Goal: Information Seeking & Learning: Check status

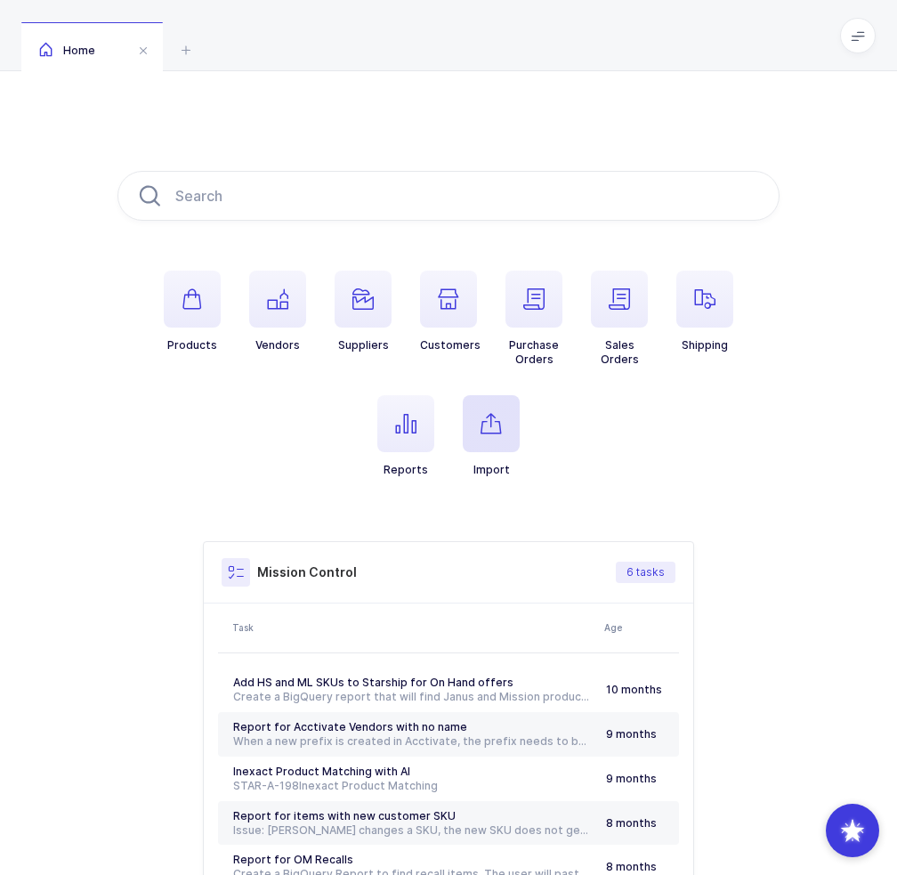
click at [498, 418] on icon "button" at bounding box center [491, 423] width 21 height 21
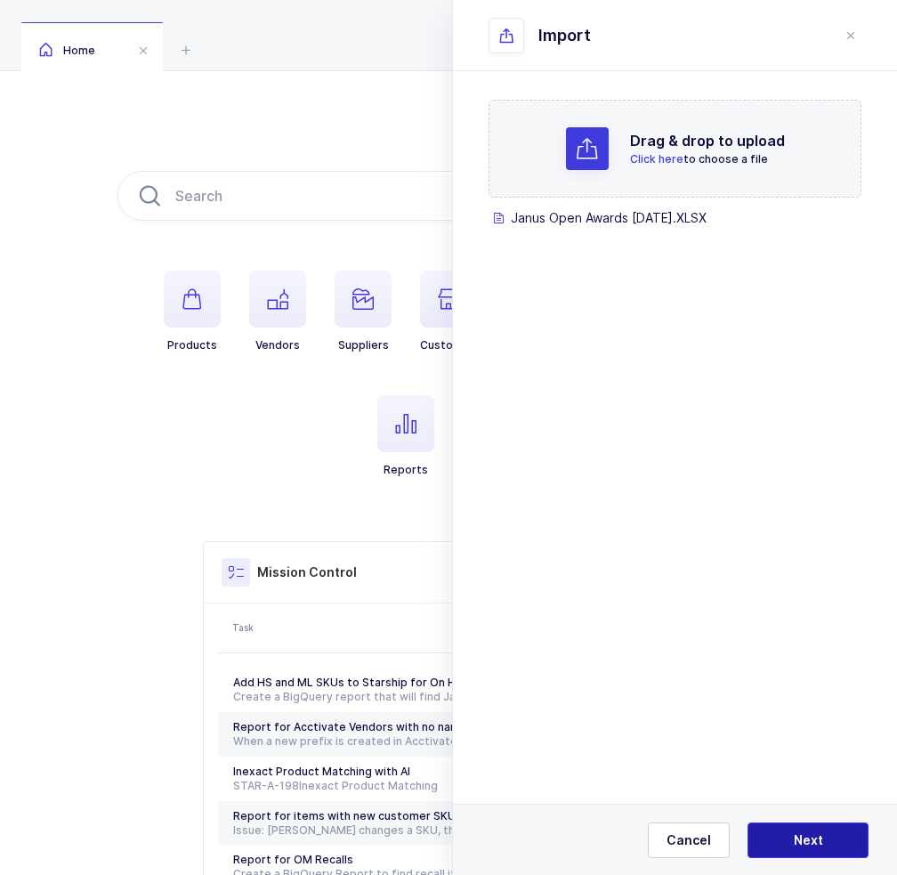
click at [810, 846] on span "Next" at bounding box center [808, 840] width 29 height 18
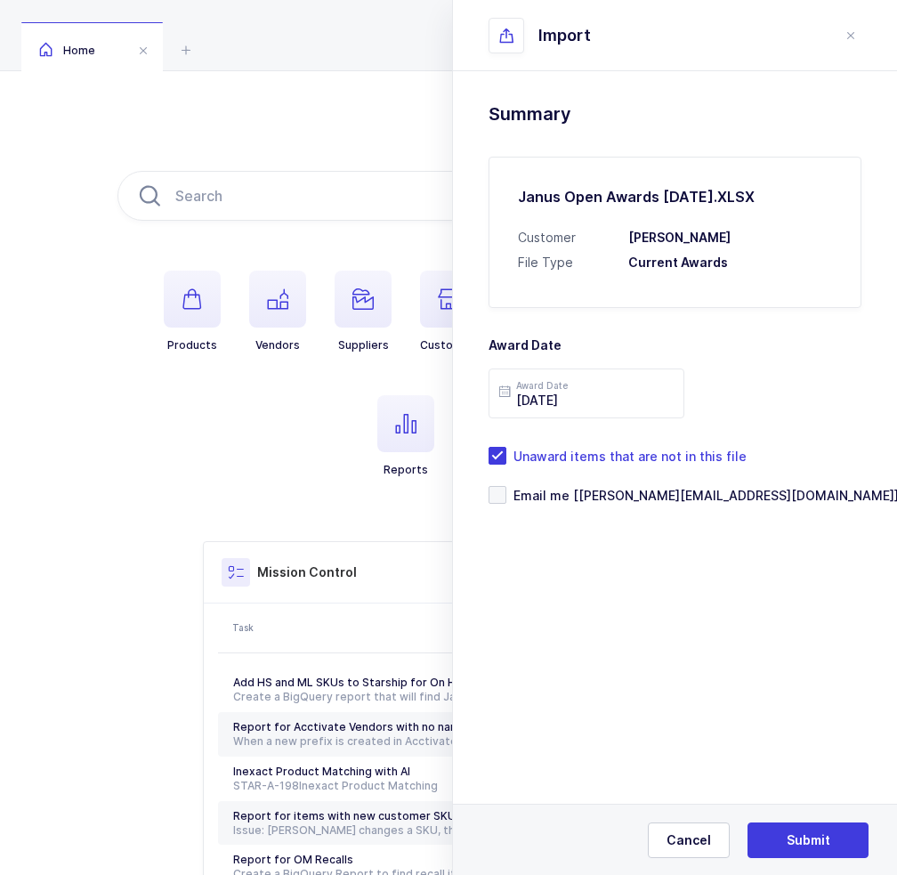
drag, startPoint x: 705, startPoint y: 402, endPoint x: 745, endPoint y: 407, distance: 40.3
click at [745, 407] on div "2025-09-26" at bounding box center [675, 393] width 373 height 50
click at [696, 843] on span "Cancel" at bounding box center [689, 840] width 44 height 18
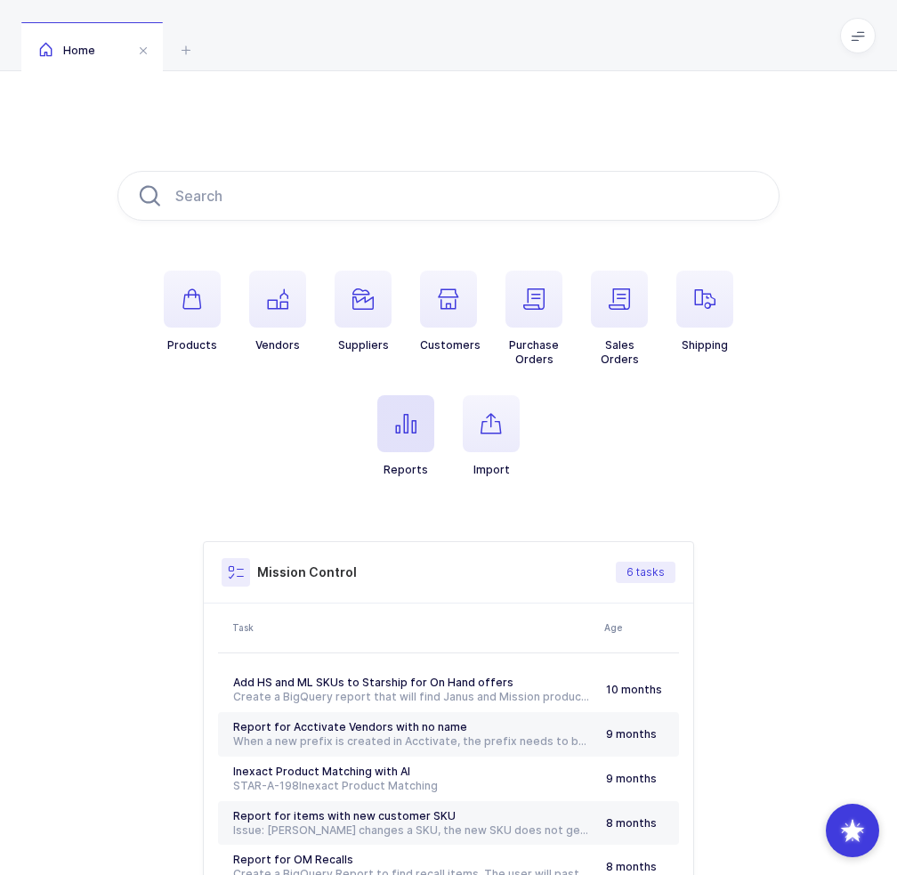
click at [403, 433] on icon "button" at bounding box center [405, 423] width 21 height 21
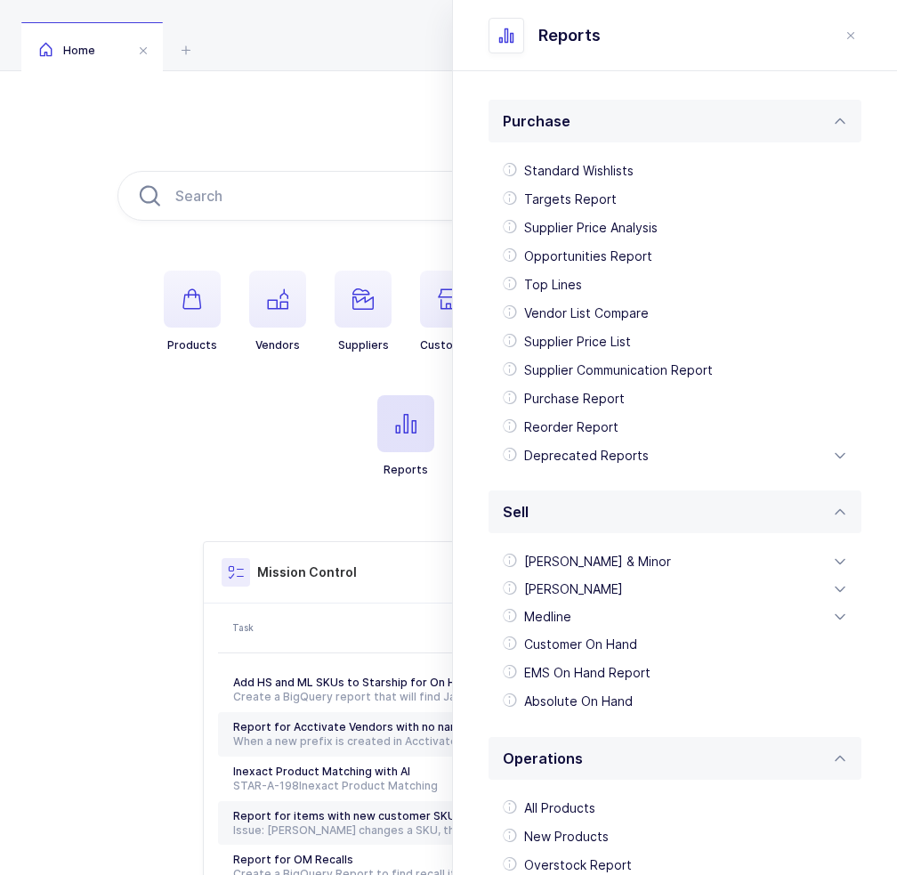
click at [419, 423] on span "button" at bounding box center [405, 423] width 57 height 57
click at [557, 619] on div "Medline" at bounding box center [675, 617] width 359 height 28
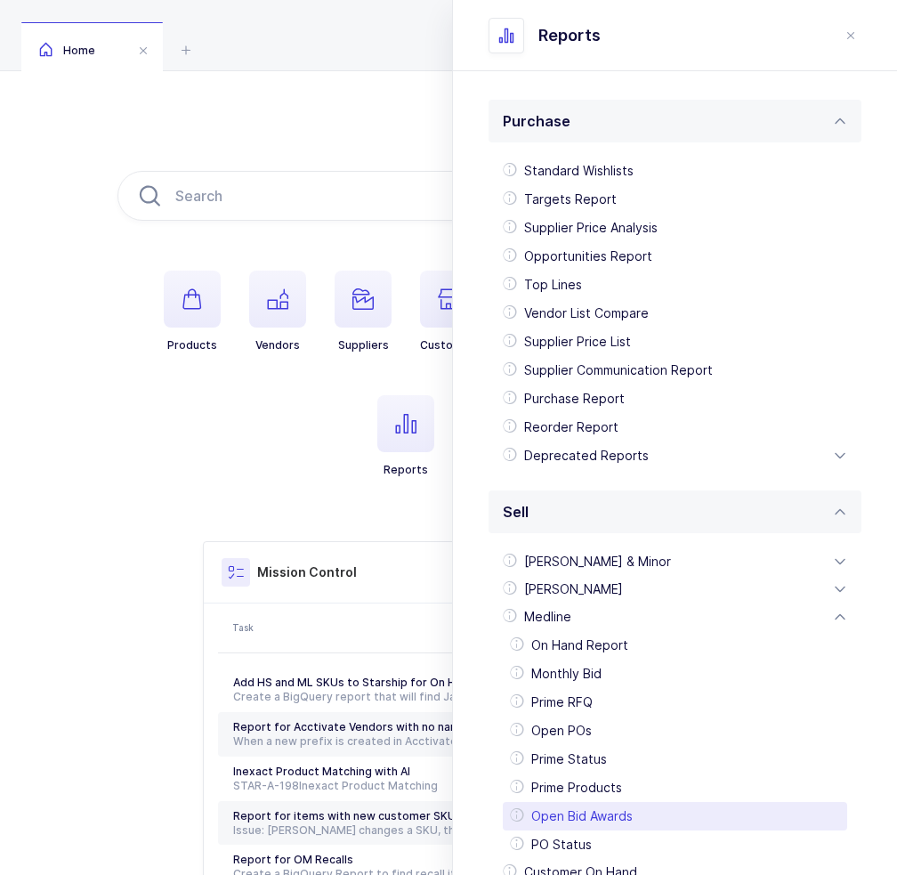
click at [584, 812] on div "Open Bid Awards" at bounding box center [675, 816] width 344 height 28
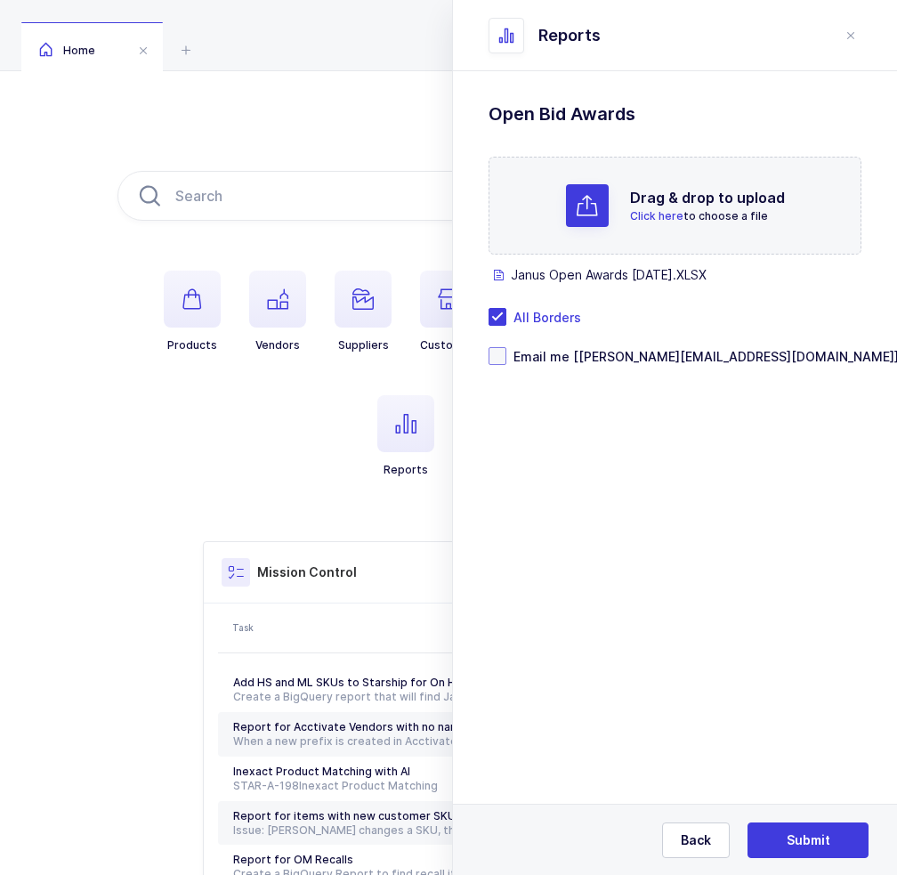
click at [570, 352] on span "Email me [[PERSON_NAME][EMAIL_ADDRESS][DOMAIN_NAME]]" at bounding box center [702, 356] width 392 height 17
click at [506, 347] on input "Email me [[PERSON_NAME][EMAIL_ADDRESS][DOMAIN_NAME]]" at bounding box center [506, 347] width 0 height 0
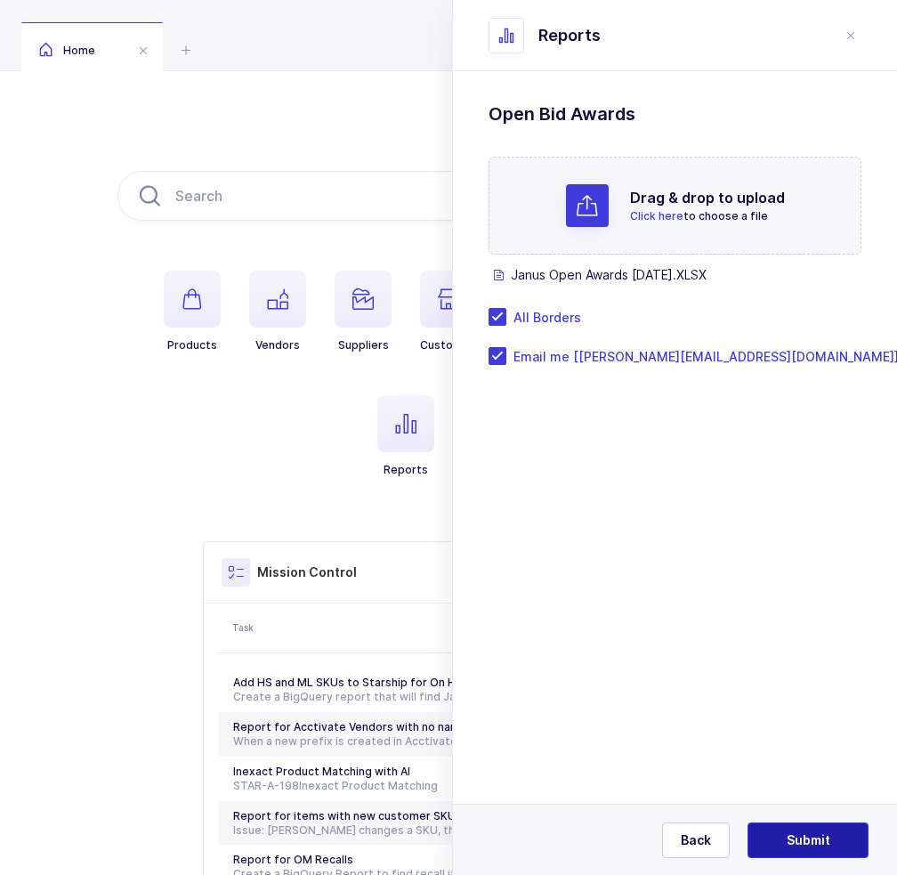
click at [805, 843] on span "Submit" at bounding box center [809, 840] width 44 height 18
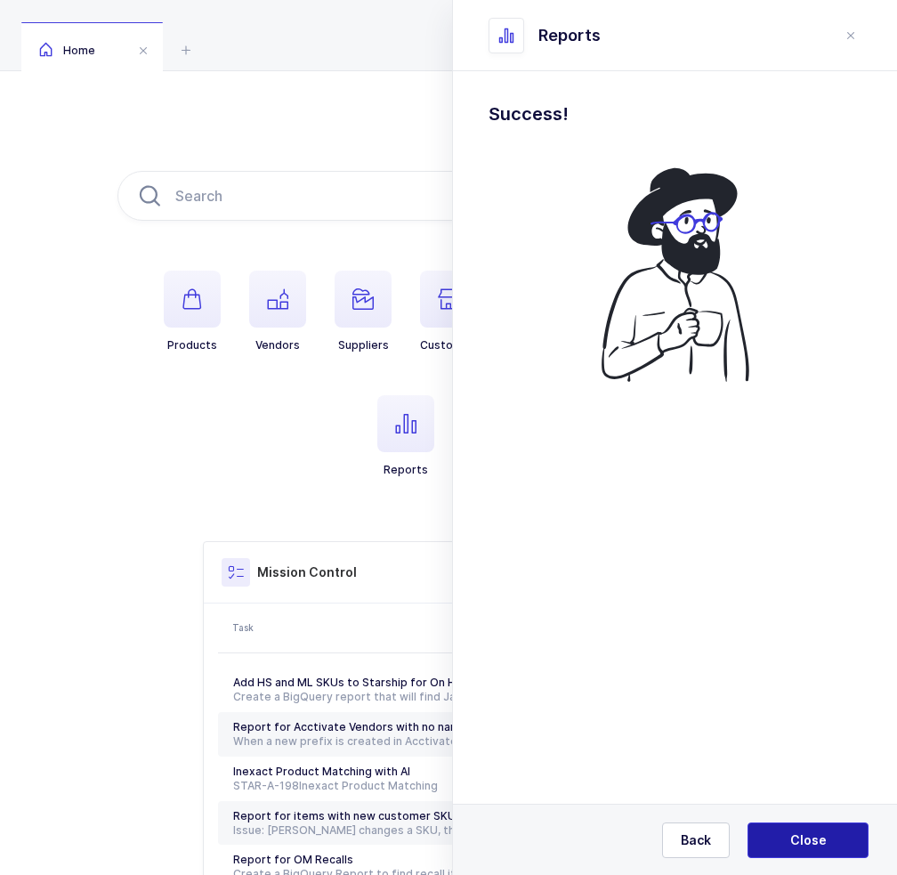
click at [794, 840] on span "Close" at bounding box center [808, 840] width 36 height 18
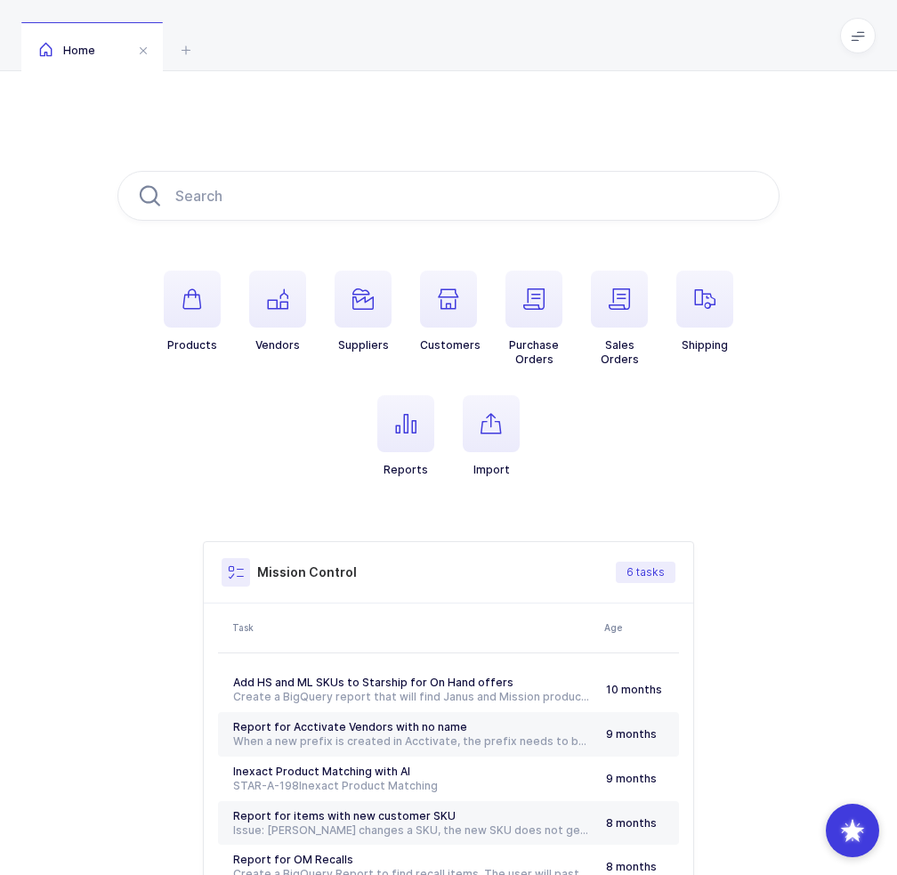
click at [0, 492] on div "Products Vendors Suppliers Customers Purchase Orders Sales Orders Shipping Repo…" at bounding box center [448, 559] width 897 height 977
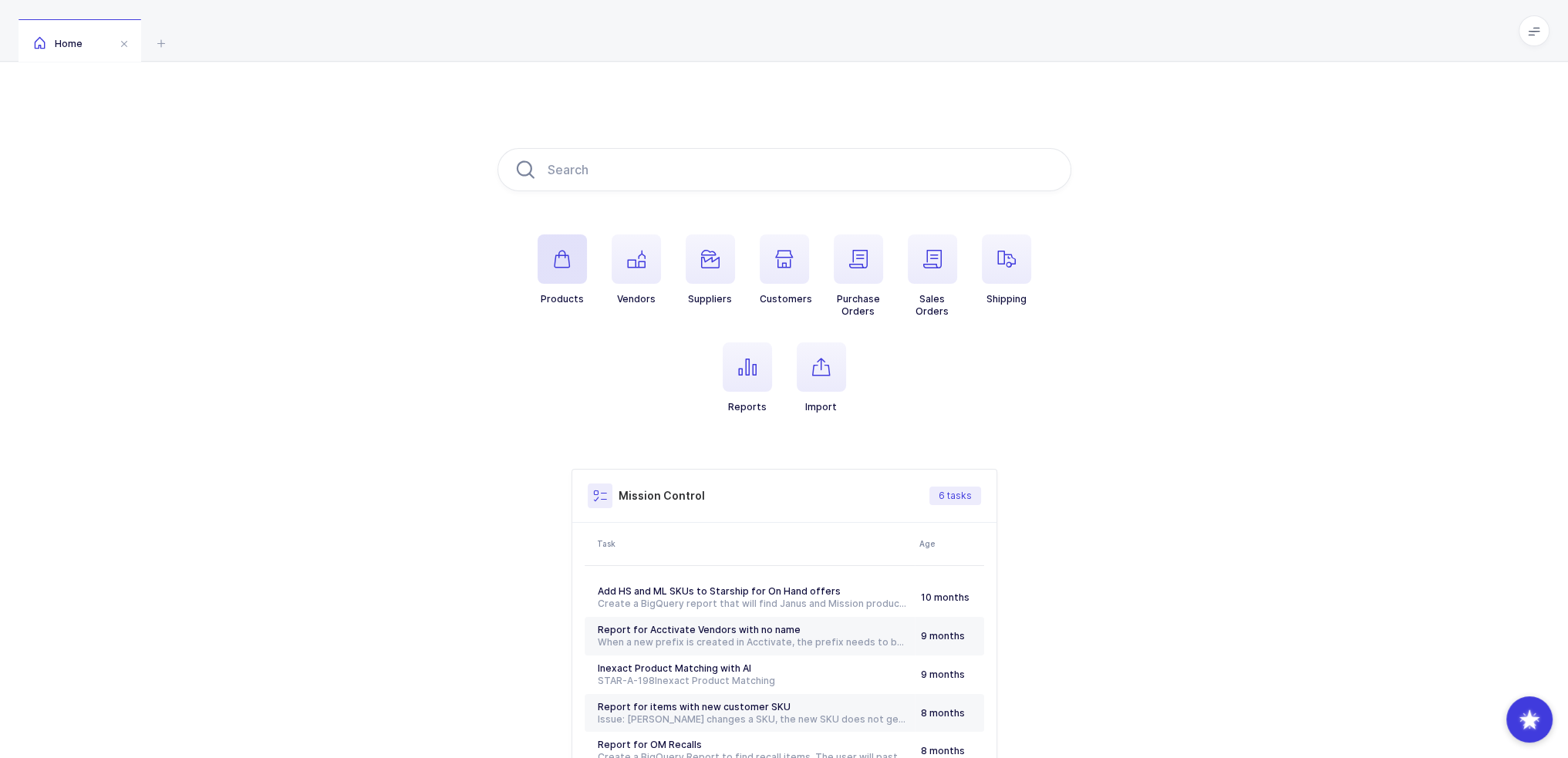
click at [569, 264] on icon "button" at bounding box center [562, 258] width 18 height 18
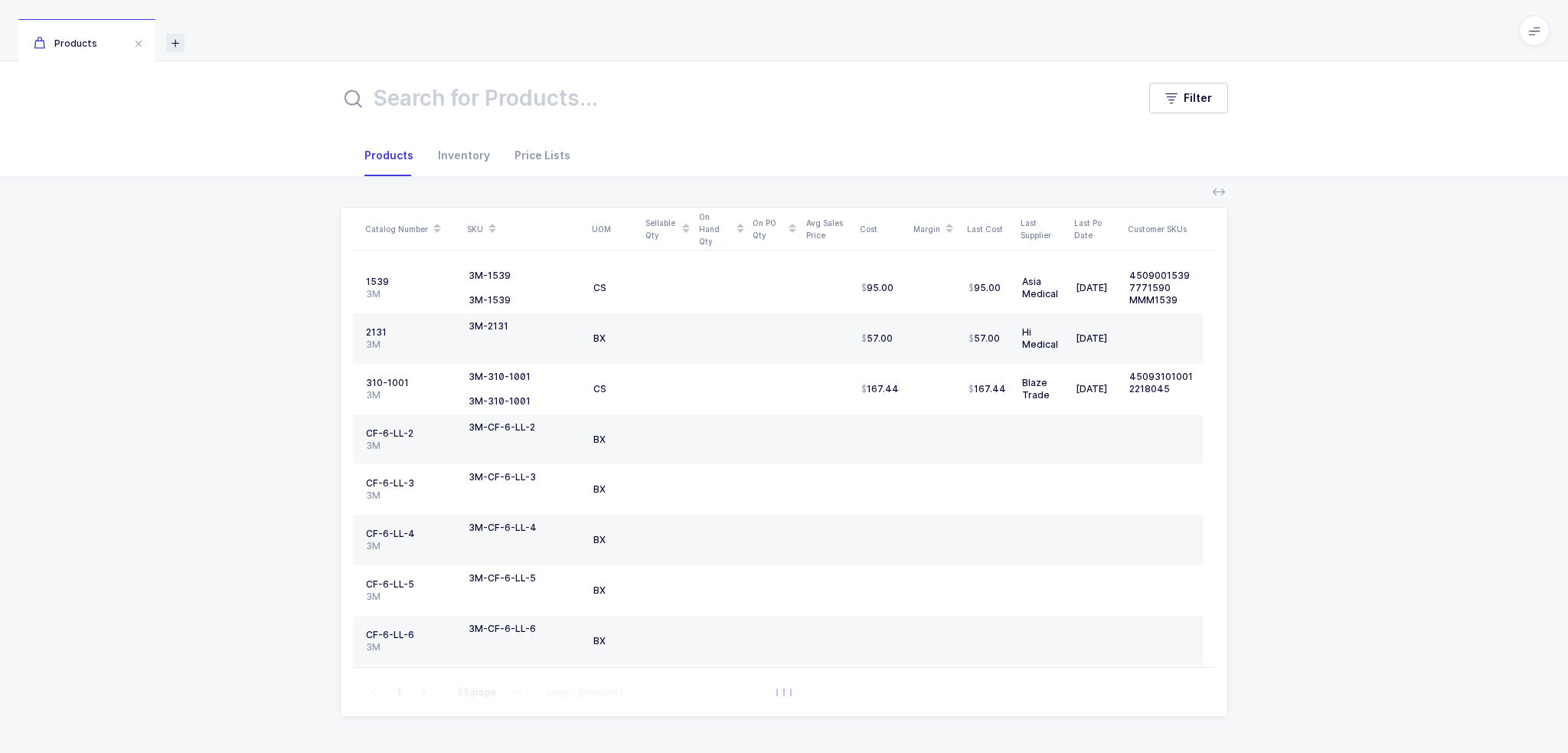
click at [175, 39] on icon at bounding box center [175, 42] width 18 height 18
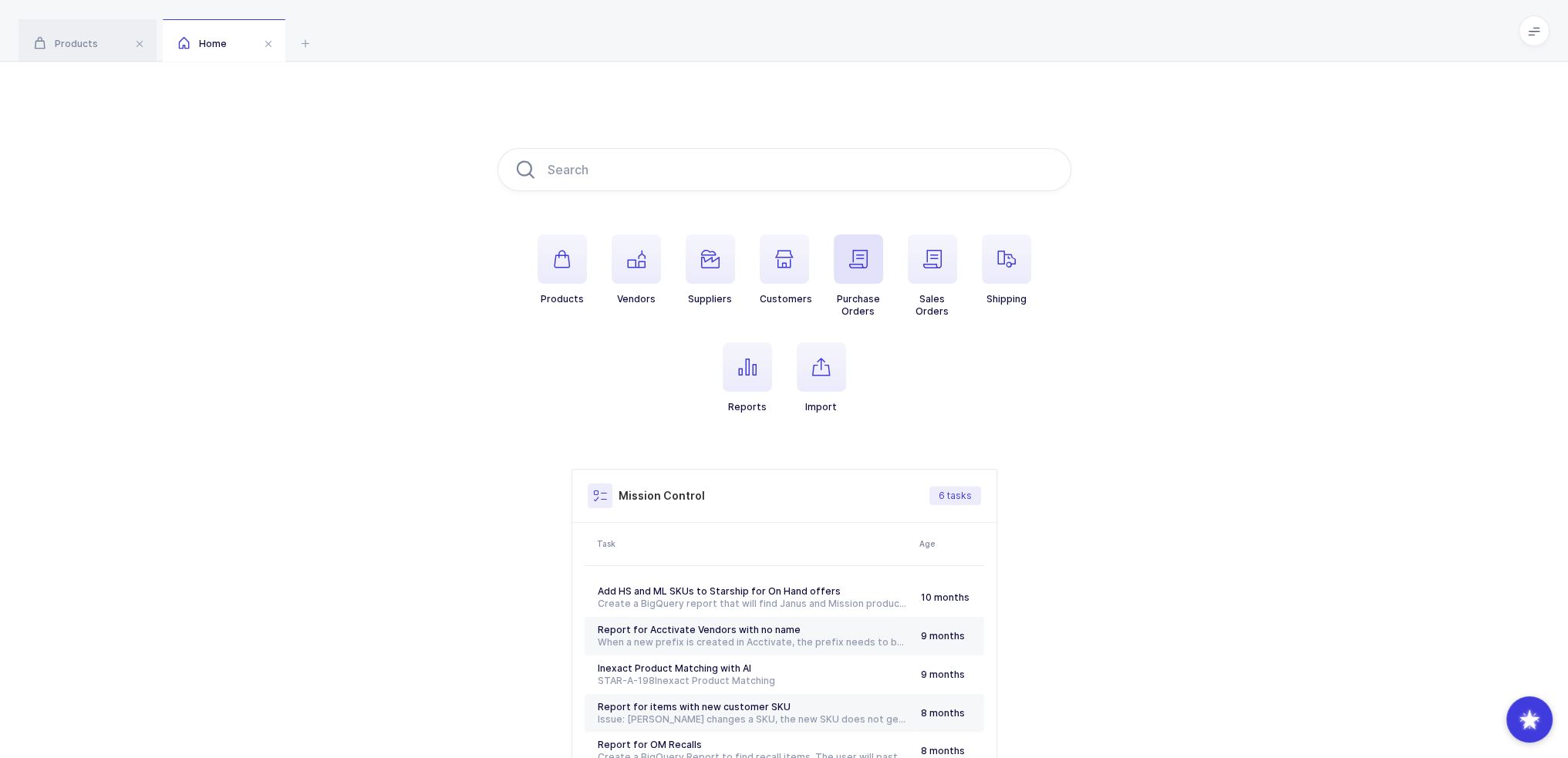
click at [789, 269] on span "button" at bounding box center [858, 259] width 49 height 49
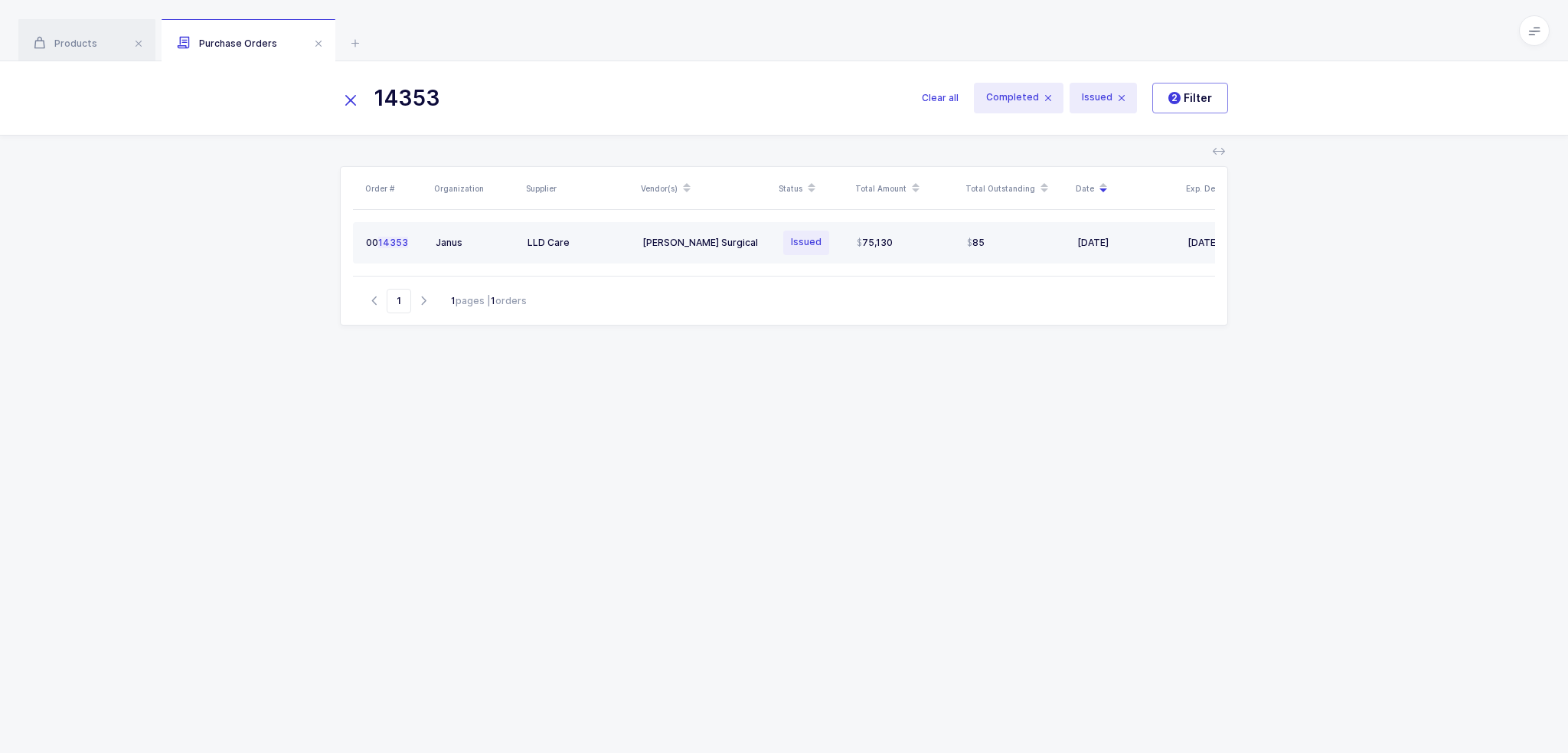
type input "14353"
click at [753, 241] on div "Cooper Surgical" at bounding box center [705, 243] width 126 height 12
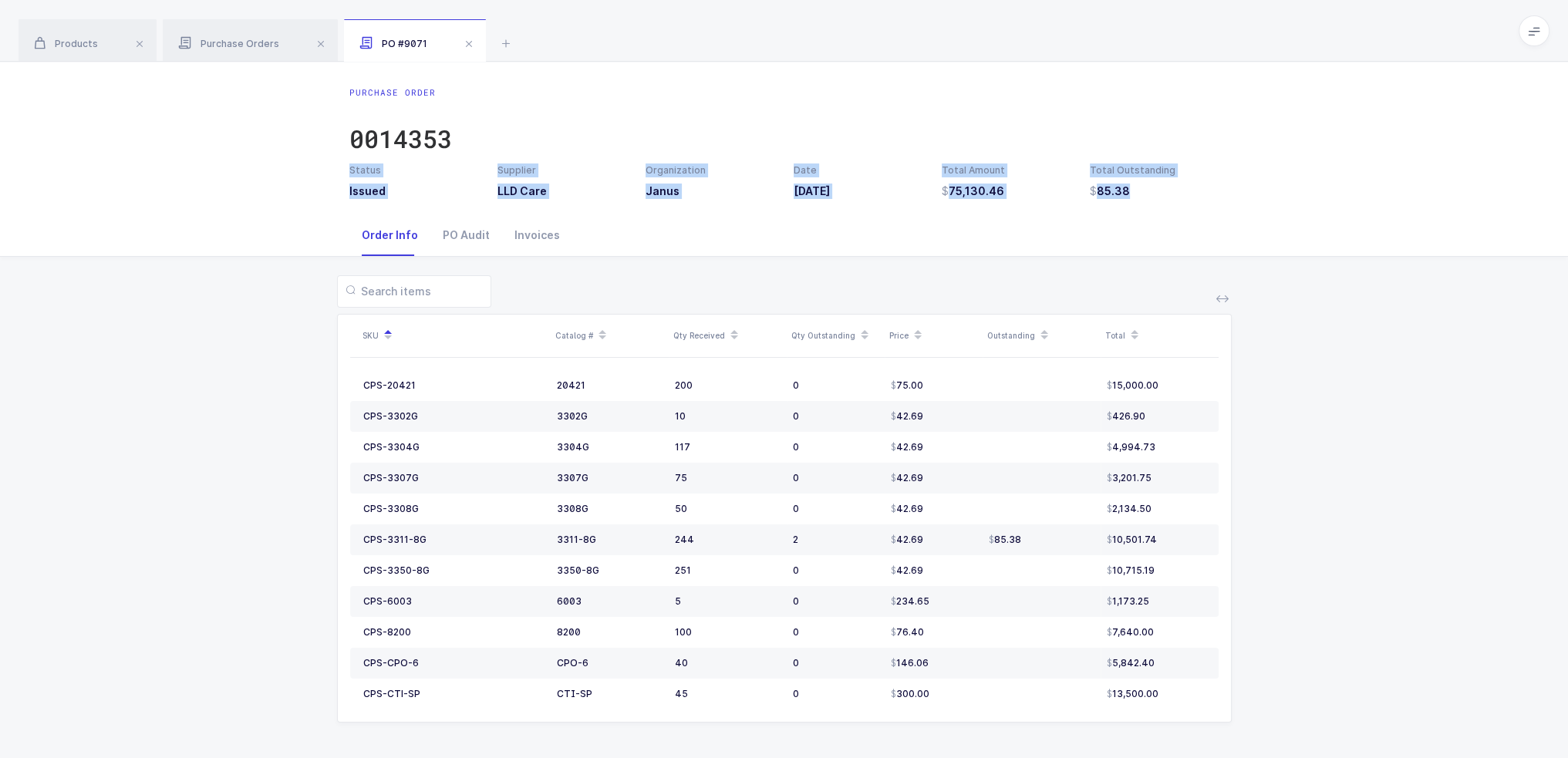
drag, startPoint x: 1186, startPoint y: 209, endPoint x: 1150, endPoint y: 118, distance: 97.9
click at [789, 118] on div "Purchase Order 0014353 Status Issued Supplier LLD Care Organization Janus Date …" at bounding box center [784, 138] width 1568 height 152
click at [789, 117] on div "Purchase Order 0014353" at bounding box center [784, 125] width 870 height 77
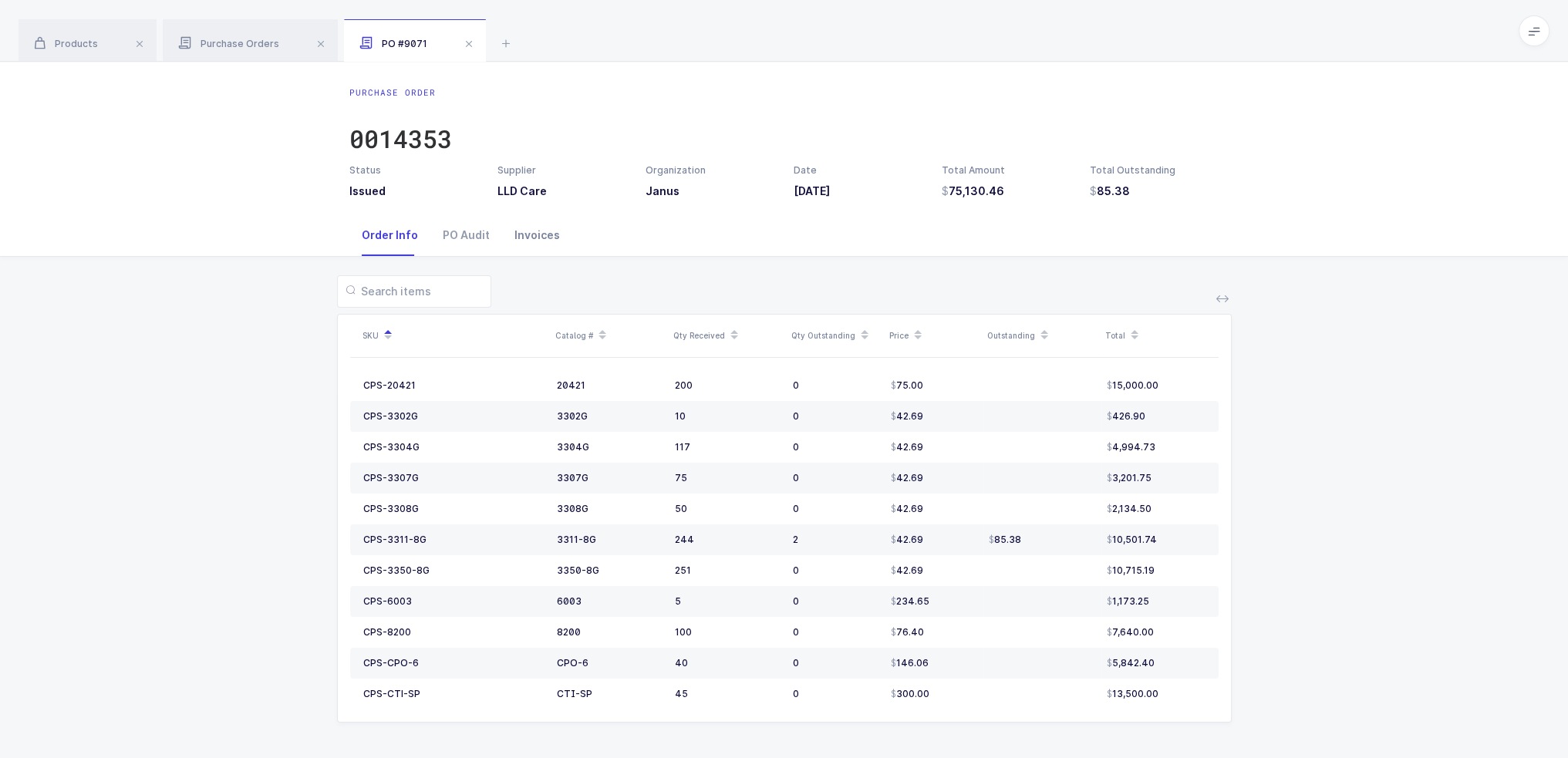
click at [550, 239] on div "Invoices" at bounding box center [537, 235] width 70 height 42
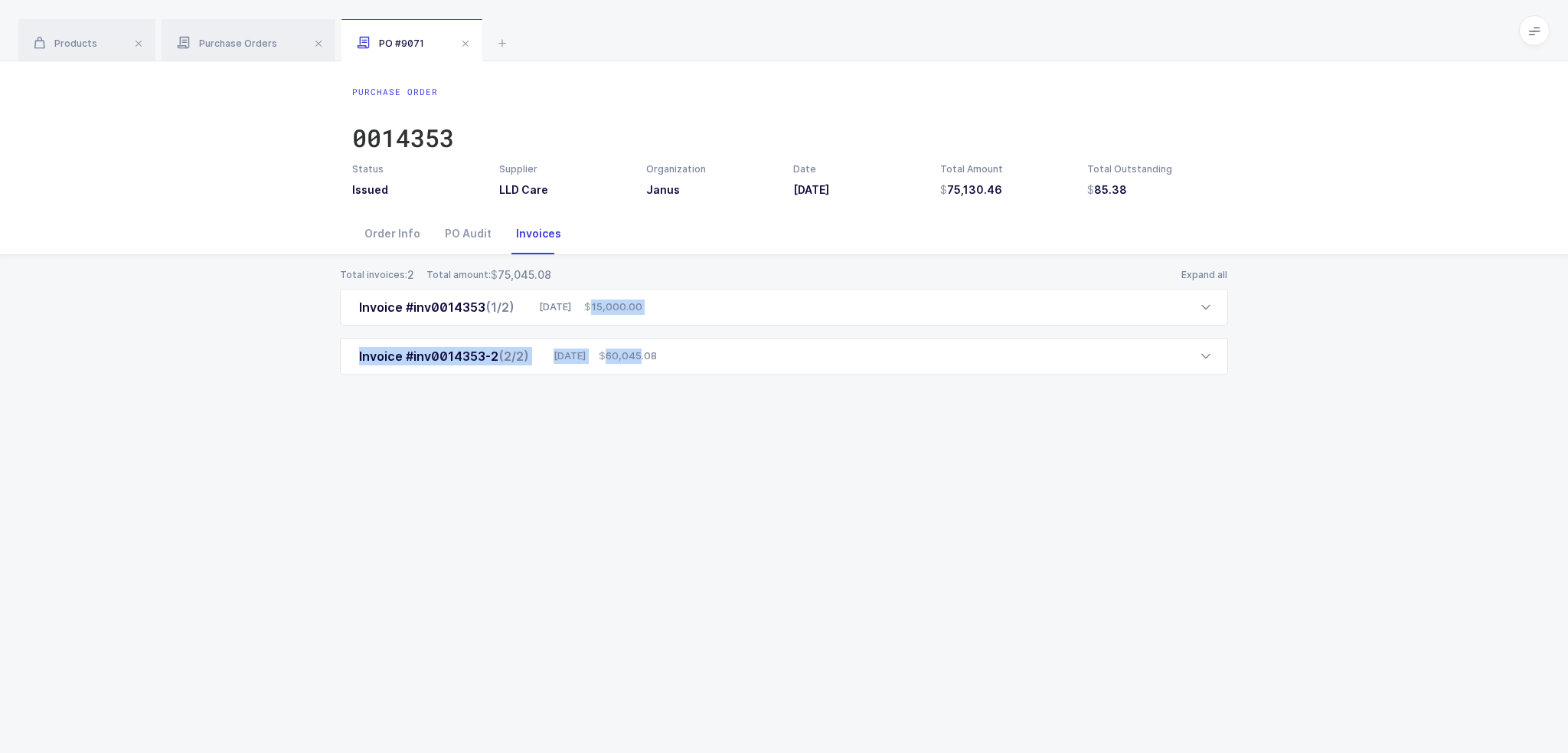
drag, startPoint x: 660, startPoint y: 423, endPoint x: 646, endPoint y: 284, distance: 139.7
click at [646, 284] on div "Total invoices: 2 Total amount: 75,045.08 Expand all Invoice #inv0014353 (1/2) …" at bounding box center [784, 339] width 1543 height 169
click at [649, 281] on div "Total invoices: 2 Total amount: 75,045.08 Expand all" at bounding box center [784, 275] width 888 height 15
click at [663, 317] on div "Invoice #inv0014353 (1/2) 09/04/2025 15,000.00" at bounding box center [784, 307] width 888 height 37
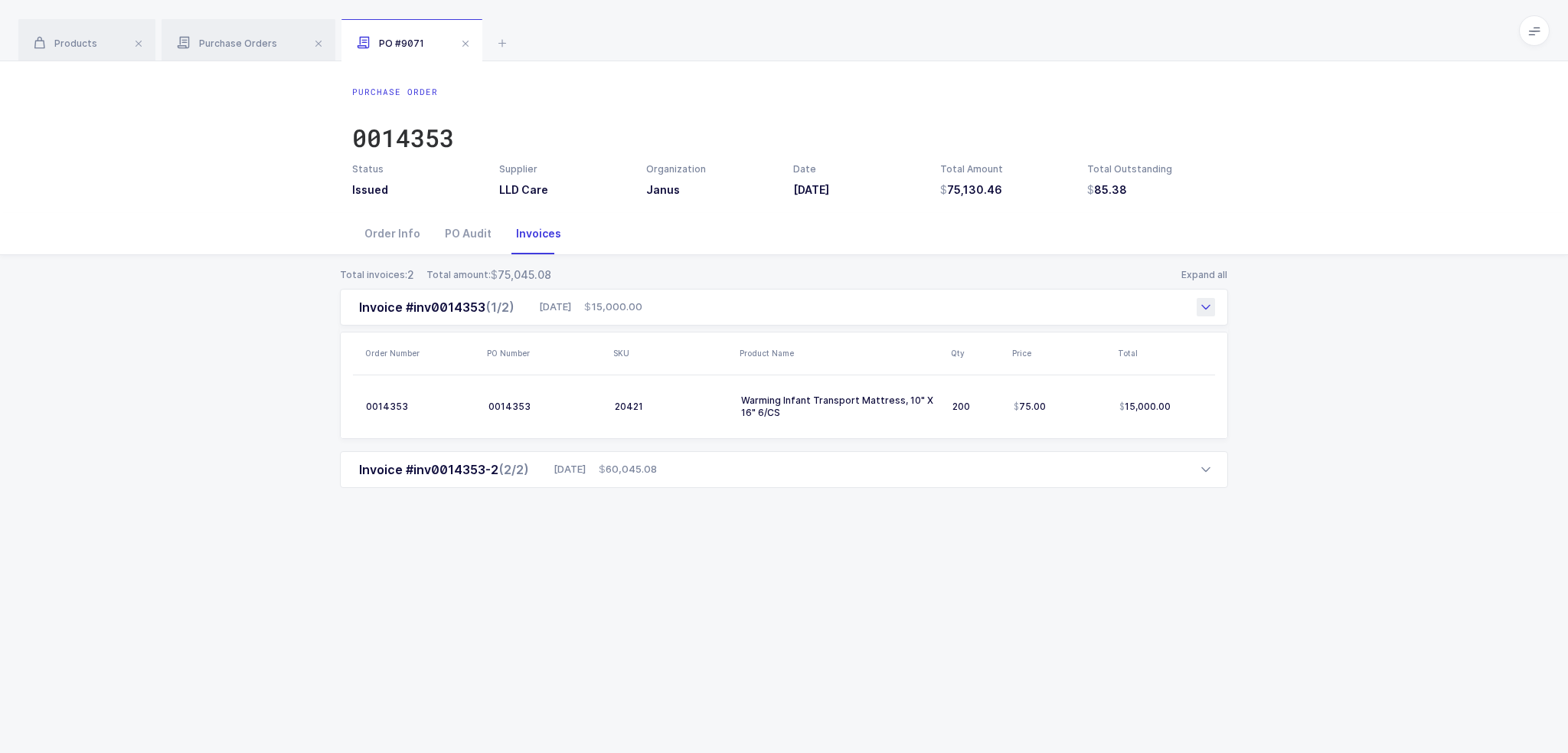
click at [667, 310] on div "Invoice #inv0014353 (1/2) 09/04/2025 15,000.00" at bounding box center [784, 307] width 888 height 37
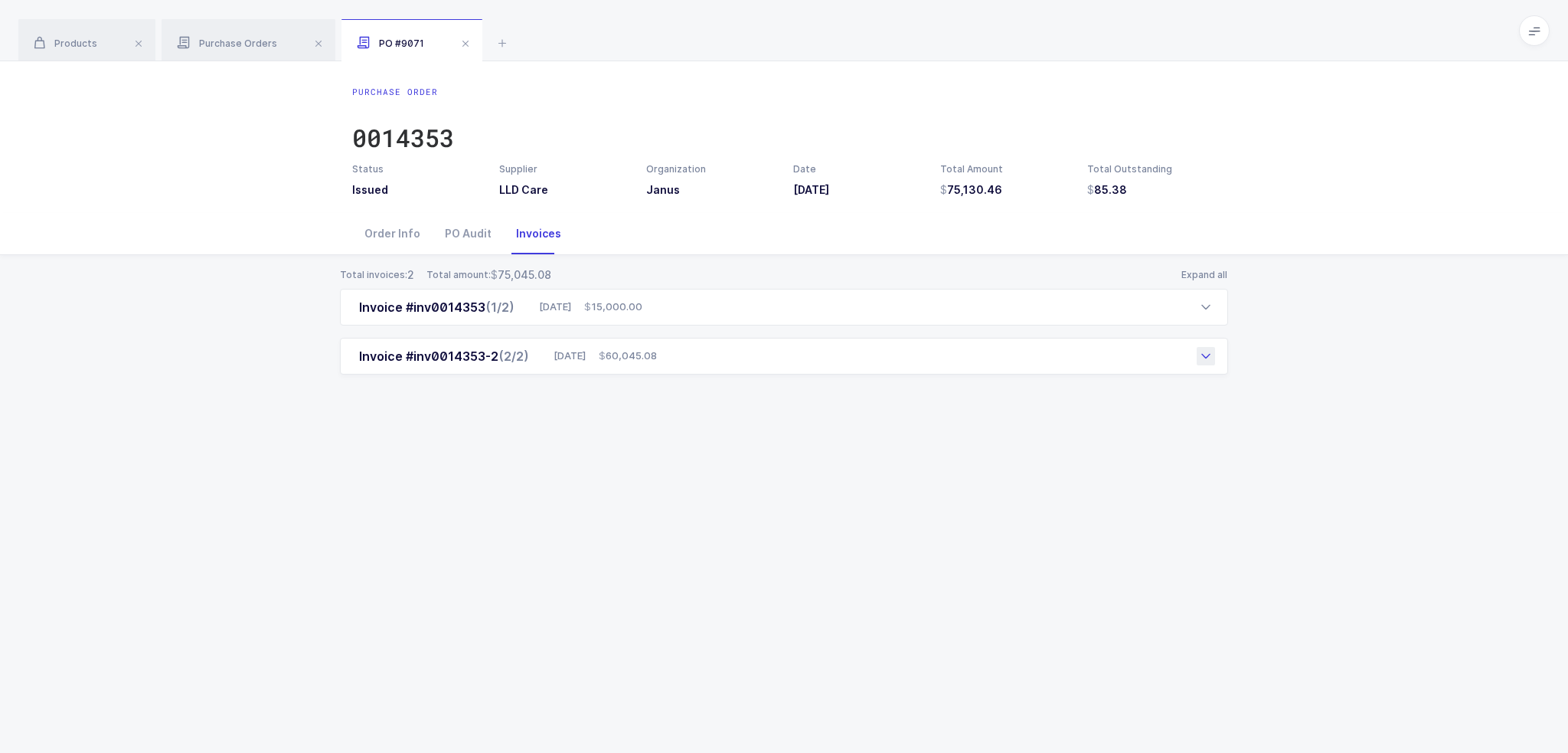
click at [667, 364] on div "Invoice #inv0014353-2 (2/2) 09/17/2025 60,045.08" at bounding box center [784, 355] width 888 height 37
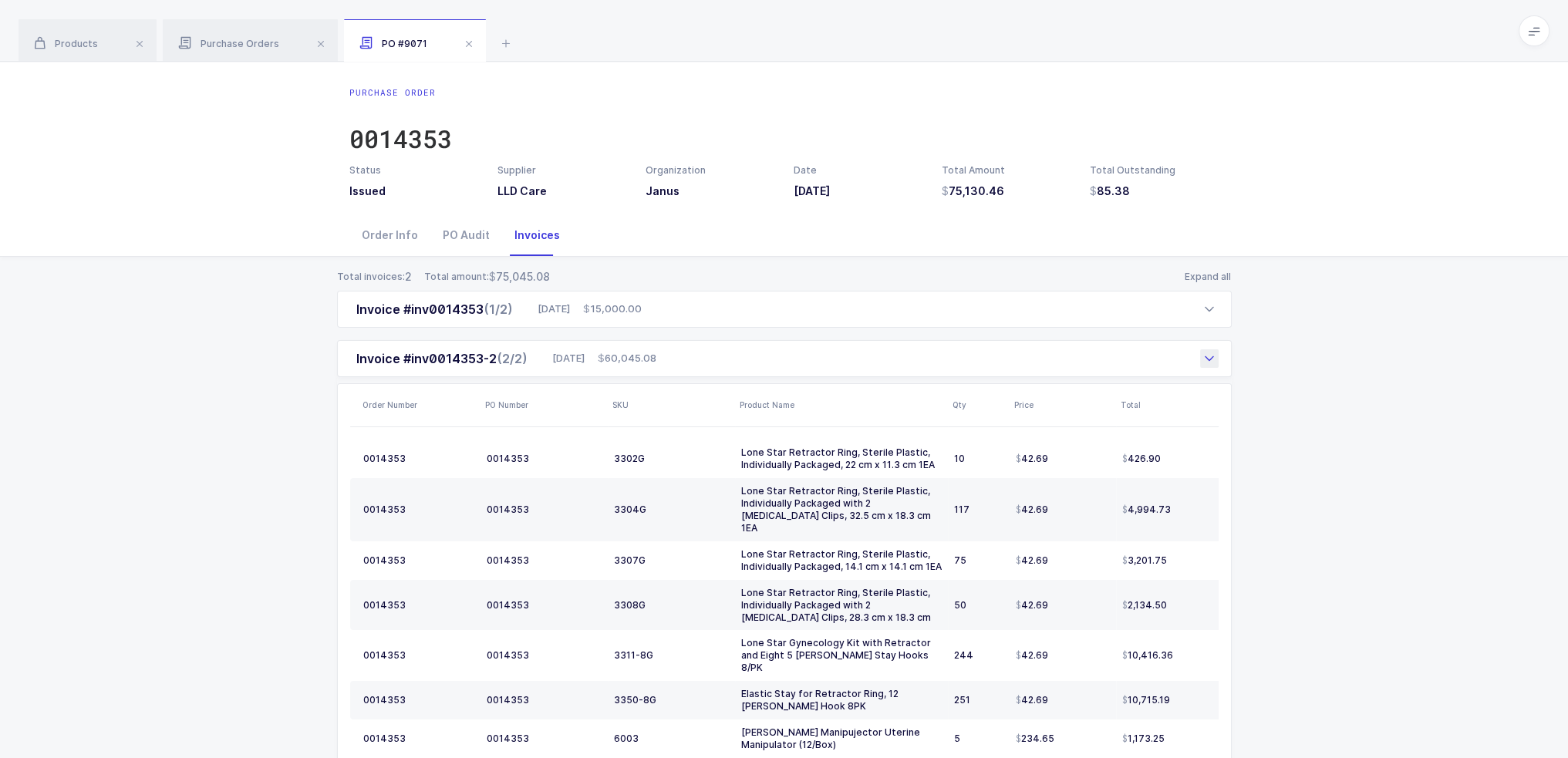
click at [753, 360] on div "Invoice #inv0014353-2 (2/2) 09/17/2025 60,045.08" at bounding box center [784, 358] width 895 height 37
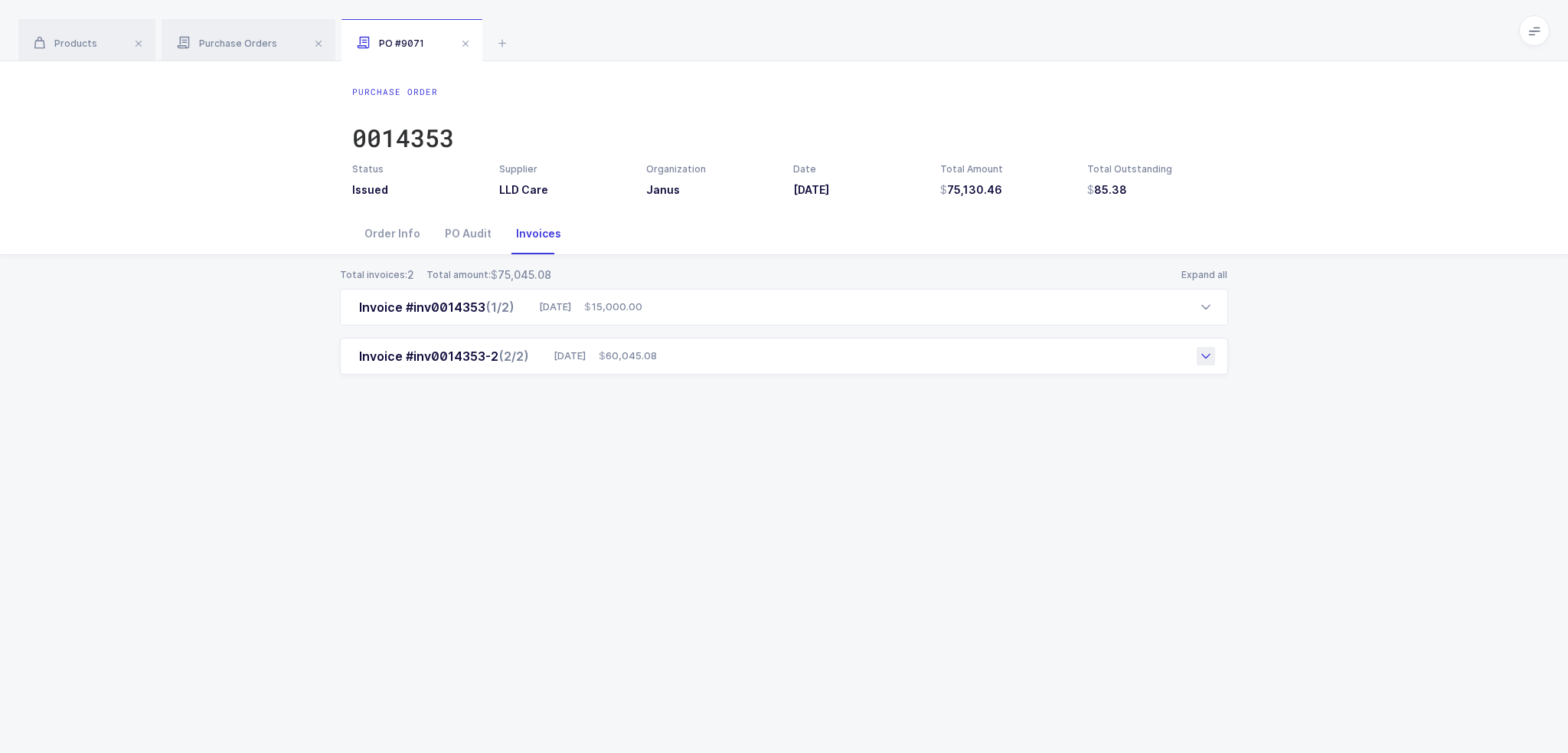
click at [704, 361] on div "Invoice #inv0014353-2 (2/2) 09/17/2025 60,045.08" at bounding box center [784, 355] width 888 height 37
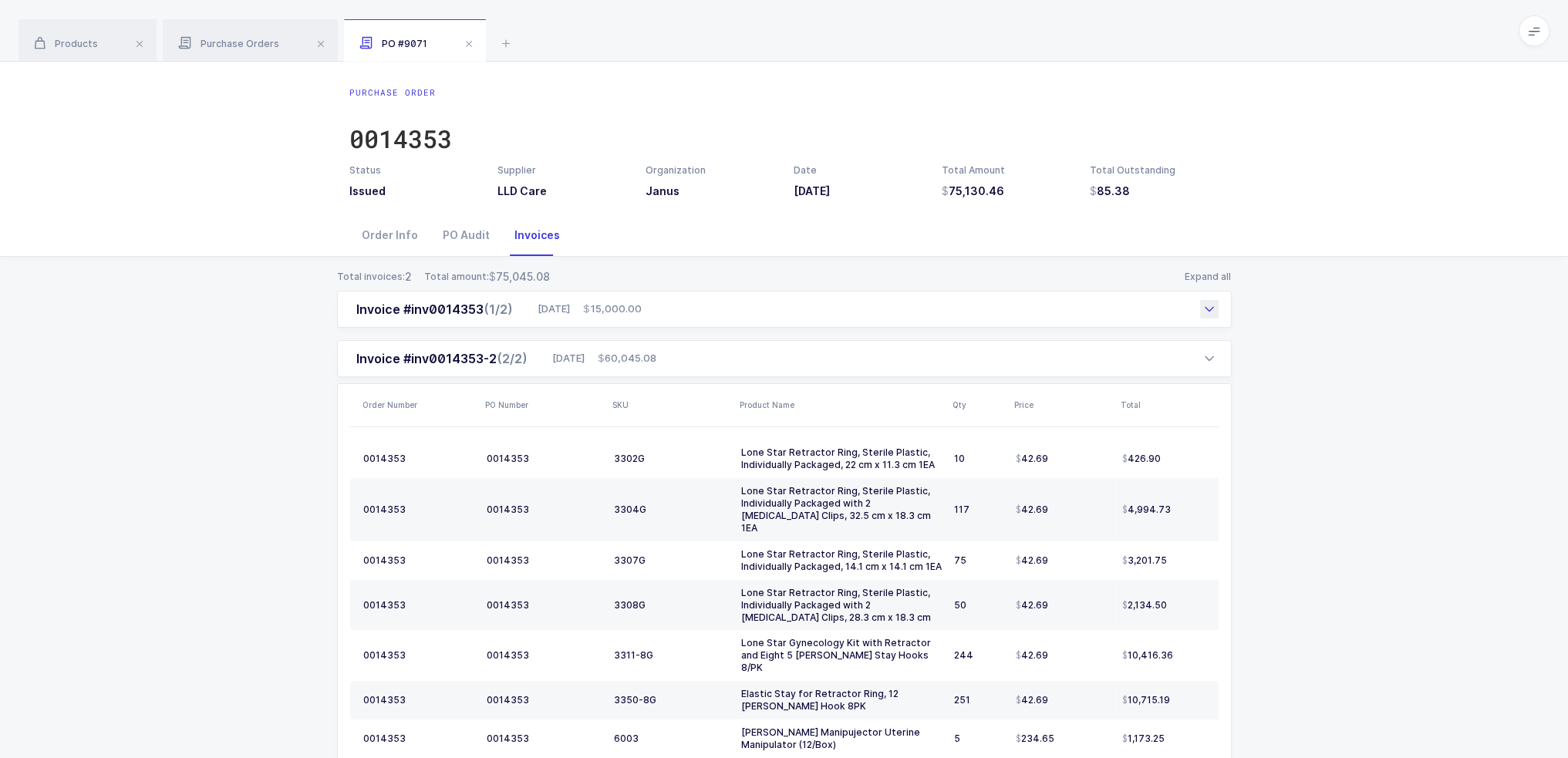
click at [663, 317] on div "Invoice #inv0014353 (1/2) 09/04/2025 15,000.00" at bounding box center [784, 309] width 895 height 37
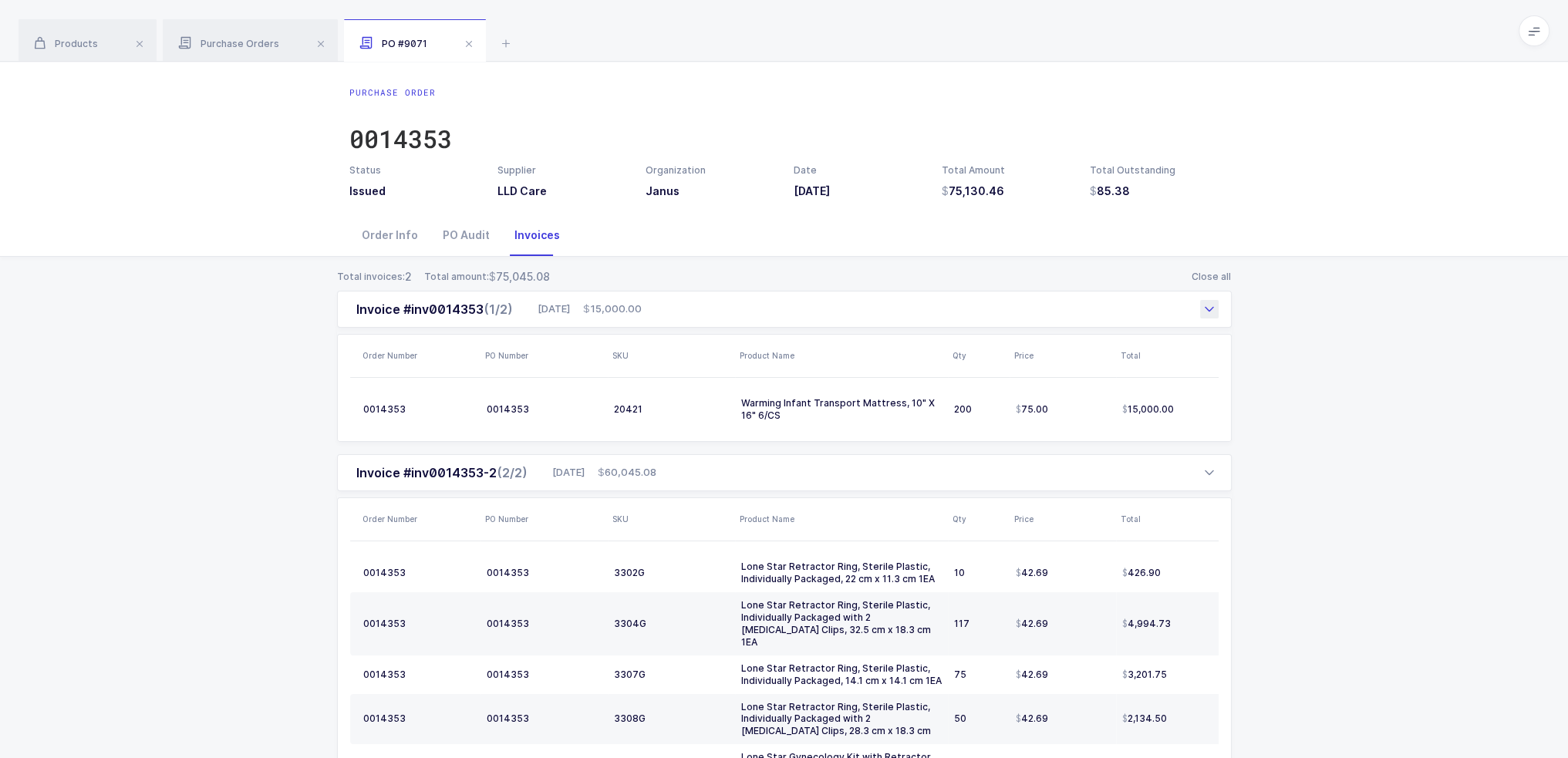
click at [667, 302] on div "Invoice #inv0014353 (1/2) 09/04/2025 15,000.00" at bounding box center [784, 309] width 895 height 37
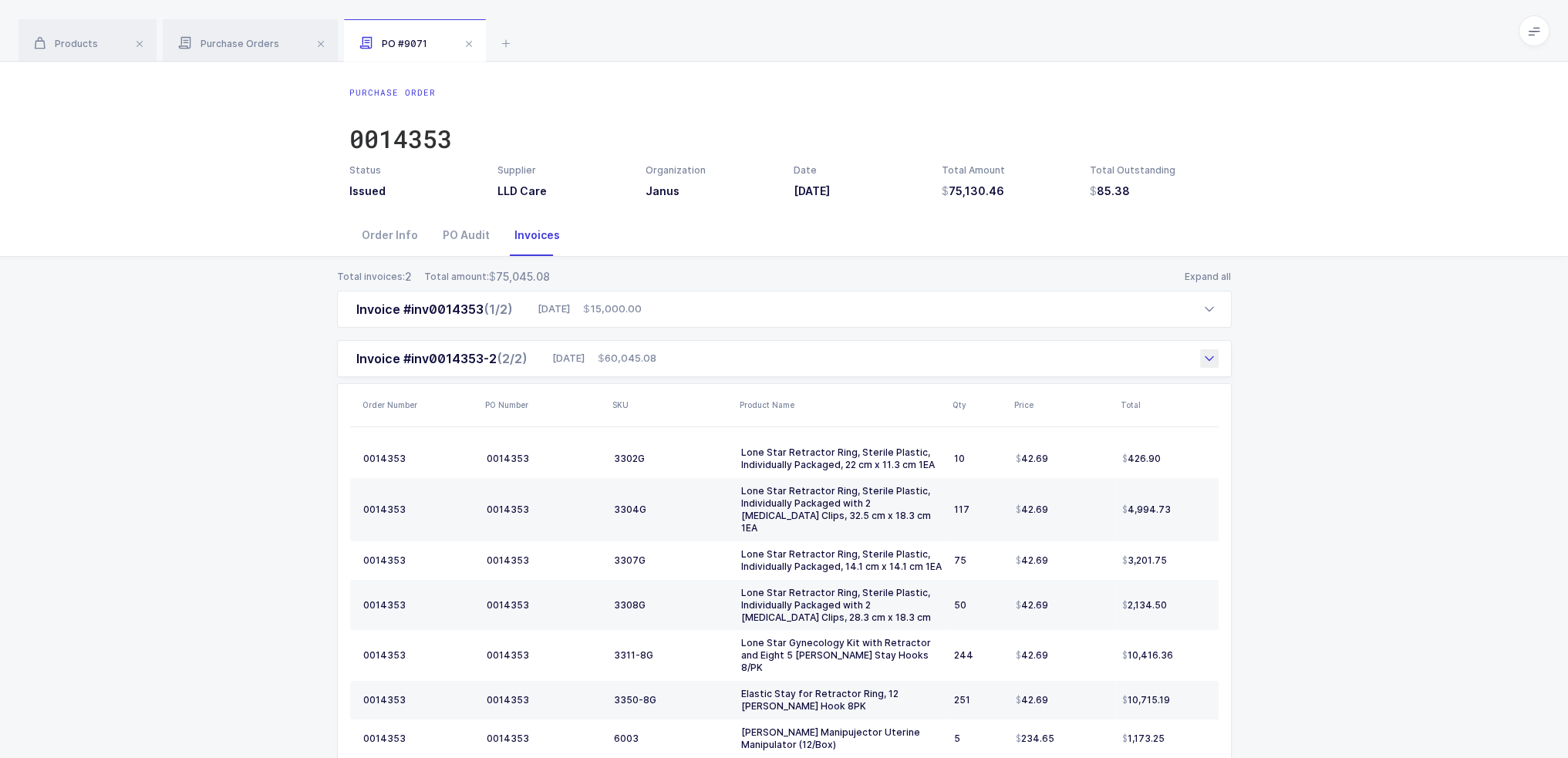
click at [679, 366] on div "Invoice #inv0014353-2 (2/2) 09/17/2025 60,045.08" at bounding box center [784, 358] width 895 height 37
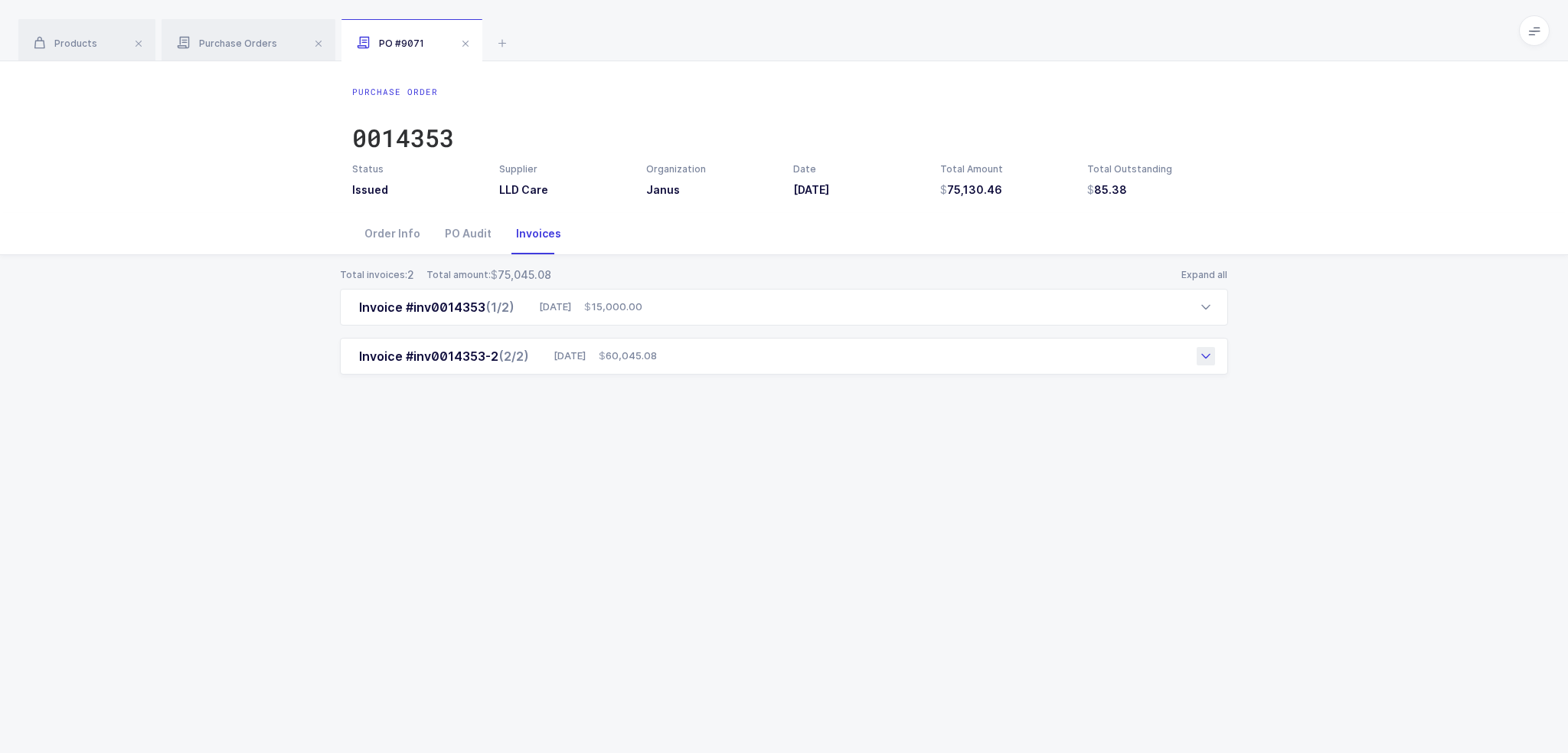
click at [698, 356] on div "Invoice #inv0014353-2 (2/2) 09/17/2025 60,045.08" at bounding box center [784, 355] width 888 height 37
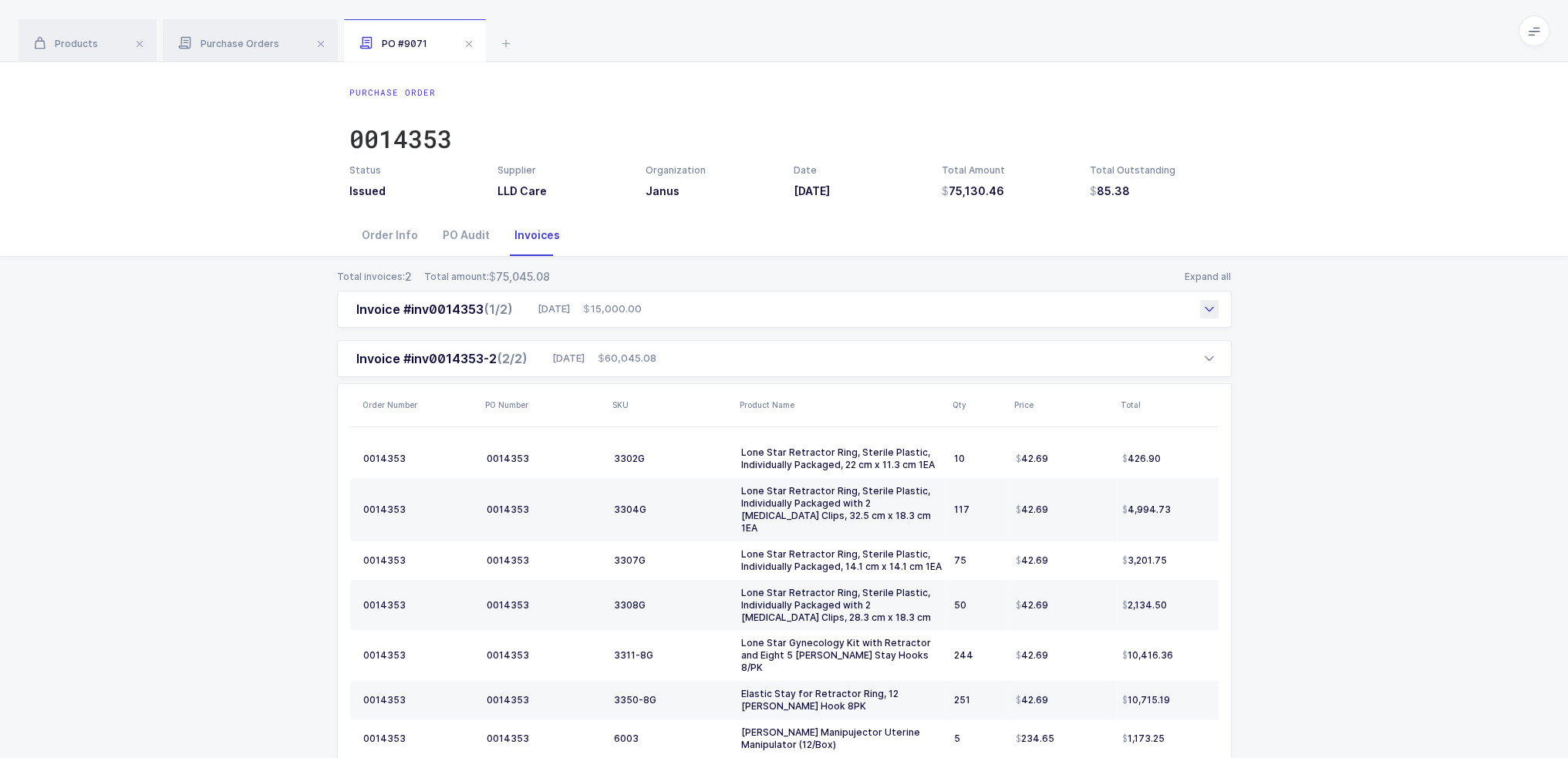
click at [663, 305] on div "Invoice #inv0014353 (1/2) 09/04/2025 15,000.00" at bounding box center [784, 309] width 895 height 37
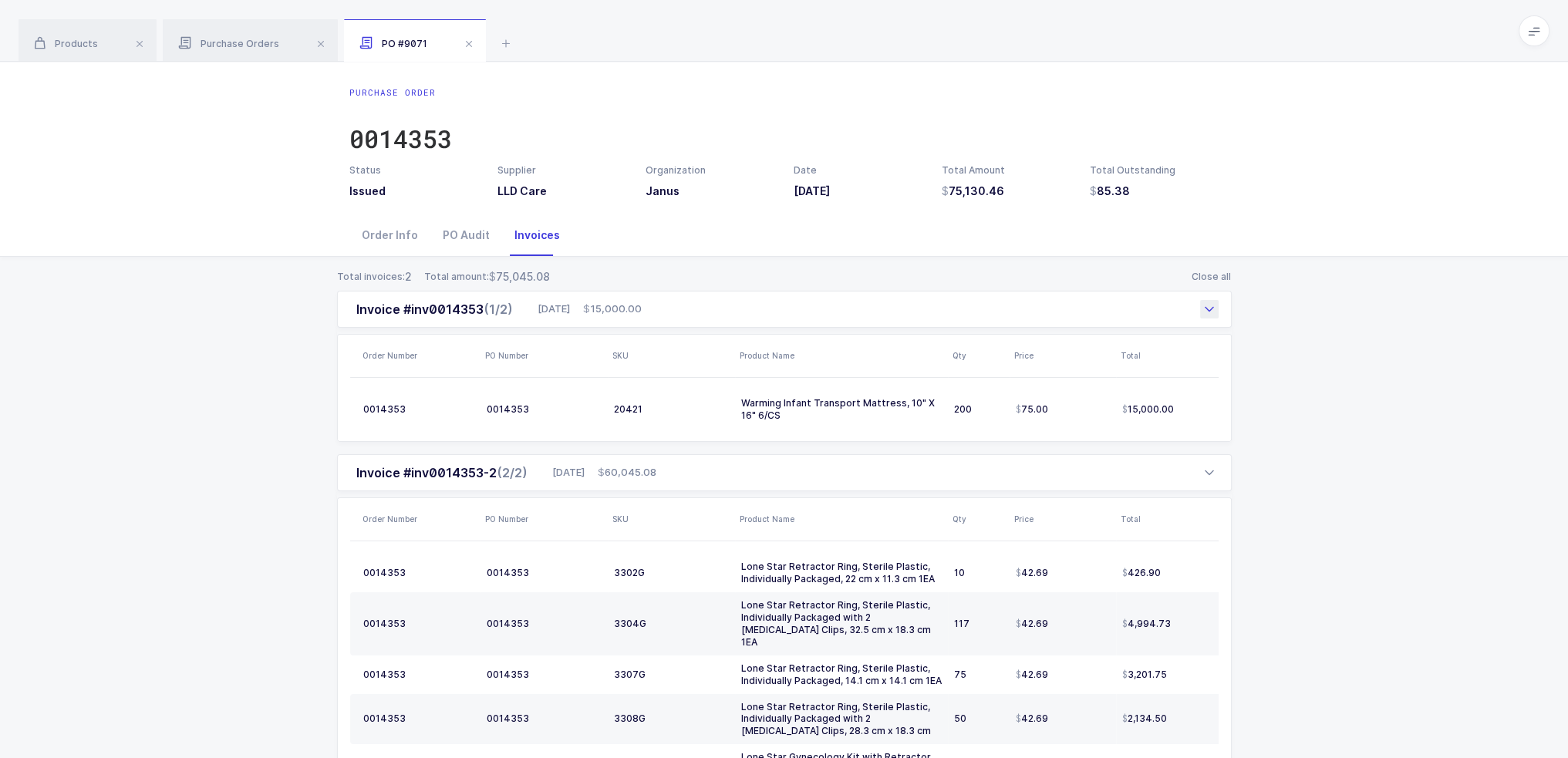
click at [667, 305] on div "Invoice #inv0014353 (1/2) 09/04/2025 15,000.00" at bounding box center [784, 309] width 895 height 37
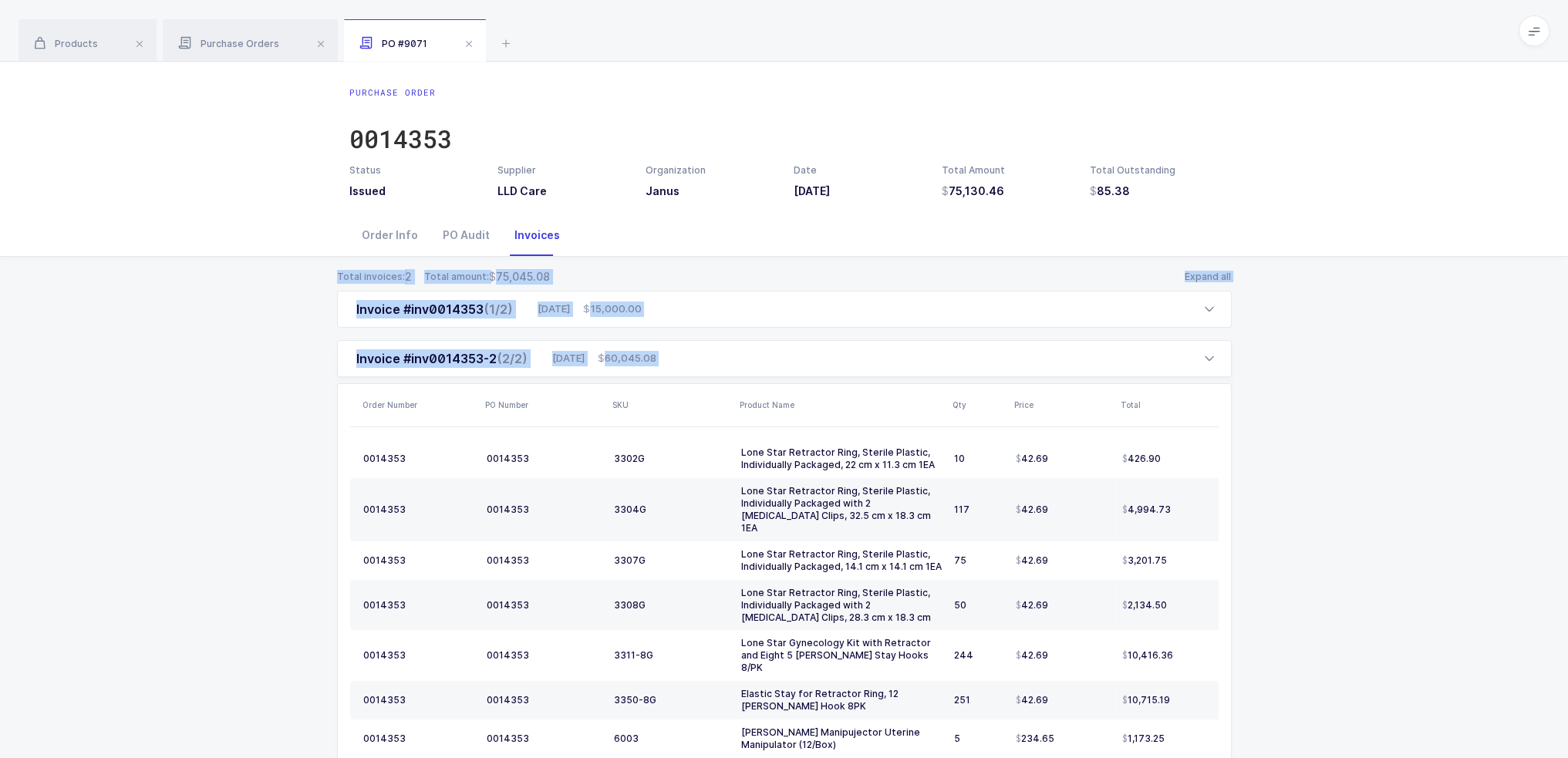
drag, startPoint x: 298, startPoint y: 268, endPoint x: 1356, endPoint y: 732, distance: 1155.3
click at [789, 732] on div "Total invoices: 2 Total amount: 75,045.08 Expand all Invoice #inv0014353 (1/2) …" at bounding box center [784, 588] width 1544 height 664
click at [789, 730] on div "Total invoices: 2 Total amount: 75,045.08 Expand all Invoice #inv0014353 (1/2) …" at bounding box center [784, 588] width 1544 height 664
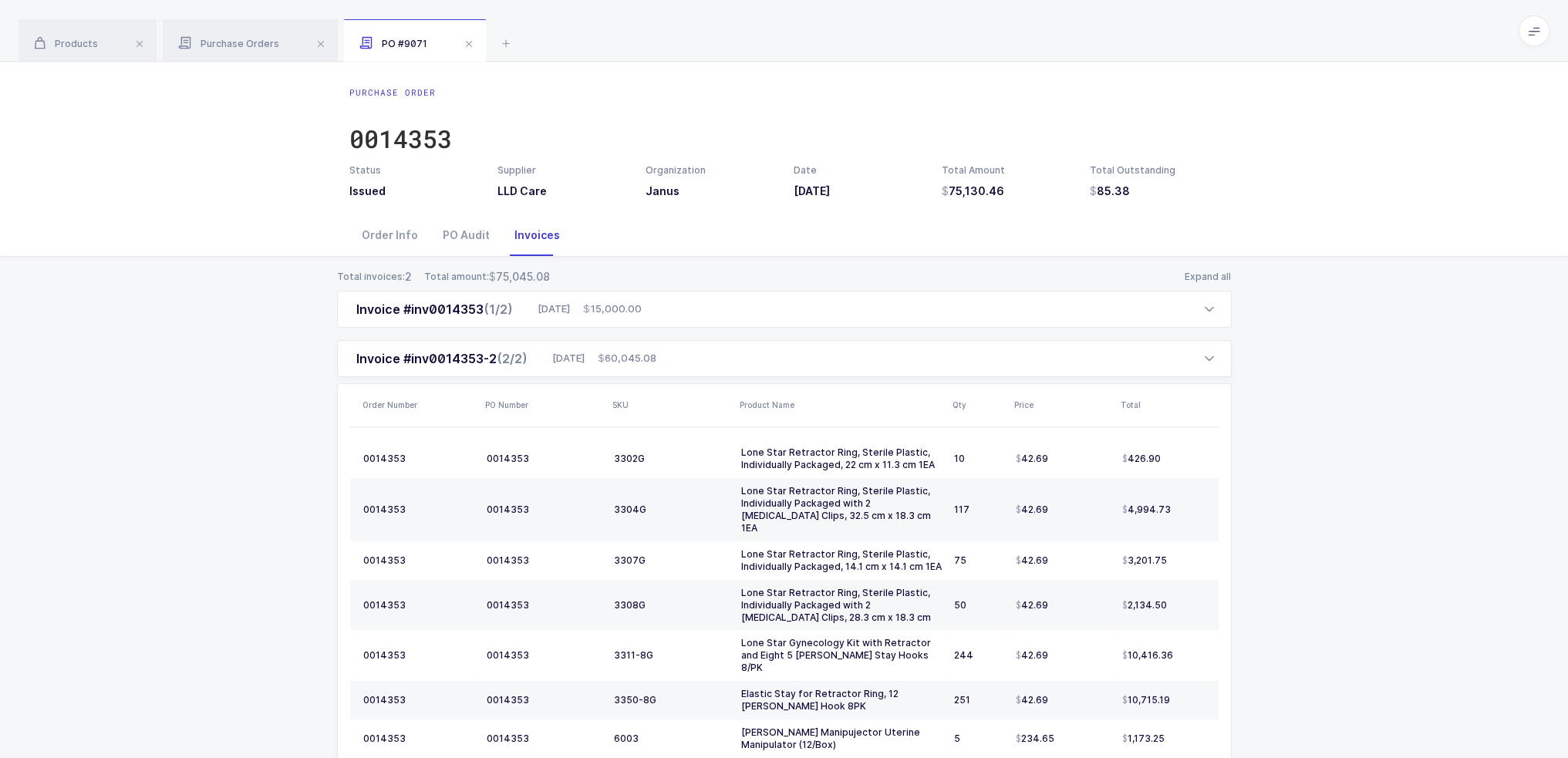
scroll to position [135, 0]
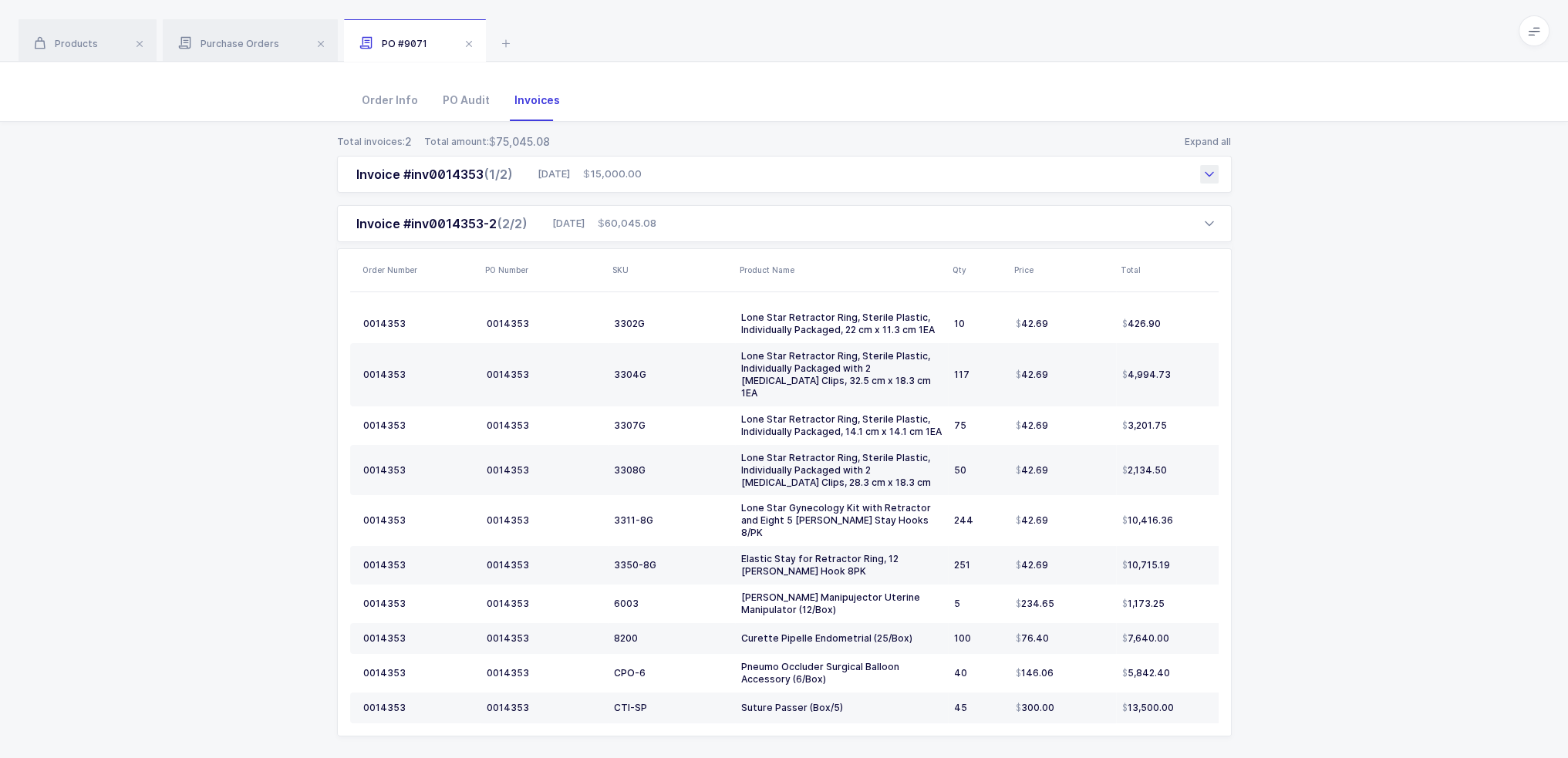
click at [750, 172] on div "Invoice #inv0014353 (1/2) 09/04/2025 15,000.00" at bounding box center [784, 174] width 895 height 37
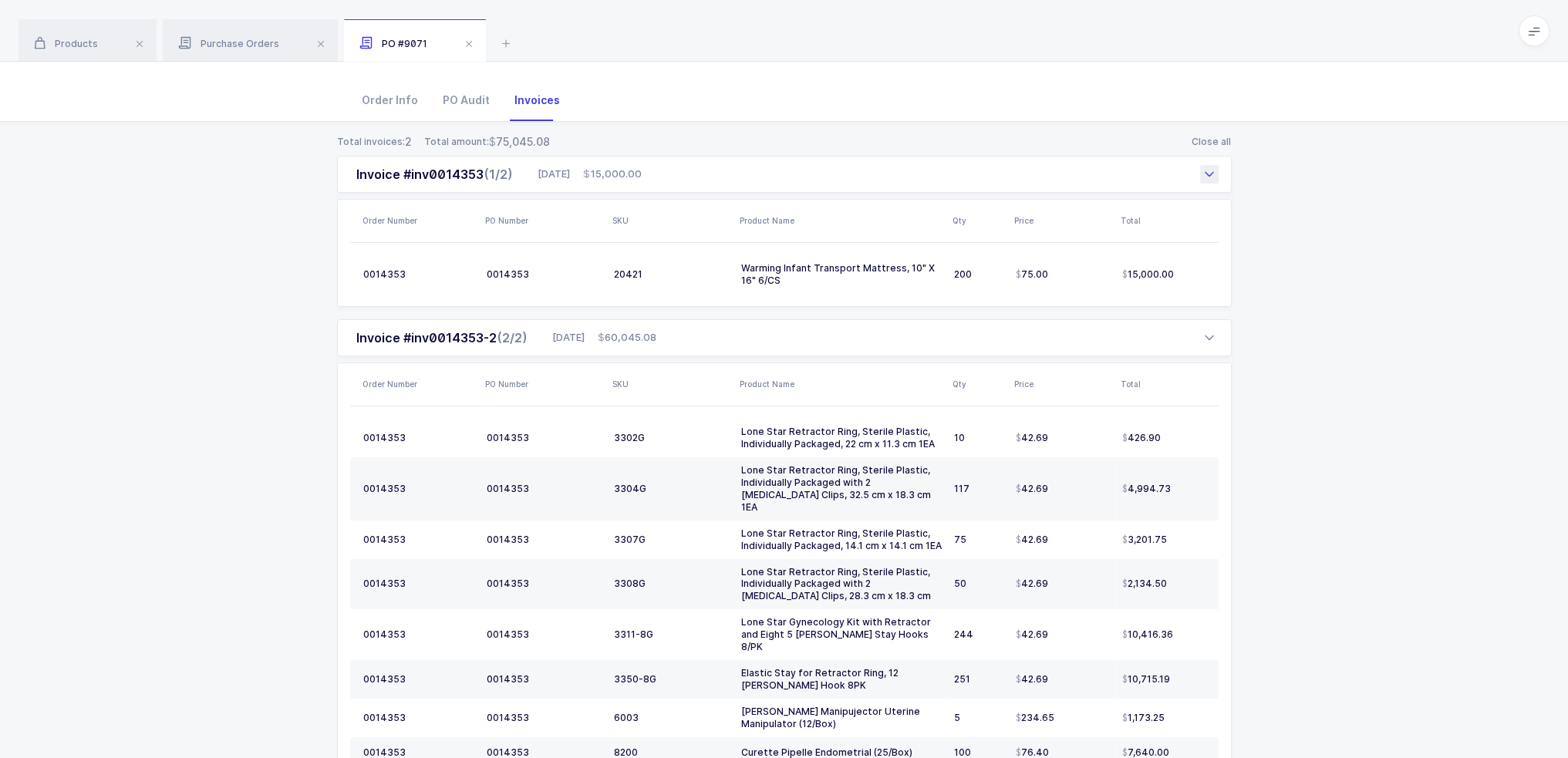
click at [753, 172] on div "Invoice #inv0014353 (1/2) 09/04/2025 15,000.00" at bounding box center [784, 174] width 895 height 37
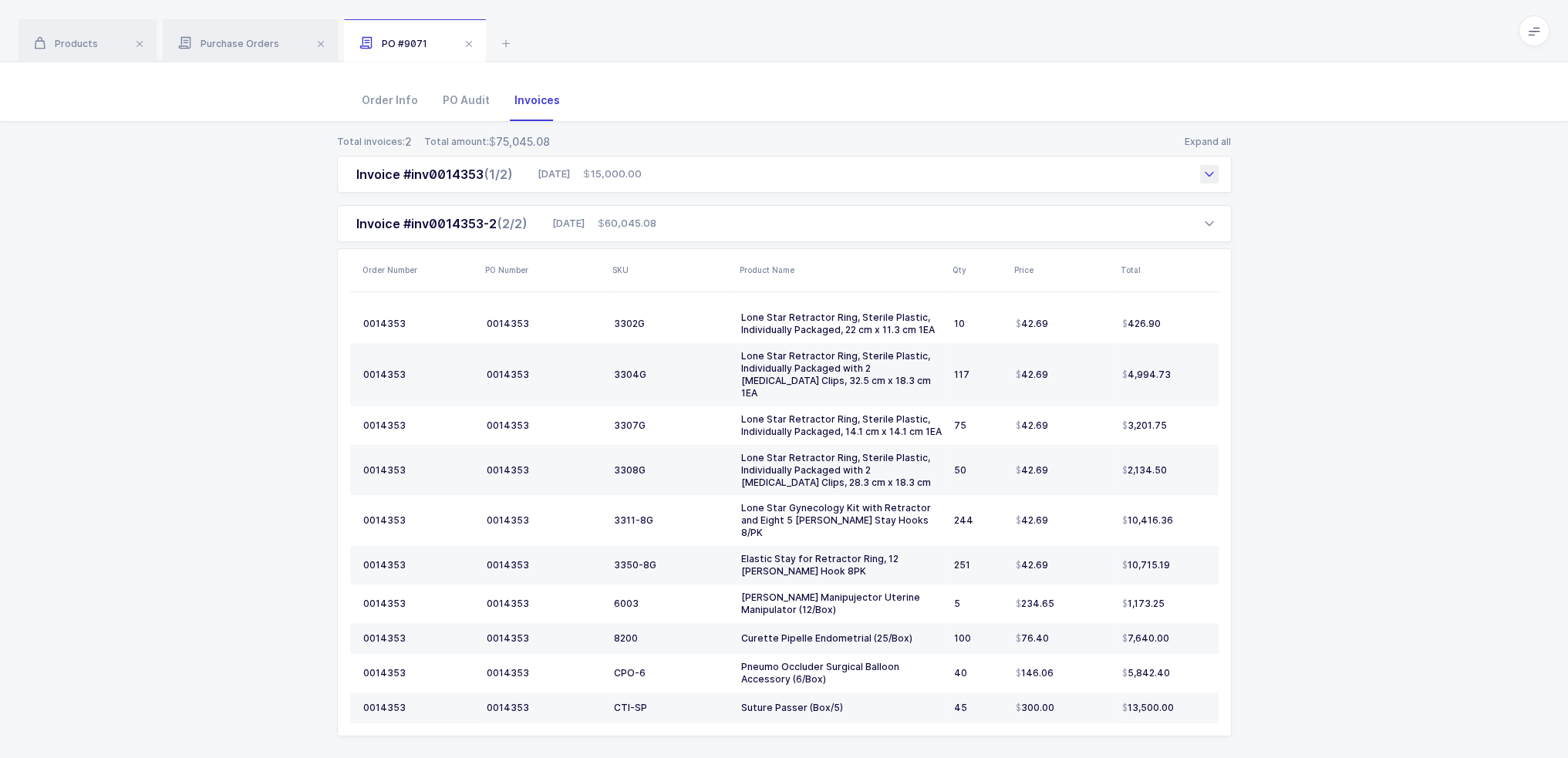
click at [692, 170] on div "Invoice #inv0014353 (1/2) 09/04/2025 15,000.00" at bounding box center [784, 174] width 895 height 37
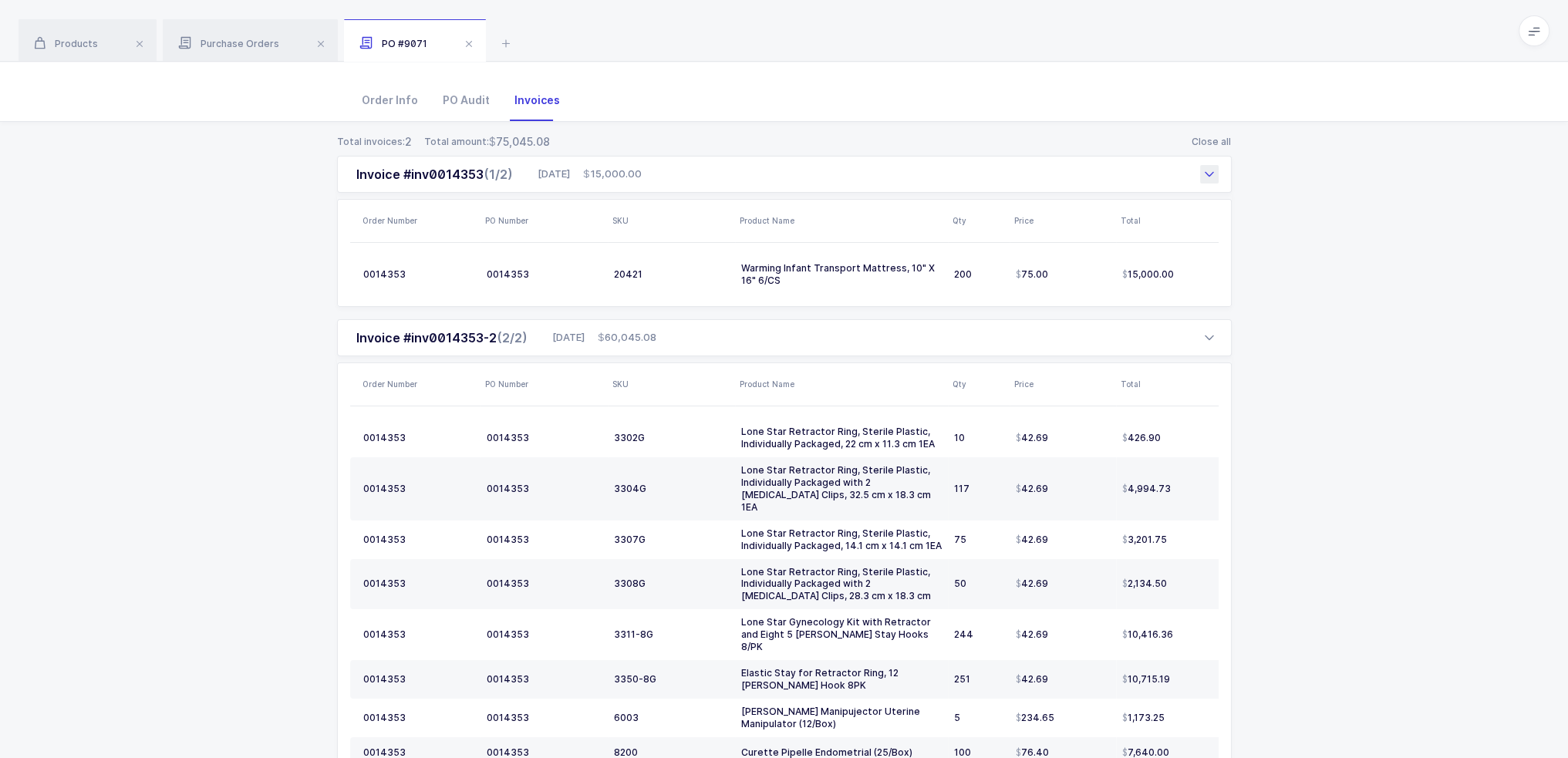
click at [697, 169] on div "Invoice #inv0014353 (1/2) 09/04/2025 15,000.00" at bounding box center [784, 174] width 895 height 37
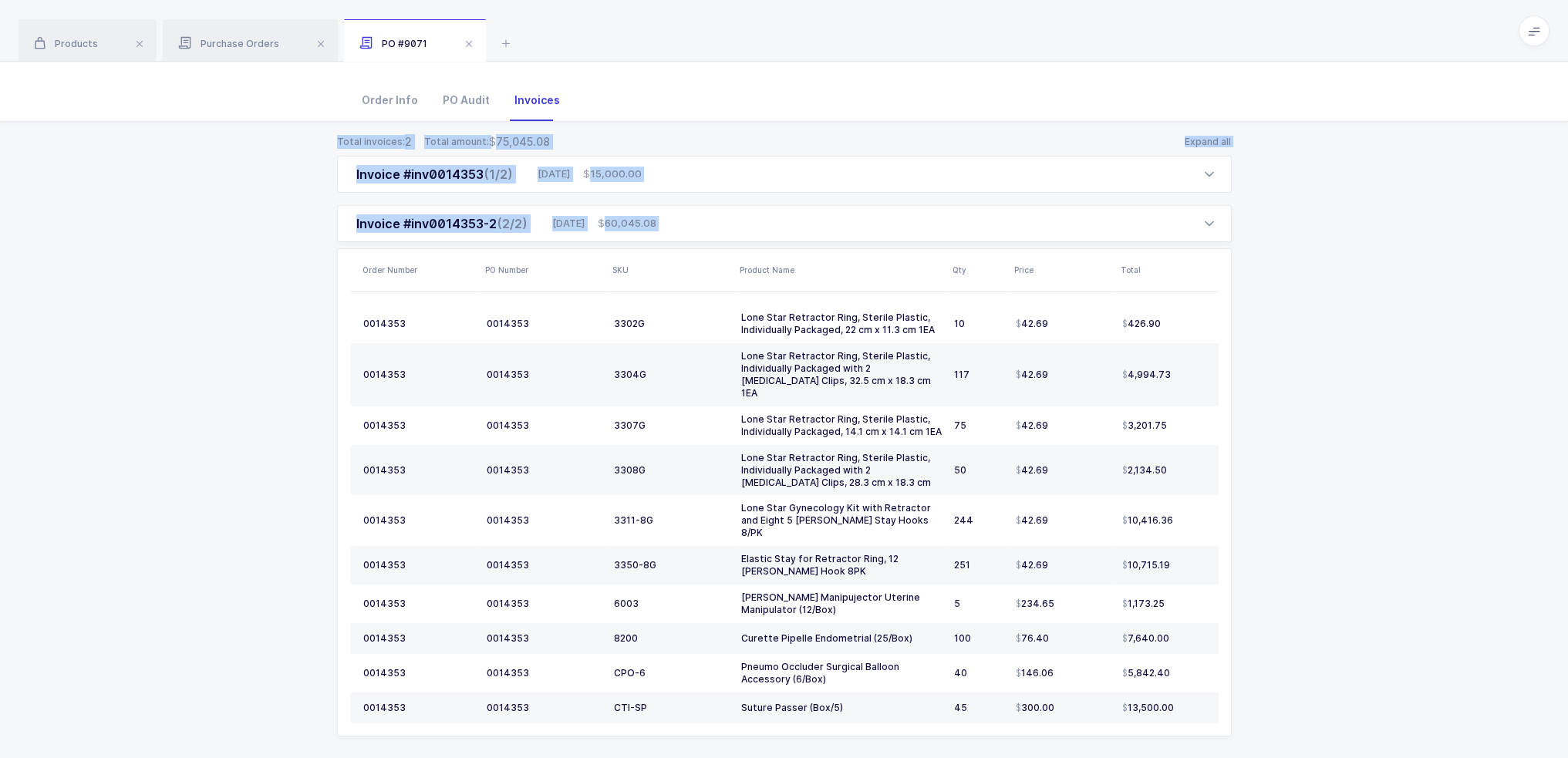
drag, startPoint x: 1305, startPoint y: 705, endPoint x: 300, endPoint y: 137, distance: 1154.4
click at [300, 137] on div "Total invoices: 2 Total amount: 75,045.08 Expand all Invoice #inv0014353 (1/2) …" at bounding box center [784, 454] width 1544 height 664
drag, startPoint x: 300, startPoint y: 137, endPoint x: 1350, endPoint y: 699, distance: 1190.9
click at [789, 699] on div "Total invoices: 2 Total amount: 75,045.08 Expand all Invoice #inv0014353 (1/2) …" at bounding box center [784, 454] width 1544 height 664
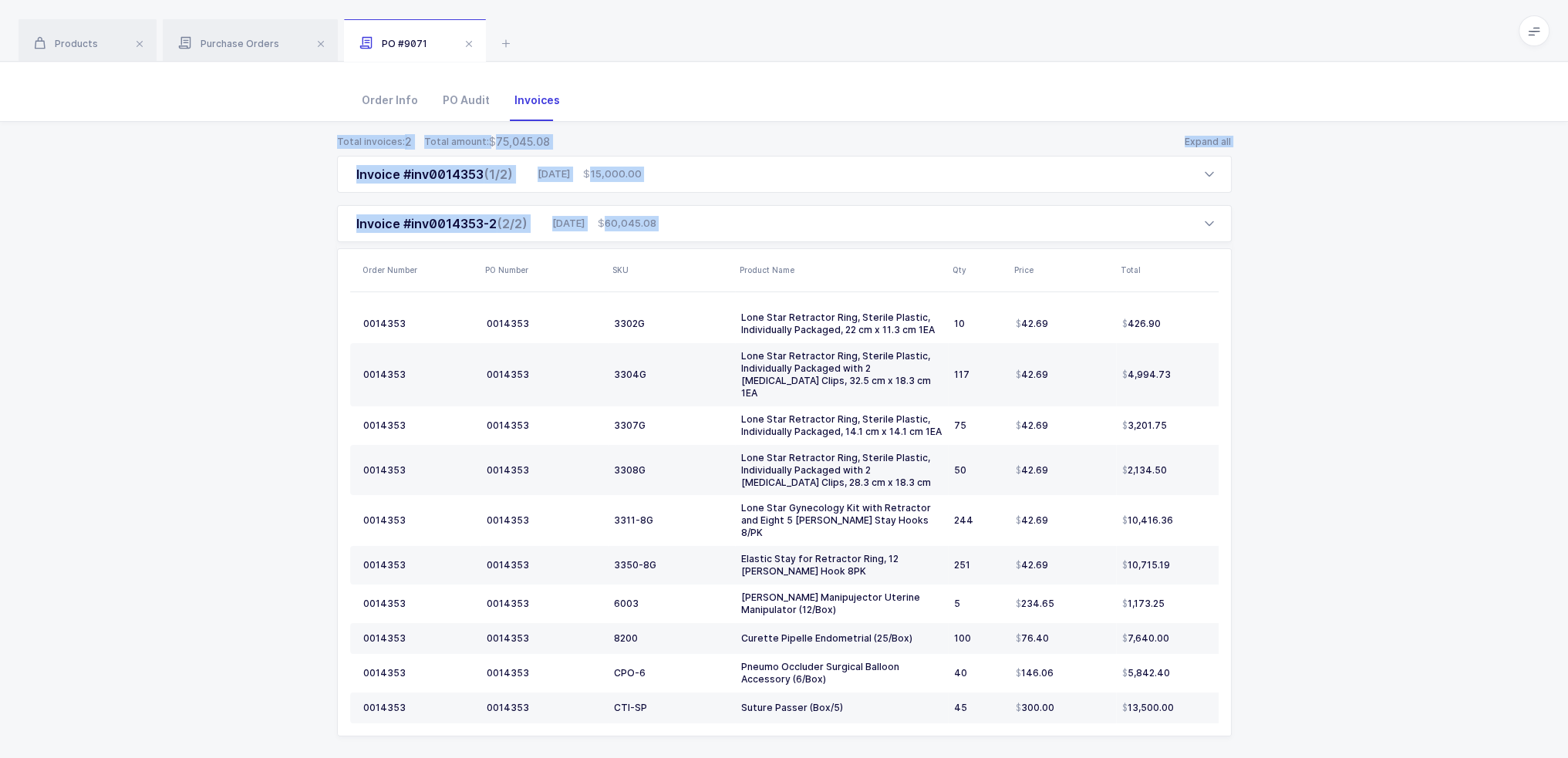
click at [789, 699] on div "Total invoices: 2 Total amount: 75,045.08 Expand all Invoice #inv0014353 (1/2) …" at bounding box center [784, 454] width 1544 height 664
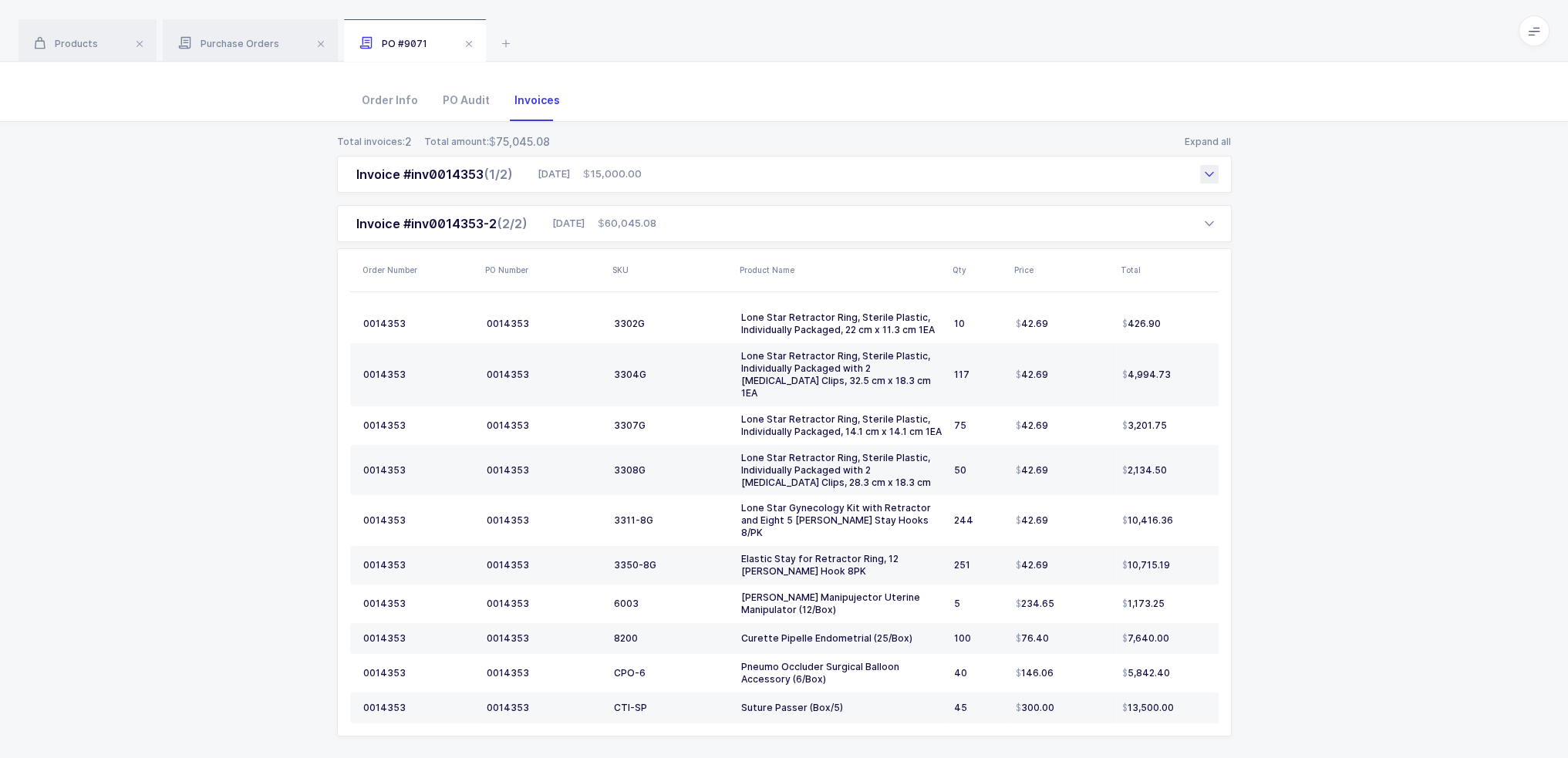
click at [789, 172] on div "Invoice #inv0014353 (1/2) 09/04/2025 15,000.00" at bounding box center [784, 174] width 895 height 37
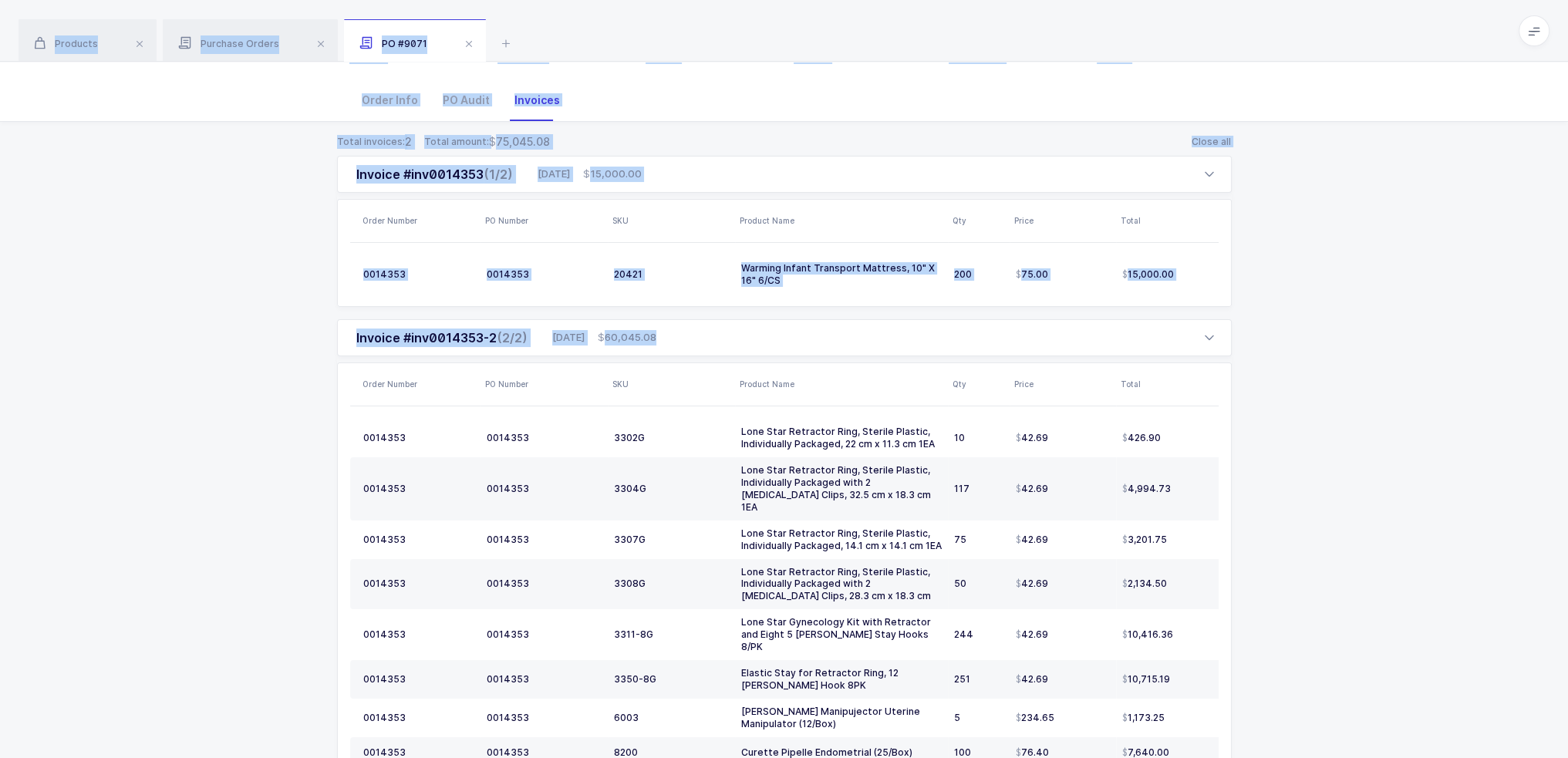
drag, startPoint x: 1299, startPoint y: 379, endPoint x: 921, endPoint y: 49, distance: 501.8
click at [789, 49] on div "Products Purchase Orders PO #9071 Filter Filters Clear all Products Inventory P…" at bounding box center [784, 382] width 1568 height 1034
click at [789, 32] on div "Products Purchase Orders PO #9071" at bounding box center [784, 30] width 1568 height 62
click at [789, 307] on div "Total invoices: 2 Total amount: 75,045.08 Close all Invoice #inv0014353 (1/2) 0…" at bounding box center [784, 511] width 1544 height 778
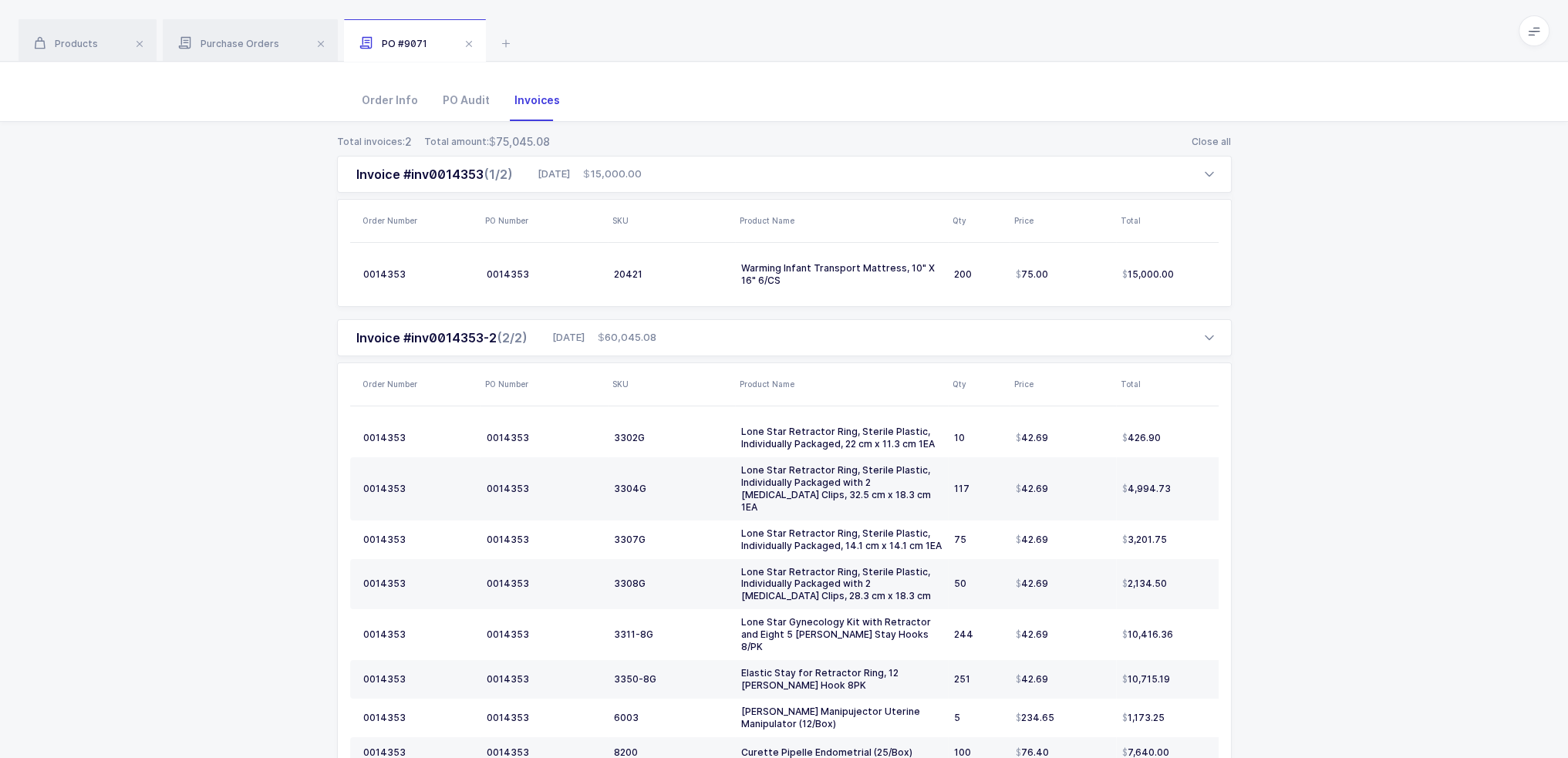
click at [789, 690] on div "Total invoices: 2 Total amount: 75,045.08 Close all Invoice #inv0014353 (1/2) 0…" at bounding box center [784, 511] width 1544 height 778
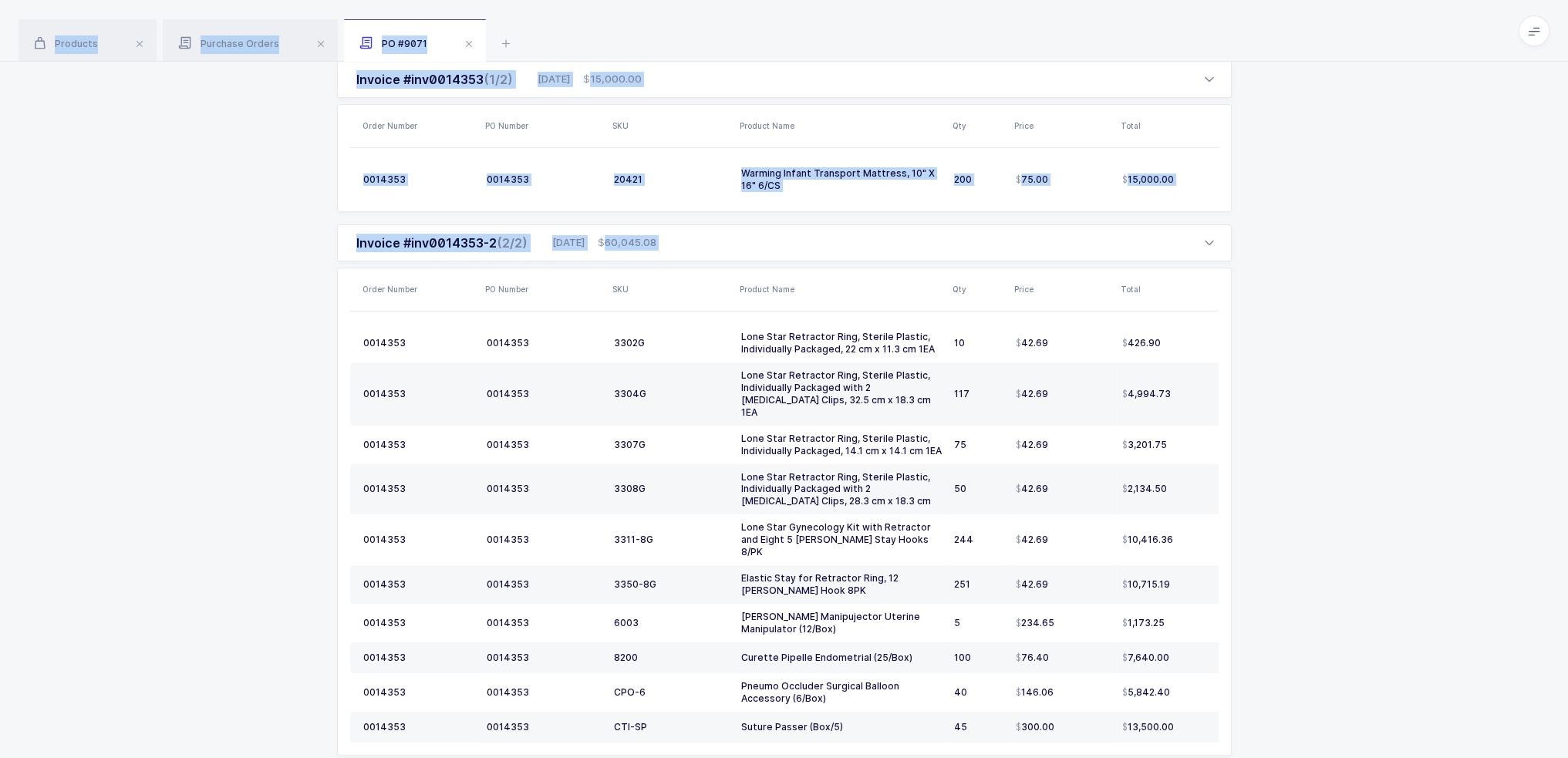
scroll to position [0, 0]
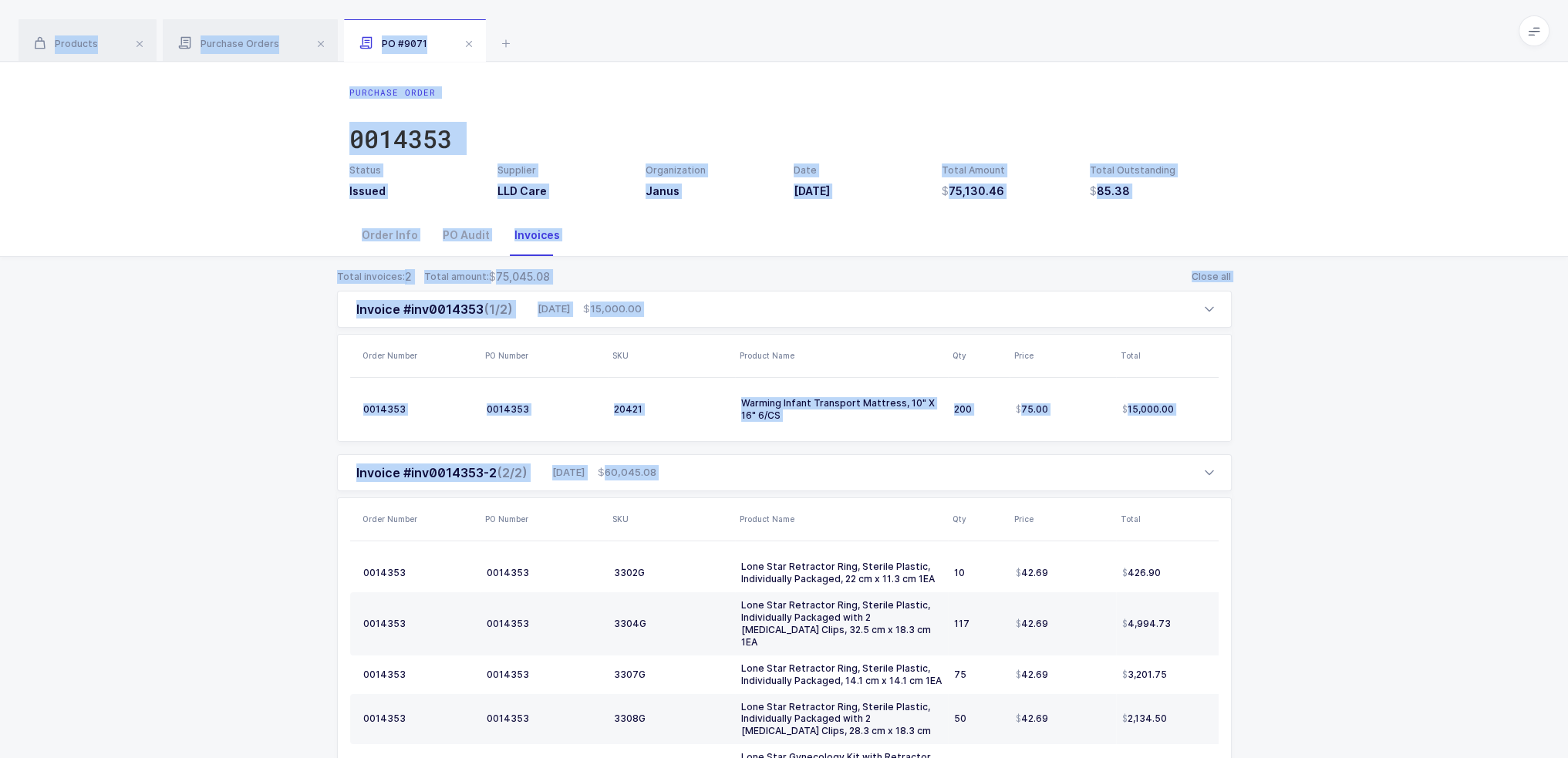
drag, startPoint x: 1366, startPoint y: 716, endPoint x: 976, endPoint y: 33, distance: 786.5
click at [789, 33] on div "Products Purchase Orders PO #9071 Filter Filters Clear all Products Inventory P…" at bounding box center [784, 517] width 1568 height 1034
click at [789, 33] on div "Products Purchase Orders PO #9071" at bounding box center [784, 30] width 1568 height 62
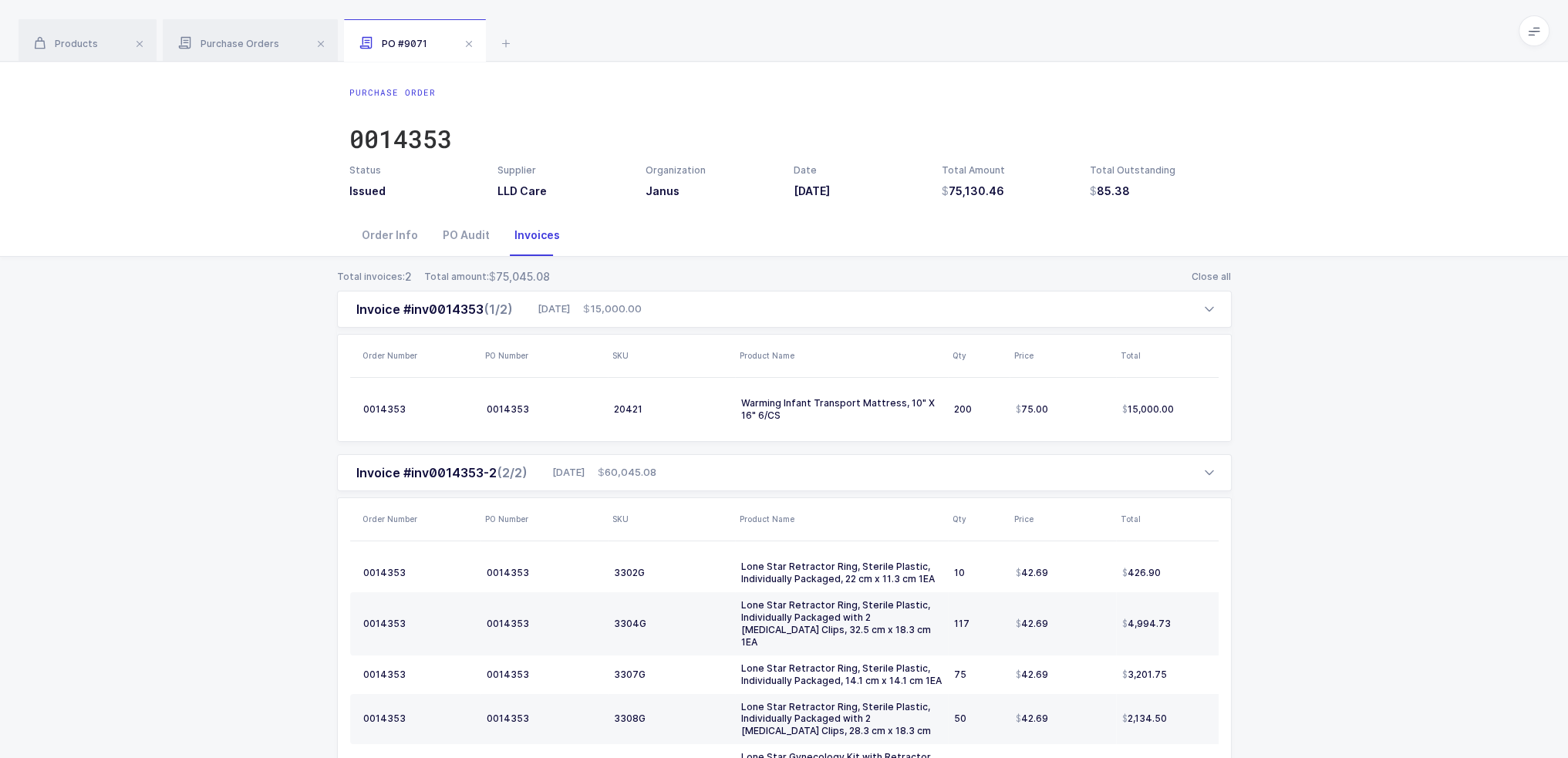
click at [789, 31] on div "Products Purchase Orders PO #9071" at bounding box center [784, 30] width 1568 height 62
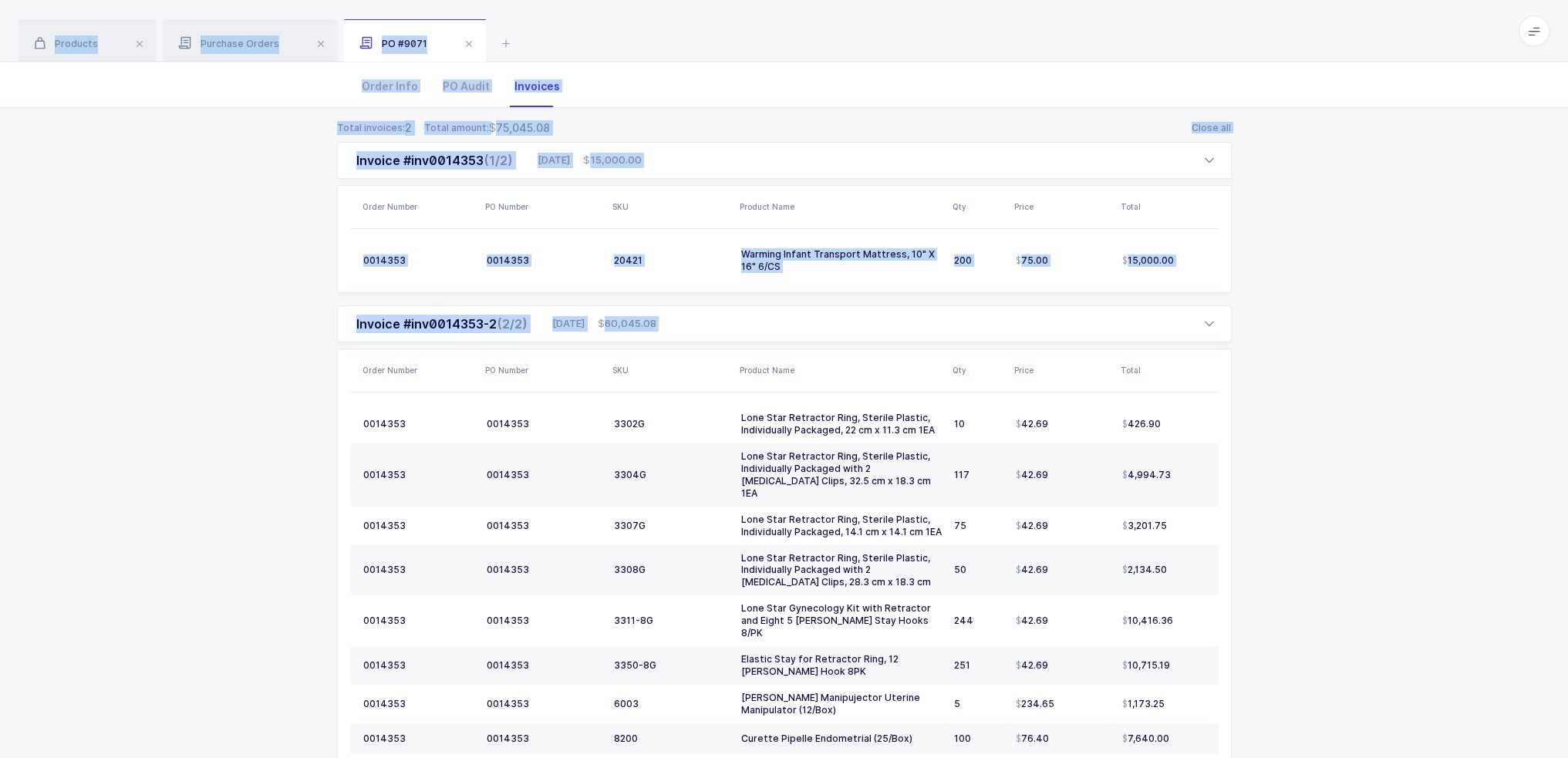
scroll to position [249, 0]
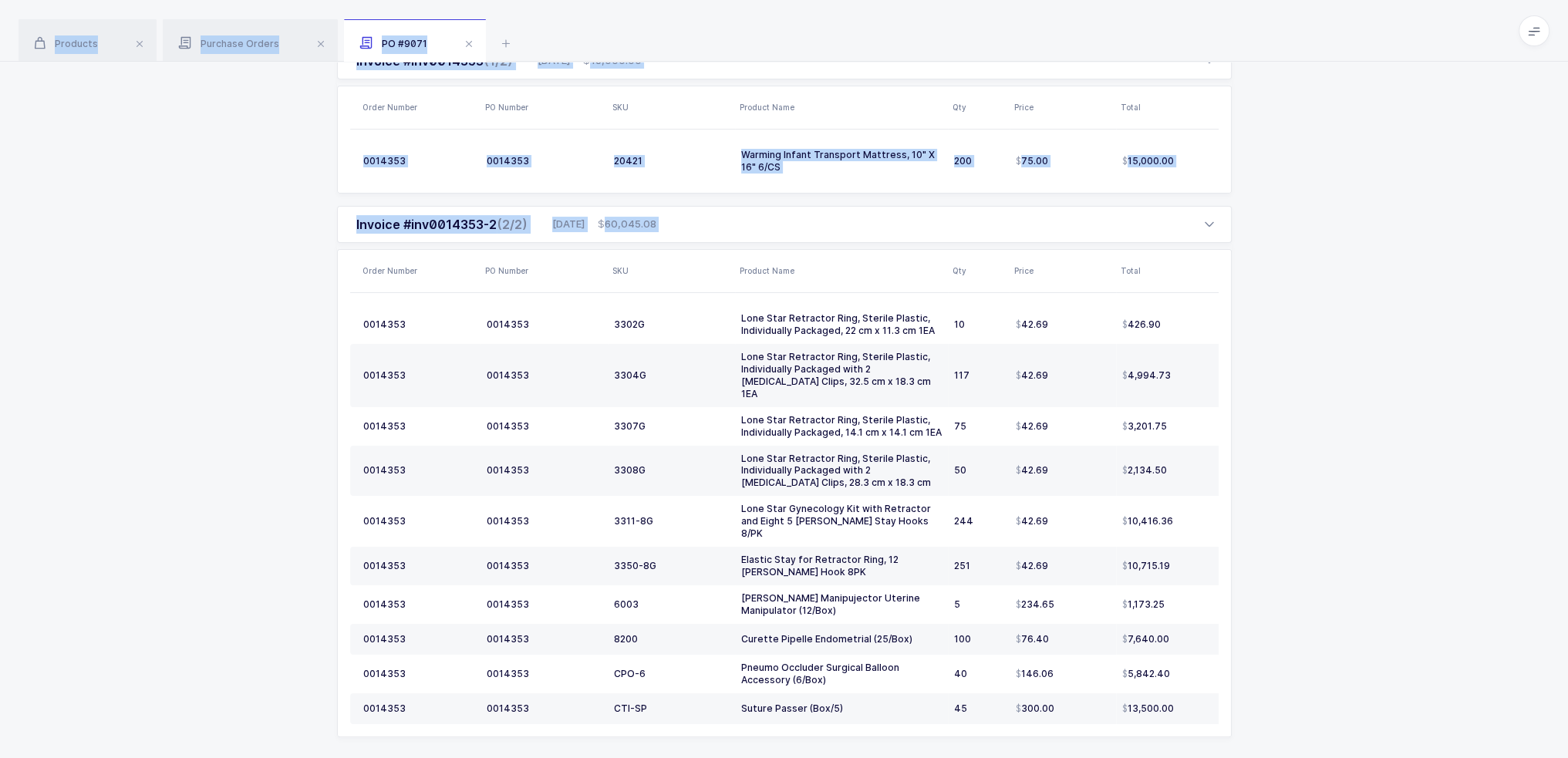
drag, startPoint x: 976, startPoint y: 31, endPoint x: 1302, endPoint y: 685, distance: 730.7
click at [789, 685] on div "Products Purchase Orders PO #9071 Filter Filters Clear all Products Inventory P…" at bounding box center [784, 269] width 1568 height 1034
click at [789, 682] on div "Total invoices: 2 Total amount: 75,045.08 Close all Invoice #inv0014353 (1/2) 0…" at bounding box center [784, 398] width 1544 height 778
click at [789, 705] on div "Total invoices: 2 Total amount: 75,045.08 Close all Invoice #inv0014353 (1/2) 0…" at bounding box center [784, 398] width 1544 height 778
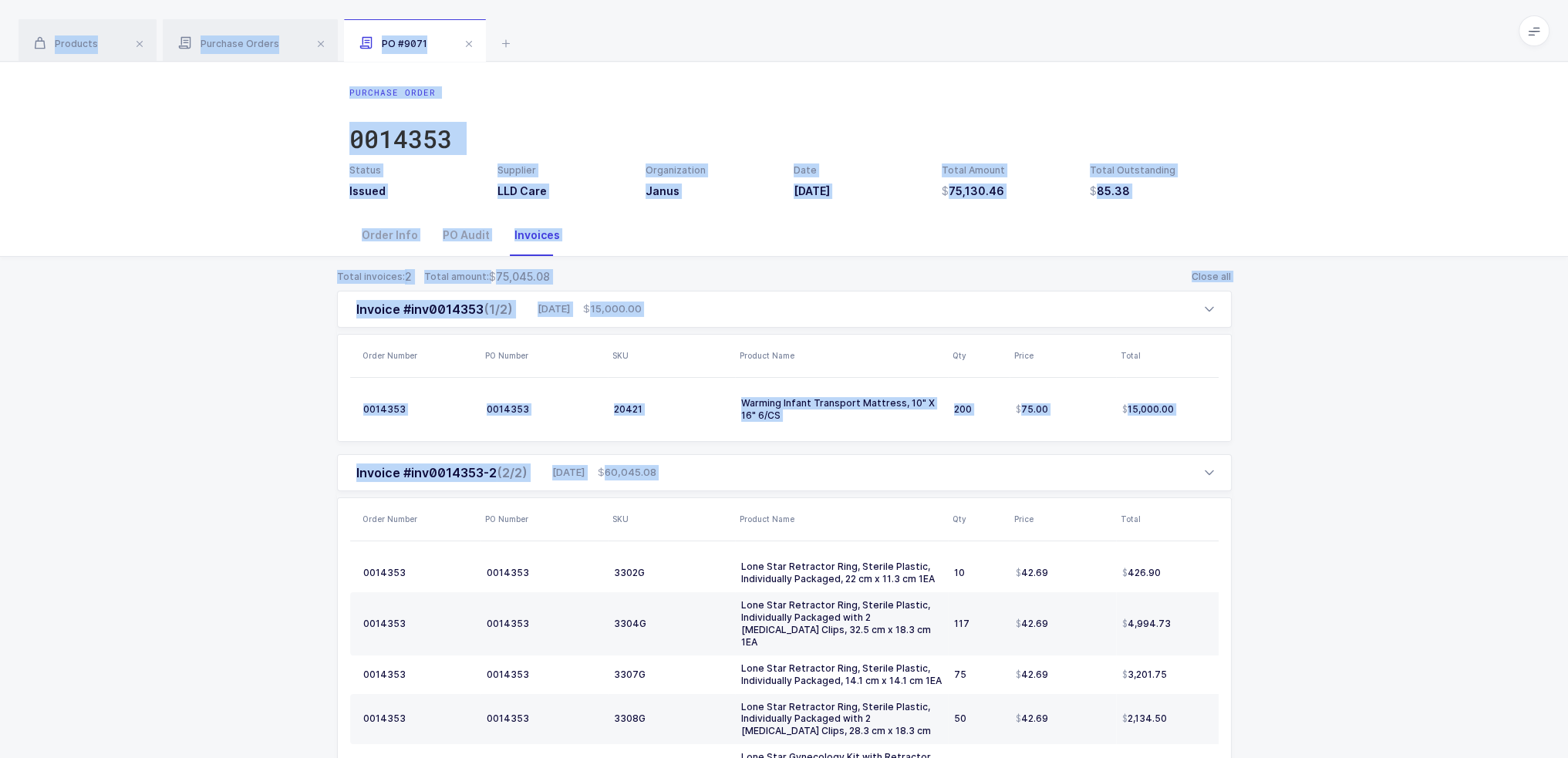
drag, startPoint x: 1348, startPoint y: 705, endPoint x: 1037, endPoint y: 43, distance: 731.4
click at [789, 43] on div "Products Purchase Orders PO #9071 Filter Filters Clear all Products Inventory P…" at bounding box center [784, 517] width 1568 height 1034
click at [789, 43] on div "Products Purchase Orders PO #9071" at bounding box center [784, 30] width 1568 height 62
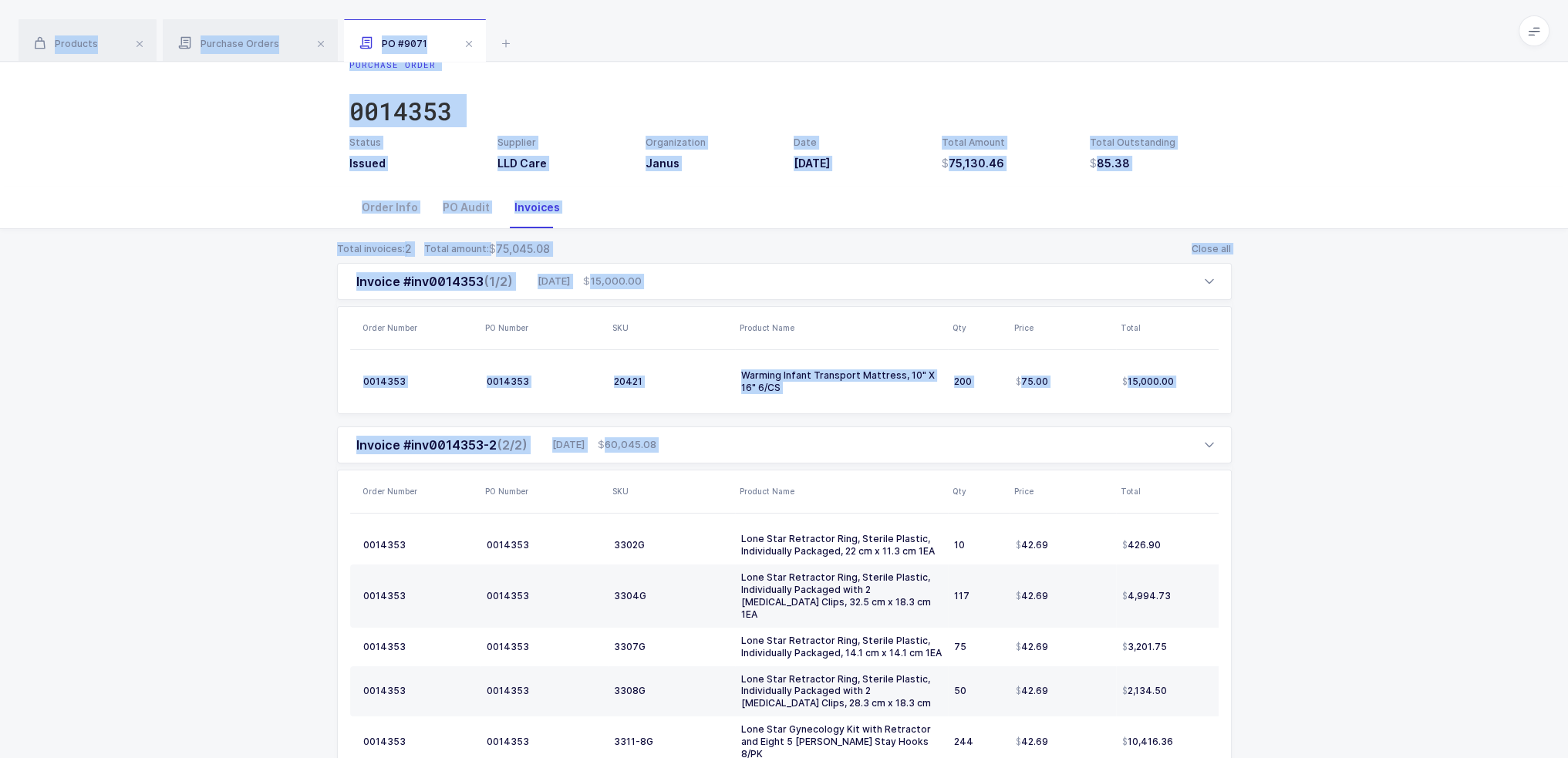
scroll to position [249, 0]
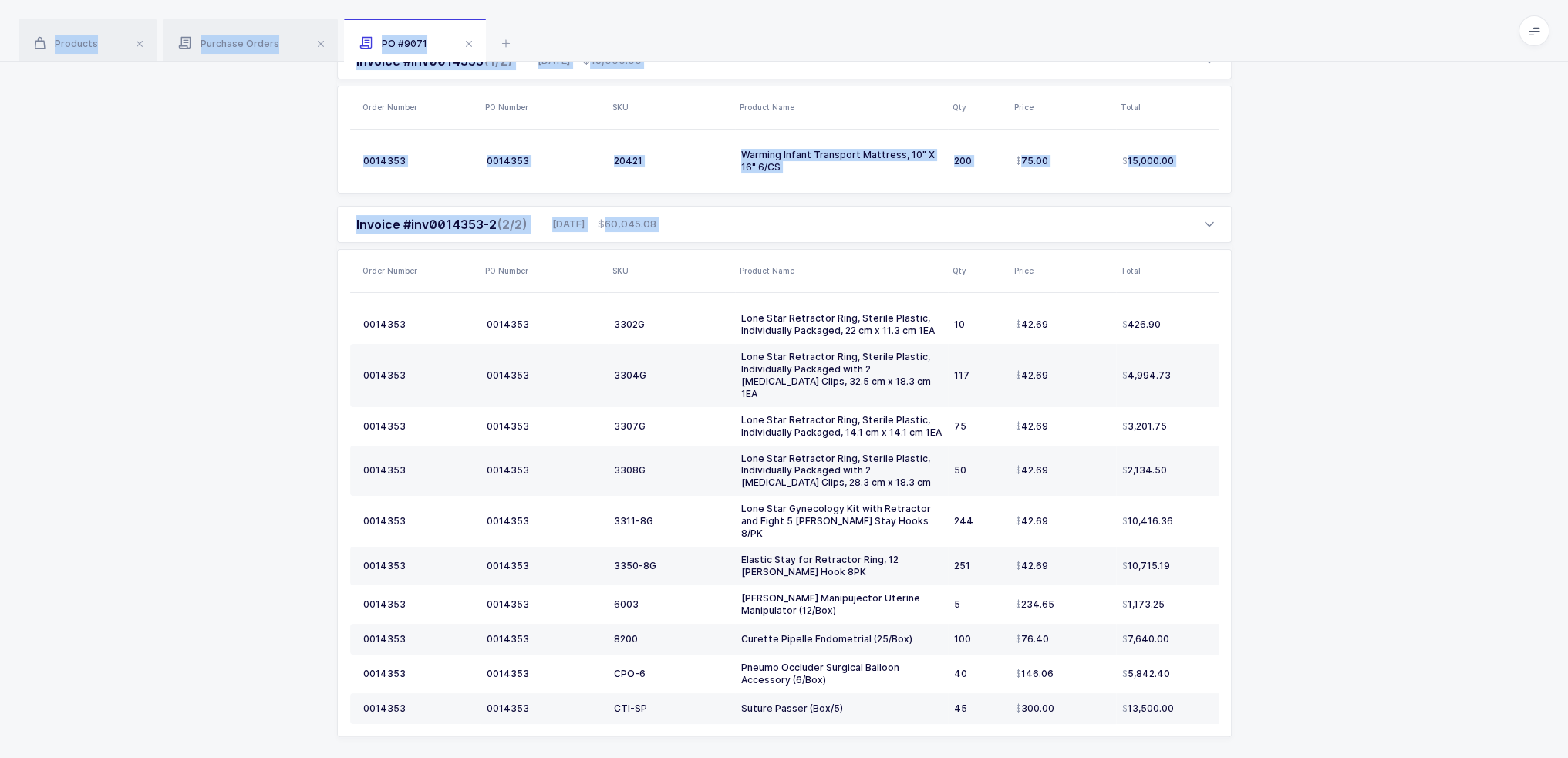
drag, startPoint x: 1039, startPoint y: 38, endPoint x: 1254, endPoint y: 706, distance: 701.7
click at [789, 706] on div "Products Purchase Orders PO #9071 Filter Filters Clear all Products Inventory P…" at bounding box center [784, 269] width 1568 height 1034
click at [789, 705] on div "Total invoices: 2 Total amount: 75,045.08 Close all Invoice #inv0014353 (1/2) 0…" at bounding box center [784, 398] width 1544 height 778
click at [789, 704] on div "Total invoices: 2 Total amount: 75,045.08 Close all Invoice #inv0014353 (1/2) 0…" at bounding box center [784, 398] width 1544 height 778
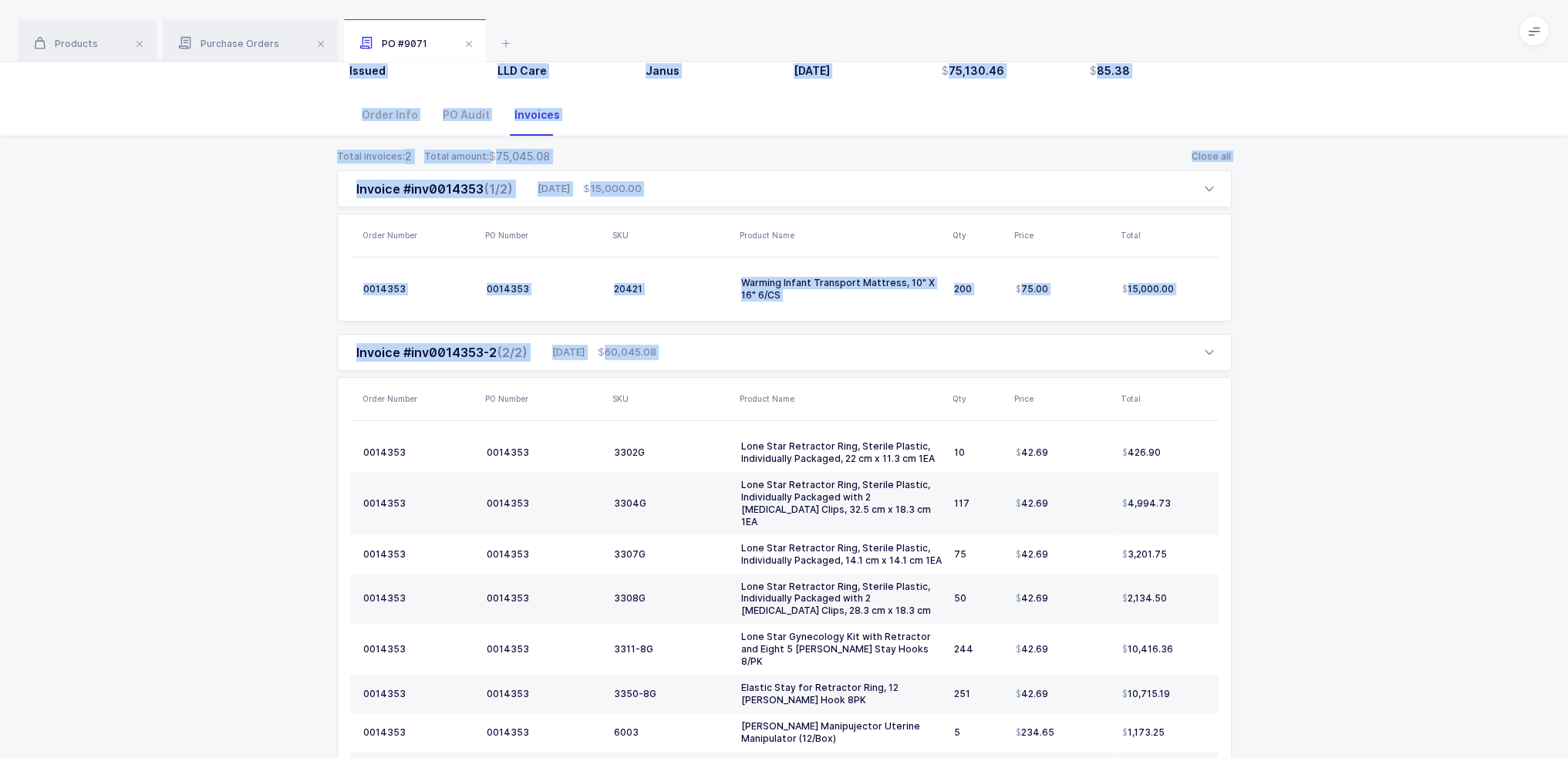
scroll to position [0, 0]
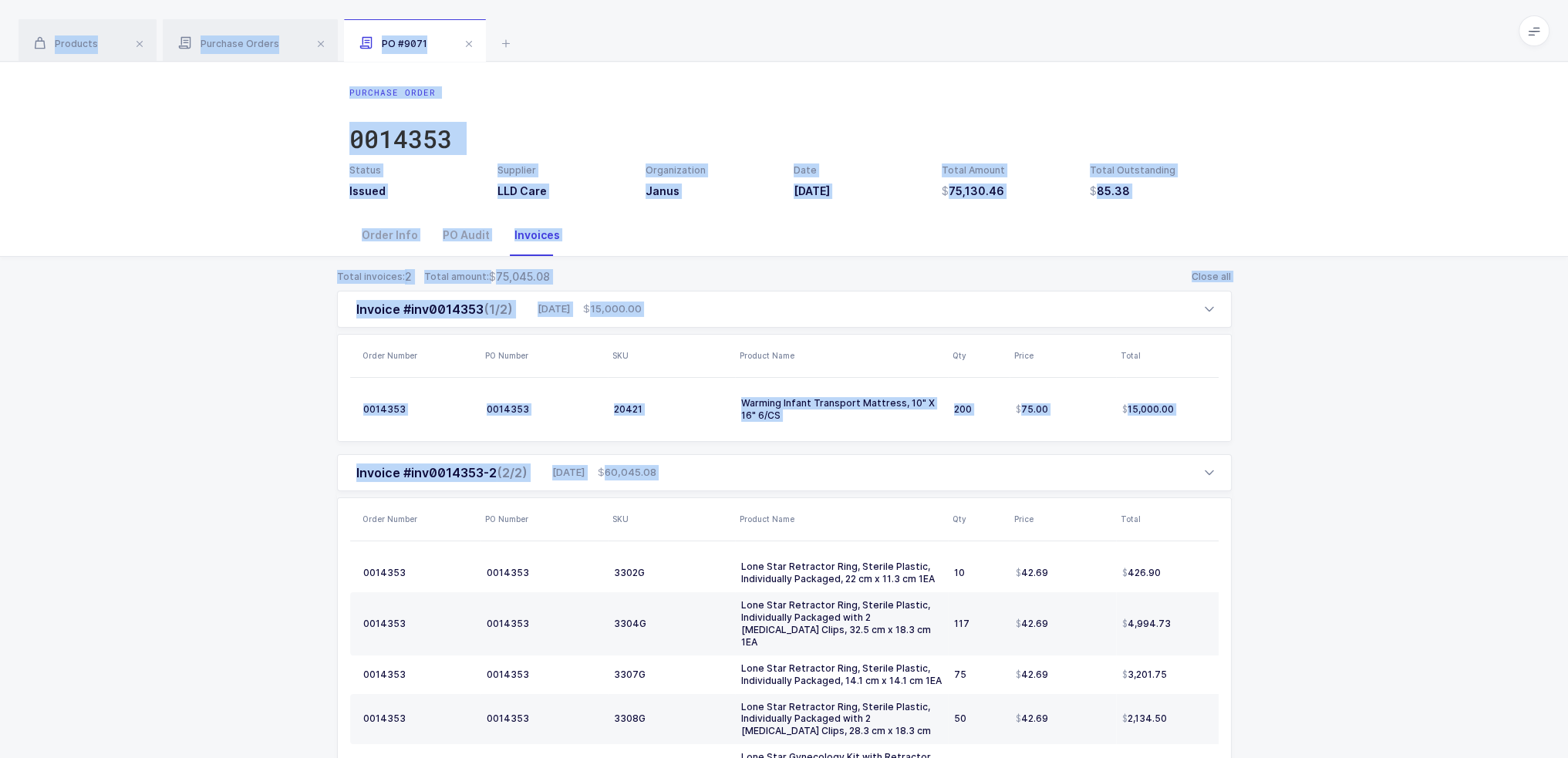
drag, startPoint x: 1284, startPoint y: 704, endPoint x: 880, endPoint y: 27, distance: 788.4
click at [789, 27] on div "Products Purchase Orders PO #9071 Filter Filters Clear all Products Inventory P…" at bounding box center [784, 517] width 1568 height 1034
click at [789, 27] on div "Products Purchase Orders PO #9071" at bounding box center [784, 30] width 1568 height 62
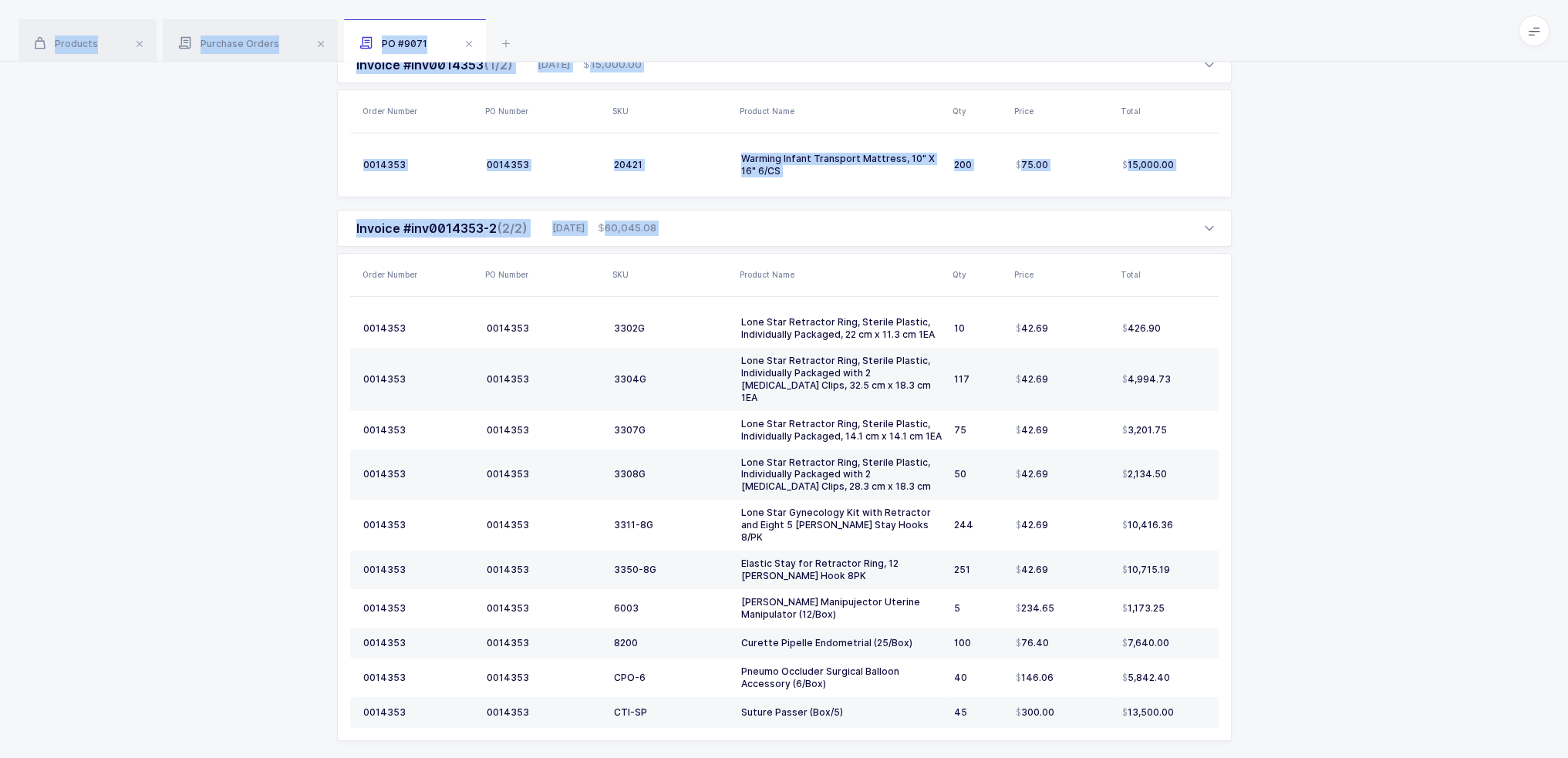
scroll to position [249, 0]
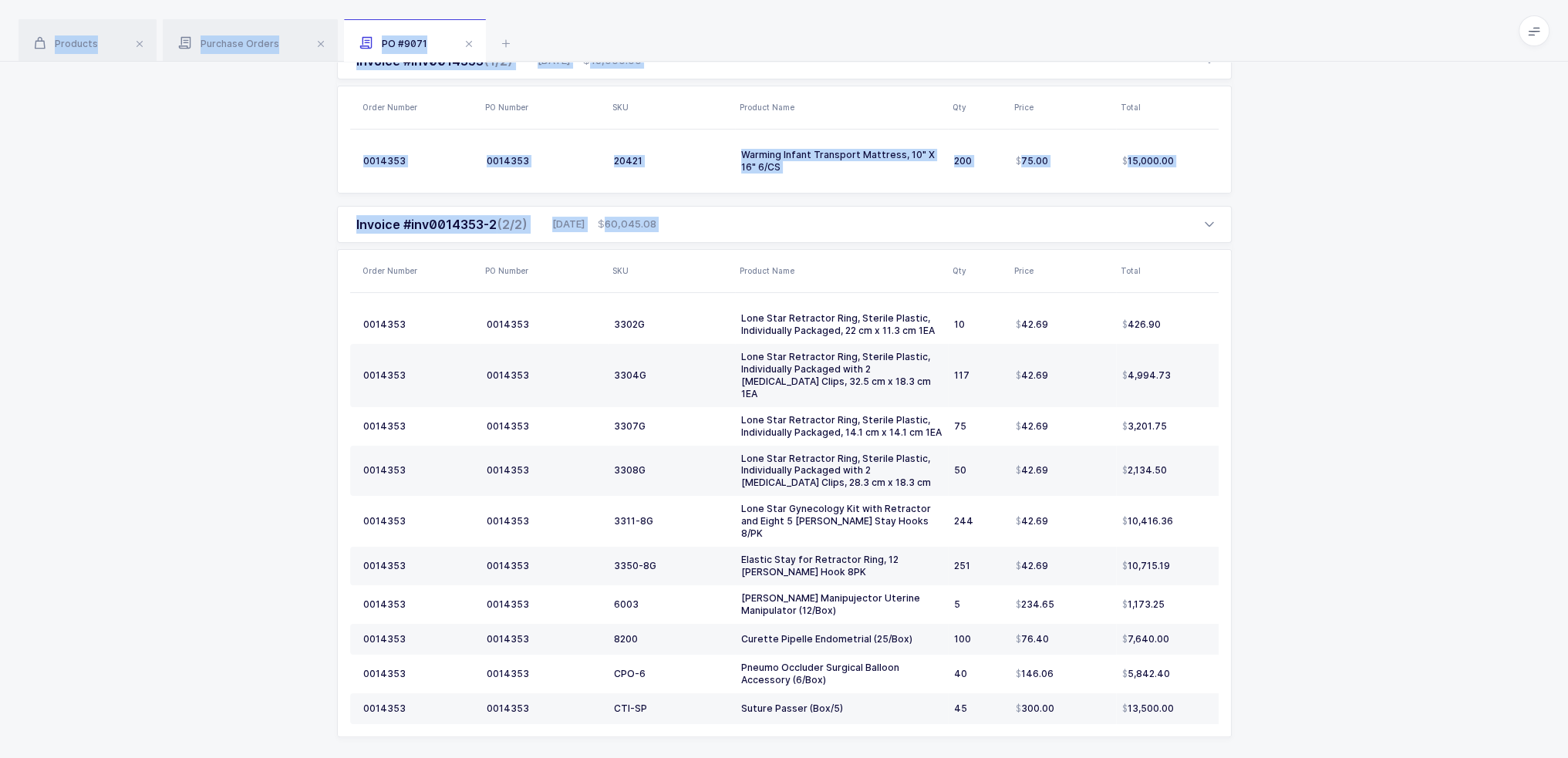
drag, startPoint x: 880, startPoint y: 27, endPoint x: 1294, endPoint y: 670, distance: 764.8
click at [789, 669] on div "Products Purchase Orders PO #9071 Filter Filters Clear all Products Inventory P…" at bounding box center [784, 269] width 1568 height 1034
click at [789, 670] on div "Total invoices: 2 Total amount: 75,045.08 Close all Invoice #inv0014353 (1/2) 0…" at bounding box center [784, 398] width 1544 height 778
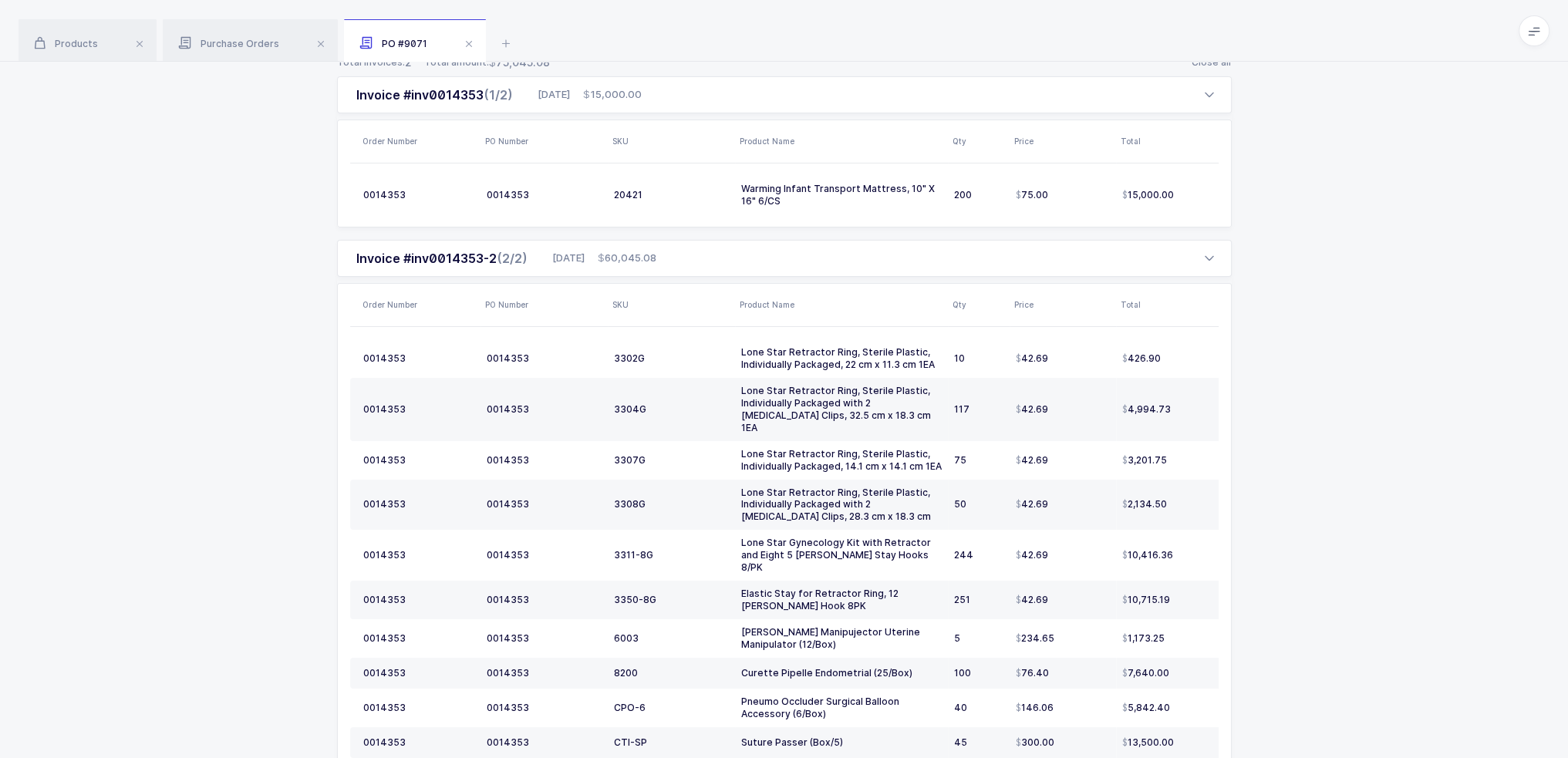
scroll to position [185, 0]
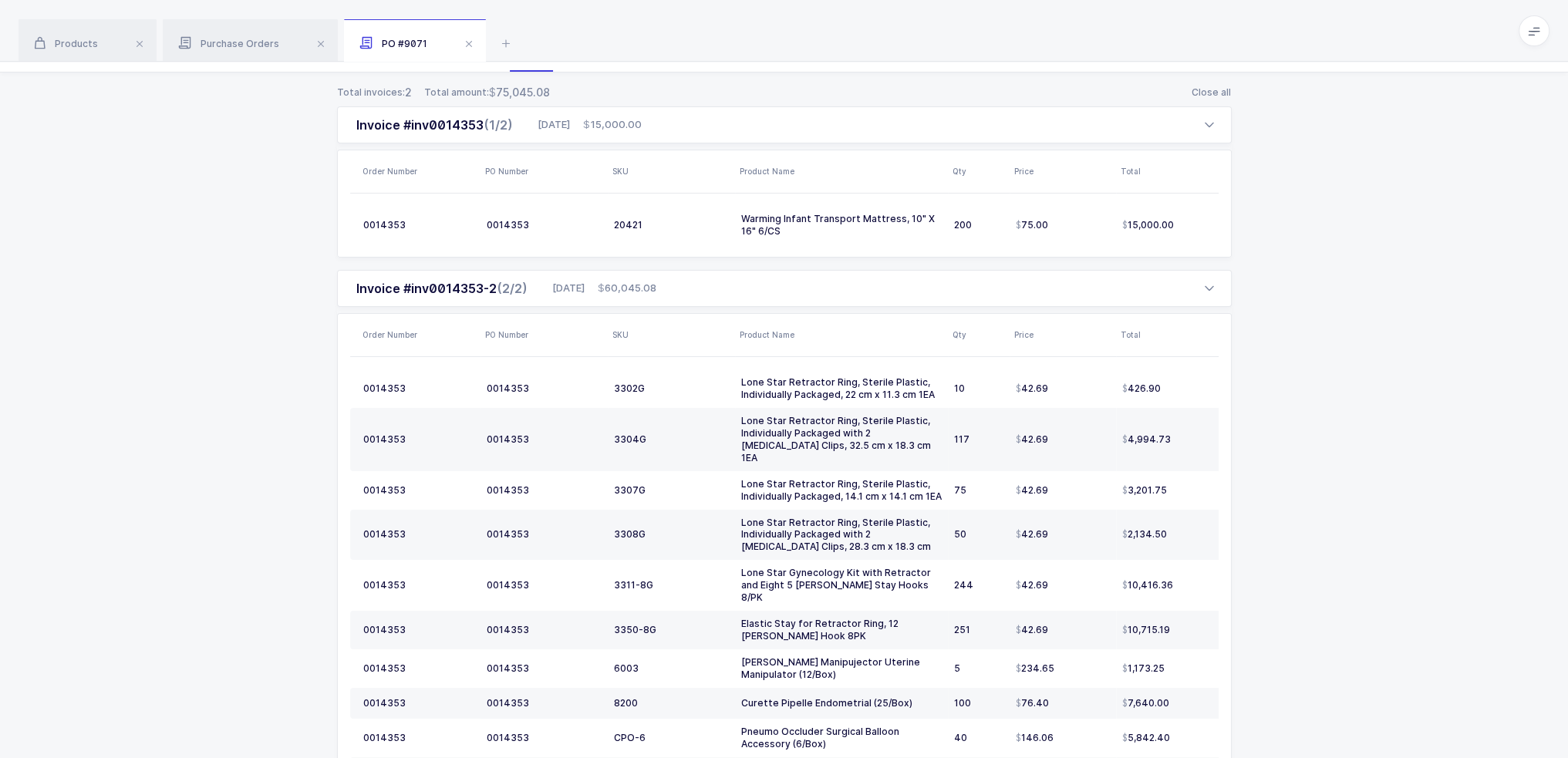
drag, startPoint x: 1302, startPoint y: 678, endPoint x: 1288, endPoint y: 606, distance: 73.3
click at [789, 606] on div "Total invoices: 2 Total amount: 75,045.08 Close all Invoice #inv0014353 (1/2) 0…" at bounding box center [784, 462] width 1544 height 778
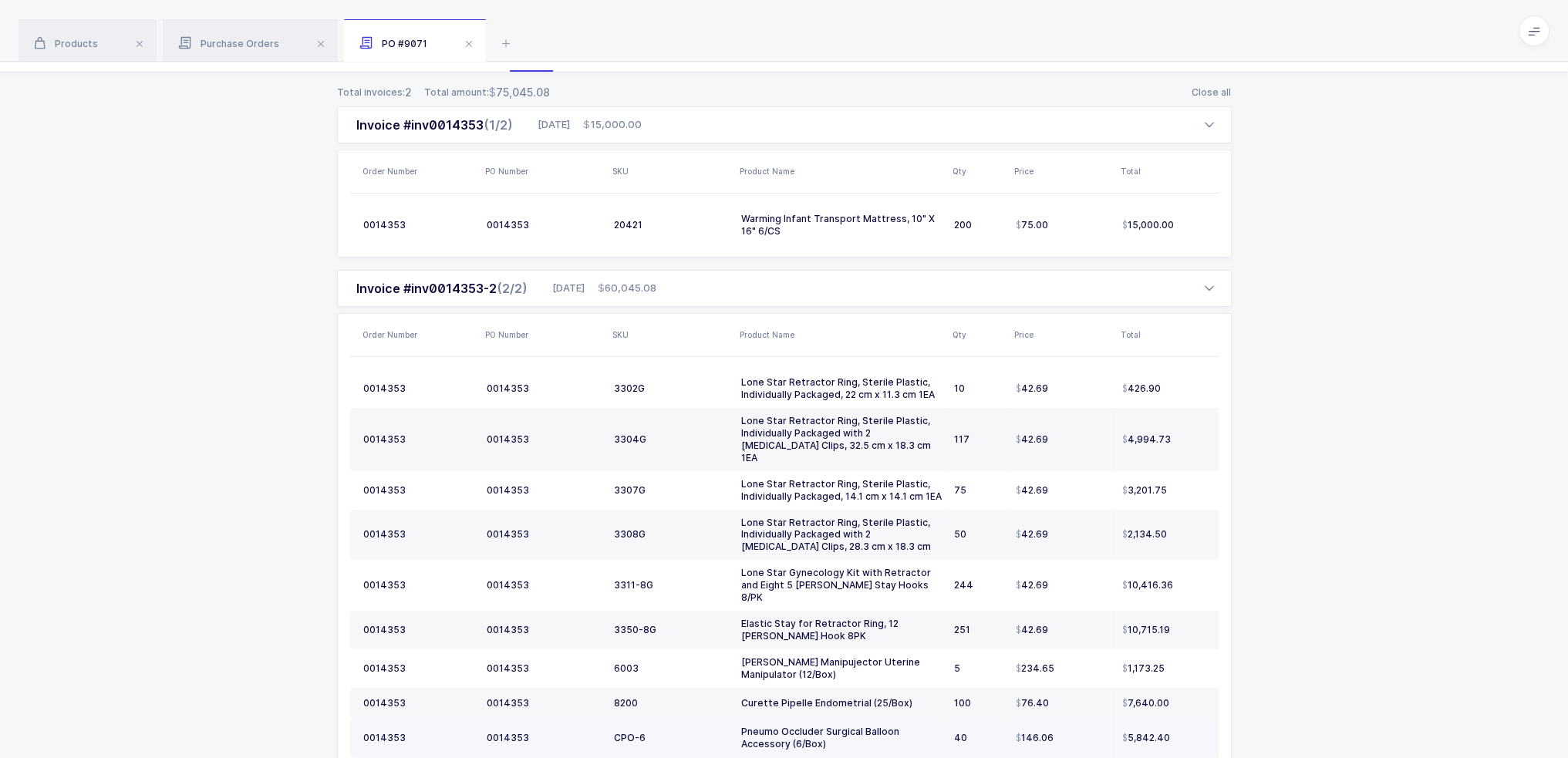
scroll to position [249, 0]
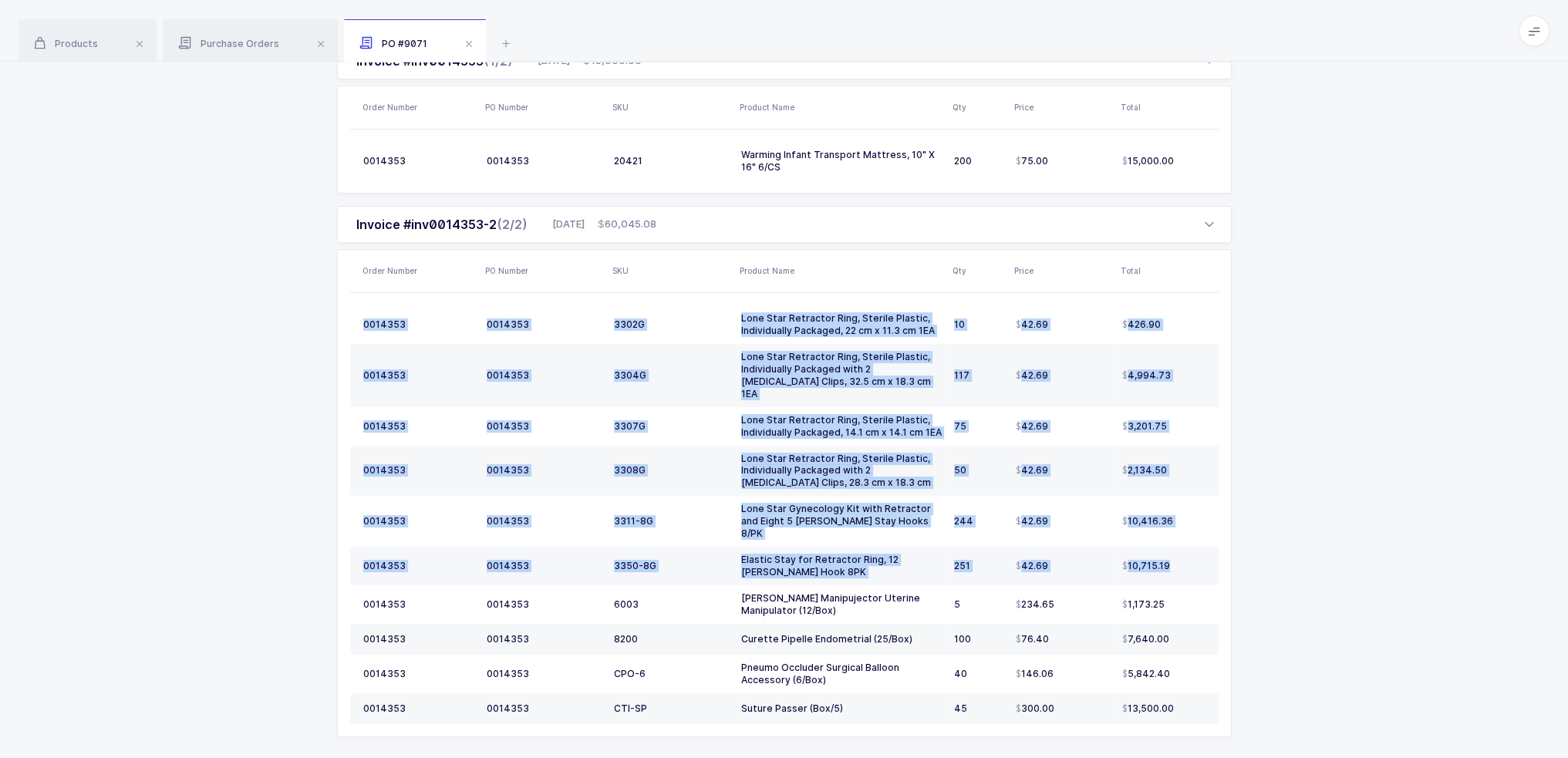
drag, startPoint x: 1289, startPoint y: 656, endPoint x: 1252, endPoint y: 531, distance: 130.4
click at [789, 532] on div "Total invoices: 2 Total amount: 75,045.08 Close all Invoice #inv0014353 (1/2) 0…" at bounding box center [784, 398] width 1544 height 778
click at [789, 515] on div "Total invoices: 2 Total amount: 75,045.08 Close all Invoice #inv0014353 (1/2) 0…" at bounding box center [784, 398] width 1544 height 778
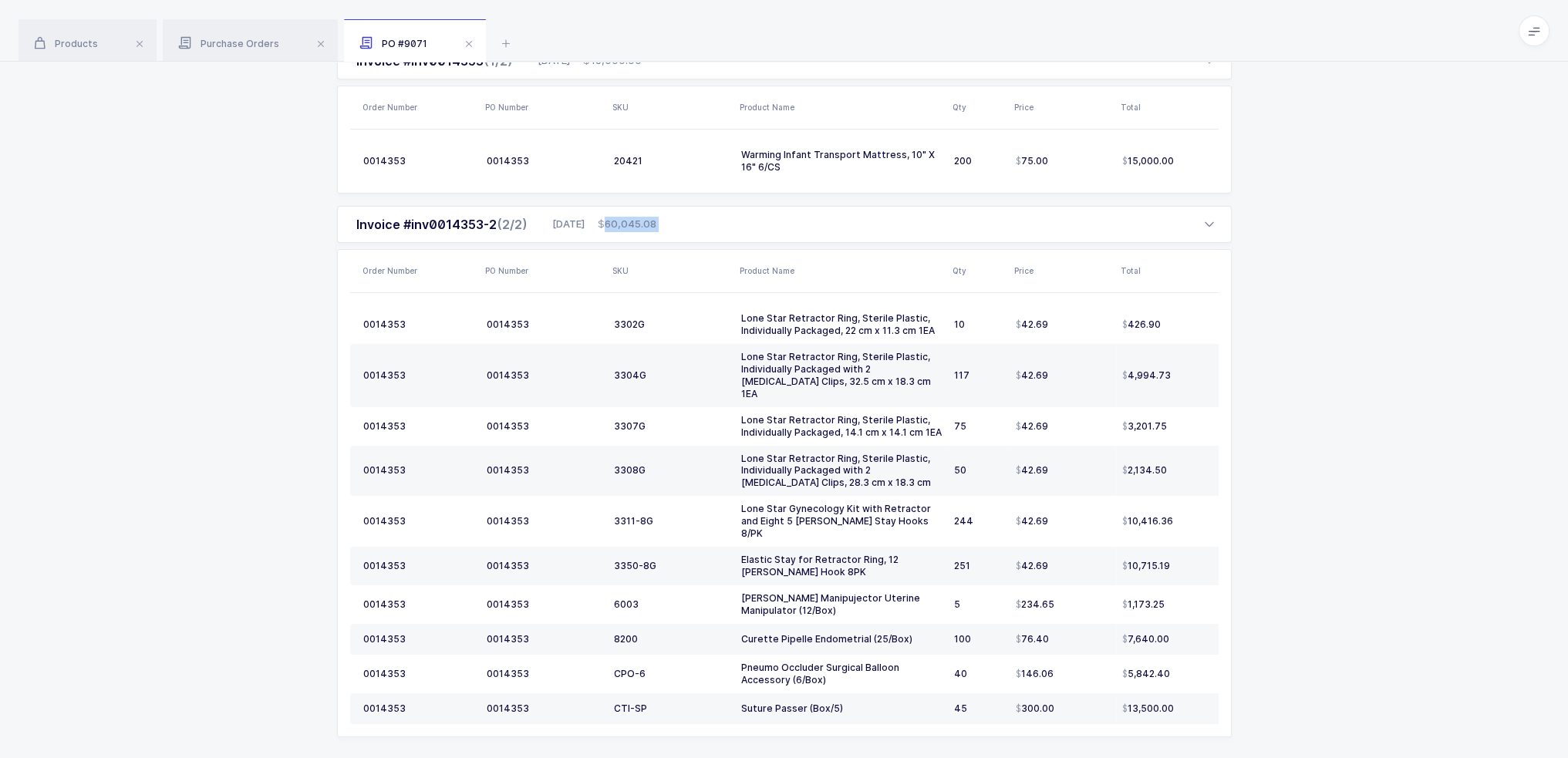
drag, startPoint x: 682, startPoint y: 194, endPoint x: 1324, endPoint y: 653, distance: 789.2
click at [789, 654] on div "Total invoices: 2 Total amount: 75,045.08 Close all Invoice #inv0014353 (1/2) 0…" at bounding box center [784, 398] width 1544 height 778
click at [789, 653] on div "Total invoices: 2 Total amount: 75,045.08 Close all Invoice #inv0014353 (1/2) 0…" at bounding box center [784, 398] width 1544 height 778
drag, startPoint x: 1318, startPoint y: 666, endPoint x: 1259, endPoint y: 677, distance: 60.0
click at [789, 677] on div "Total invoices: 2 Total amount: 75,045.08 Close all Invoice #inv0014353 (1/2) 0…" at bounding box center [784, 398] width 1544 height 778
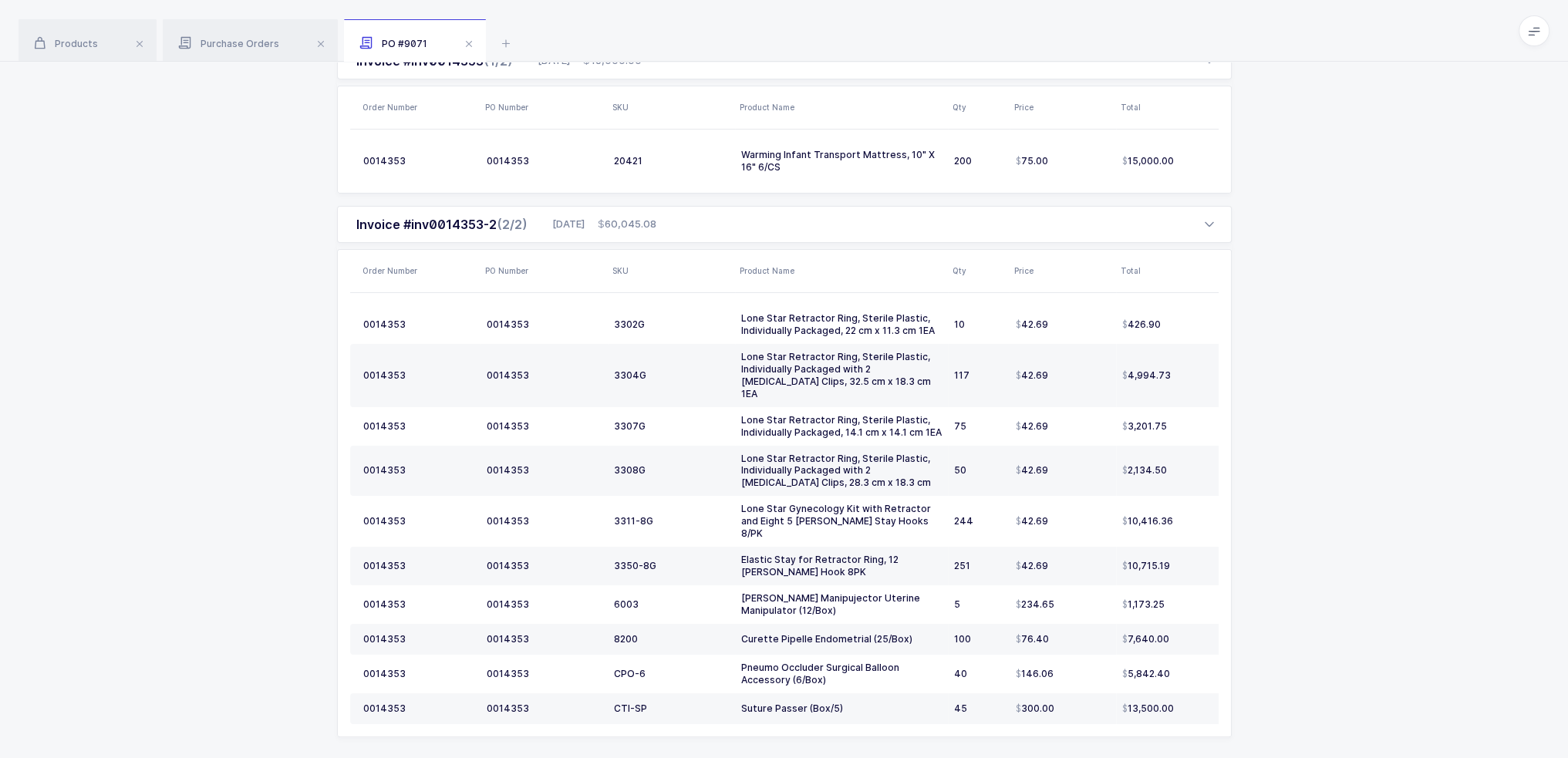
click at [789, 677] on div "Total invoices: 2 Total amount: 75,045.08 Close all Invoice #inv0014353 (1/2) 0…" at bounding box center [784, 398] width 1544 height 778
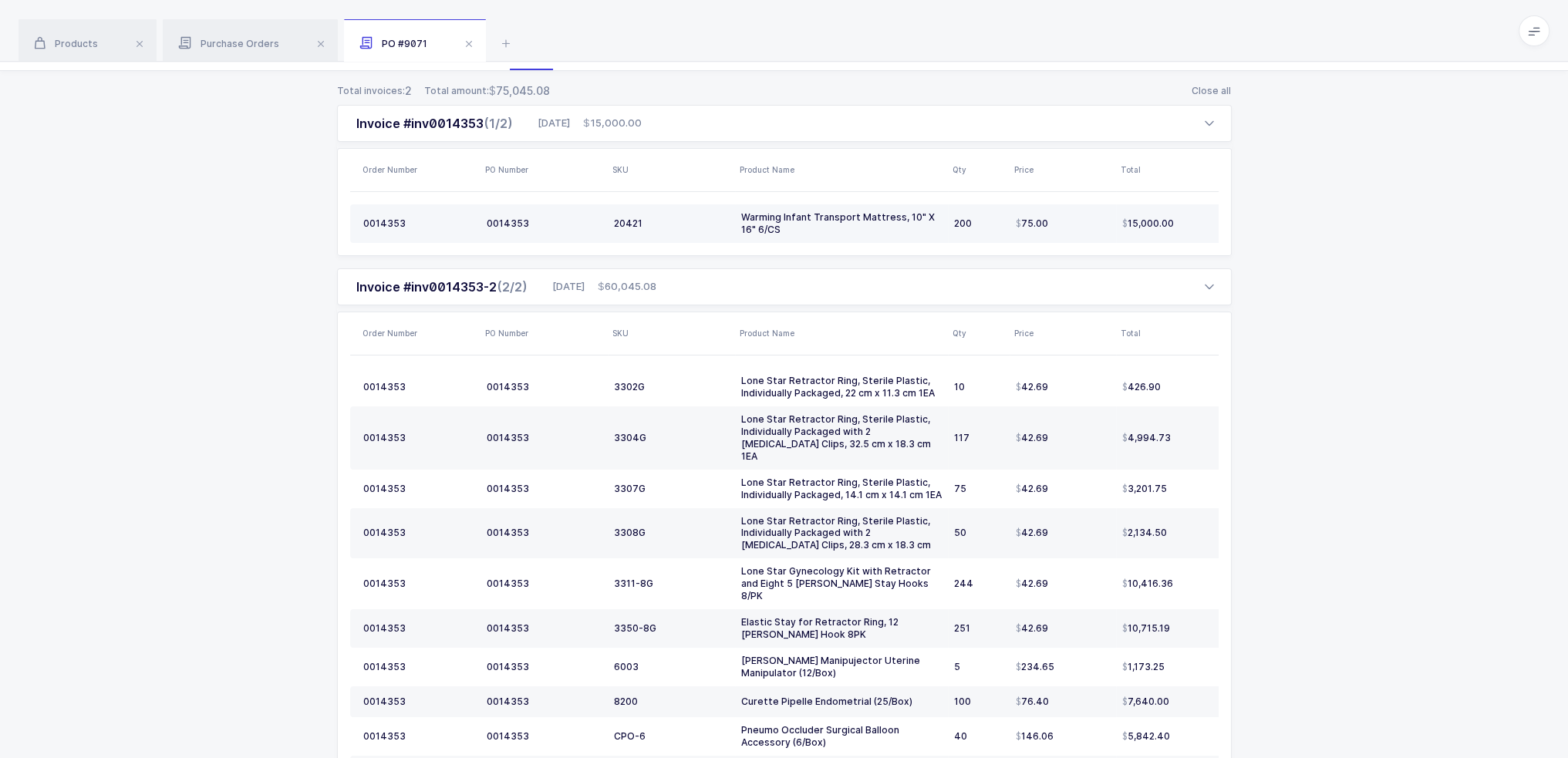
scroll to position [120, 0]
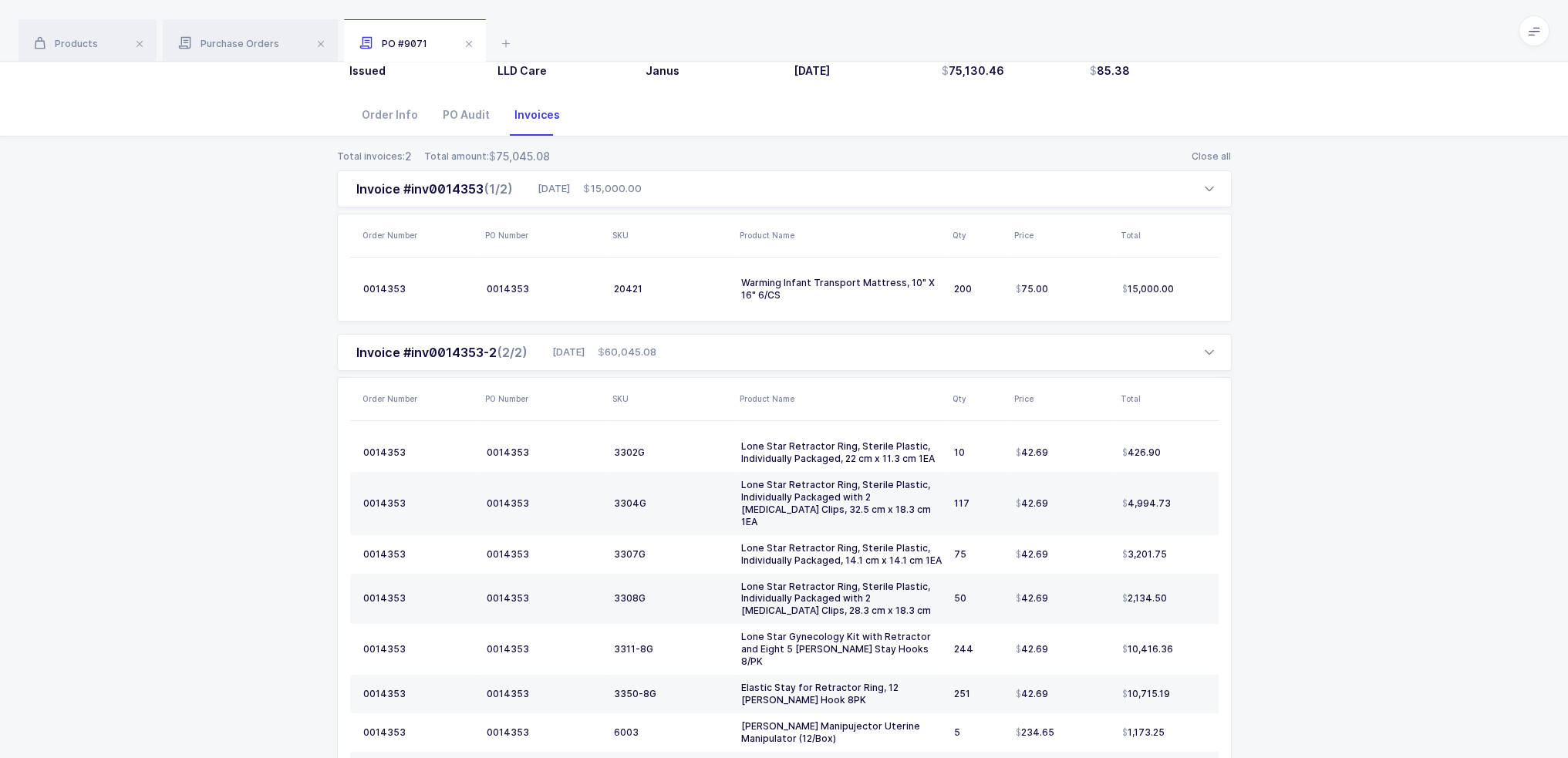
click at [384, 113] on div "Order Info" at bounding box center [389, 115] width 81 height 42
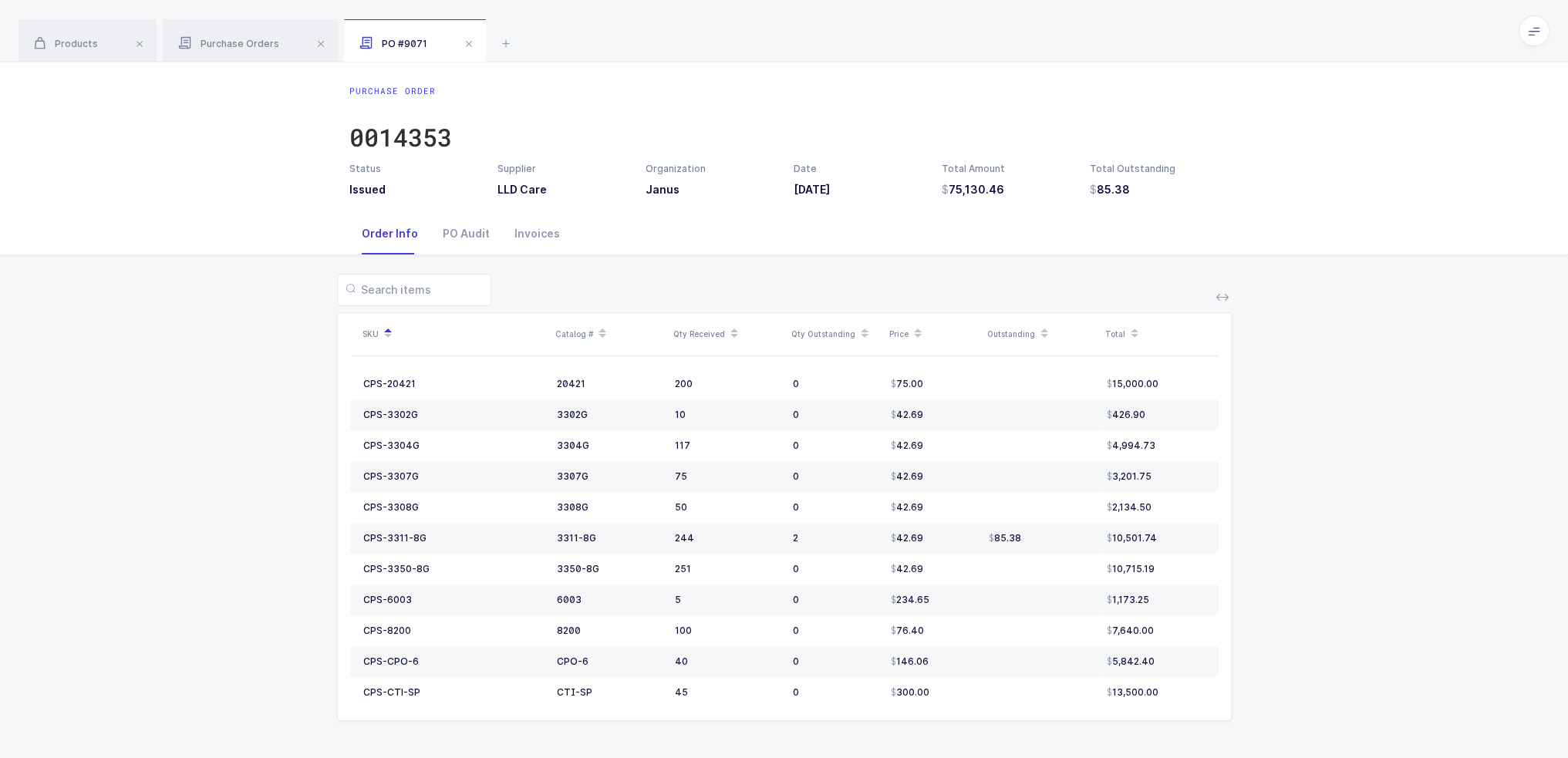
scroll to position [0, 0]
click at [471, 236] on div "PO Audit" at bounding box center [466, 235] width 72 height 42
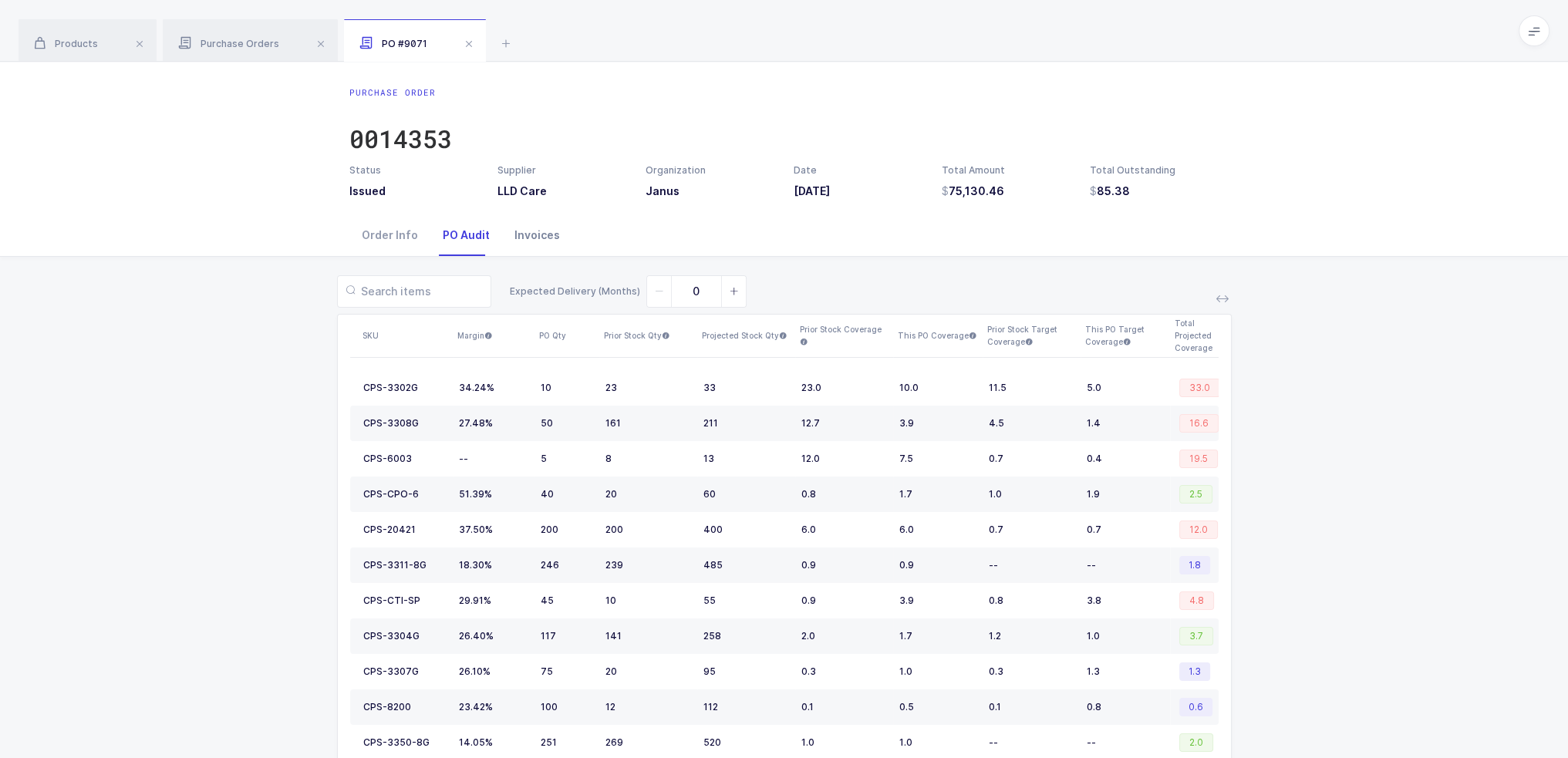
click at [520, 234] on div "Invoices" at bounding box center [537, 235] width 70 height 42
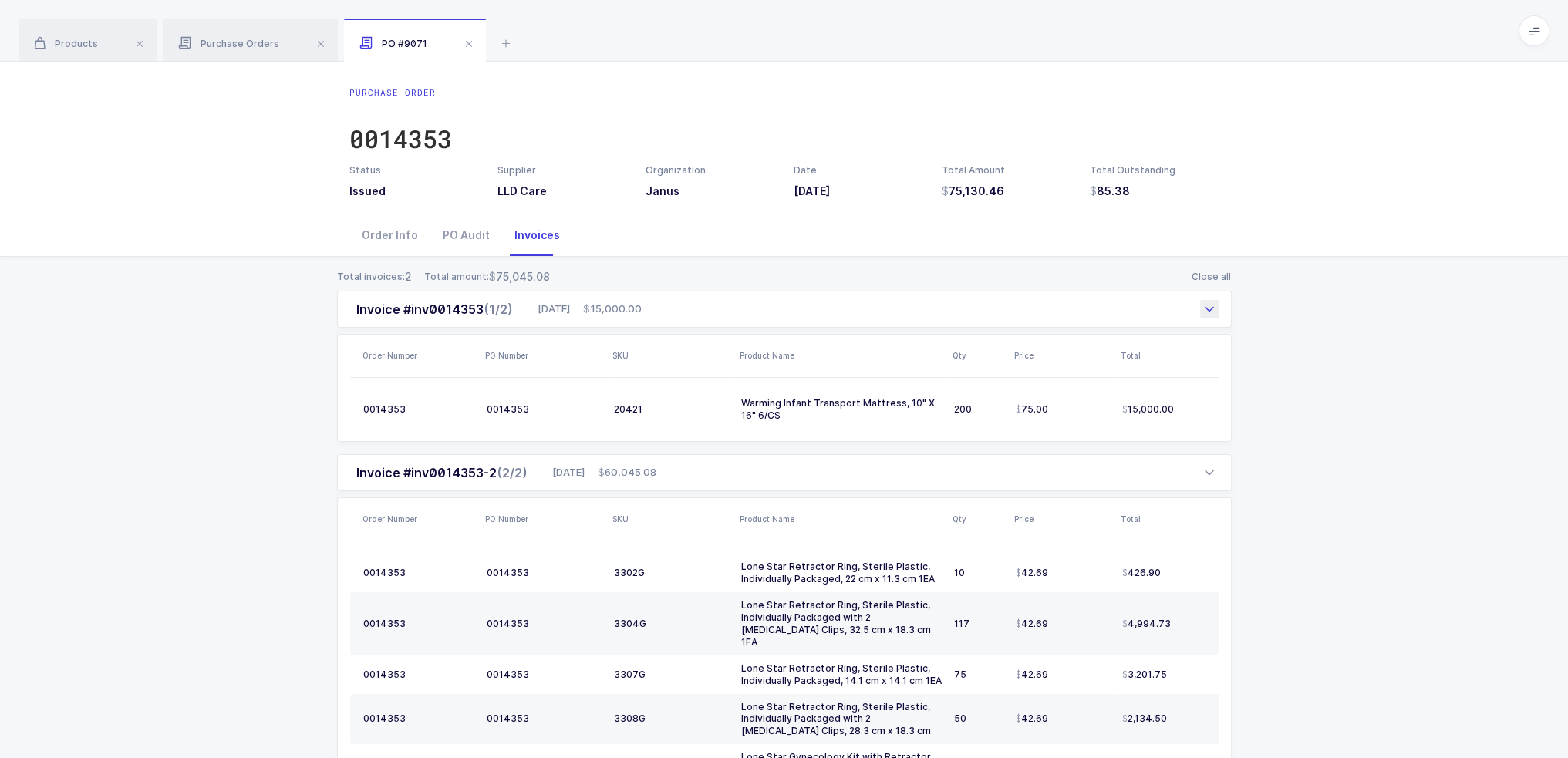
click at [641, 303] on span "15,000.00" at bounding box center [613, 309] width 59 height 16
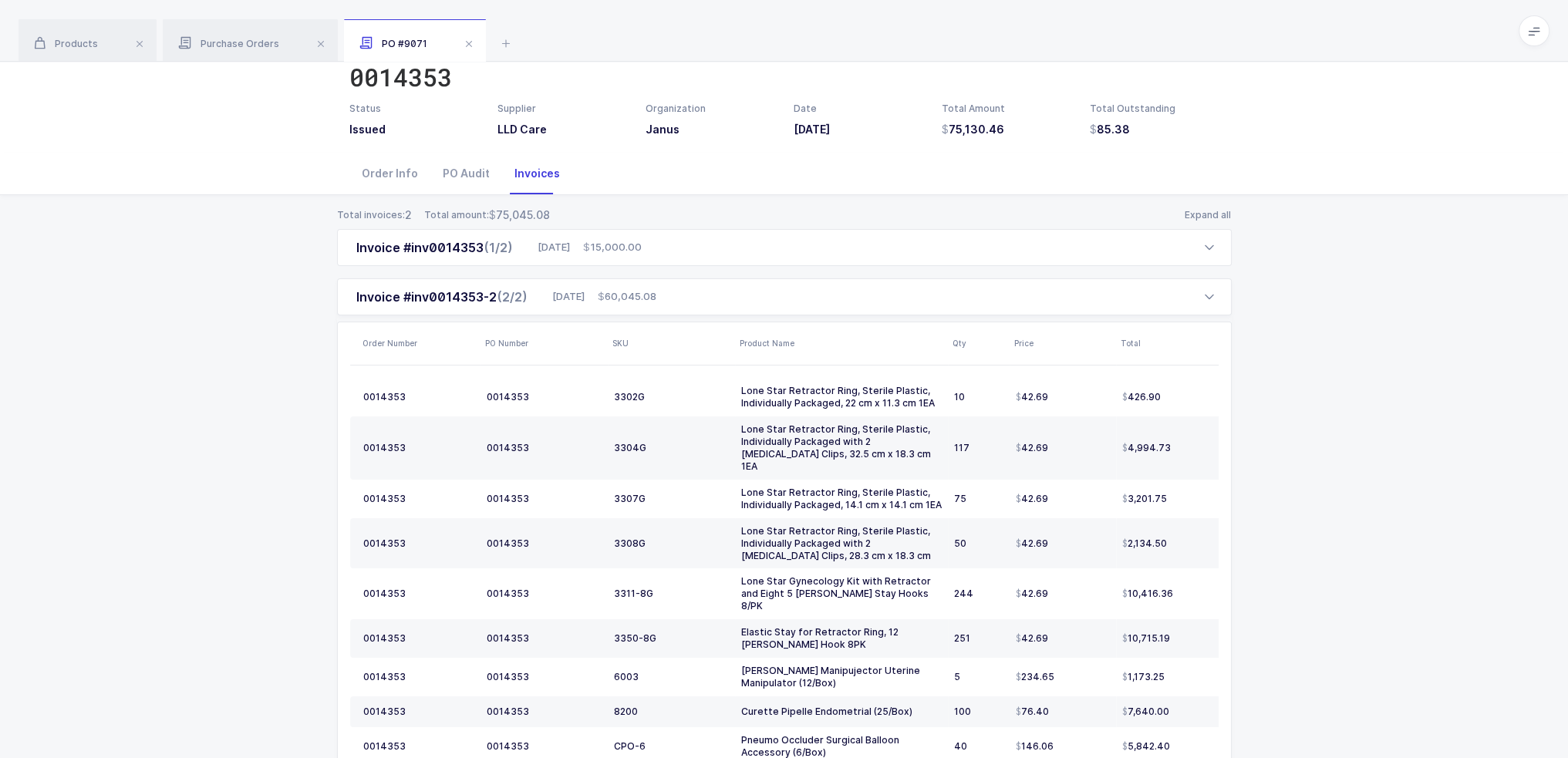
scroll to position [135, 0]
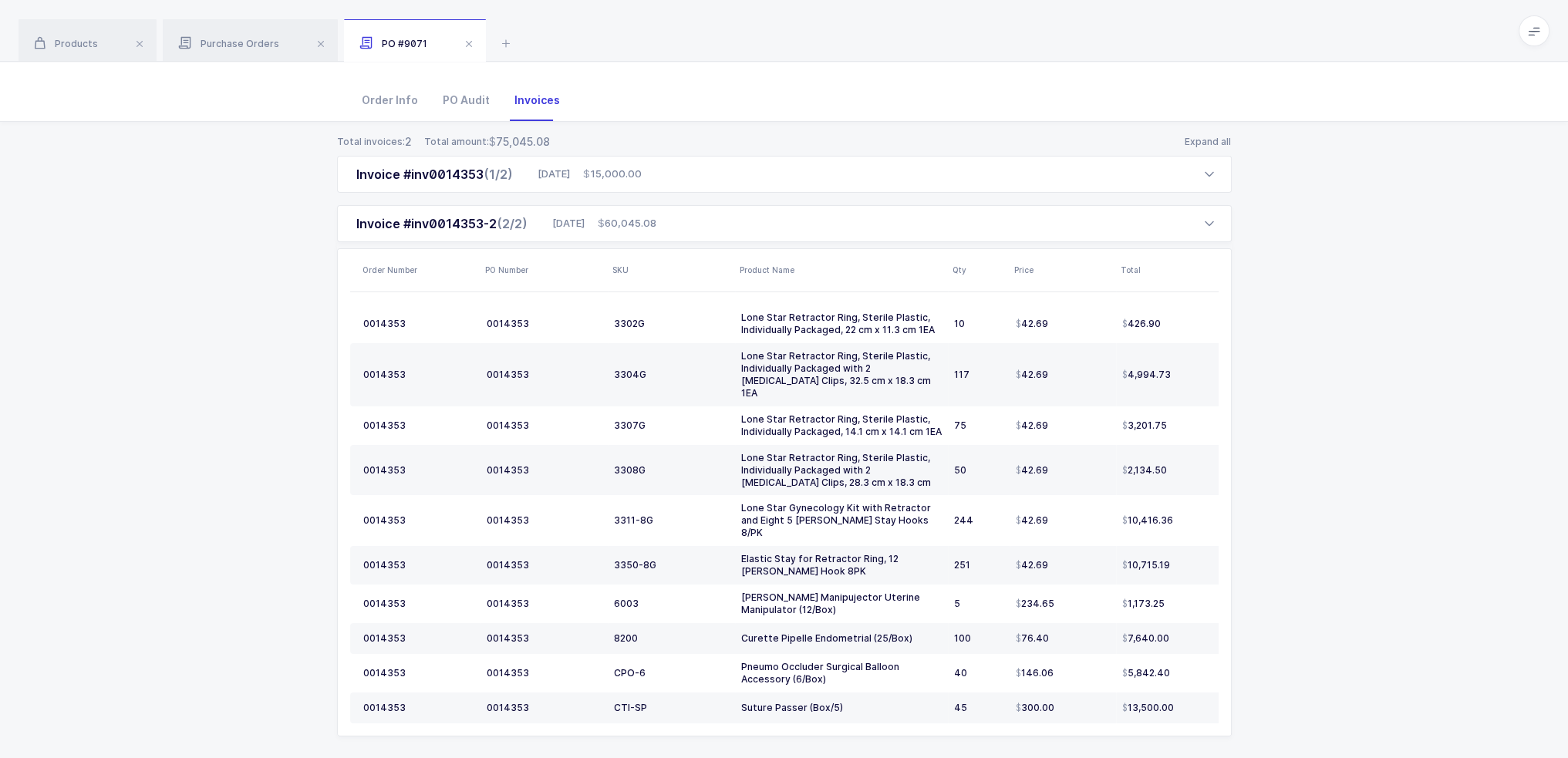
drag, startPoint x: 1284, startPoint y: 716, endPoint x: 360, endPoint y: 254, distance: 1033.1
click at [360, 254] on div "Total invoices: 2 Total amount: 75,045.08 Expand all Invoice #inv0014353 (1/2) …" at bounding box center [784, 454] width 1544 height 664
click at [324, 264] on div "Total invoices: 2 Total amount: 75,045.08 Expand all Invoice #inv0014353 (1/2) …" at bounding box center [784, 454] width 1544 height 664
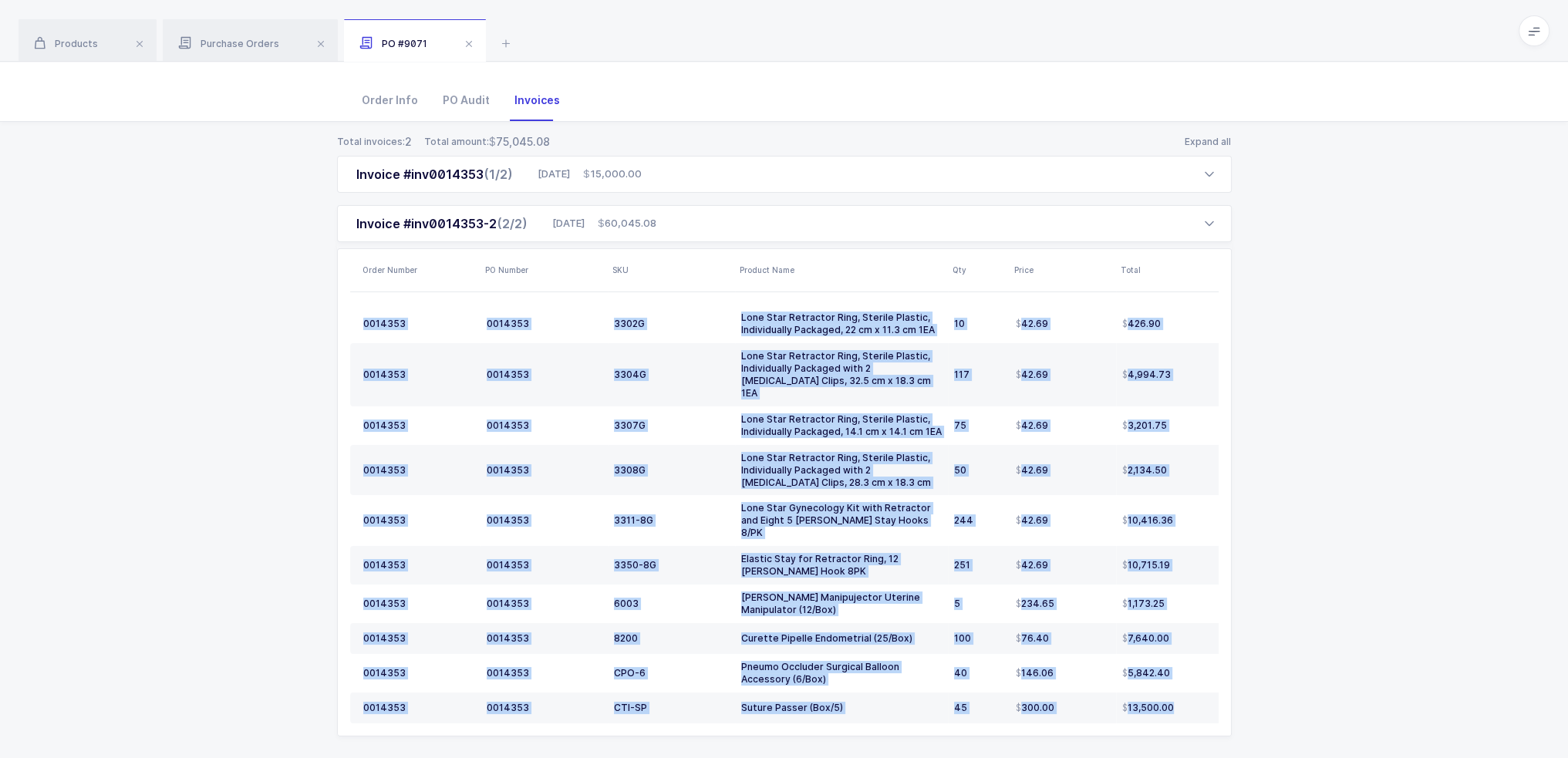
drag, startPoint x: 312, startPoint y: 256, endPoint x: 1234, endPoint y: 677, distance: 1013.6
click at [789, 671] on div "Total invoices: 2 Total amount: 75,045.08 Expand all Invoice #inv0014353 (1/2) …" at bounding box center [784, 454] width 1544 height 664
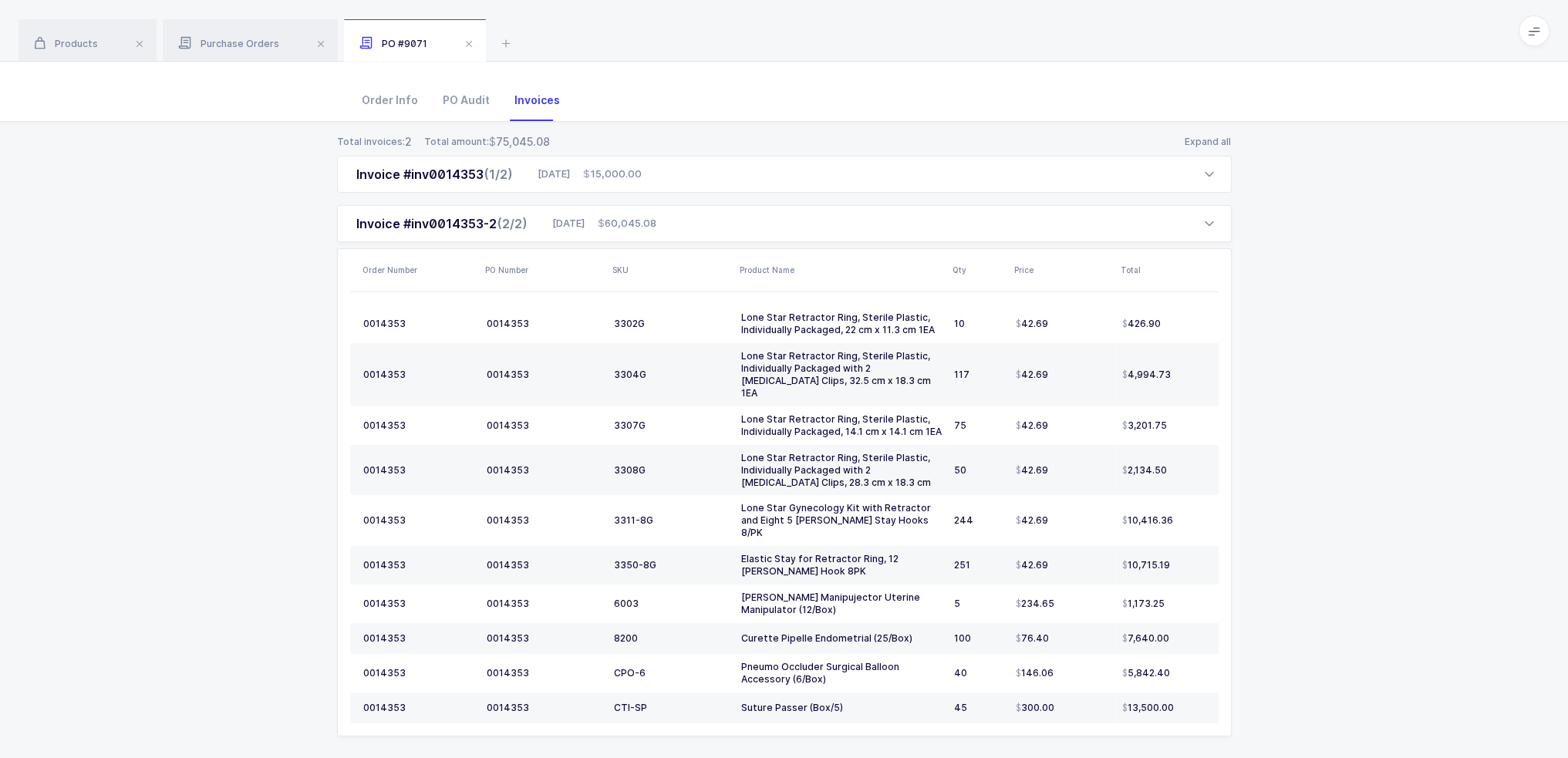
click at [789, 677] on div "Total invoices: 2 Total amount: 75,045.08 Expand all Invoice #inv0014353 (1/2) …" at bounding box center [784, 454] width 1544 height 664
drag, startPoint x: 1394, startPoint y: 680, endPoint x: 293, endPoint y: 249, distance: 1182.4
click at [298, 245] on div "Total invoices: 2 Total amount: 75,045.08 Expand all Invoice #inv0014353 (1/2) …" at bounding box center [784, 454] width 1544 height 664
click at [293, 249] on div "Total invoices: 2 Total amount: 75,045.08 Expand all Invoice #inv0014353 (1/2) …" at bounding box center [784, 454] width 1544 height 664
drag, startPoint x: 298, startPoint y: 248, endPoint x: 1287, endPoint y: 701, distance: 1087.8
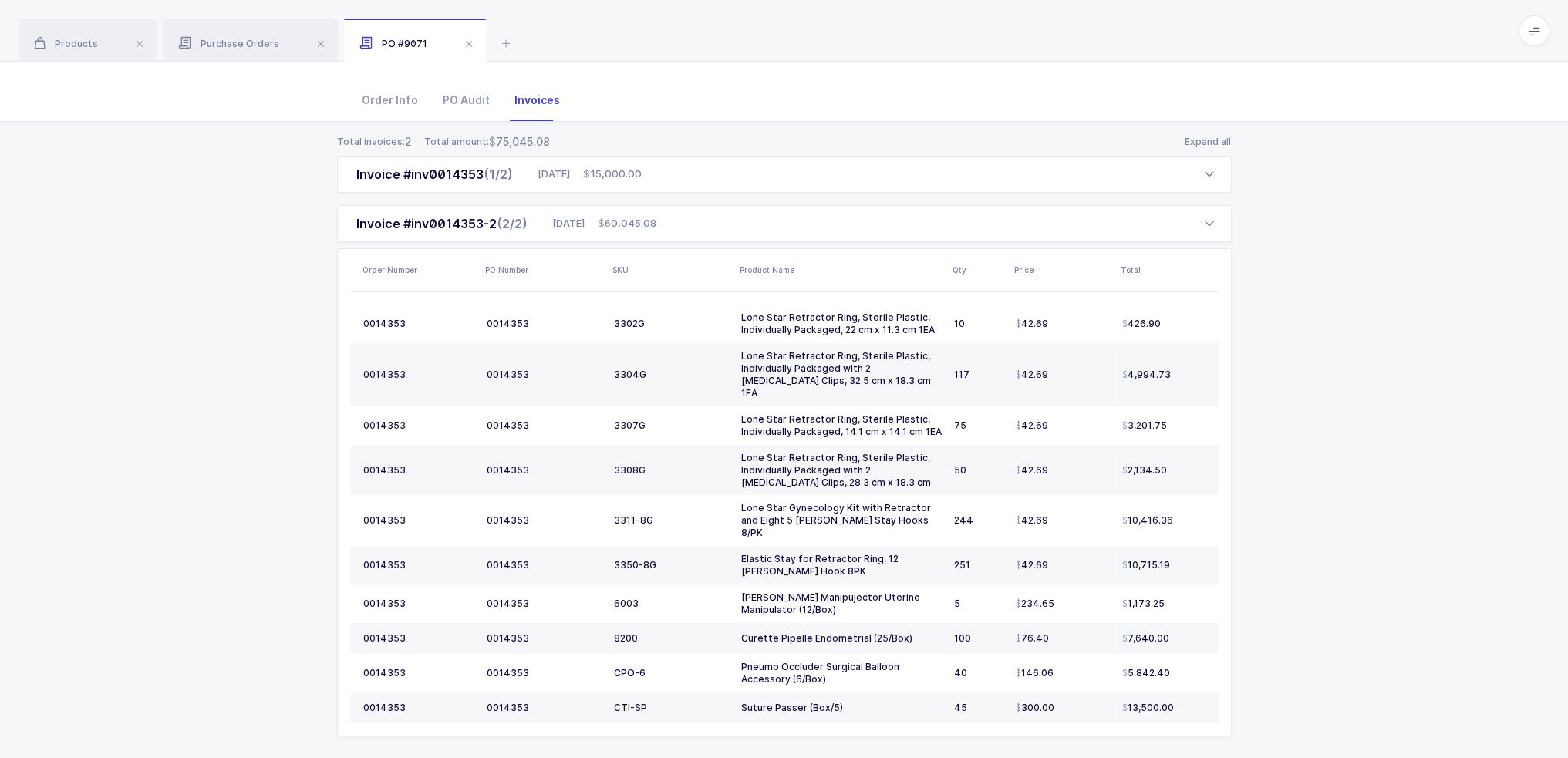
click at [789, 701] on div "Total invoices: 2 Total amount: 75,045.08 Expand all Invoice #inv0014353 (1/2) …" at bounding box center [784, 454] width 1544 height 664
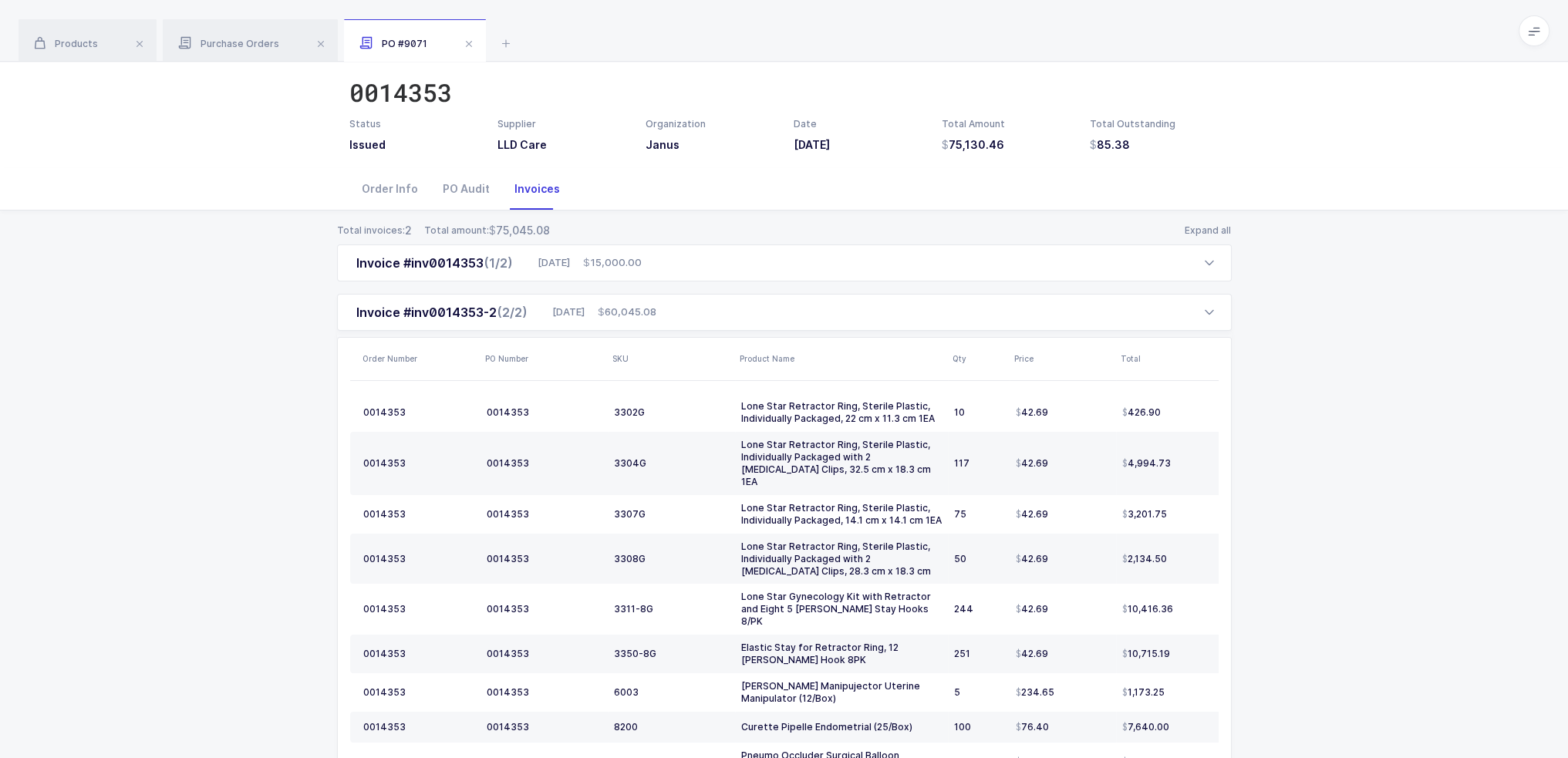
scroll to position [0, 0]
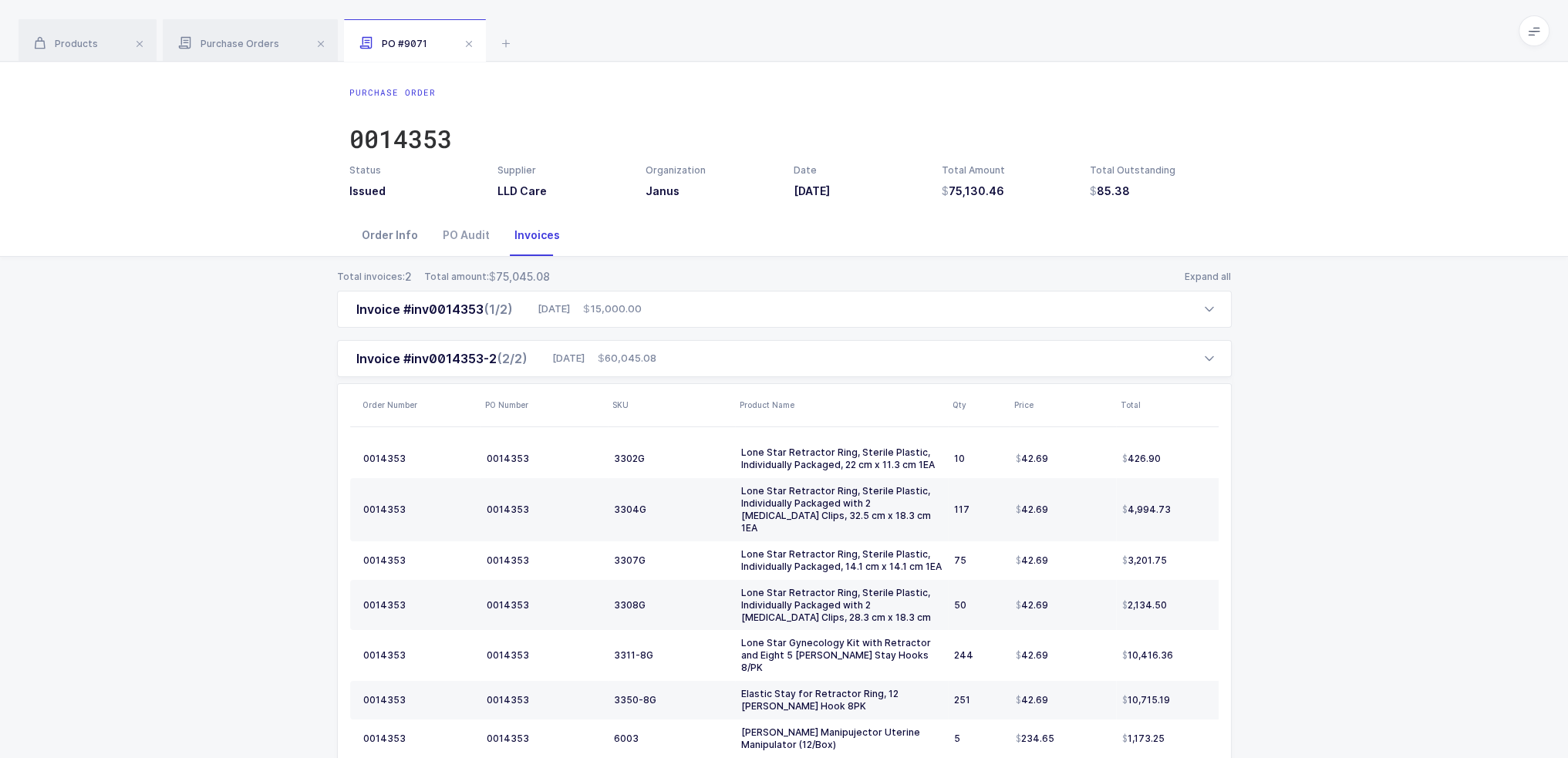
click at [382, 246] on div "Order Info" at bounding box center [389, 235] width 81 height 42
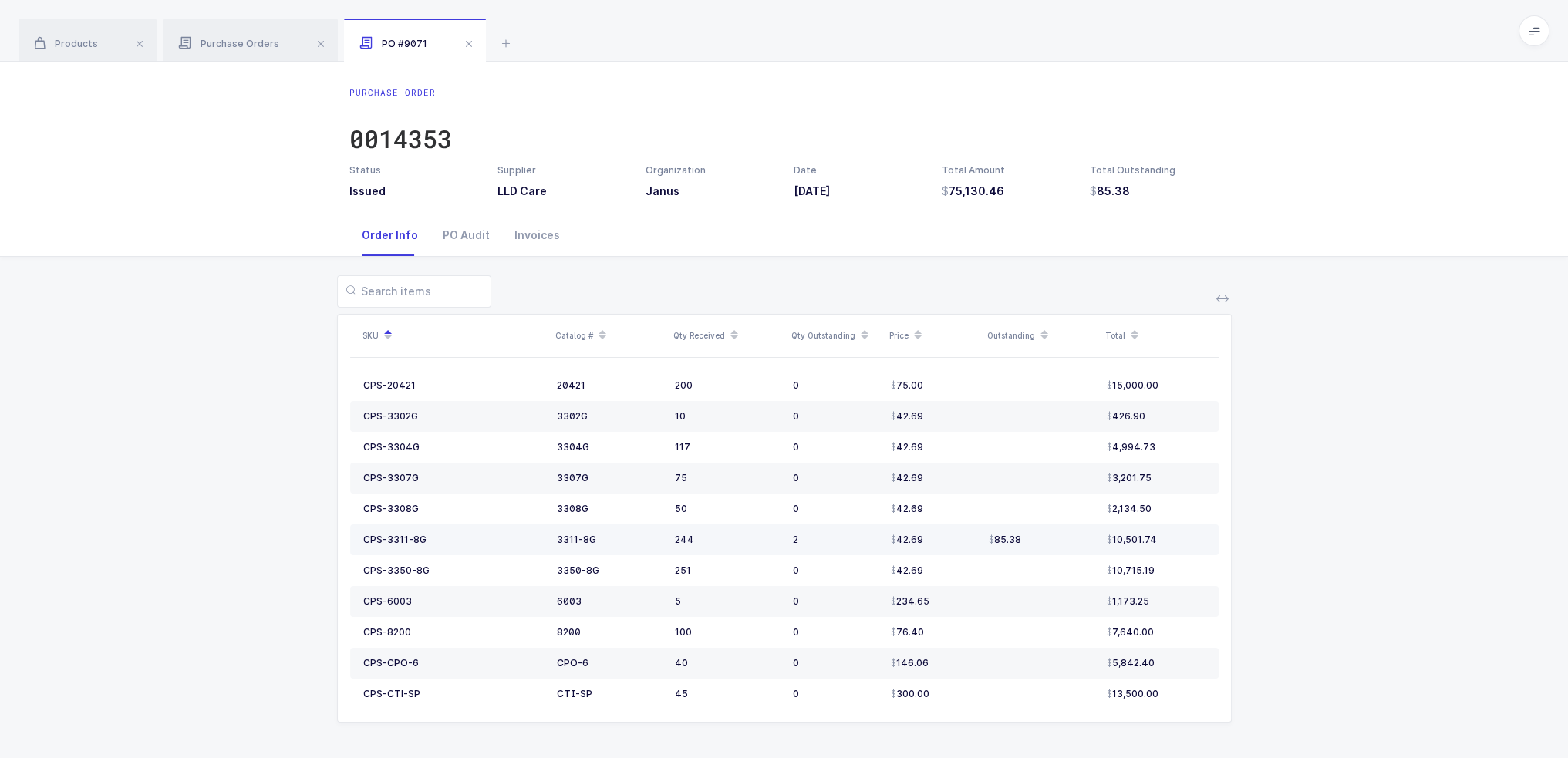
drag, startPoint x: 1049, startPoint y: 534, endPoint x: 1062, endPoint y: 542, distance: 15.3
click at [789, 542] on div "85.38" at bounding box center [1042, 540] width 106 height 12
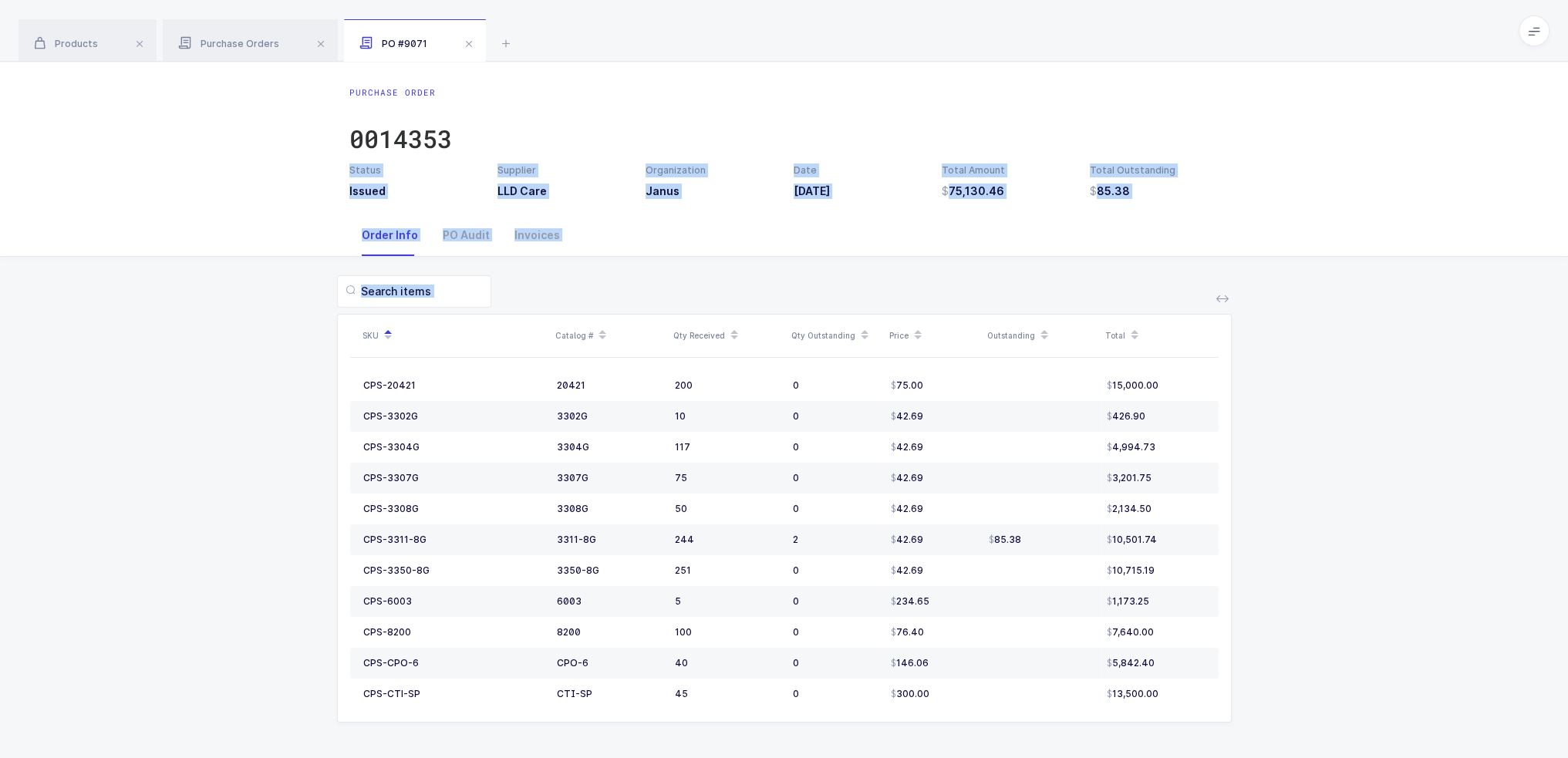
drag, startPoint x: 1296, startPoint y: 671, endPoint x: 1072, endPoint y: 113, distance: 601.3
click at [789, 117] on div "Purchase Order 0014353 Status Issued Supplier LLD Care Organization Janus Date …" at bounding box center [784, 410] width 1568 height 697
click at [789, 110] on div "Purchase Order 0014353" at bounding box center [784, 125] width 870 height 77
drag, startPoint x: 1081, startPoint y: 56, endPoint x: 1297, endPoint y: 748, distance: 724.9
click at [789, 748] on div "Products Purchase Orders PO #9071 Filter Filters Clear all Products Inventory P…" at bounding box center [784, 379] width 1568 height 760
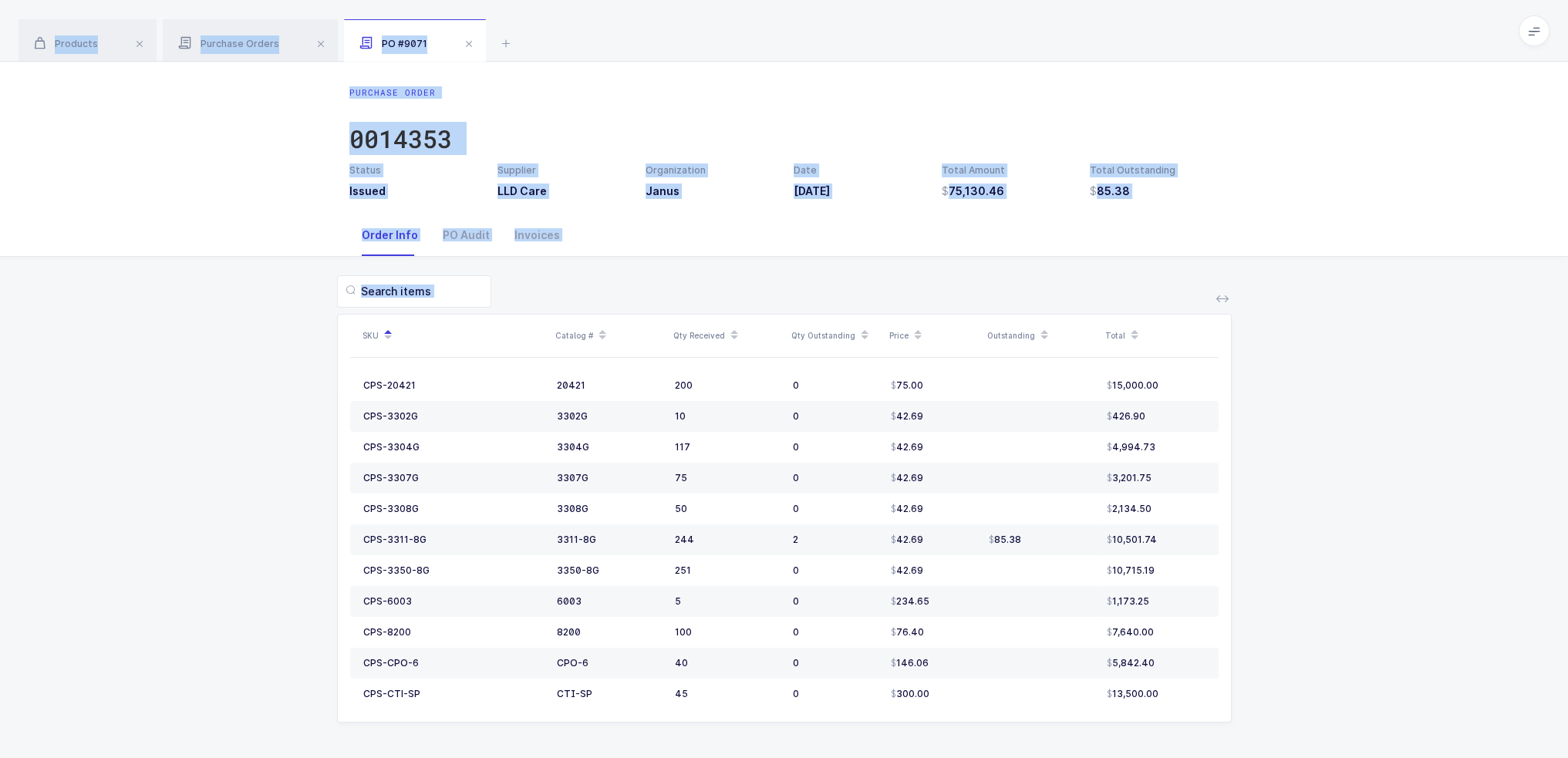
click at [789, 747] on div "SKU Catalog # Qty Received Qty Outstanding Price Outstanding Total CPS-20421 20…" at bounding box center [784, 508] width 1544 height 502
drag, startPoint x: 1308, startPoint y: 729, endPoint x: 1015, endPoint y: 84, distance: 708.4
click at [789, 84] on div "Purchase Order 0014353 Status Issued Supplier LLD Care Organization Janus Date …" at bounding box center [784, 410] width 1568 height 697
click at [789, 76] on div "Purchase Order 0014353 Status Issued Supplier LLD Care Organization Janus Date …" at bounding box center [784, 138] width 1568 height 152
click at [789, 68] on div "Purchase Order 0014353 Status Issued Supplier LLD Care Organization Janus Date …" at bounding box center [784, 138] width 1568 height 152
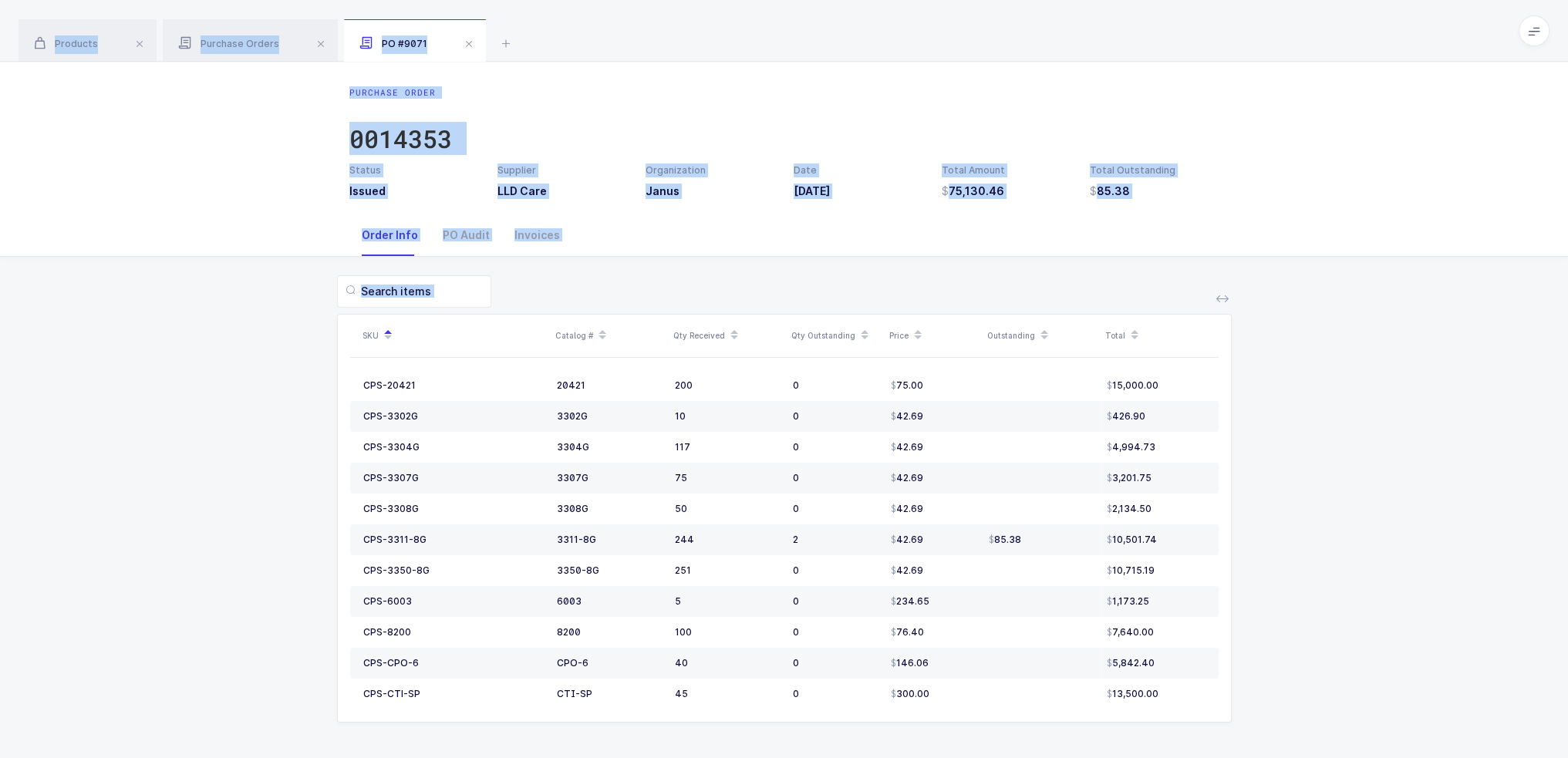
drag, startPoint x: 1027, startPoint y: 59, endPoint x: 1302, endPoint y: 650, distance: 651.8
click at [789, 650] on div "Products Purchase Orders PO #9071 Filter Filters Clear all Products Inventory P…" at bounding box center [784, 379] width 1568 height 760
click at [789, 650] on div "SKU Catalog # Qty Received Qty Outstanding Price Outstanding Total CPS-20421 20…" at bounding box center [784, 508] width 1544 height 502
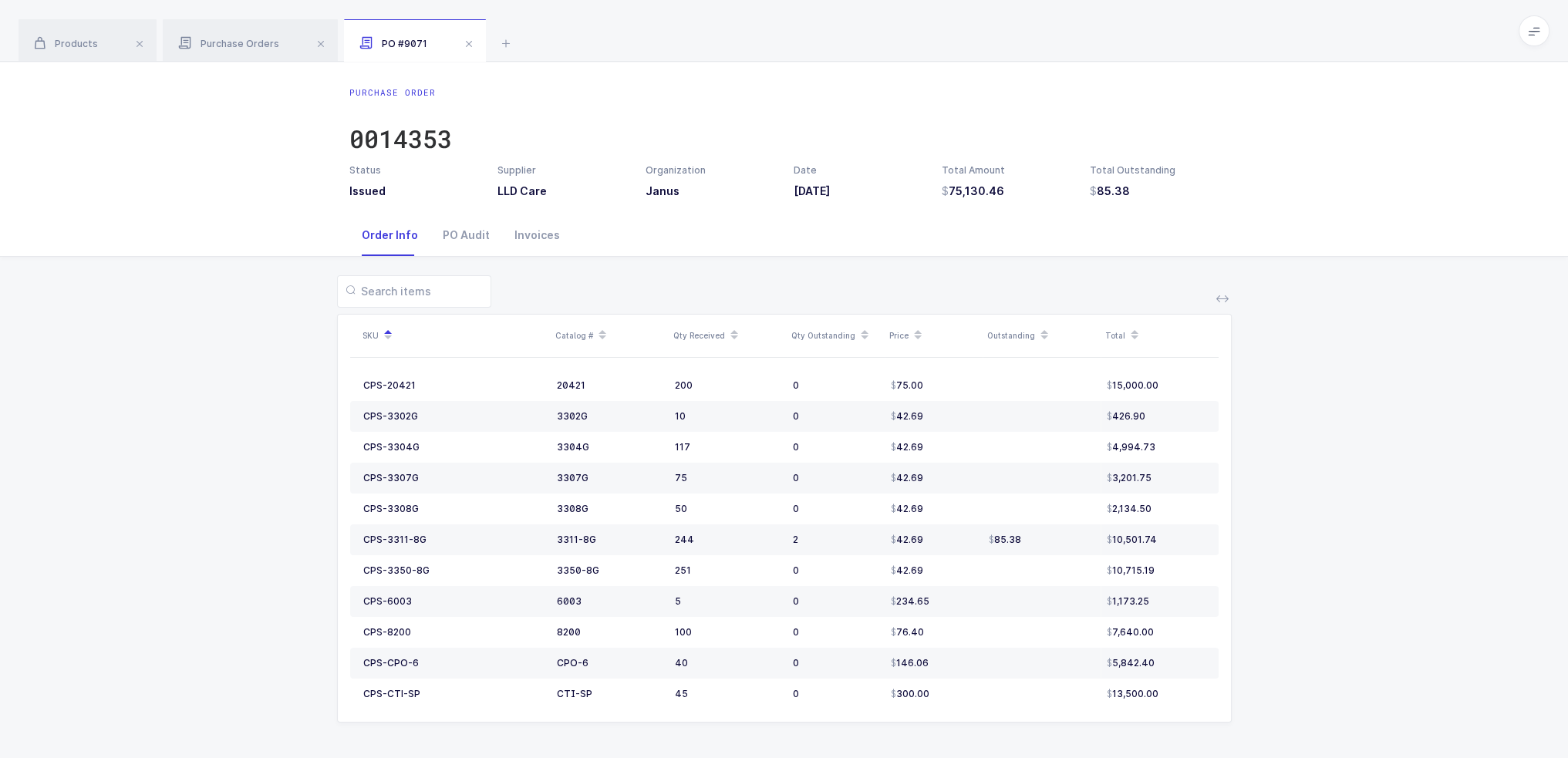
click at [789, 650] on div "SKU Catalog # Qty Received Qty Outstanding Price Outstanding Total CPS-20421 20…" at bounding box center [784, 508] width 1544 height 502
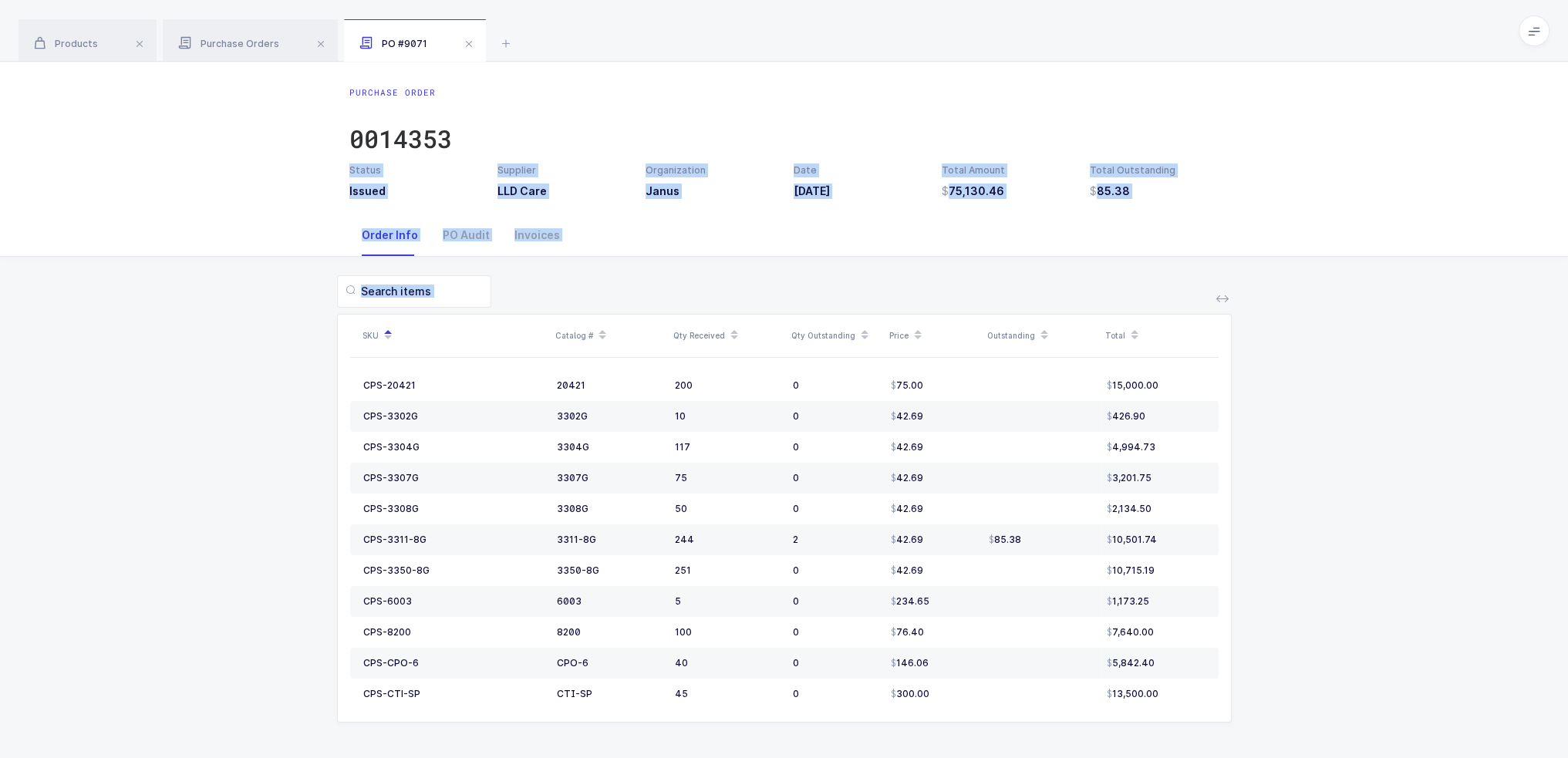
drag, startPoint x: 1306, startPoint y: 675, endPoint x: 1101, endPoint y: 120, distance: 591.7
click at [789, 120] on div "Purchase Order 0014353 Status Issued Supplier LLD Care Organization Janus Date …" at bounding box center [784, 410] width 1568 height 697
click at [789, 118] on div "Purchase Order 0014353" at bounding box center [784, 125] width 870 height 77
drag, startPoint x: 1102, startPoint y: 116, endPoint x: 1331, endPoint y: 690, distance: 618.0
click at [789, 690] on div "Purchase Order 0014353 Status Issued Supplier LLD Care Organization Janus Date …" at bounding box center [784, 410] width 1568 height 697
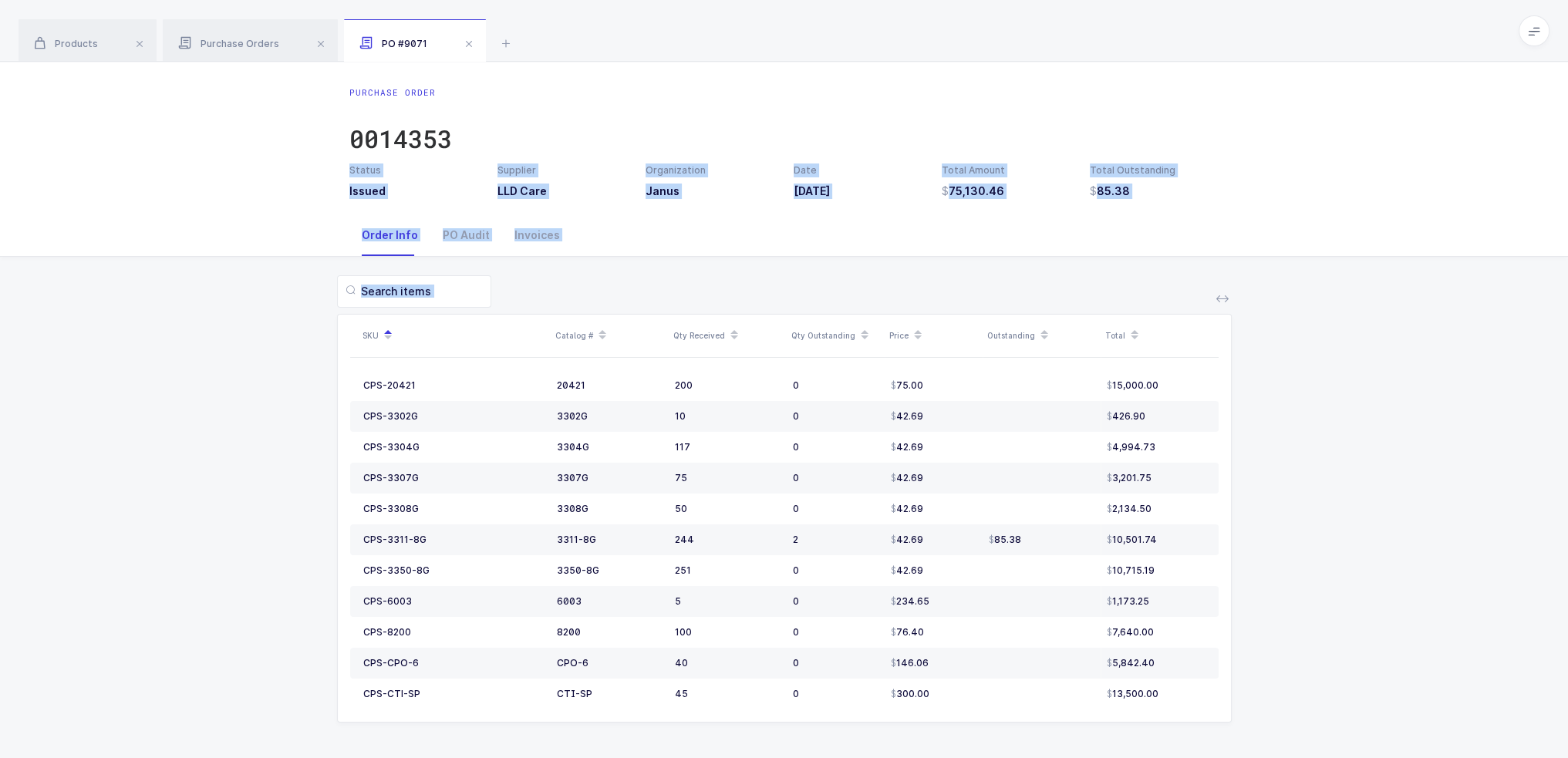
click at [789, 690] on div "SKU Catalog # Qty Received Qty Outstanding Price Outstanding Total CPS-20421 20…" at bounding box center [784, 508] width 1544 height 502
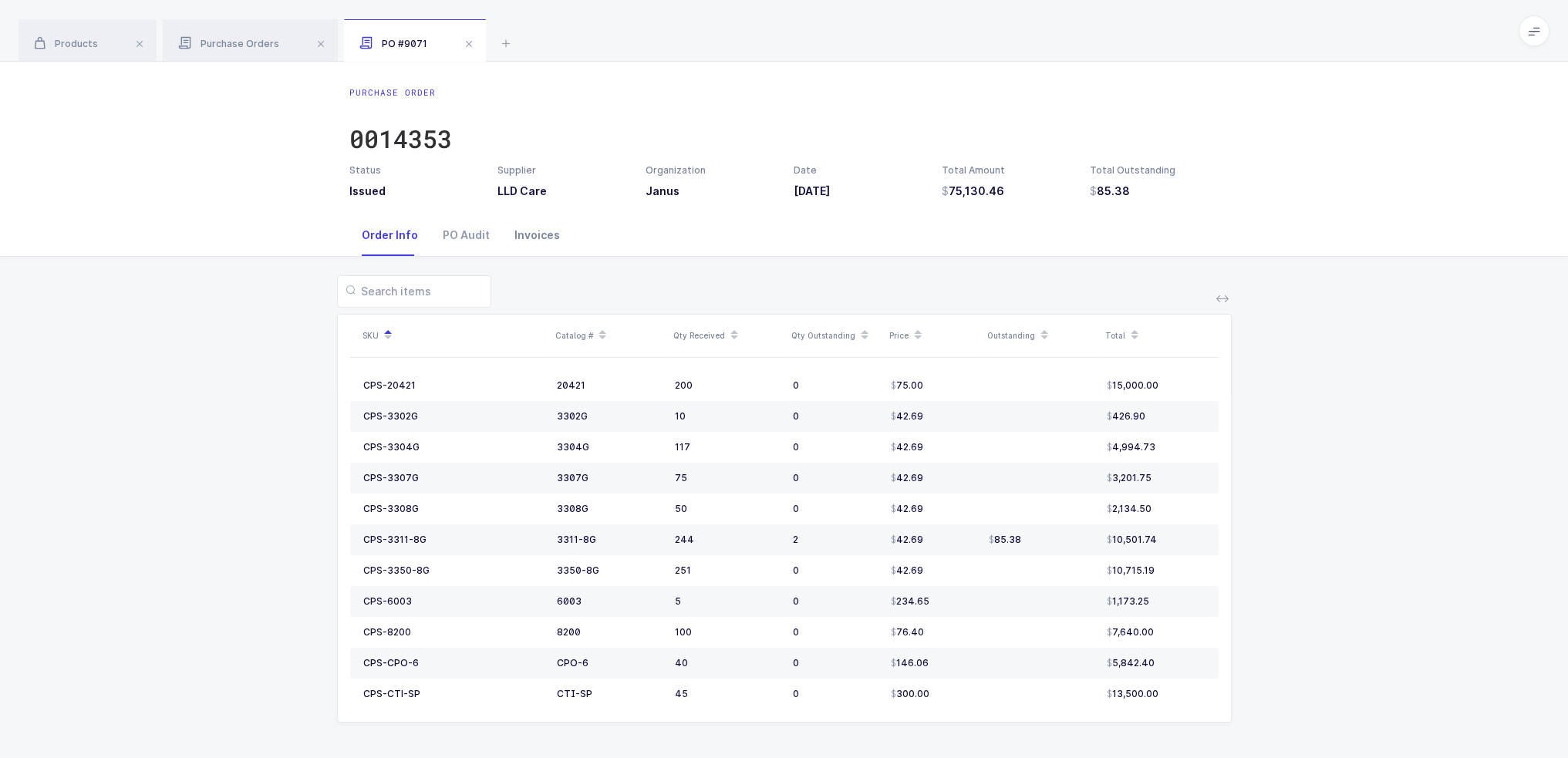
click at [537, 240] on div "Invoices" at bounding box center [537, 235] width 70 height 42
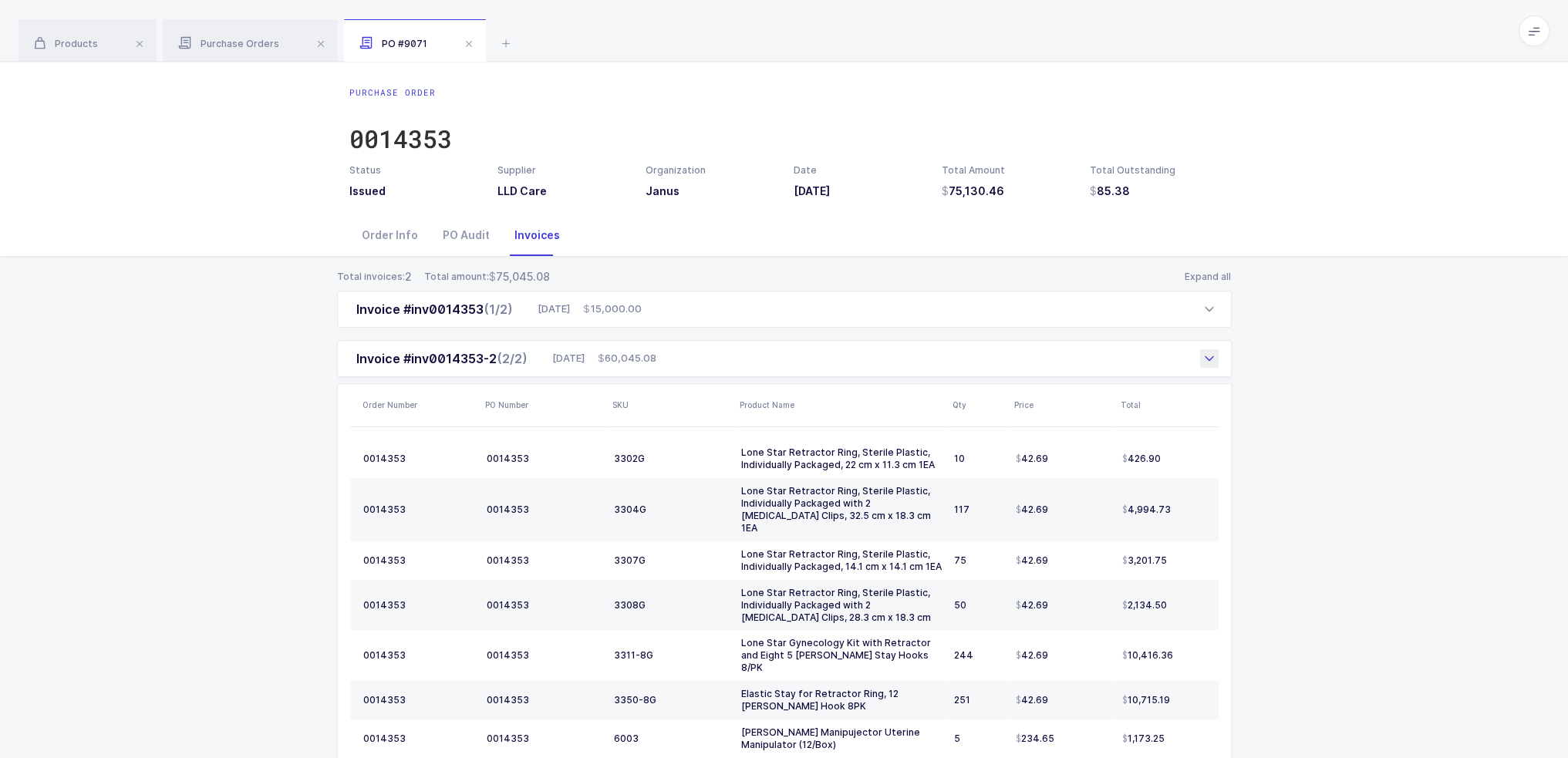
click at [691, 357] on div "Invoice #inv0014353-2 (2/2) 09/17/2025 60,045.08" at bounding box center [784, 358] width 895 height 37
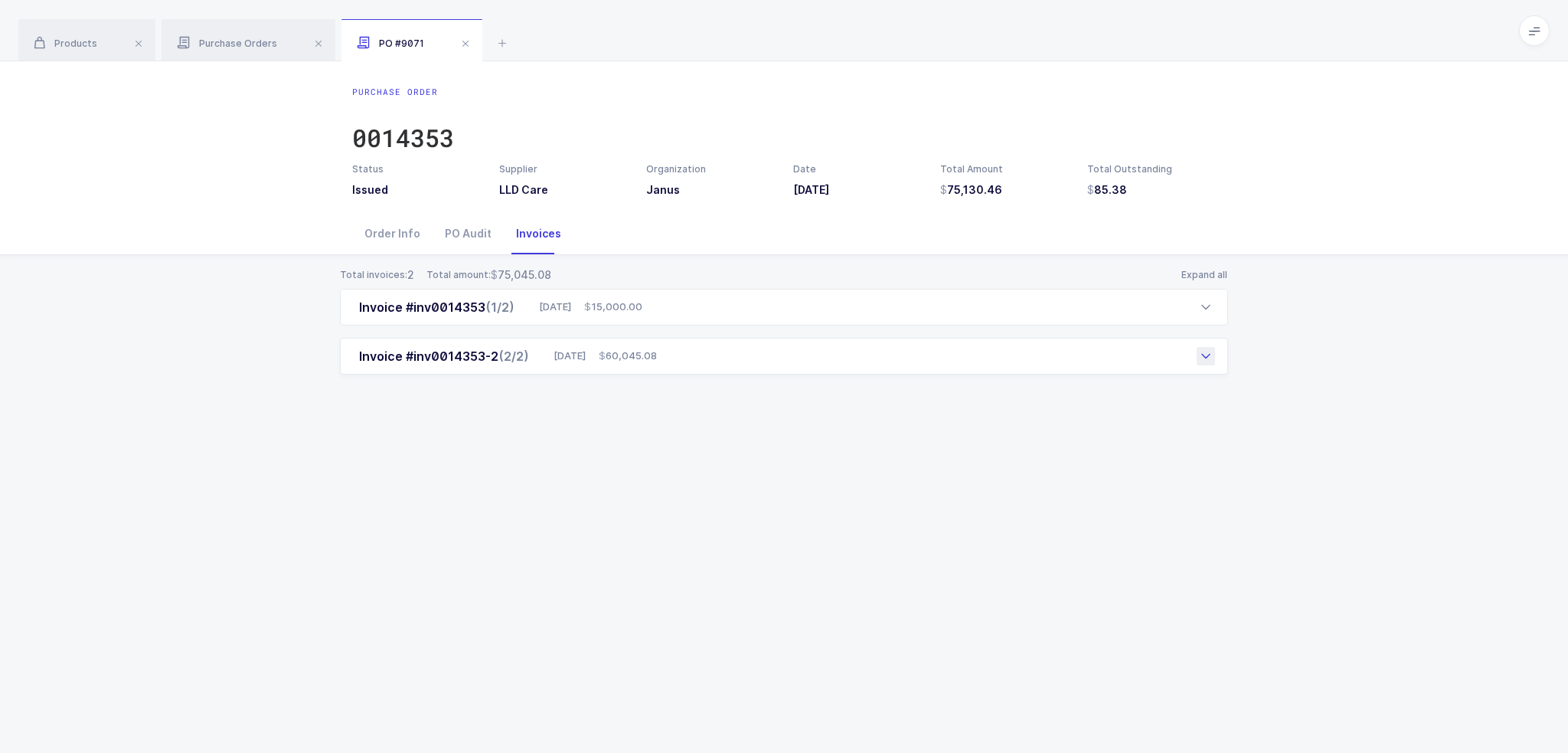
click at [692, 348] on div "Invoice #inv0014353-2 (2/2) 09/17/2025 60,045.08" at bounding box center [784, 355] width 888 height 37
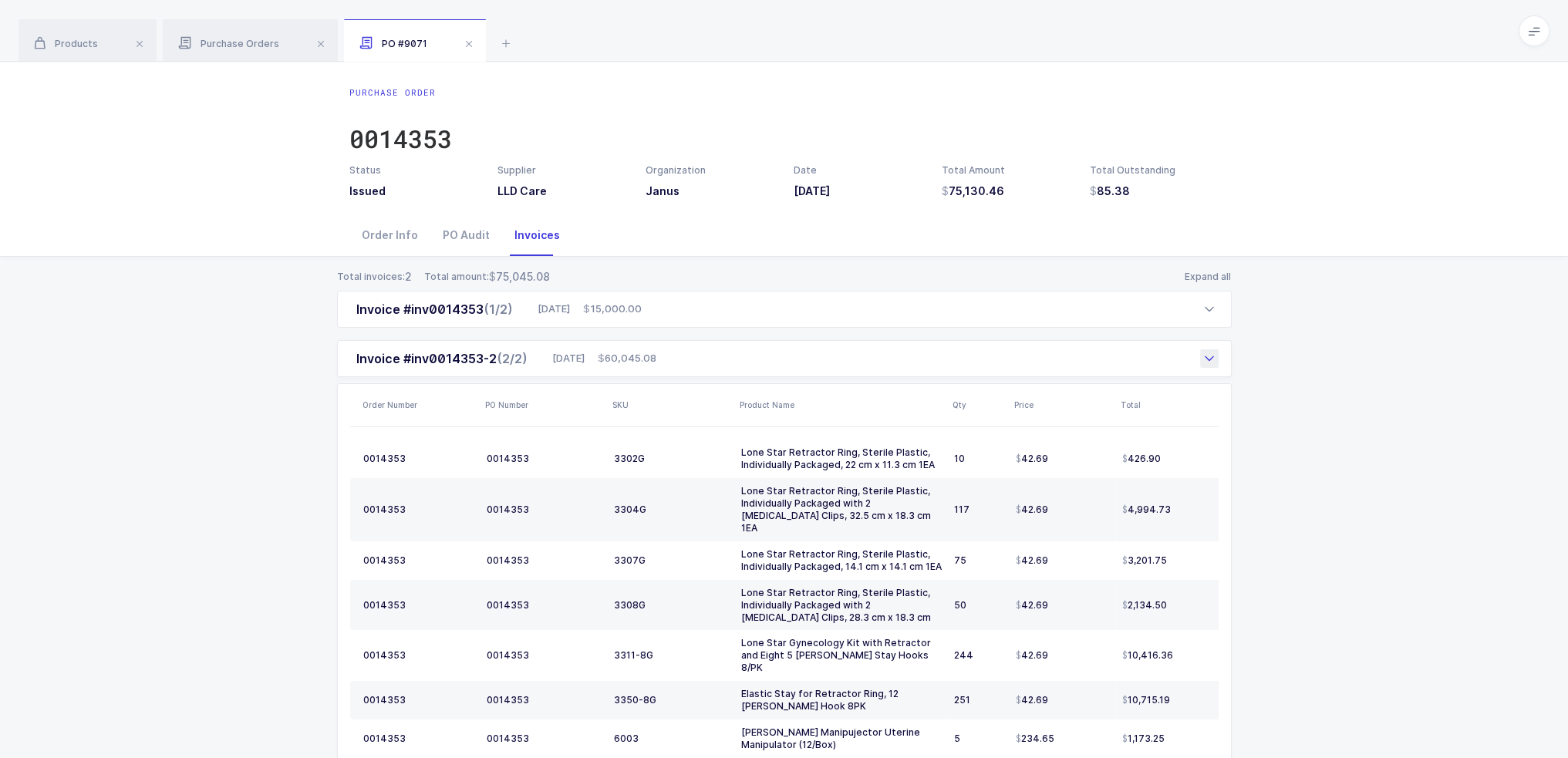
click at [732, 361] on div "Invoice #inv0014353-2 (2/2) 09/17/2025 60,045.08" at bounding box center [784, 358] width 895 height 37
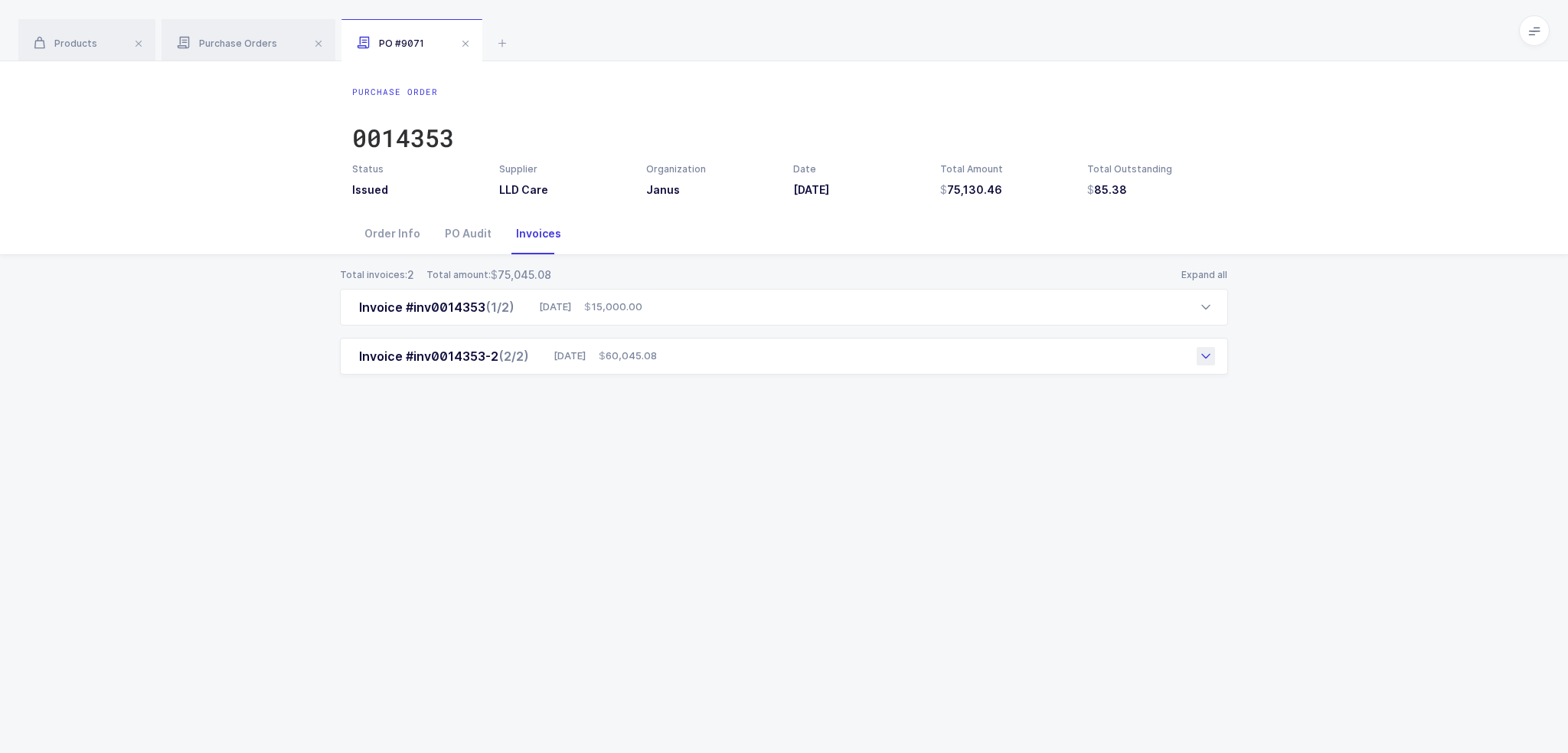
click at [738, 354] on div "Invoice #inv0014353-2 (2/2) 09/17/2025 60,045.08" at bounding box center [784, 355] width 888 height 37
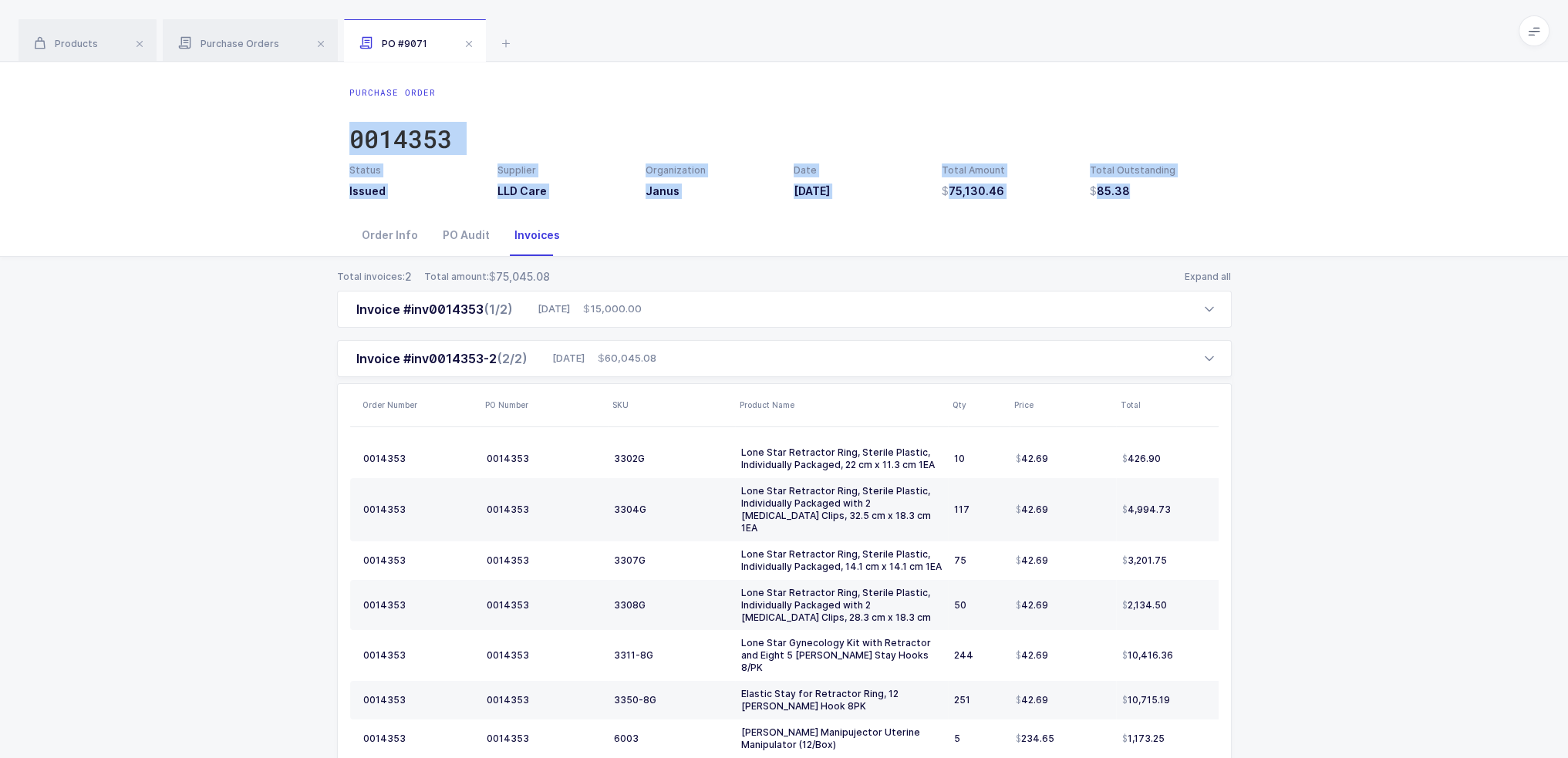
drag, startPoint x: 1140, startPoint y: 202, endPoint x: 1114, endPoint y: 64, distance: 140.4
click at [789, 64] on div "Purchase Order 0014353 Status Issued Supplier LLD Care Organization Janus Date …" at bounding box center [784, 490] width 1568 height 858
click at [789, 64] on div "Purchase Order 0014353 Status Issued Supplier LLD Care Organization Janus Date …" at bounding box center [784, 138] width 1568 height 152
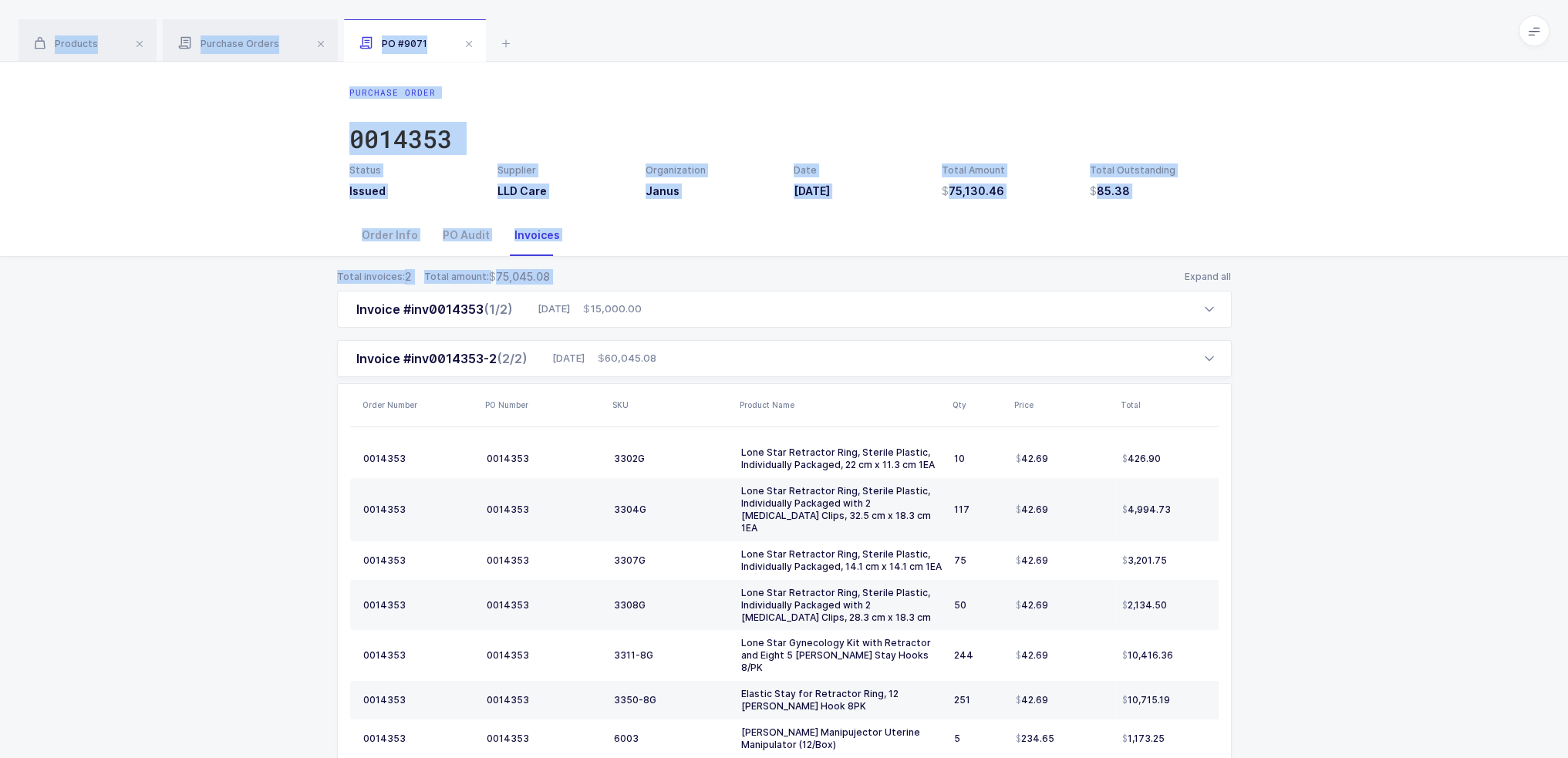
drag, startPoint x: 1118, startPoint y: 49, endPoint x: 1098, endPoint y: 238, distance: 190.1
click at [789, 260] on div "Products Purchase Orders PO #9071 Filter Filters Clear all Products Inventory P…" at bounding box center [784, 460] width 1568 height 921
click at [789, 238] on div "Order Info PO Audit Invoices" at bounding box center [784, 235] width 870 height 42
drag, startPoint x: 1090, startPoint y: 246, endPoint x: 1064, endPoint y: 42, distance: 205.7
click at [789, 42] on div "Products Purchase Orders PO #9071 Filter Filters Clear all Products Inventory P…" at bounding box center [784, 460] width 1568 height 921
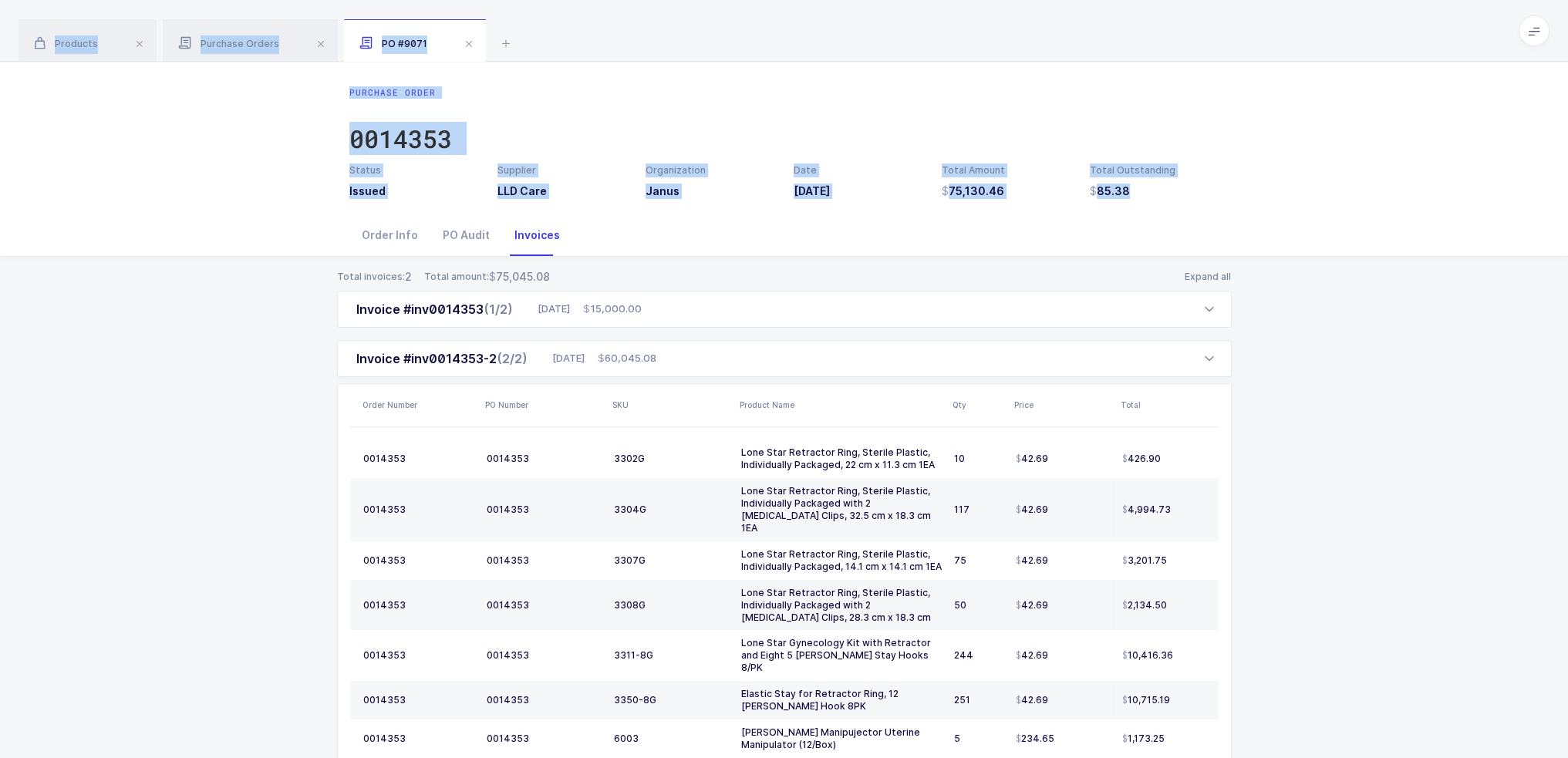
click at [789, 42] on div "Products Purchase Orders PO #9071" at bounding box center [784, 30] width 1568 height 62
drag, startPoint x: 1071, startPoint y: 29, endPoint x: 1056, endPoint y: 265, distance: 236.5
click at [789, 262] on div "Products Purchase Orders PO #9071 Filter Filters Clear all Products Inventory P…" at bounding box center [784, 460] width 1568 height 921
click at [789, 265] on div "Total invoices: 2 Total amount: 75,045.08 Expand all Invoice #inv0014353 (1/2) …" at bounding box center [784, 588] width 1544 height 664
drag, startPoint x: 1056, startPoint y: 265, endPoint x: 1096, endPoint y: 39, distance: 229.5
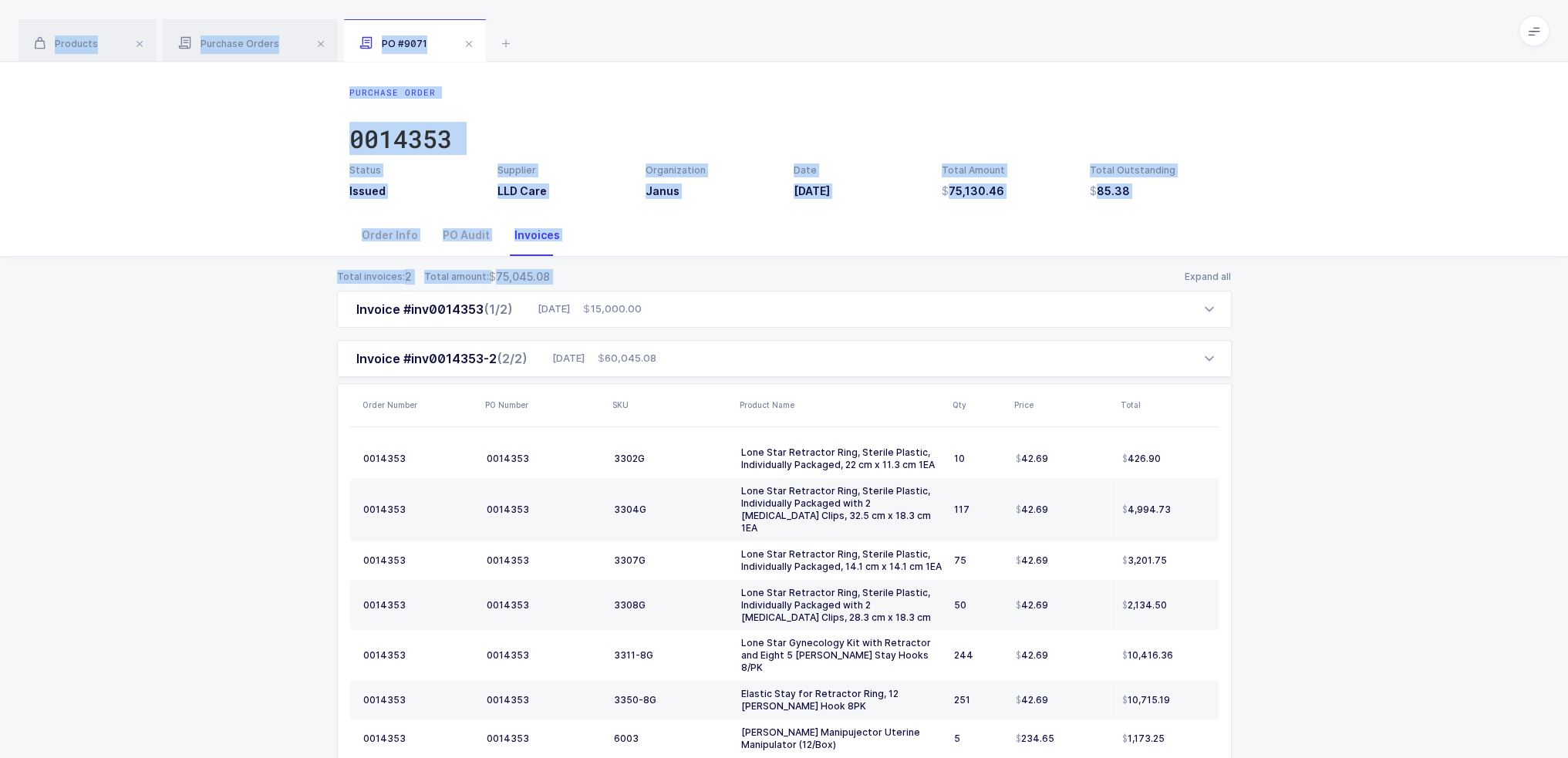
click at [789, 39] on div "Products Purchase Orders PO #9071 Filter Filters Clear all Products Inventory P…" at bounding box center [784, 460] width 1568 height 921
click at [789, 39] on div "Products Purchase Orders PO #9071" at bounding box center [784, 30] width 1568 height 62
drag, startPoint x: 1096, startPoint y: 39, endPoint x: 1266, endPoint y: 280, distance: 294.9
click at [789, 280] on div "Products Purchase Orders PO #9071 Filter Filters Clear all Products Inventory P…" at bounding box center [784, 460] width 1568 height 921
click at [789, 280] on div "Total invoices: 2 Total amount: 75,045.08 Expand all Invoice #inv0014353 (1/2) …" at bounding box center [784, 588] width 1544 height 664
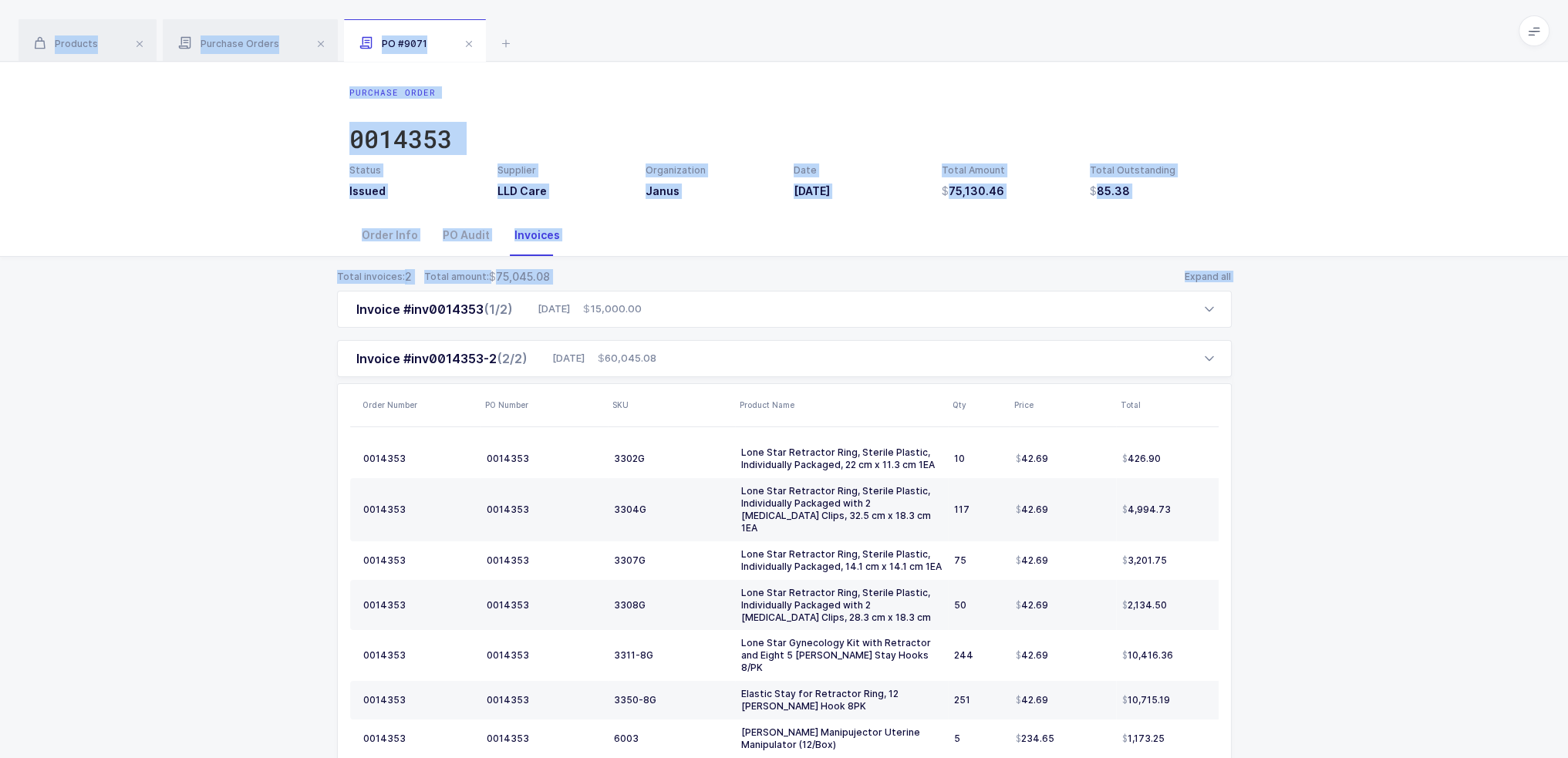
drag, startPoint x: 1266, startPoint y: 280, endPoint x: 544, endPoint y: 20, distance: 767.4
click at [544, 20] on div "Products Purchase Orders PO #9071 Filter Filters Clear all Products Inventory P…" at bounding box center [784, 460] width 1568 height 921
click at [544, 20] on div "Products Purchase Orders PO #9071" at bounding box center [784, 30] width 1568 height 62
drag, startPoint x: 544, startPoint y: 19, endPoint x: 1308, endPoint y: 283, distance: 808.3
click at [789, 283] on div "Products Purchase Orders PO #9071 Filter Filters Clear all Products Inventory P…" at bounding box center [784, 460] width 1568 height 921
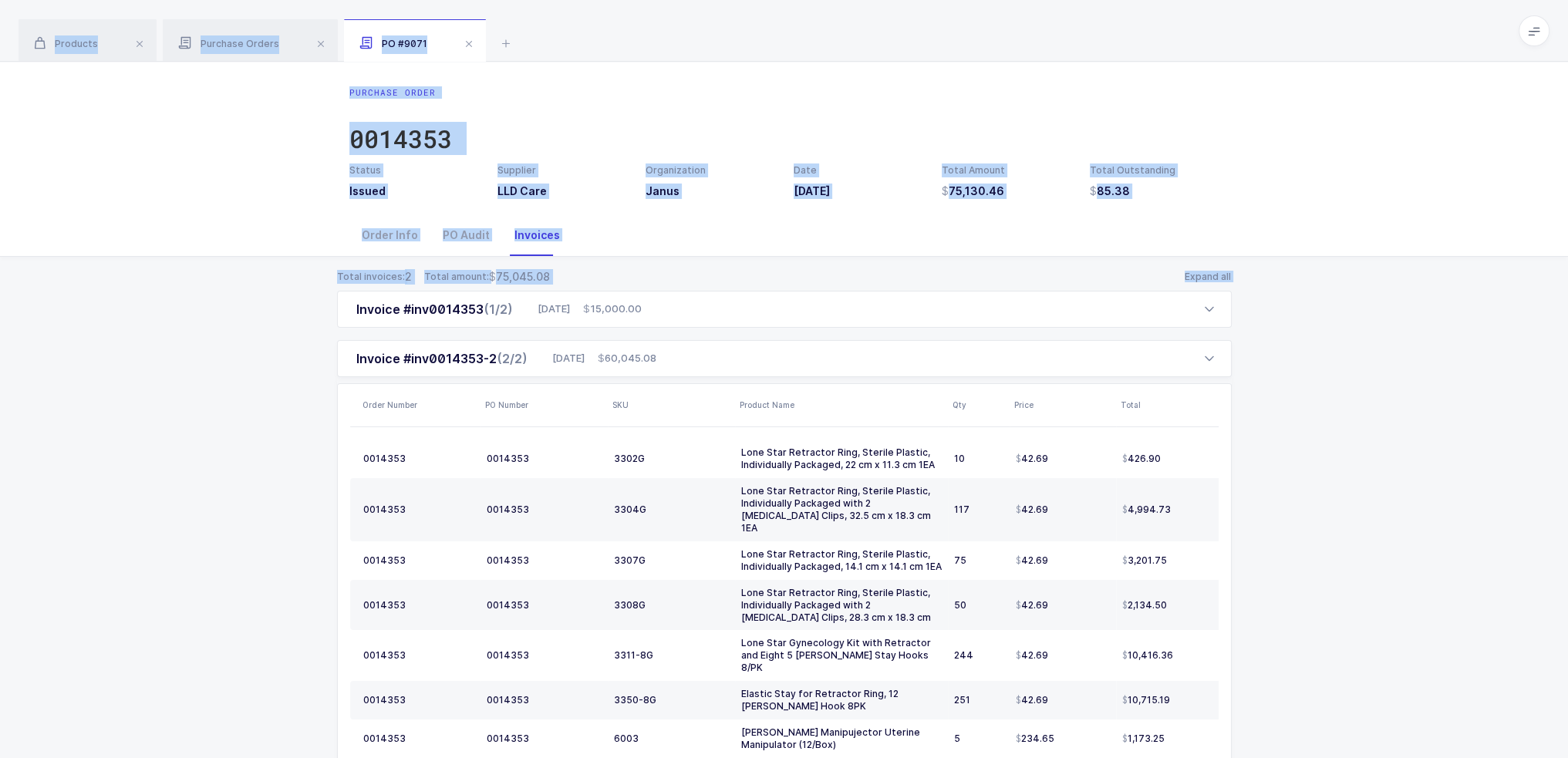
click at [789, 283] on div "Total invoices: 2 Total amount: 75,045.08 Expand all Invoice #inv0014353 (1/2) …" at bounding box center [784, 588] width 1544 height 664
drag, startPoint x: 1308, startPoint y: 283, endPoint x: 1118, endPoint y: 17, distance: 326.9
click at [789, 17] on div "Products Purchase Orders PO #9071 Filter Filters Clear all Products Inventory P…" at bounding box center [784, 460] width 1568 height 921
click at [789, 17] on div "Products Purchase Orders PO #9071" at bounding box center [784, 30] width 1568 height 62
drag, startPoint x: 1118, startPoint y: 17, endPoint x: 1297, endPoint y: 289, distance: 325.6
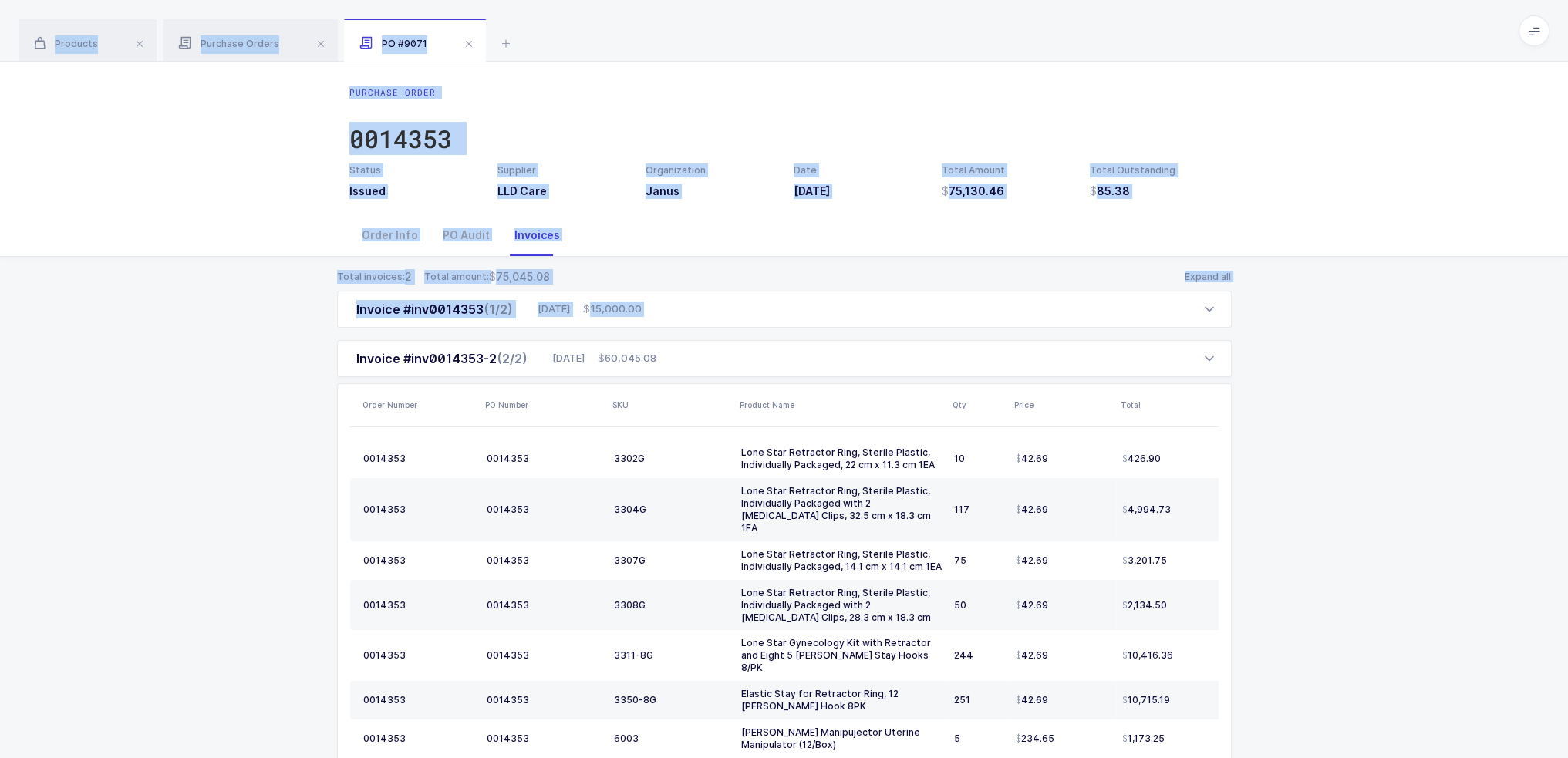
click at [789, 292] on div "Products Purchase Orders PO #9071 Filter Filters Clear all Products Inventory P…" at bounding box center [784, 460] width 1568 height 921
click at [789, 289] on div "Total invoices: 2 Total amount: 75,045.08 Expand all Invoice #inv0014353 (1/2) …" at bounding box center [784, 588] width 1544 height 664
drag, startPoint x: 1286, startPoint y: 295, endPoint x: 1200, endPoint y: 26, distance: 282.4
click at [789, 26] on div "Products Purchase Orders PO #9071 Filter Filters Clear all Products Inventory P…" at bounding box center [784, 460] width 1568 height 921
click at [789, 24] on div "Products Purchase Orders PO #9071" at bounding box center [784, 30] width 1568 height 62
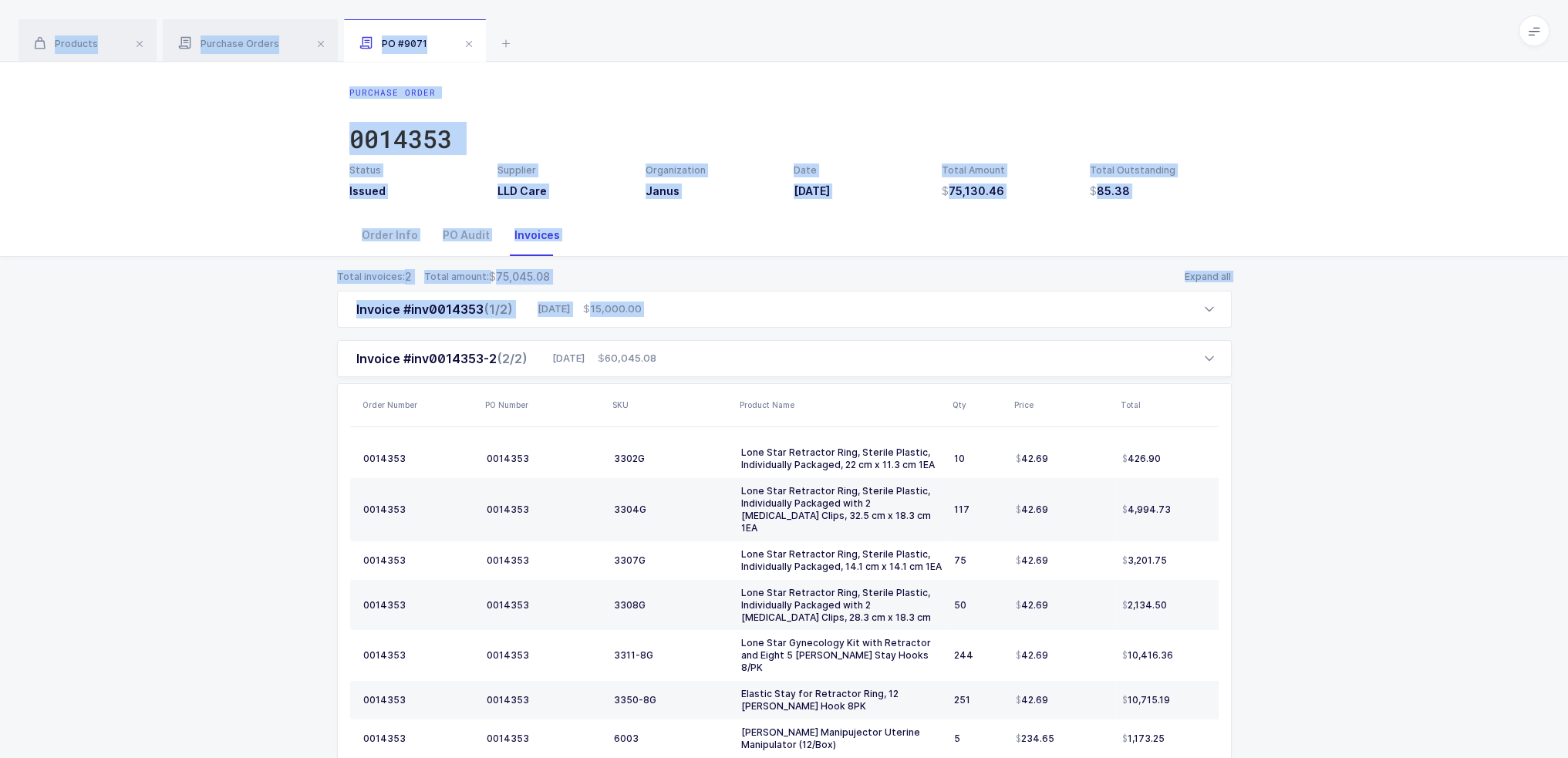
drag, startPoint x: 1200, startPoint y: 24, endPoint x: 1262, endPoint y: 295, distance: 278.0
click at [789, 295] on div "Products Purchase Orders PO #9071 Filter Filters Clear all Products Inventory P…" at bounding box center [784, 460] width 1568 height 921
click at [789, 293] on div "Total invoices: 2 Total amount: 75,045.08 Expand all Invoice #inv0014353 (1/2) …" at bounding box center [784, 588] width 1544 height 664
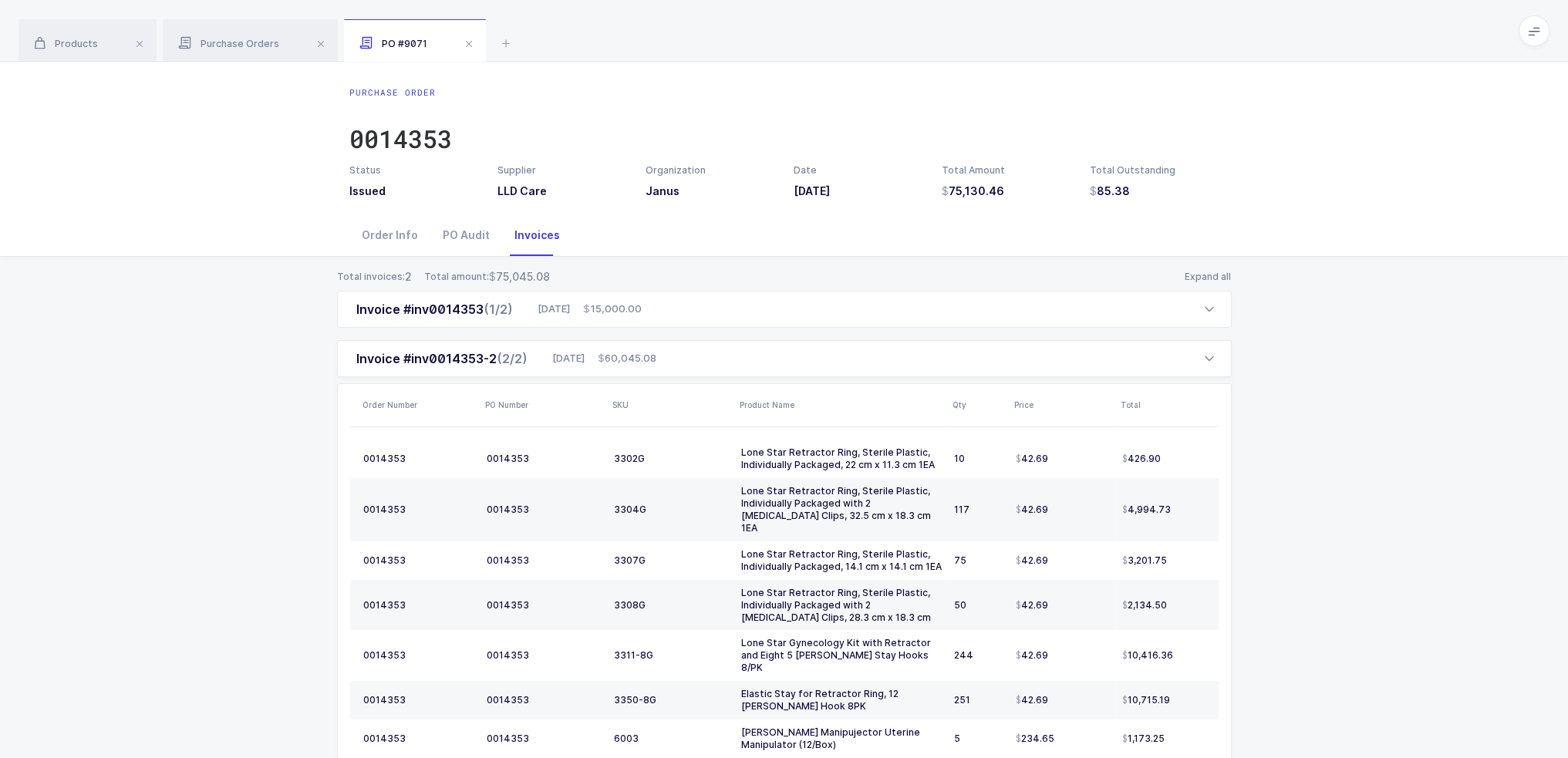
click at [789, 330] on div "Total invoices: 2 Total amount: 75,045.08 Expand all Invoice #inv0014353 (1/2) …" at bounding box center [784, 588] width 1544 height 664
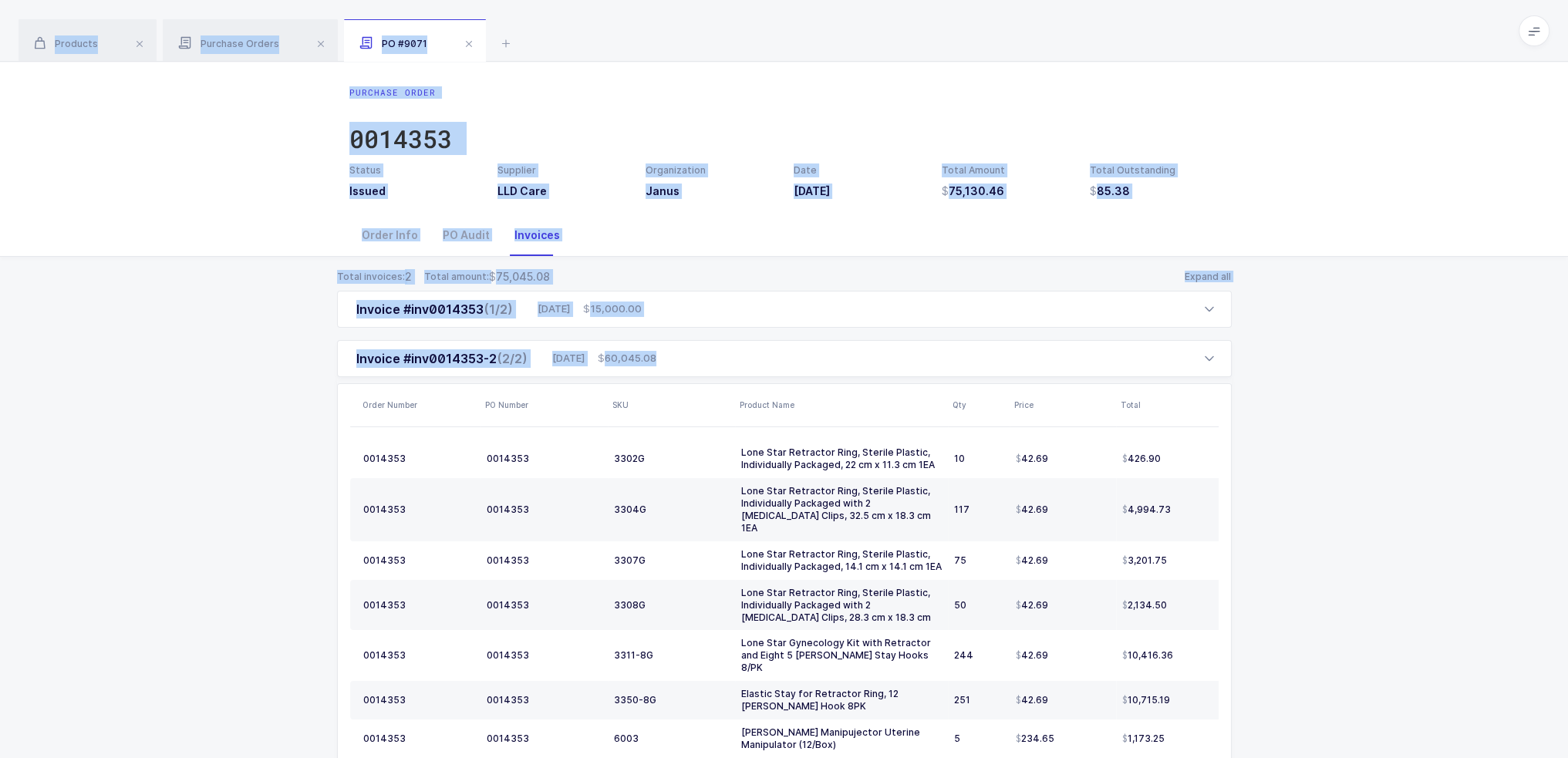
drag, startPoint x: 1252, startPoint y: 396, endPoint x: 1197, endPoint y: 24, distance: 376.0
click at [789, 24] on div "Products Purchase Orders PO #9071 Filter Filters Clear all Products Inventory P…" at bounding box center [784, 460] width 1568 height 921
click at [789, 24] on div "Products Purchase Orders PO #9071" at bounding box center [784, 30] width 1568 height 62
drag, startPoint x: 1197, startPoint y: 24, endPoint x: 1244, endPoint y: 275, distance: 255.4
click at [789, 275] on div "Products Purchase Orders PO #9071 Filter Filters Clear all Products Inventory P…" at bounding box center [784, 460] width 1568 height 921
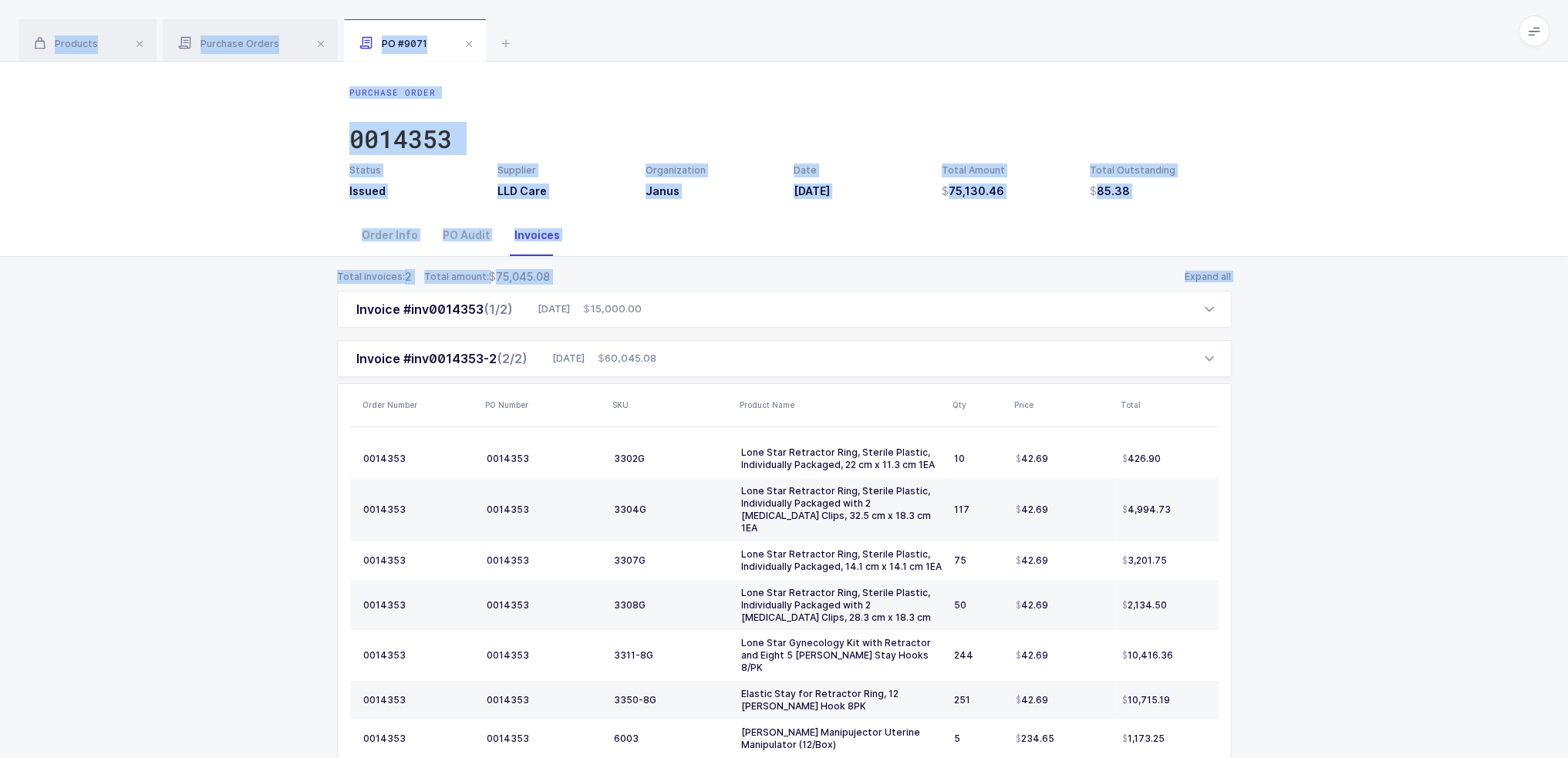
click at [789, 275] on div "Total invoices: 2 Total amount: 75,045.08 Expand all Invoice #inv0014353 (1/2) …" at bounding box center [784, 588] width 1544 height 664
drag, startPoint x: 1252, startPoint y: 277, endPoint x: 1167, endPoint y: 24, distance: 266.9
click at [789, 24] on div "Products Purchase Orders PO #9071 Filter Filters Clear all Products Inventory P…" at bounding box center [784, 460] width 1568 height 921
click at [789, 24] on div "Products Purchase Orders PO #9071" at bounding box center [784, 30] width 1568 height 62
drag, startPoint x: 1167, startPoint y: 24, endPoint x: 1289, endPoint y: 274, distance: 278.2
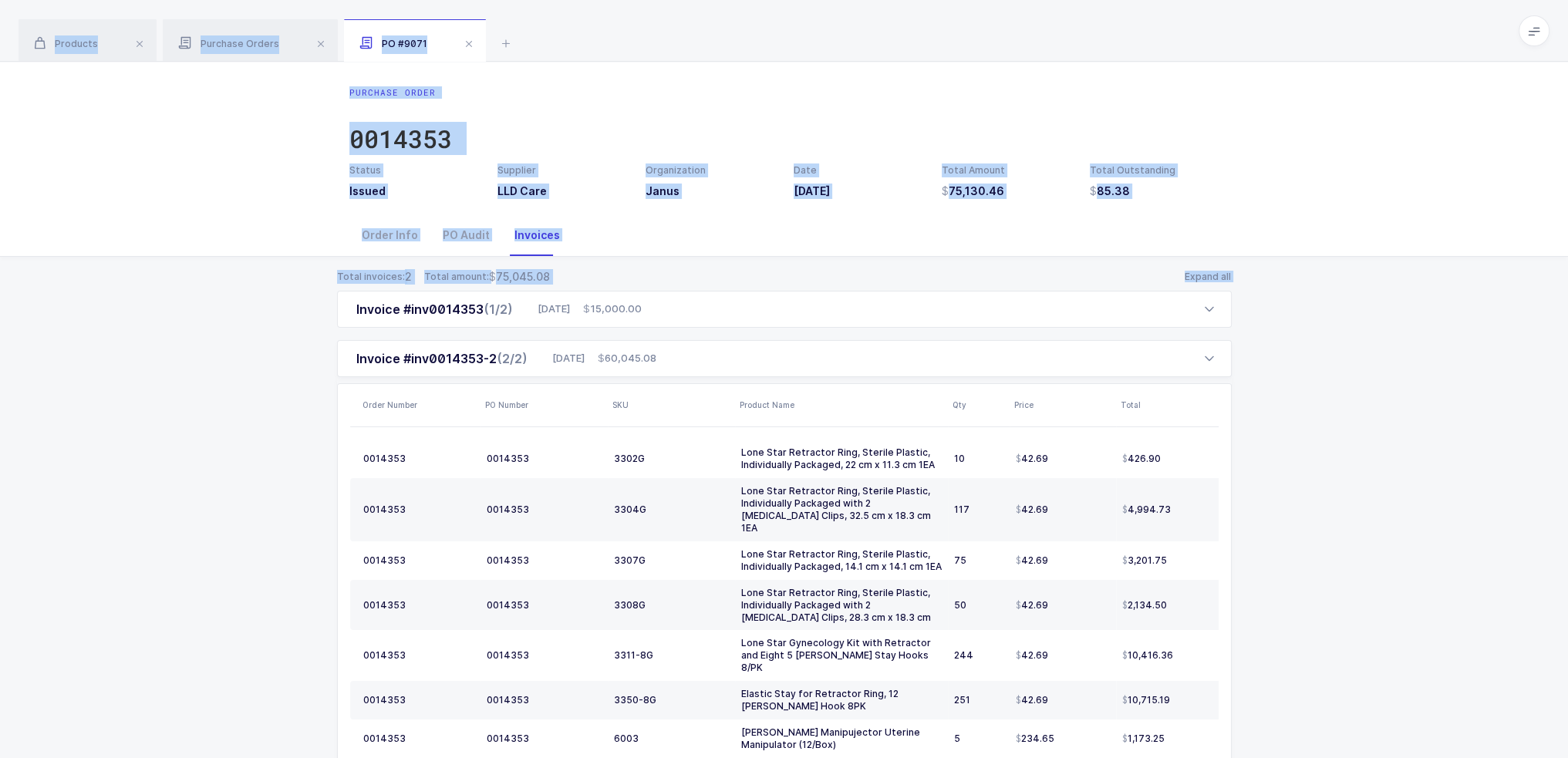
click at [789, 274] on div "Products Purchase Orders PO #9071 Filter Filters Clear all Products Inventory P…" at bounding box center [784, 460] width 1568 height 921
click at [789, 274] on div "Total invoices: 2 Total amount: 75,045.08 Expand all Invoice #inv0014353 (1/2) …" at bounding box center [784, 588] width 1544 height 664
drag, startPoint x: 1287, startPoint y: 275, endPoint x: 992, endPoint y: 29, distance: 384.1
click at [789, 29] on div "Products Purchase Orders PO #9071 Filter Filters Clear all Products Inventory P…" at bounding box center [784, 460] width 1568 height 921
click at [789, 27] on div "Products Purchase Orders PO #9071" at bounding box center [784, 30] width 1568 height 62
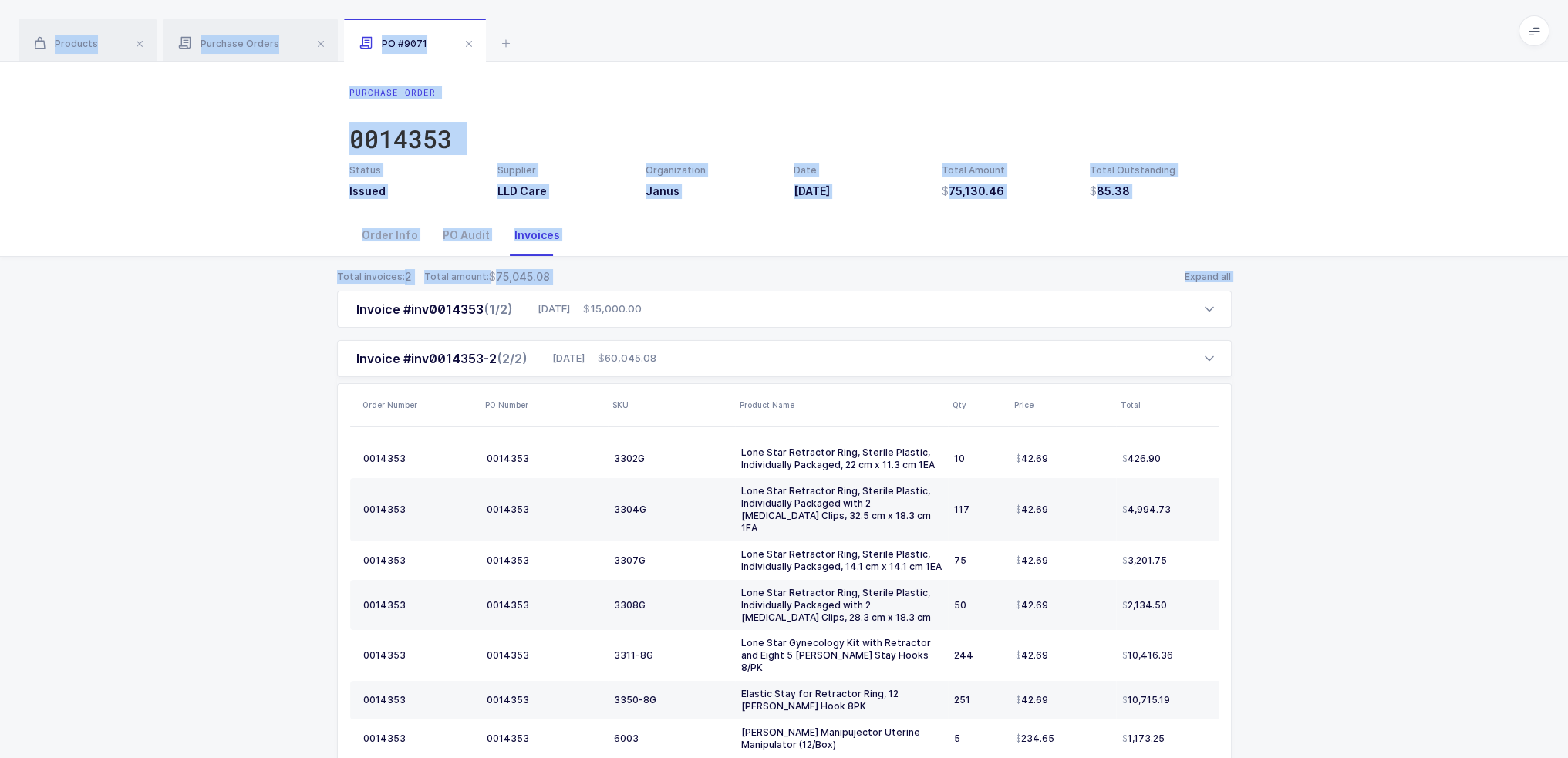
drag, startPoint x: 992, startPoint y: 27, endPoint x: 1285, endPoint y: 282, distance: 388.4
click at [789, 282] on div "Products Purchase Orders PO #9071 Filter Filters Clear all Products Inventory P…" at bounding box center [784, 460] width 1568 height 921
click at [789, 282] on div "Total invoices: 2 Total amount: 75,045.08 Expand all Invoice #inv0014353 (1/2) …" at bounding box center [784, 588] width 1544 height 664
drag, startPoint x: 1223, startPoint y: 63, endPoint x: 1255, endPoint y: 281, distance: 220.3
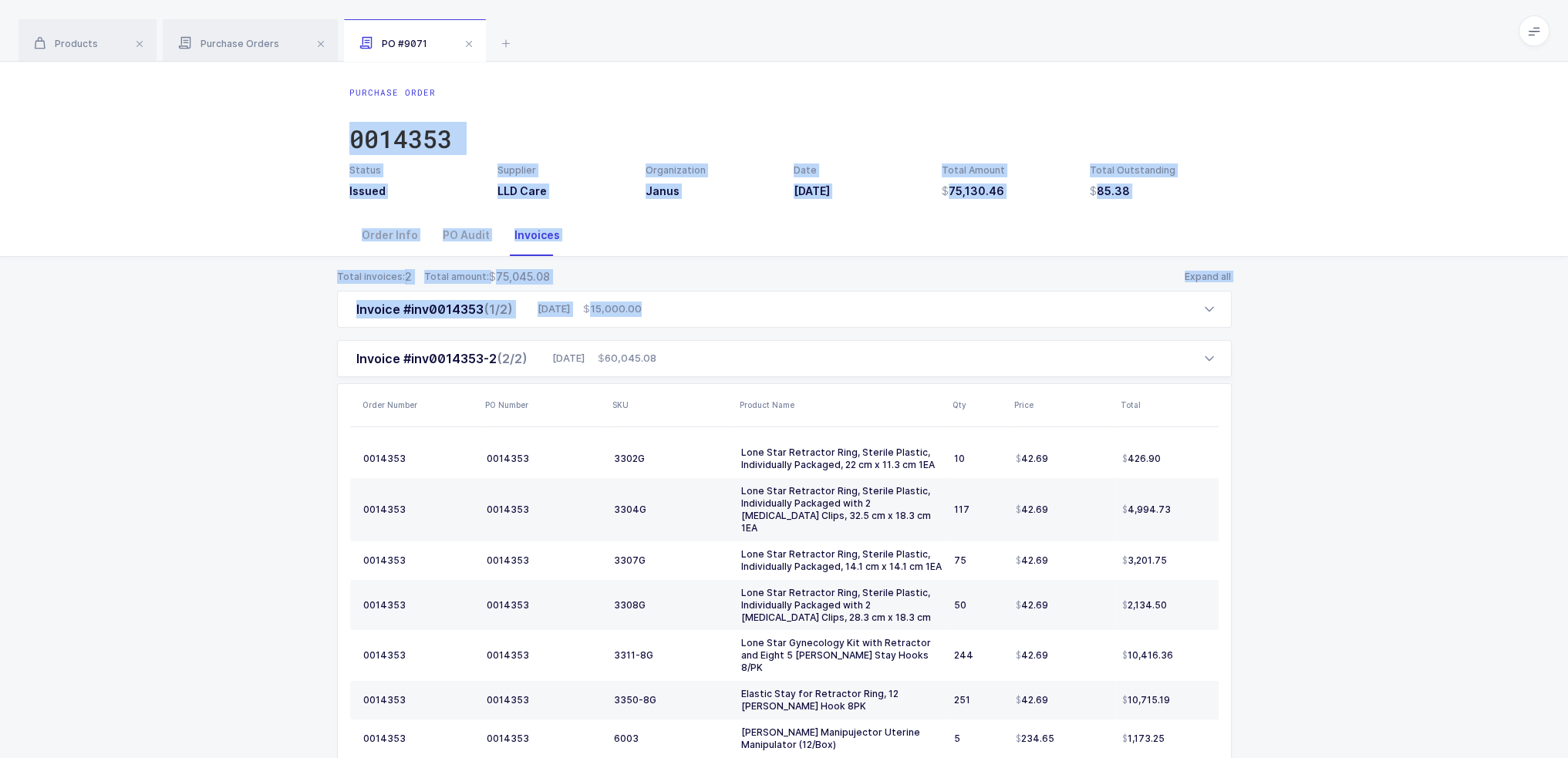
click at [789, 284] on div "Purchase Order 0014353 Status Issued Supplier LLD Care Organization Janus Date …" at bounding box center [784, 490] width 1568 height 858
click at [789, 281] on div "Total invoices: 2 Total amount: 75,045.08 Expand all Invoice #inv0014353 (1/2) …" at bounding box center [784, 588] width 1544 height 664
drag, startPoint x: 1255, startPoint y: 281, endPoint x: 1186, endPoint y: 39, distance: 251.6
click at [789, 39] on div "Products Purchase Orders PO #9071 Filter Filters Clear all Products Inventory P…" at bounding box center [784, 460] width 1568 height 921
click at [789, 39] on div "Products Purchase Orders PO #9071" at bounding box center [784, 30] width 1568 height 62
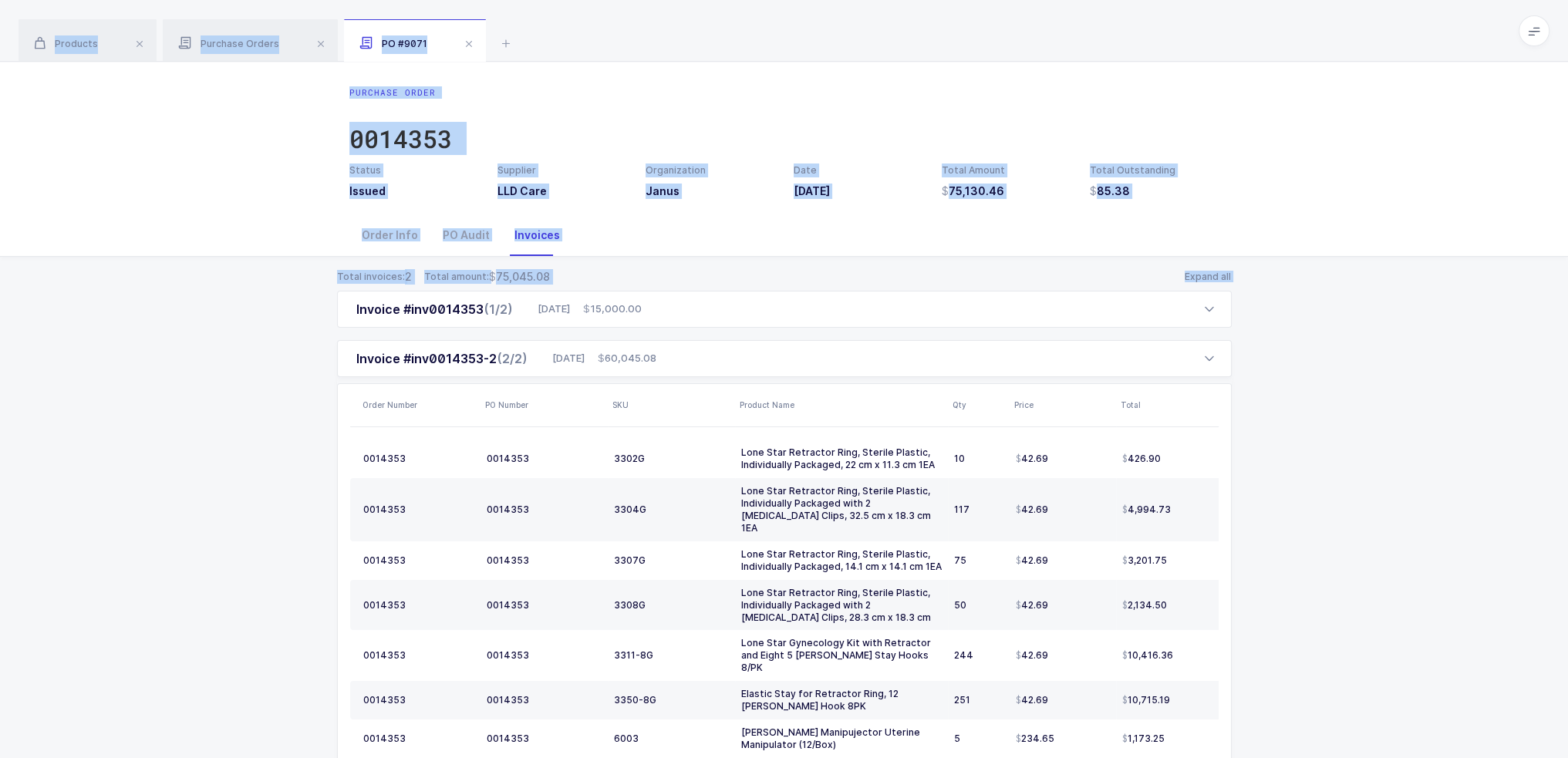
click at [789, 41] on div "Products Purchase Orders PO #9071" at bounding box center [784, 30] width 1568 height 62
click at [789, 38] on div "Products Purchase Orders PO #9071" at bounding box center [784, 30] width 1568 height 62
drag, startPoint x: 1195, startPoint y: 32, endPoint x: 1244, endPoint y: 280, distance: 252.8
click at [789, 280] on div "Products Purchase Orders PO #9071 Filter Filters Clear all Products Inventory P…" at bounding box center [784, 460] width 1568 height 921
click at [789, 280] on div "Total invoices: 2 Total amount: 75,045.08 Expand all Invoice #inv0014353 (1/2) …" at bounding box center [784, 588] width 1544 height 664
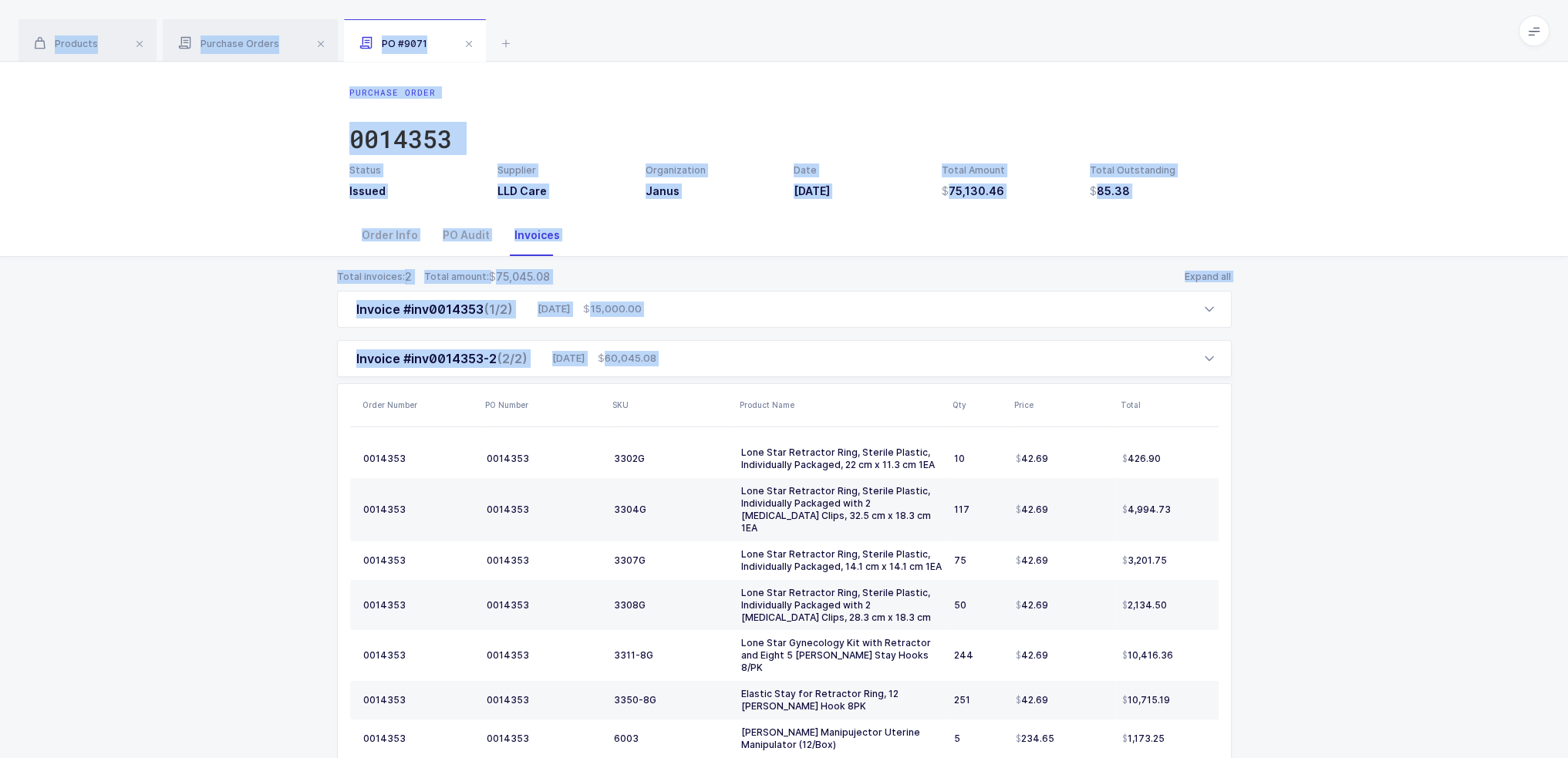
drag, startPoint x: 1333, startPoint y: 697, endPoint x: 1161, endPoint y: 44, distance: 675.3
click at [789, 44] on div "Products Purchase Orders PO #9071 Filter Filters Clear all Products Inventory P…" at bounding box center [784, 460] width 1568 height 921
click at [789, 44] on div "Products Purchase Orders PO #9071" at bounding box center [784, 30] width 1568 height 62
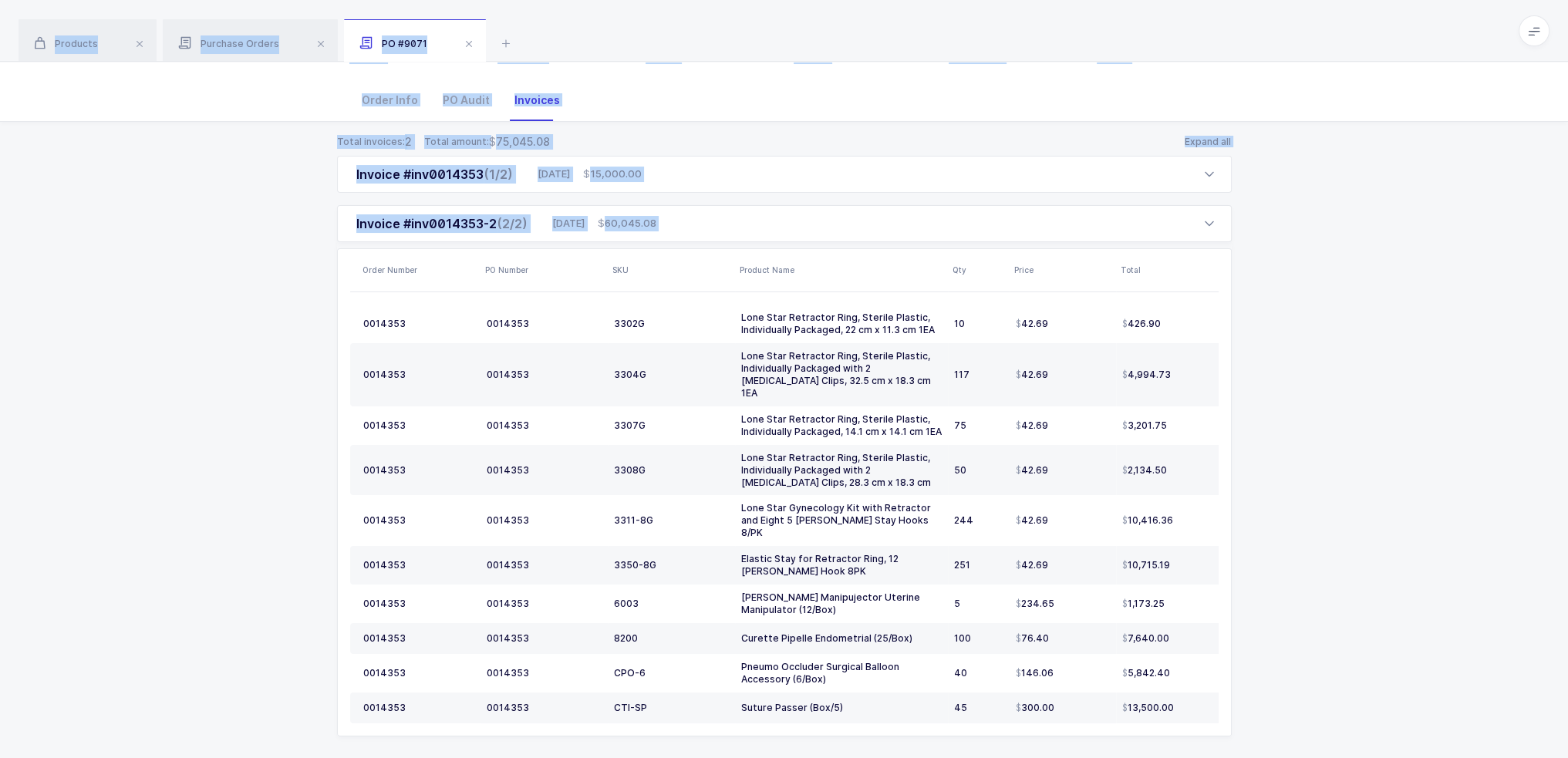
drag, startPoint x: 1166, startPoint y: 31, endPoint x: 1303, endPoint y: 677, distance: 660.4
click at [789, 677] on div "Products Purchase Orders PO #9071 Filter Filters Clear all Products Inventory P…" at bounding box center [784, 325] width 1568 height 921
click at [789, 675] on div "Total invoices: 2 Total amount: 75,045.08 Expand all Invoice #inv0014353 (1/2) …" at bounding box center [784, 454] width 1544 height 664
click at [789, 671] on div "Total invoices: 2 Total amount: 75,045.08 Expand all Invoice #inv0014353 (1/2) …" at bounding box center [784, 454] width 1544 height 664
click at [789, 710] on div "Total invoices: 2 Total amount: 75,045.08 Expand all Invoice #inv0014353 (1/2) …" at bounding box center [784, 454] width 1544 height 664
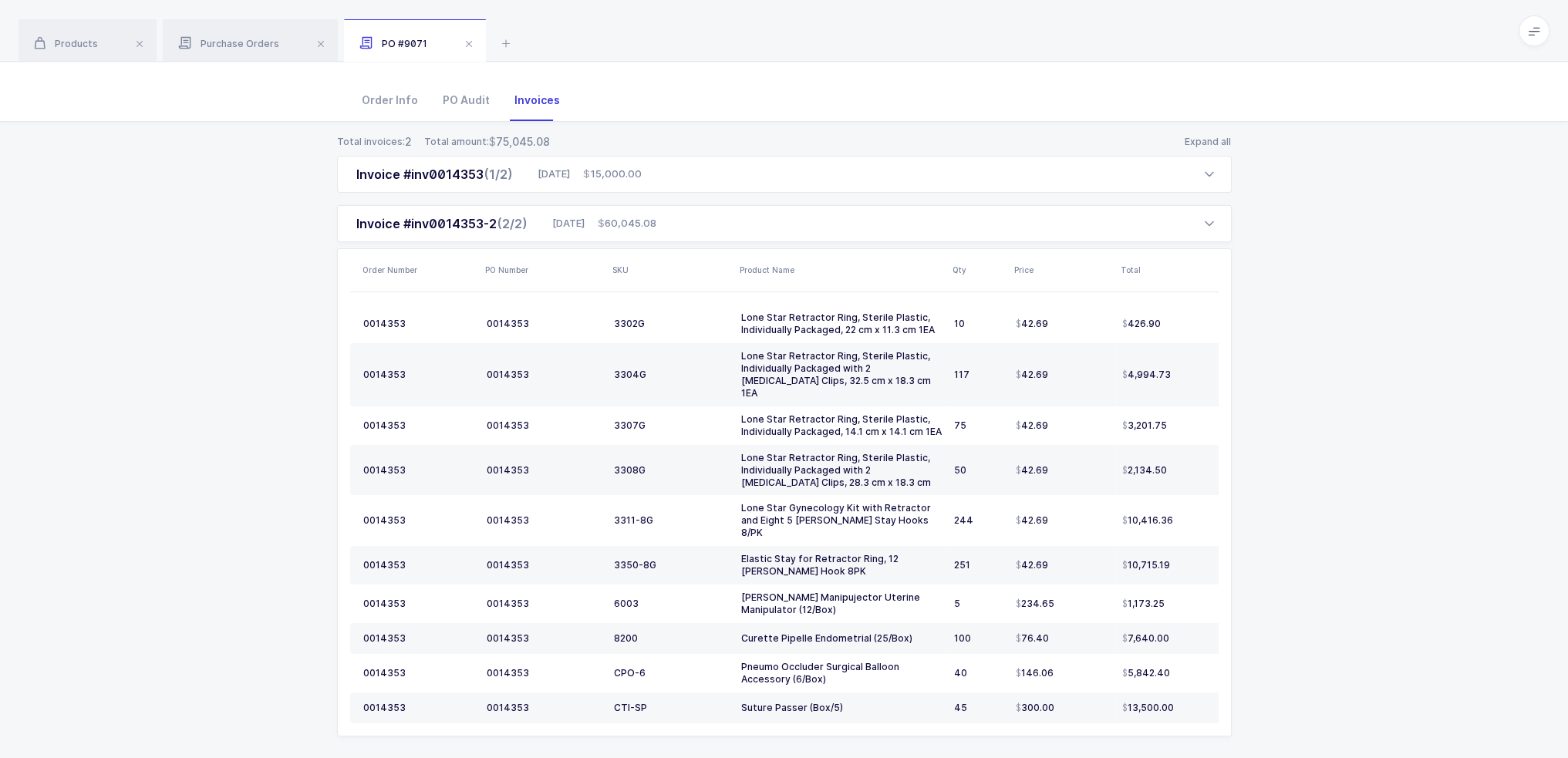
click at [789, 722] on div "Total invoices: 2 Total amount: 75,045.08 Expand all Invoice #inv0014353 (1/2) …" at bounding box center [784, 454] width 1544 height 664
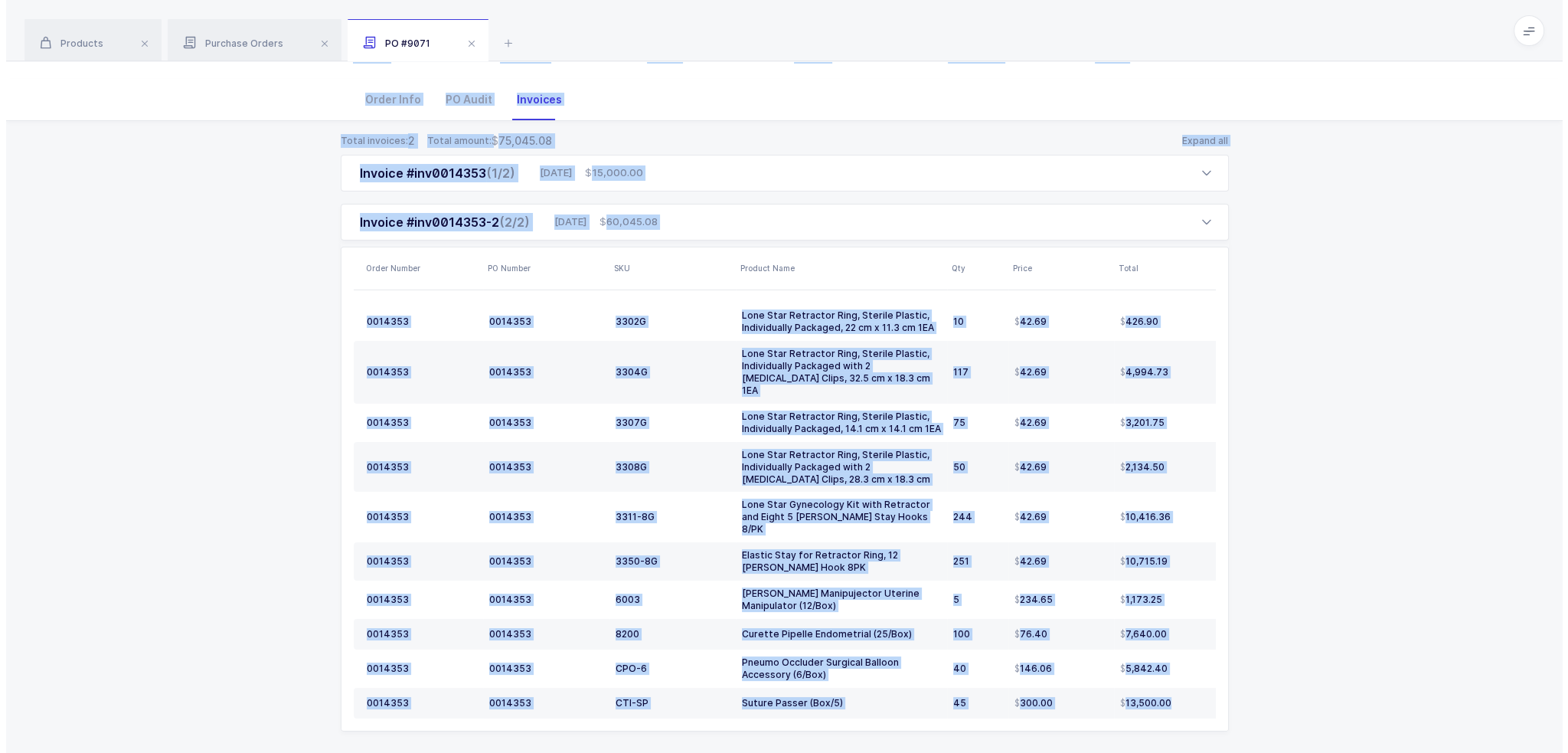
scroll to position [0, 0]
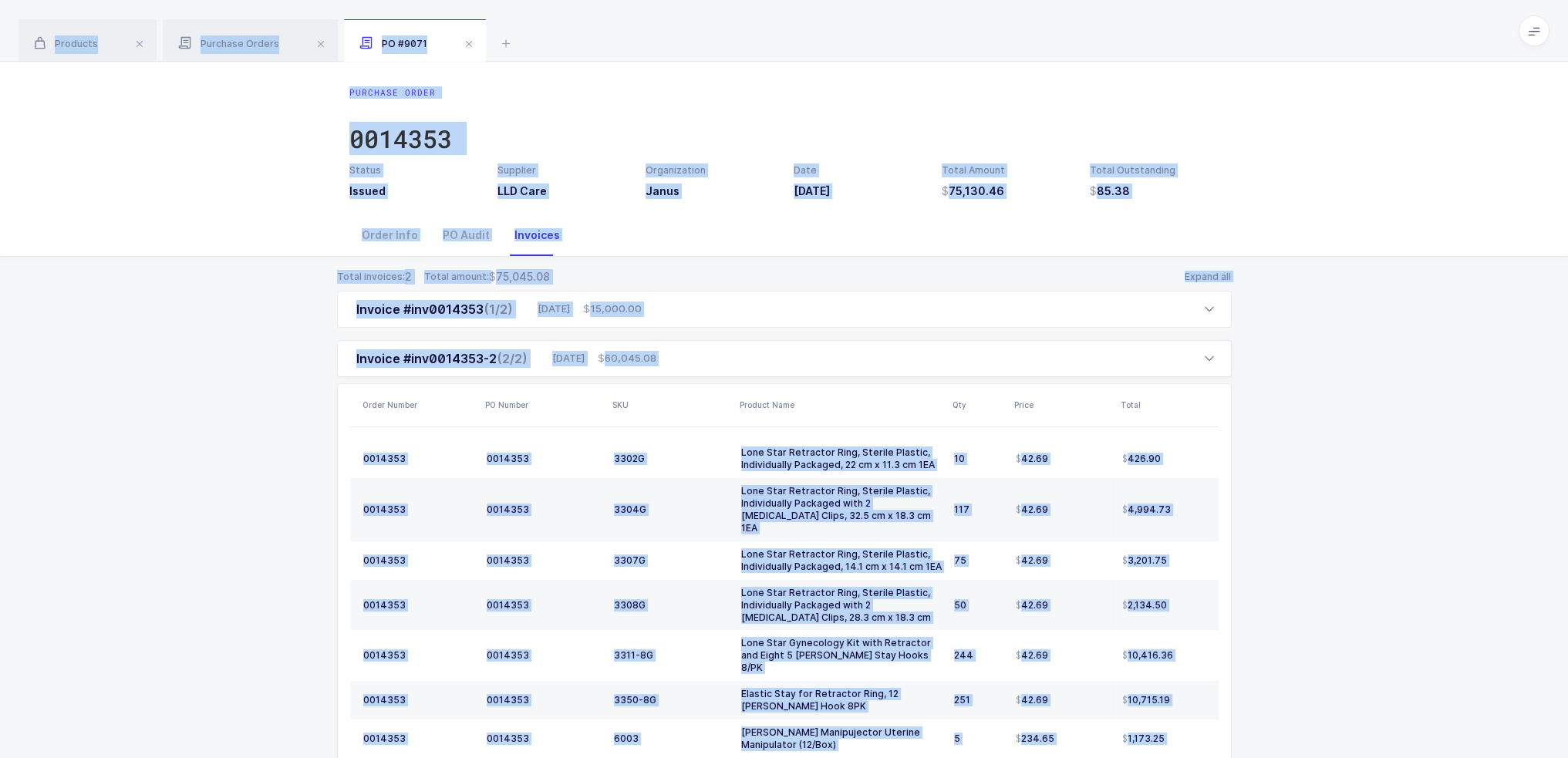
drag, startPoint x: 1254, startPoint y: 723, endPoint x: 1091, endPoint y: 39, distance: 703.2
click at [789, 39] on div "Products Purchase Orders PO #9071 Filter Filters Clear all Products Inventory P…" at bounding box center [784, 460] width 1568 height 921
click at [789, 37] on div "Products Purchase Orders PO #9071" at bounding box center [784, 30] width 1568 height 62
click at [789, 236] on div "Order Info PO Audit Invoices" at bounding box center [784, 235] width 1568 height 42
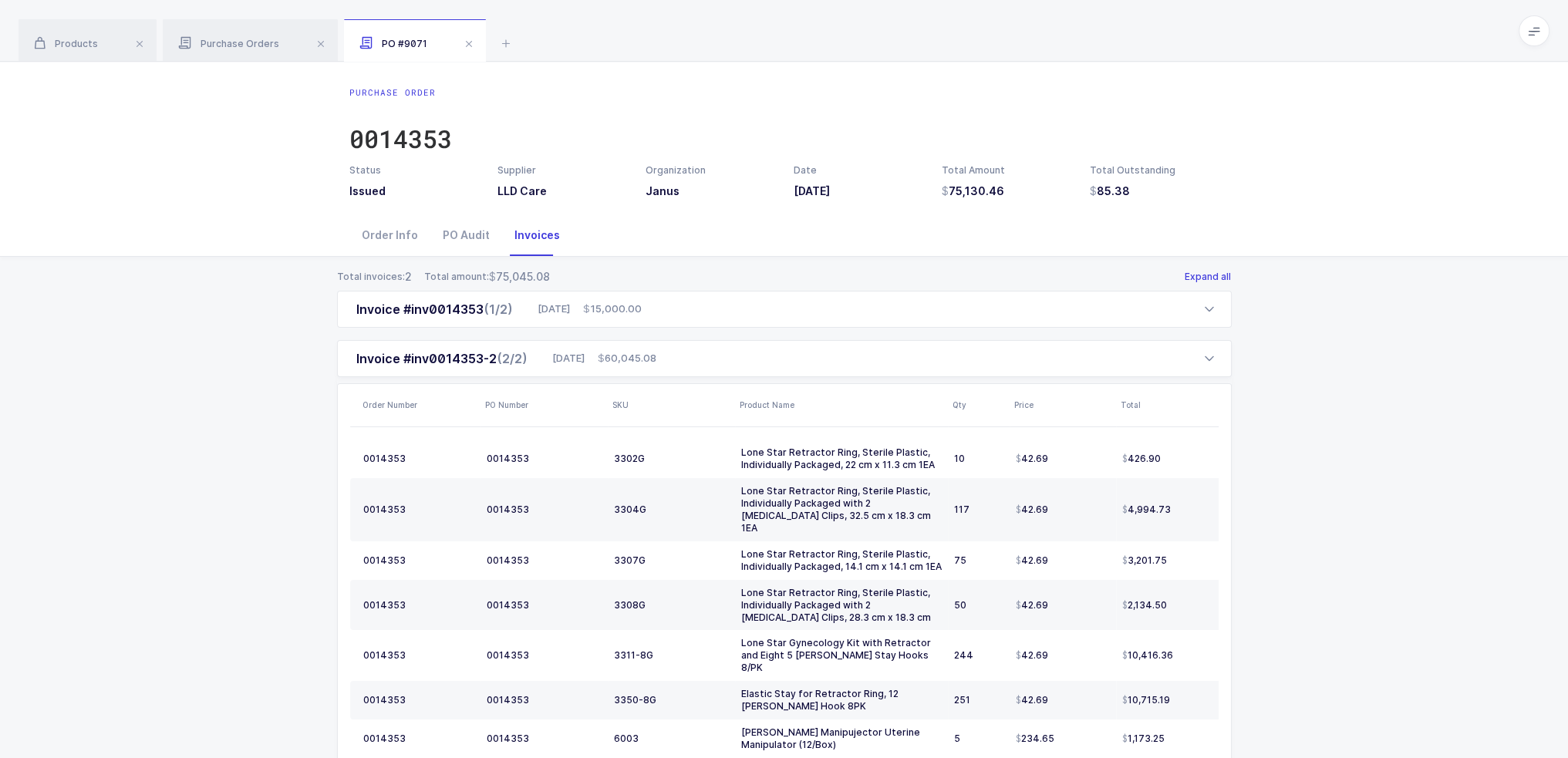
click at [789, 277] on button "Expand all" at bounding box center [1207, 277] width 48 height 16
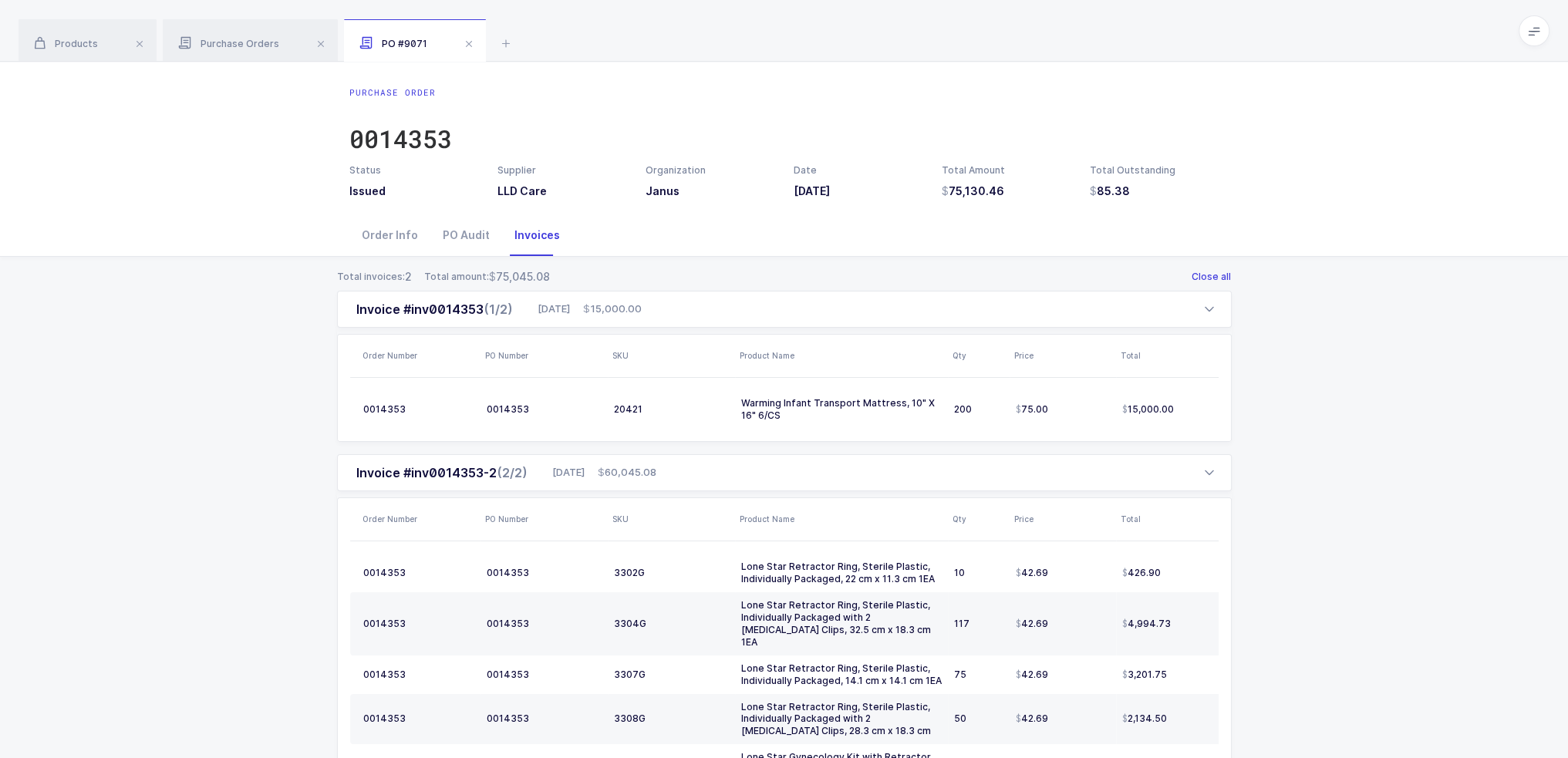
click at [789, 277] on button "Close all" at bounding box center [1211, 277] width 41 height 16
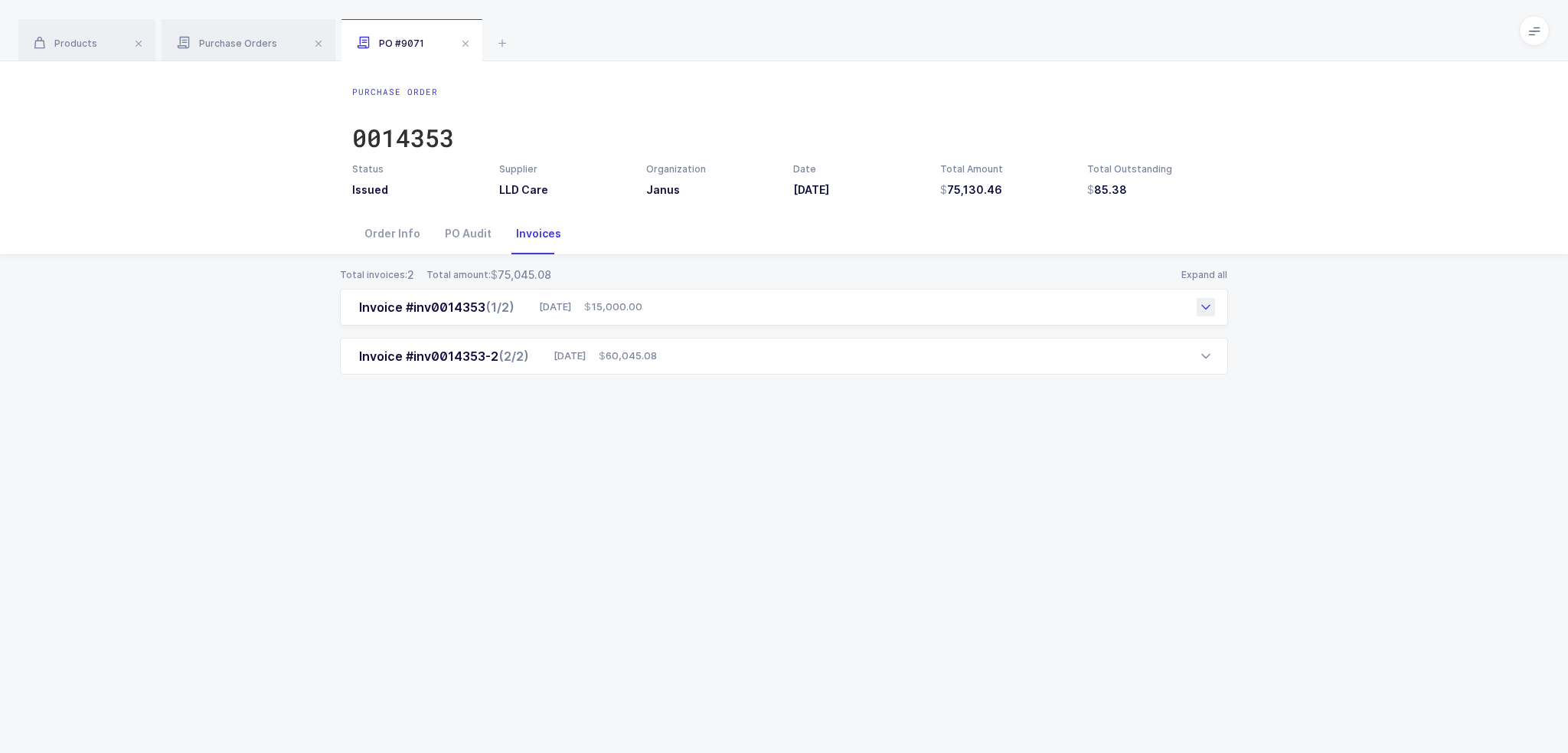
click at [783, 310] on icon at bounding box center [1206, 307] width 12 height 12
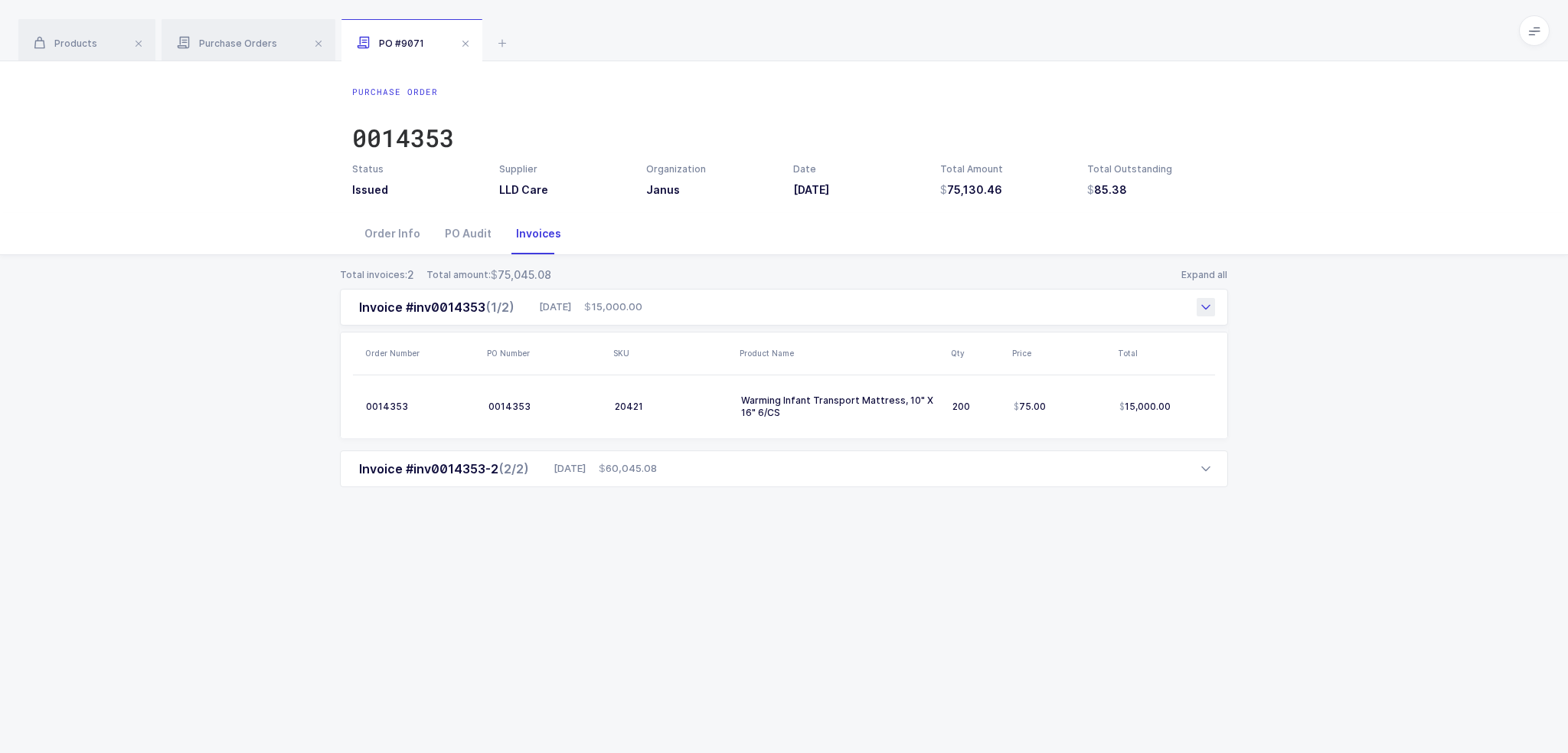
click at [783, 306] on icon at bounding box center [1206, 307] width 12 height 12
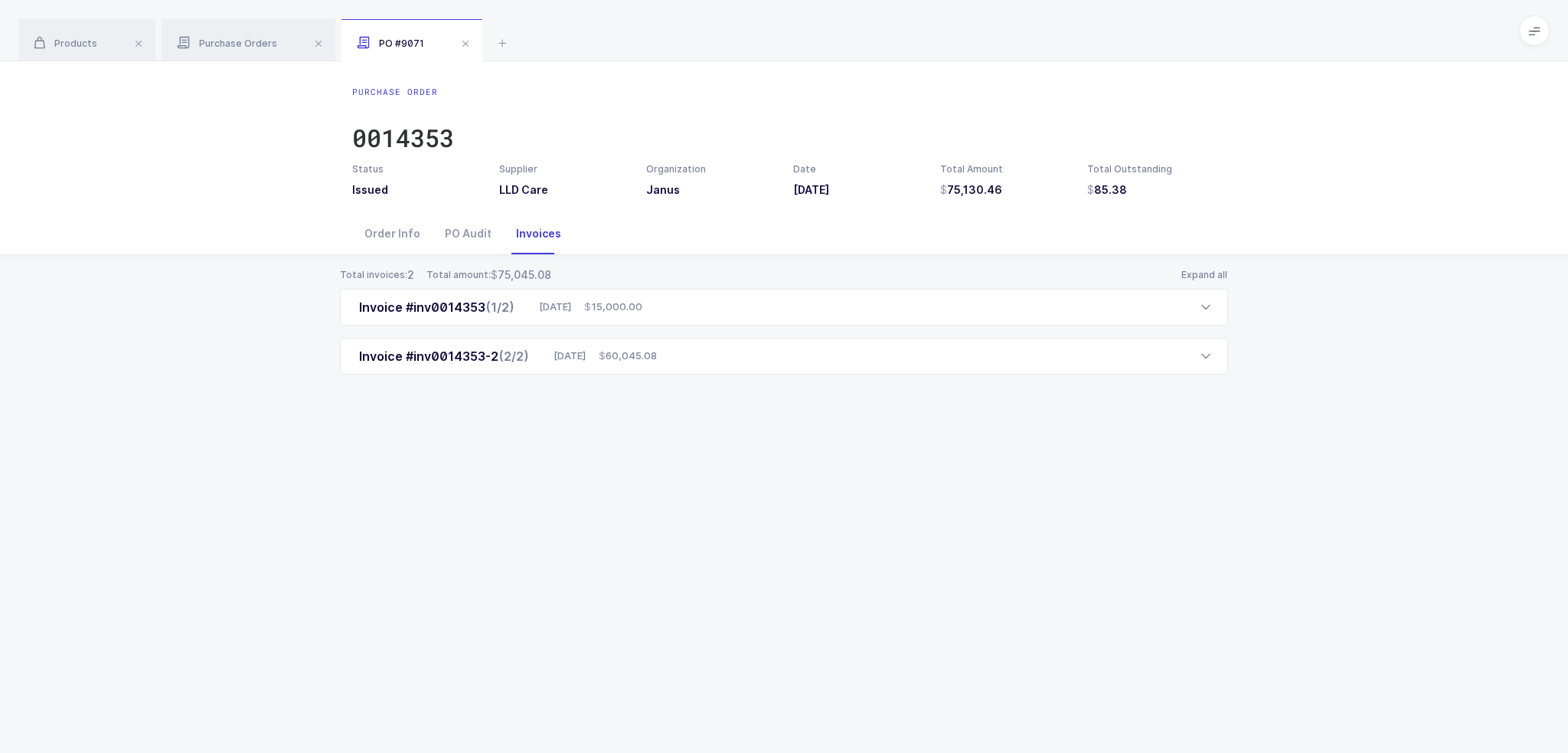
click at [783, 380] on div "Total invoices: 2 Total amount: 75,045.08 Expand all Invoice #inv0014353 (1/2) …" at bounding box center [784, 339] width 1543 height 169
click at [783, 367] on div "Invoice #inv0014353-2 (2/2) 09/17/2025 60,045.08" at bounding box center [784, 355] width 888 height 37
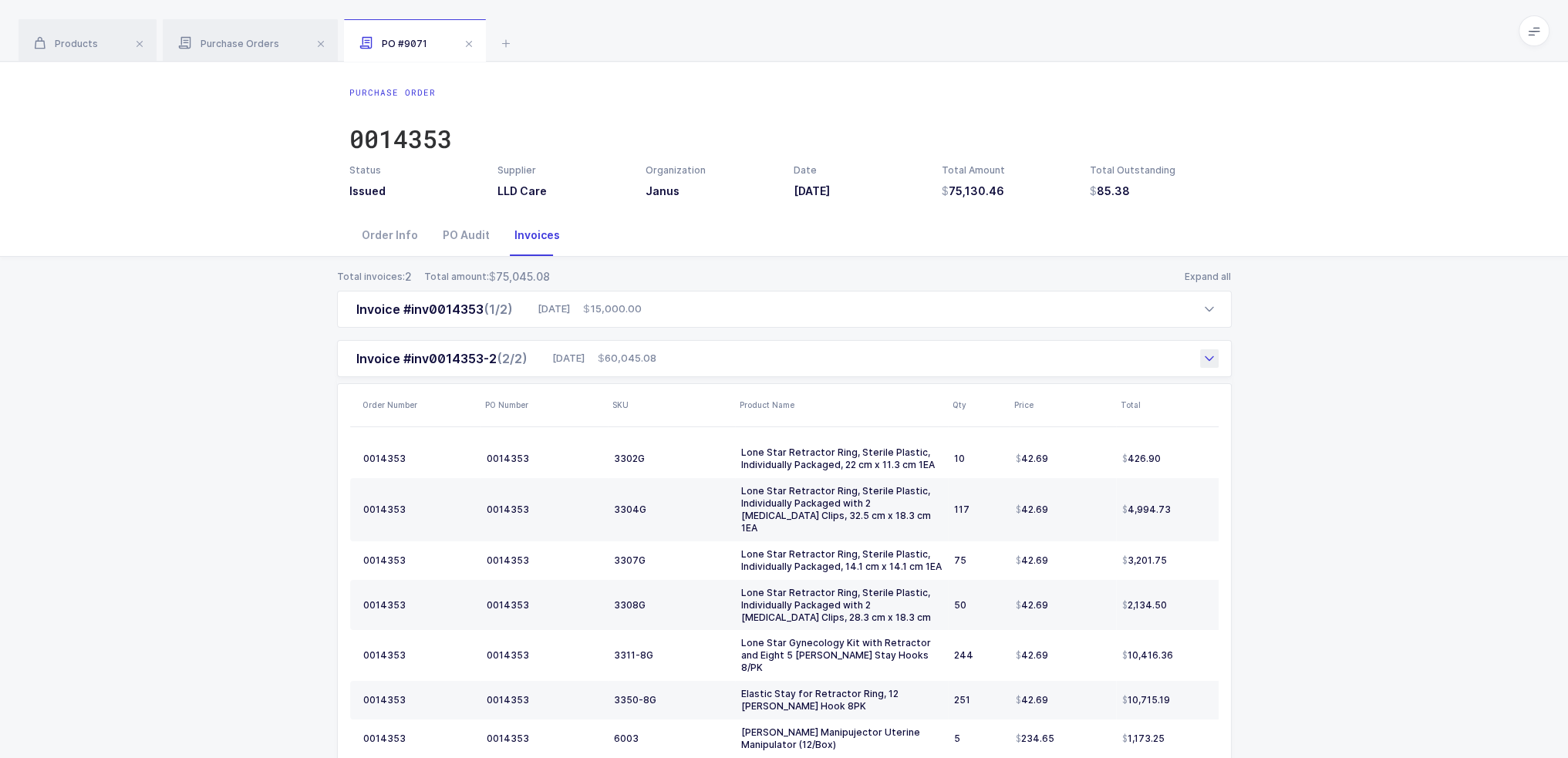
click at [789, 361] on icon at bounding box center [1209, 359] width 12 height 12
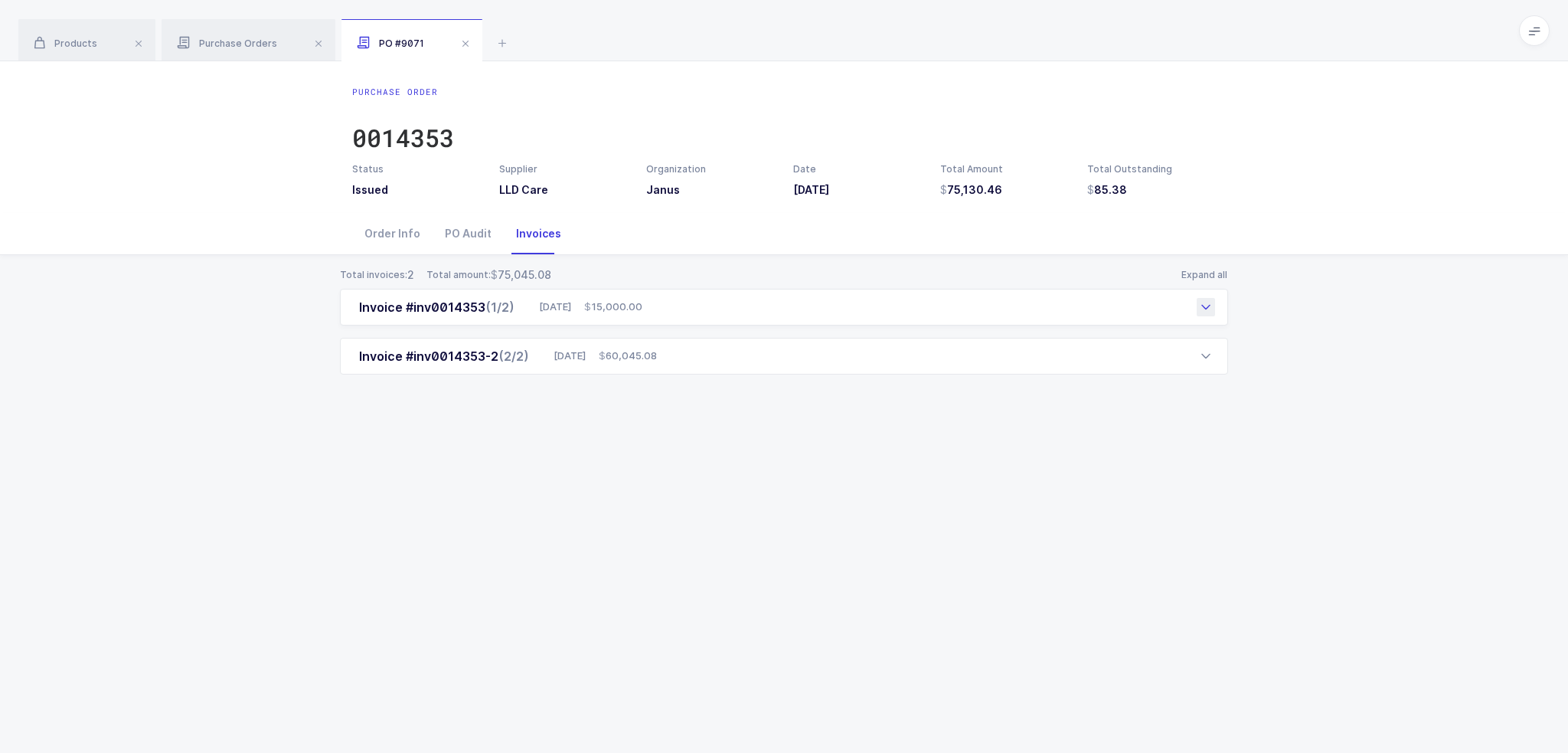
click at [783, 315] on div at bounding box center [1205, 306] width 18 height 18
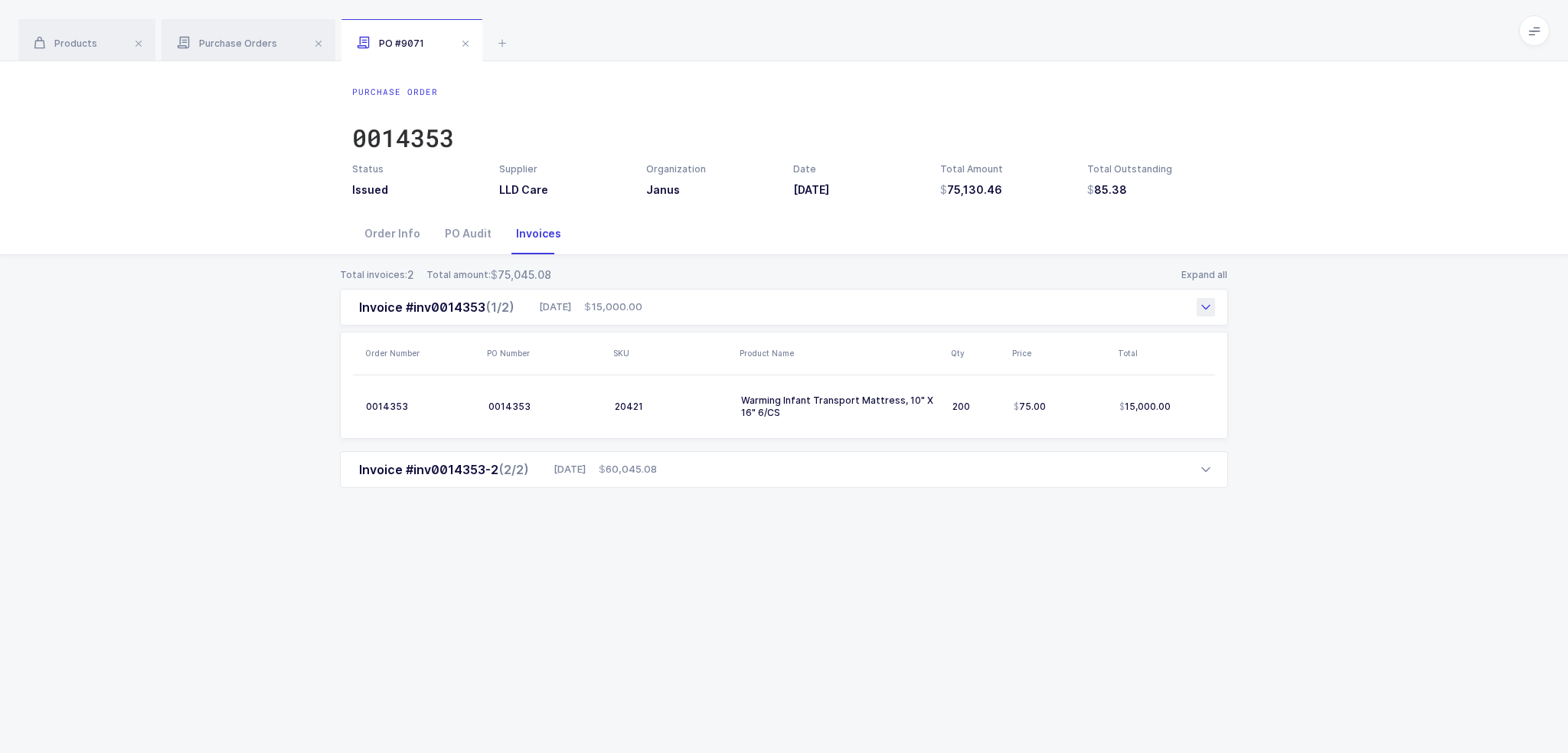
click at [783, 306] on icon at bounding box center [1206, 307] width 12 height 12
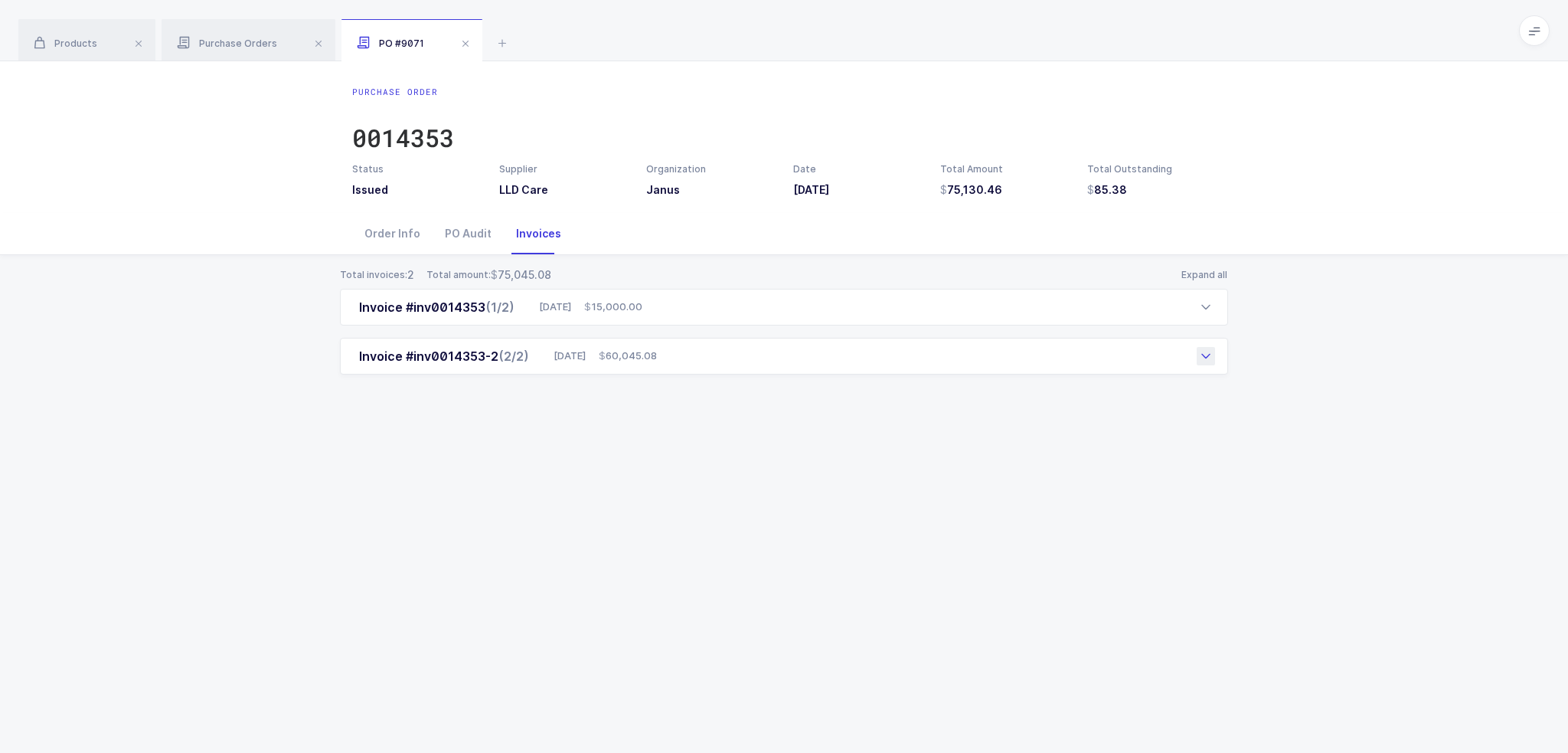
click at [783, 355] on div at bounding box center [1205, 355] width 18 height 18
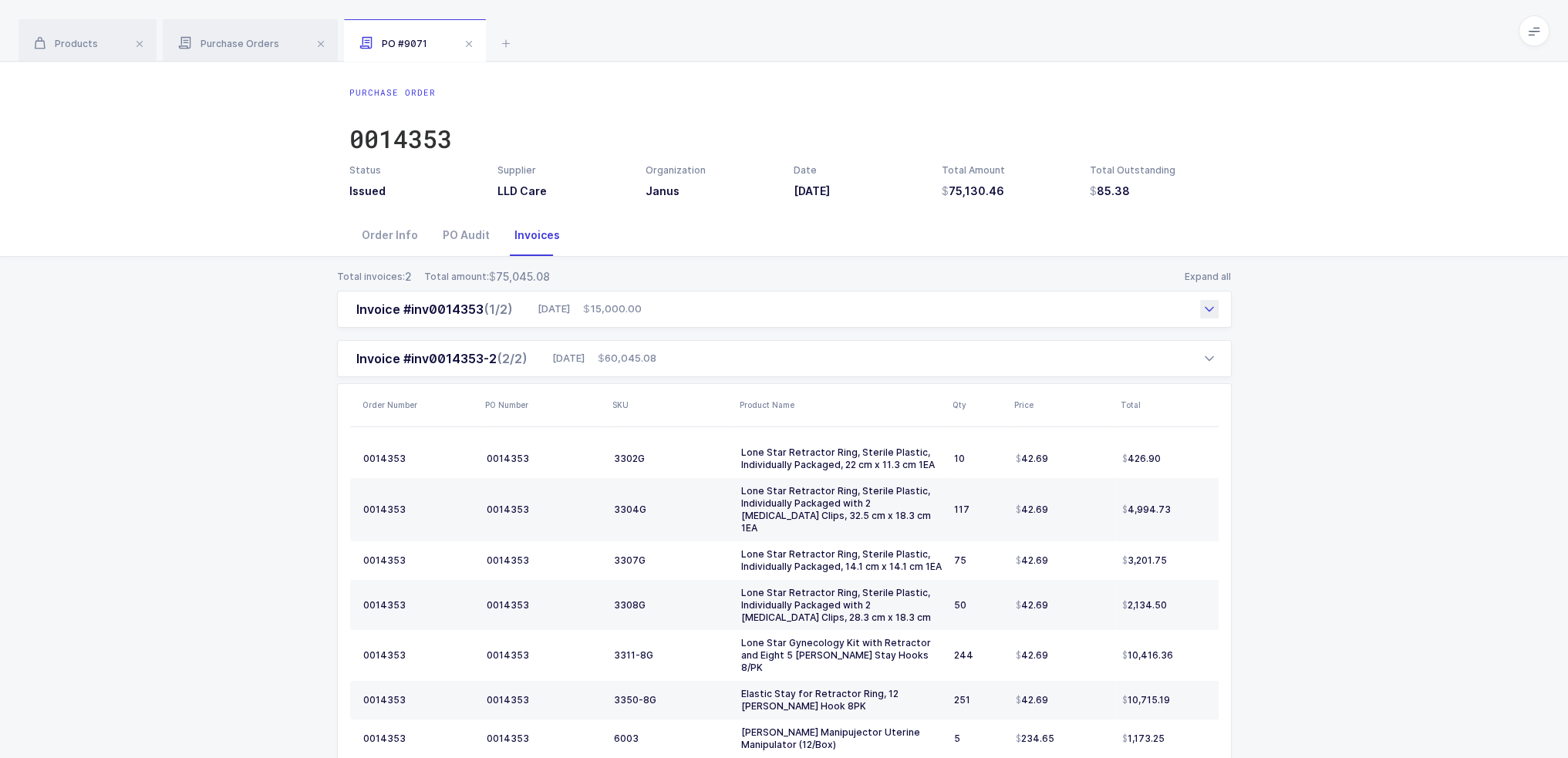
click at [789, 310] on div at bounding box center [1209, 308] width 18 height 18
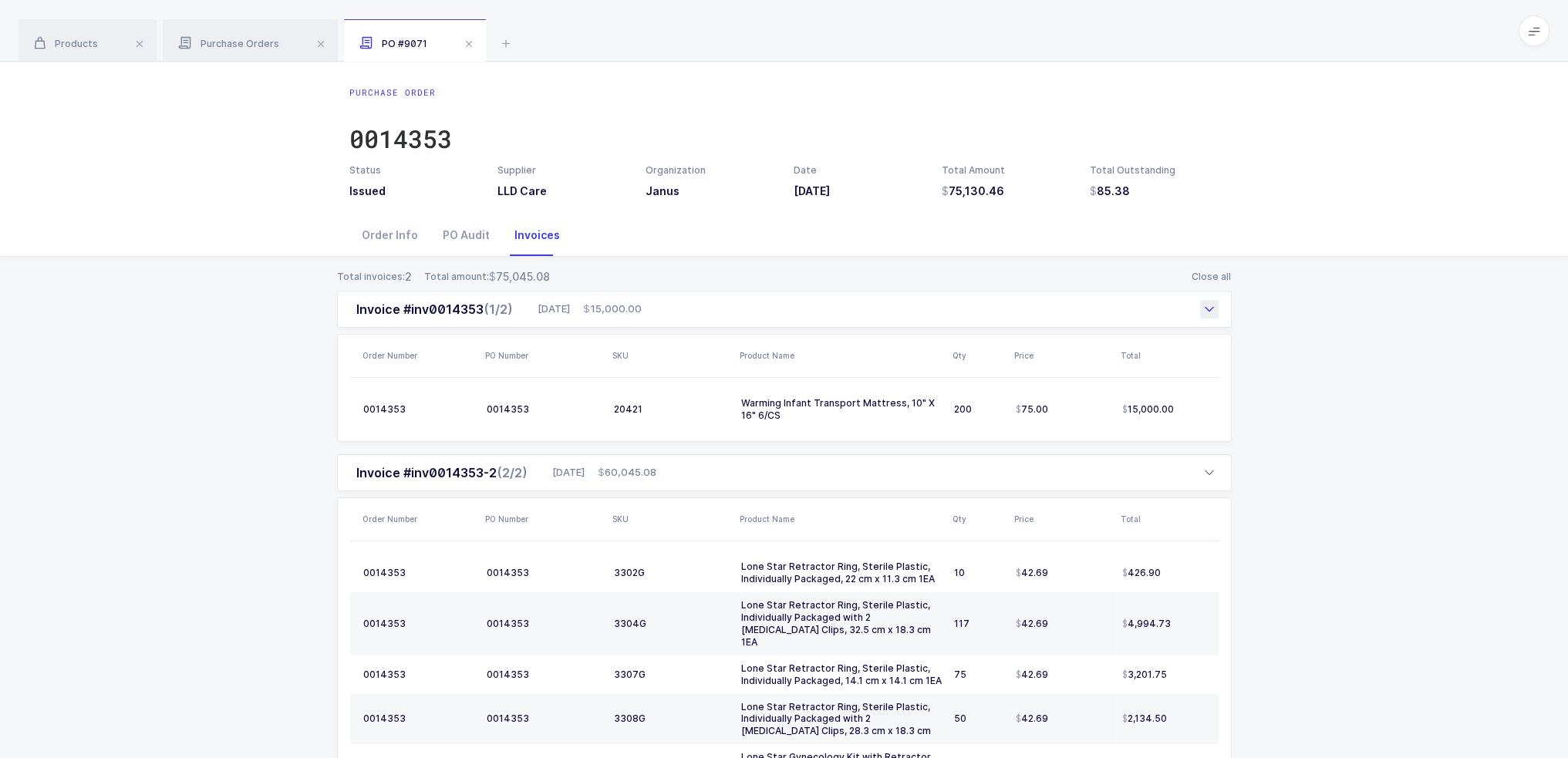
click at [789, 310] on icon at bounding box center [1209, 309] width 12 height 12
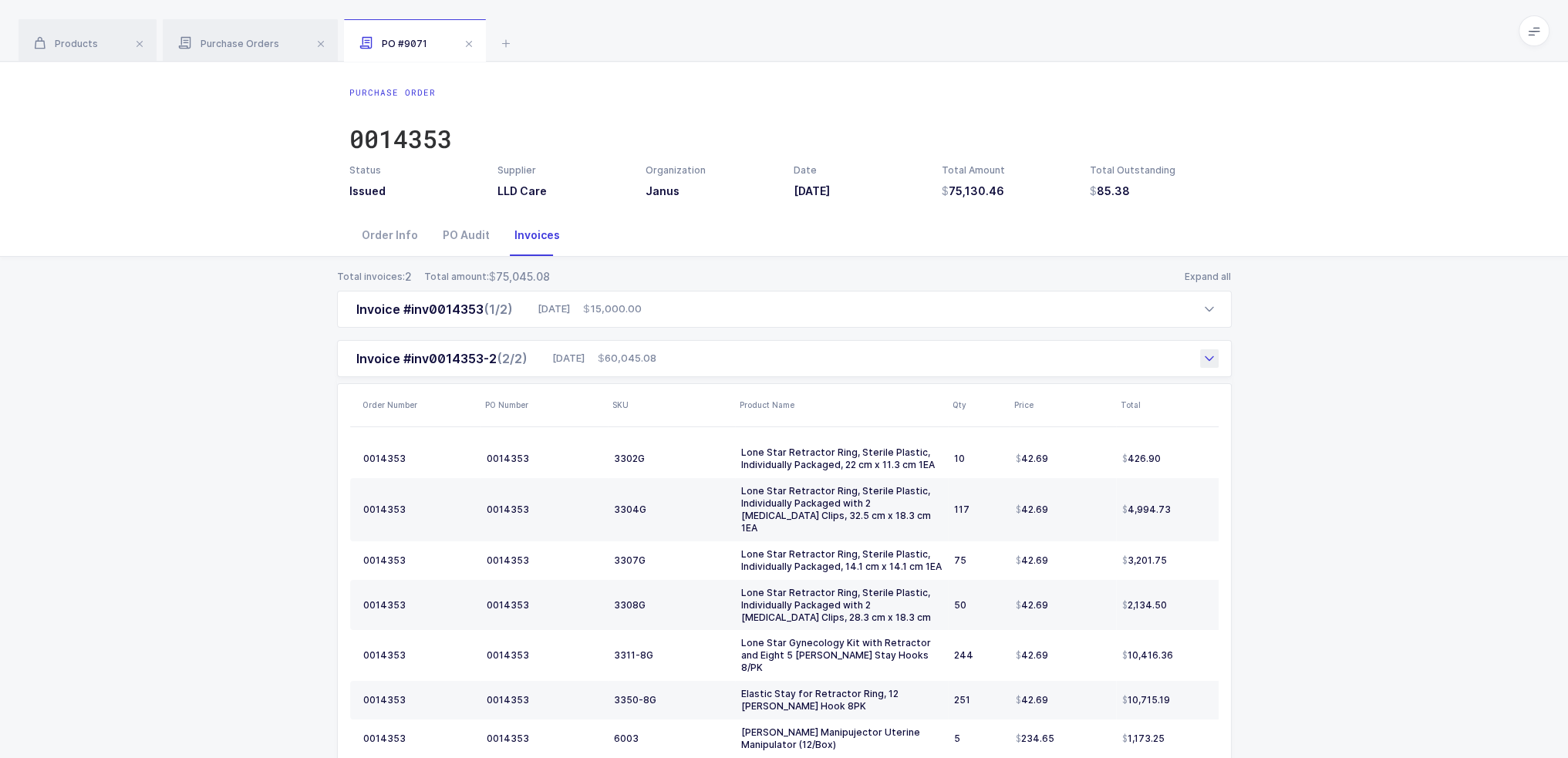
click at [789, 363] on icon at bounding box center [1209, 359] width 12 height 12
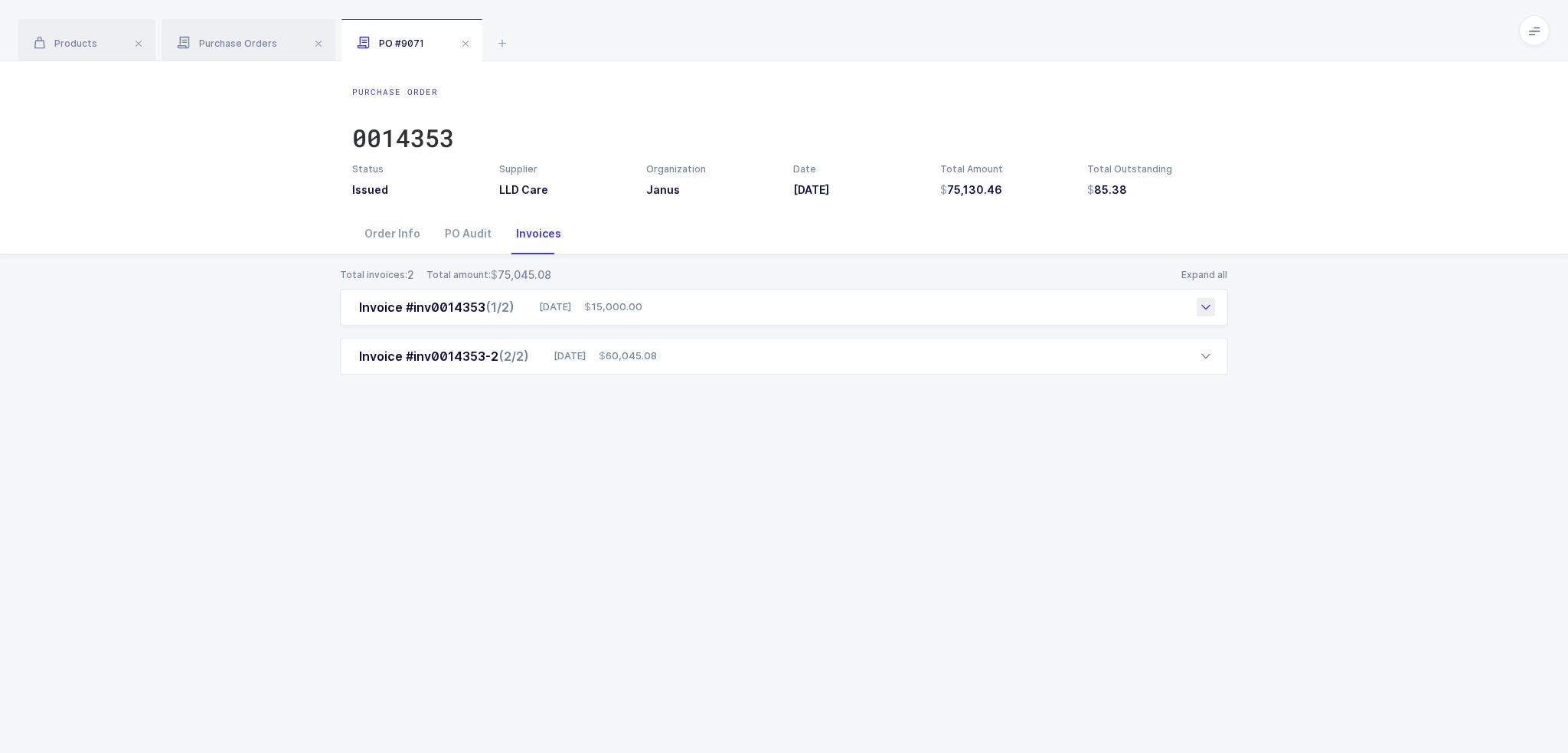
click at [783, 313] on div "Invoice #inv0014353 (1/2) 09/04/2025 15,000.00" at bounding box center [784, 307] width 888 height 37
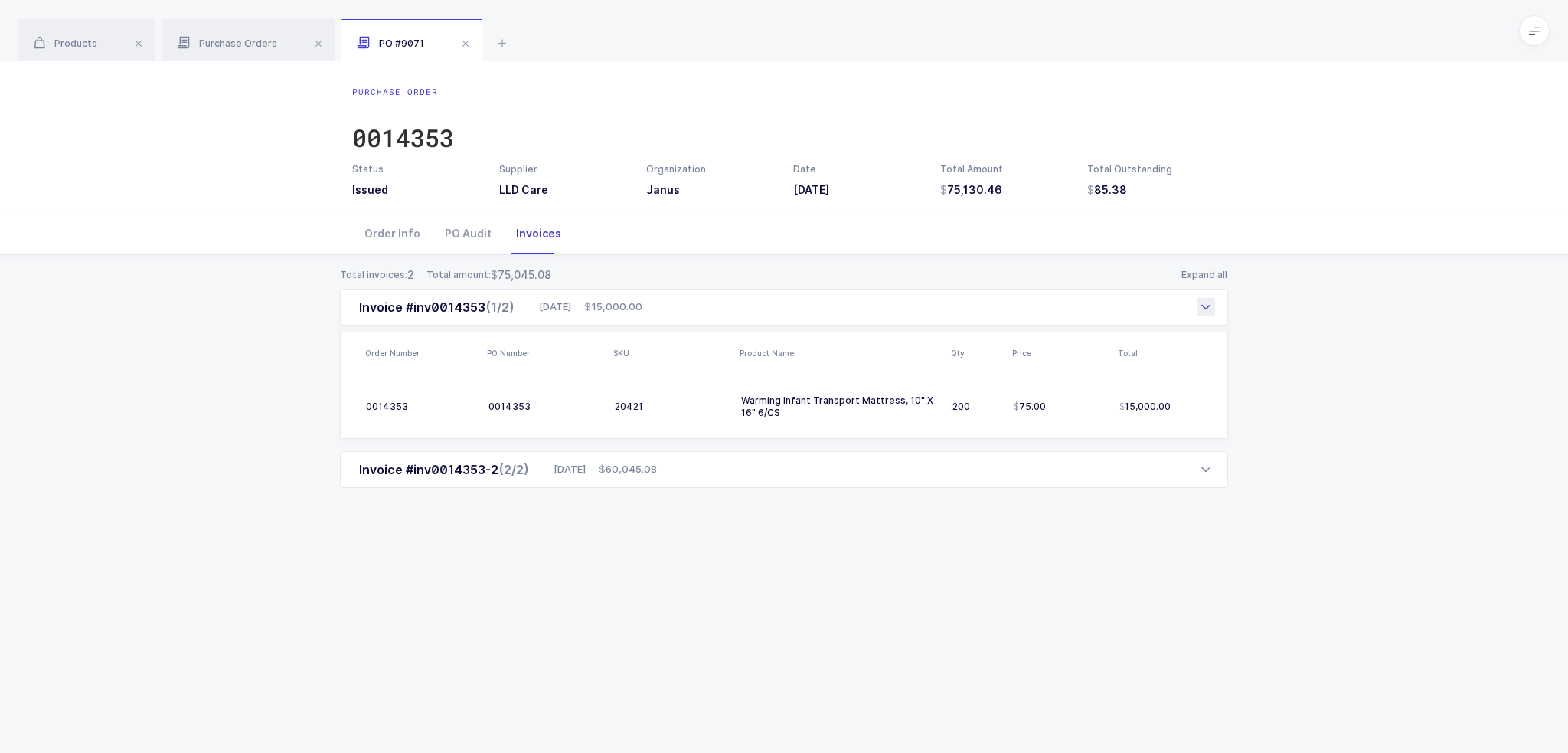
click at [783, 312] on div "Invoice #inv0014353 (1/2) 09/04/2025 15,000.00" at bounding box center [784, 307] width 888 height 37
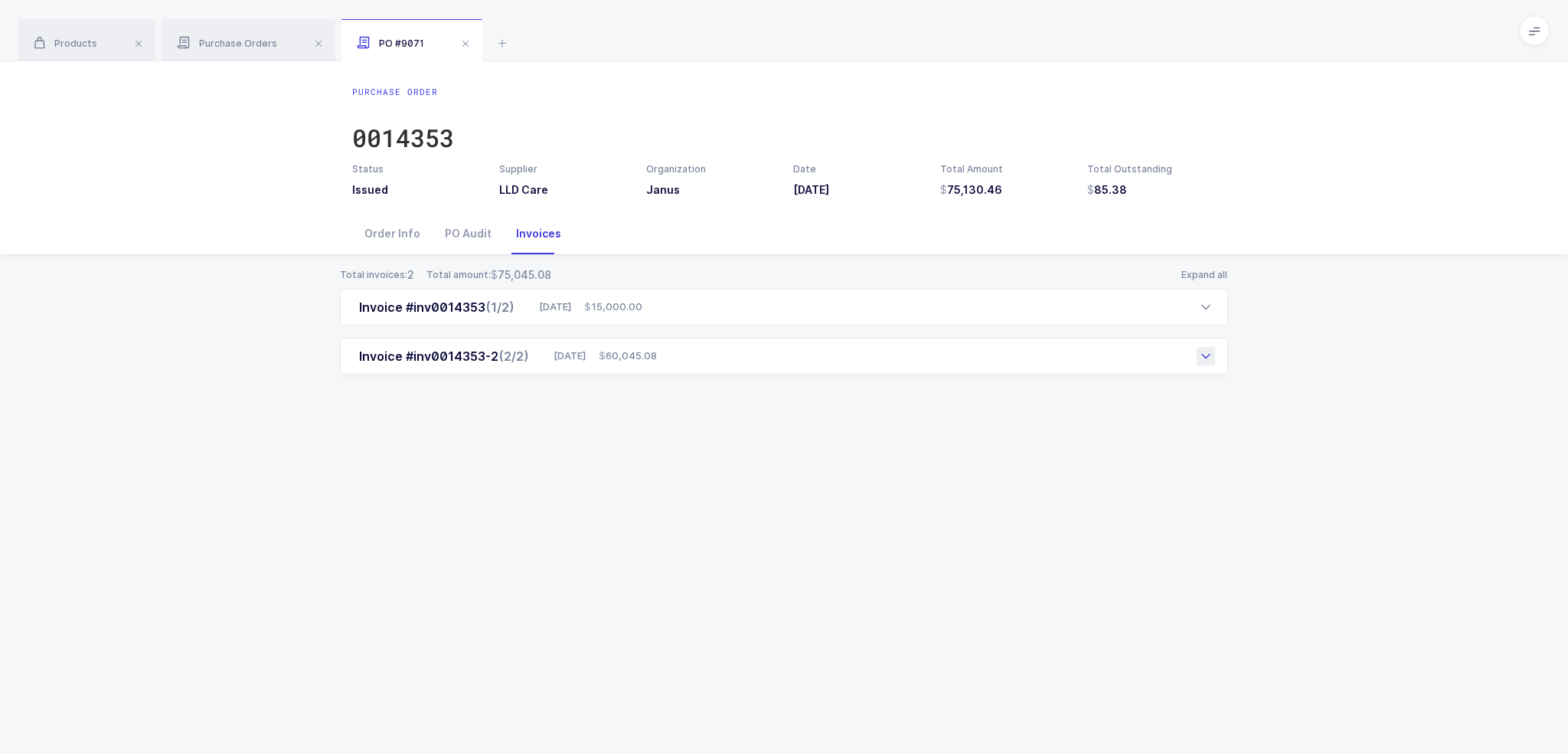
click at [757, 365] on div "Invoice #inv0014353-2 (2/2) 09/17/2025 60,045.08" at bounding box center [784, 355] width 888 height 37
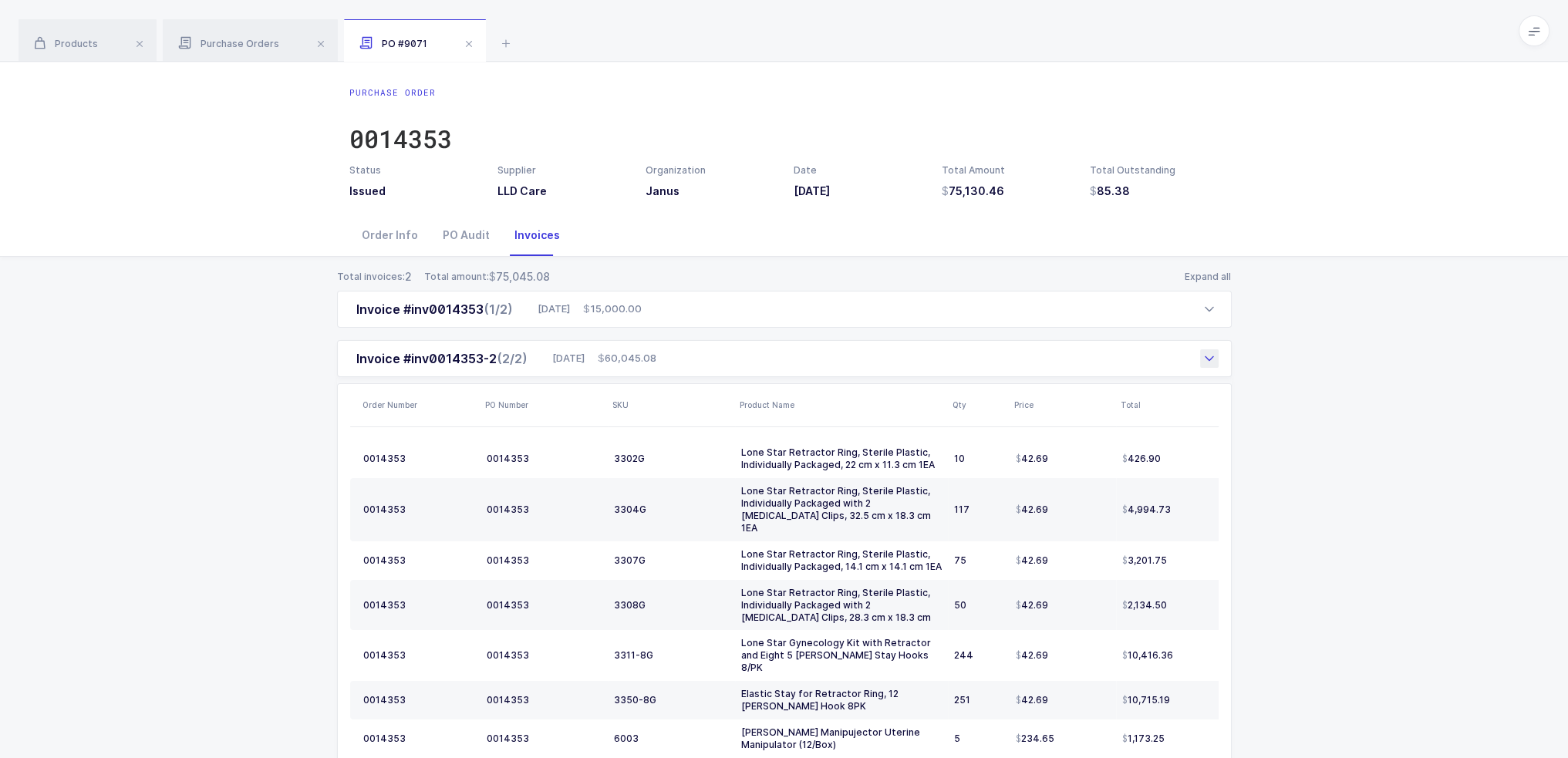
click at [777, 361] on div "Invoice #inv0014353-2 (2/2) 09/17/2025 60,045.08" at bounding box center [784, 358] width 895 height 37
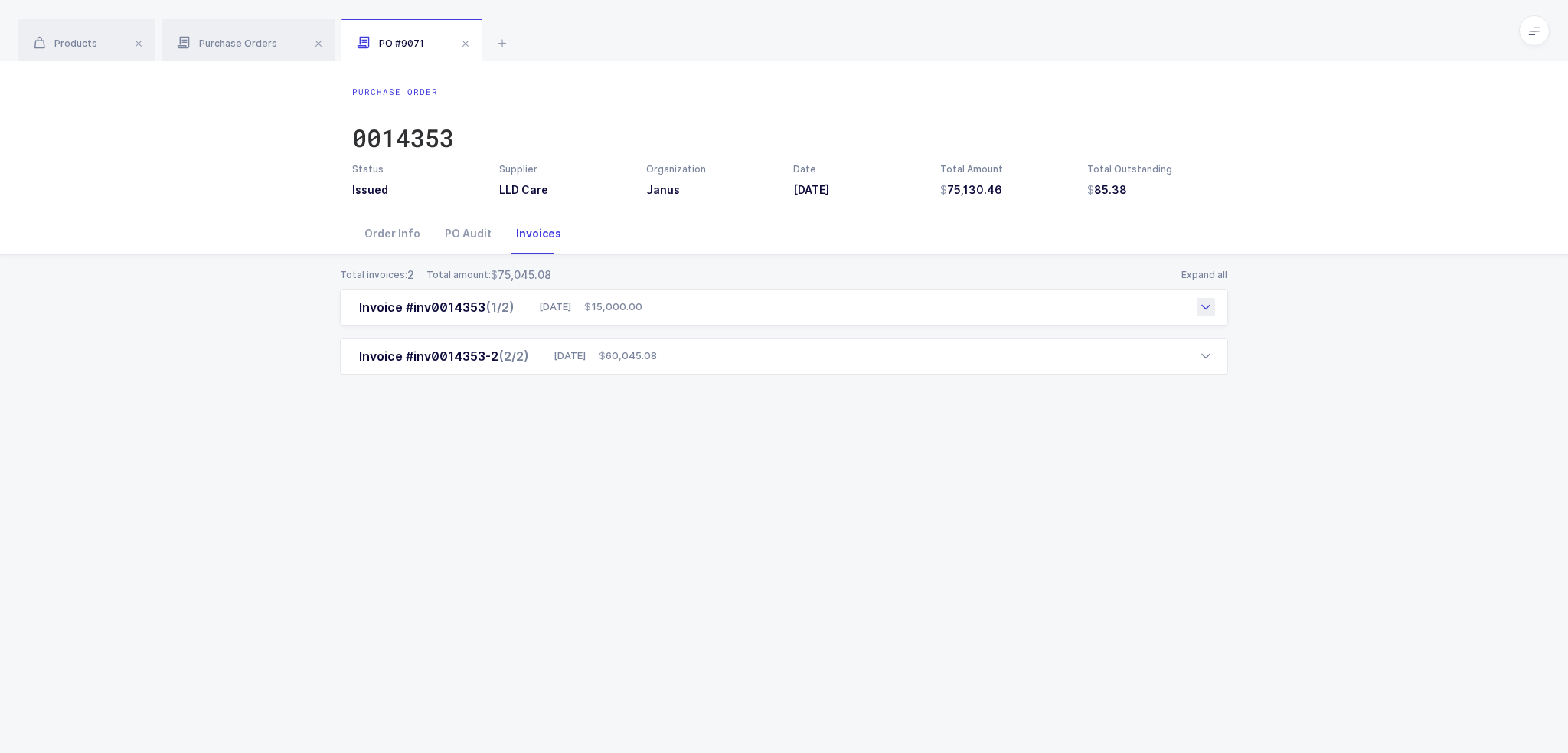
click at [761, 309] on div "Invoice #inv0014353 (1/2) 09/04/2025 15,000.00" at bounding box center [784, 307] width 888 height 37
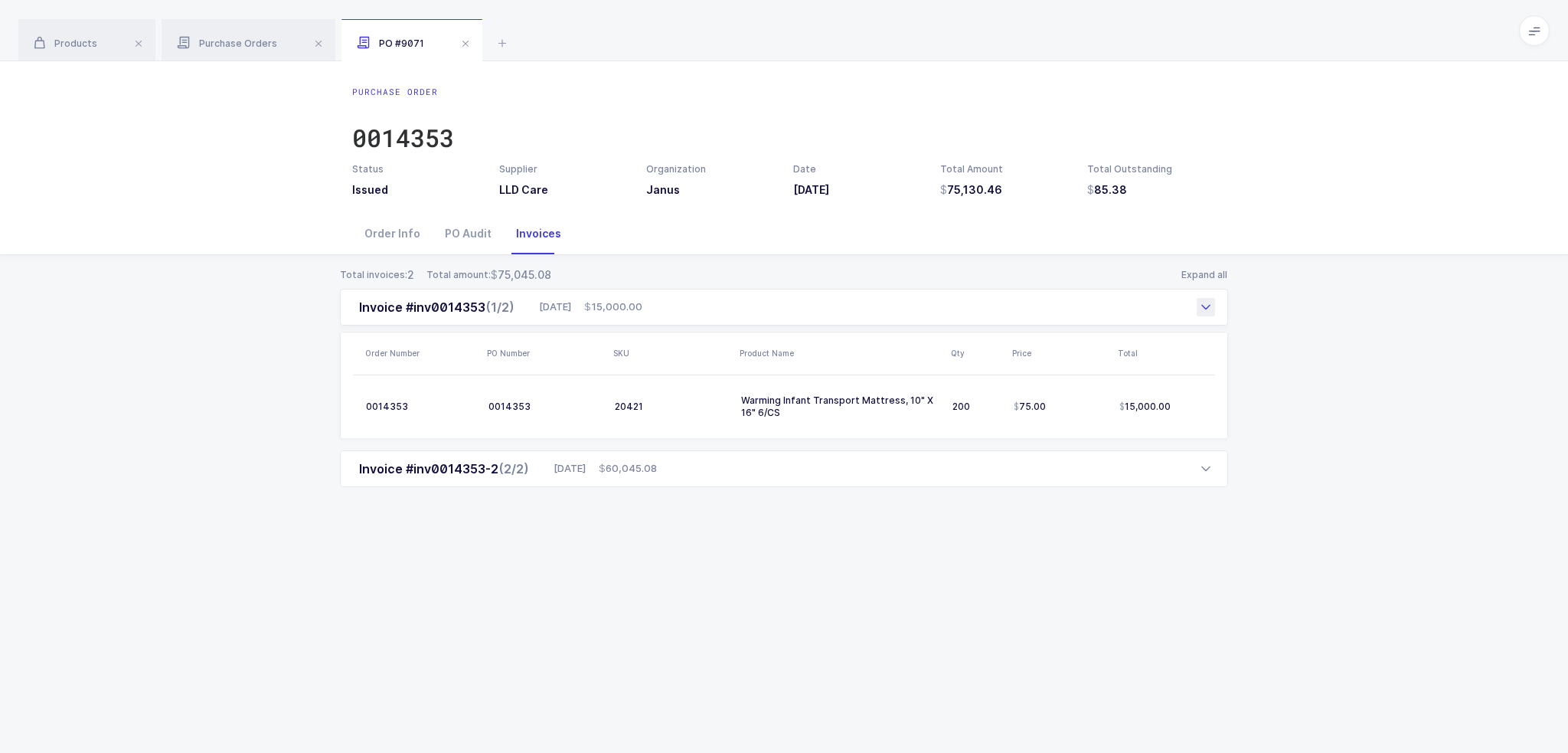
click at [761, 308] on div "Invoice #inv0014353 (1/2) 09/04/2025 15,000.00" at bounding box center [784, 307] width 888 height 37
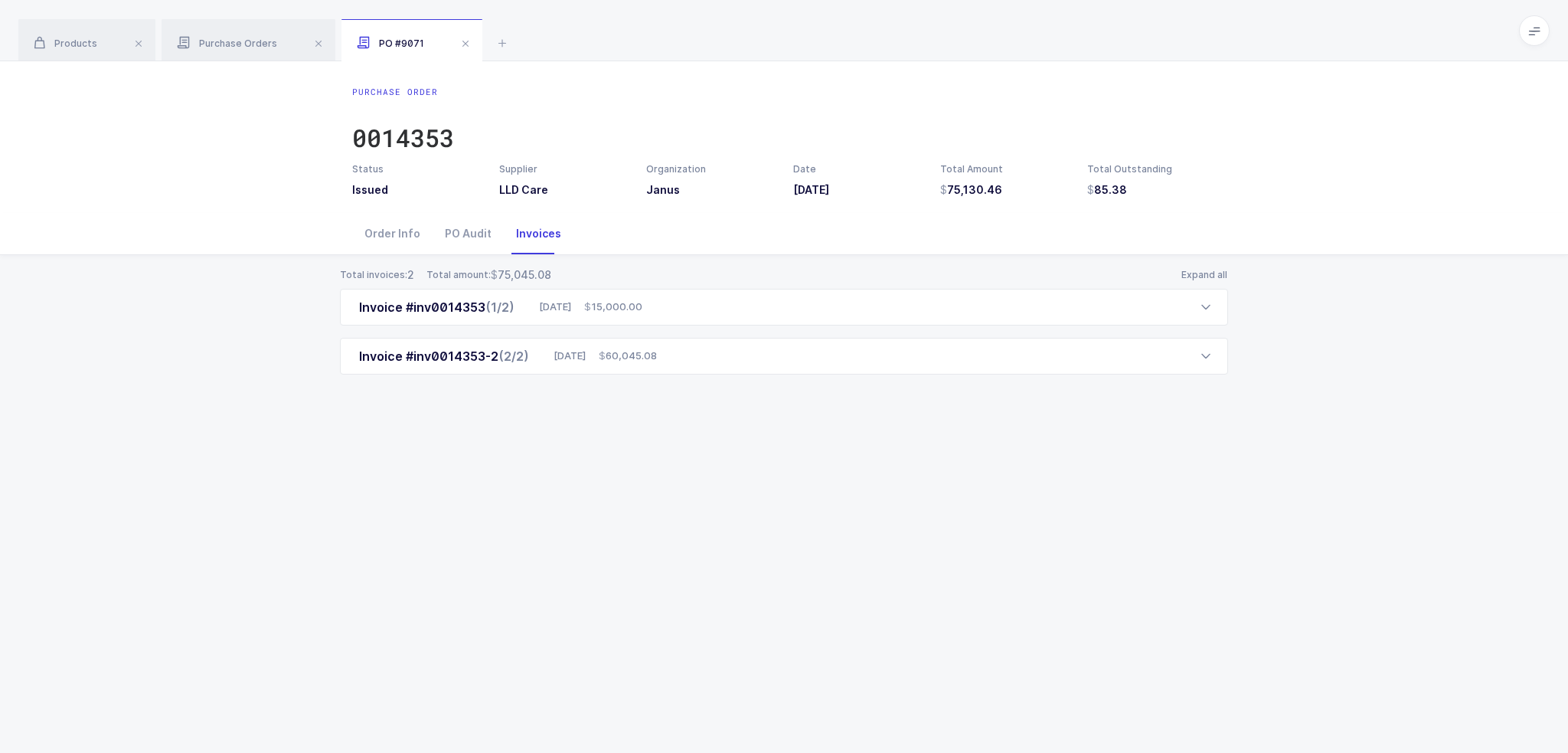
click at [724, 376] on div "Total invoices: 2 Total amount: 75,045.08 Expand all Invoice #inv0014353 (1/2) …" at bounding box center [784, 339] width 1543 height 169
click at [729, 364] on div "Invoice #inv0014353-2 (2/2) 09/17/2025 60,045.08" at bounding box center [784, 355] width 888 height 37
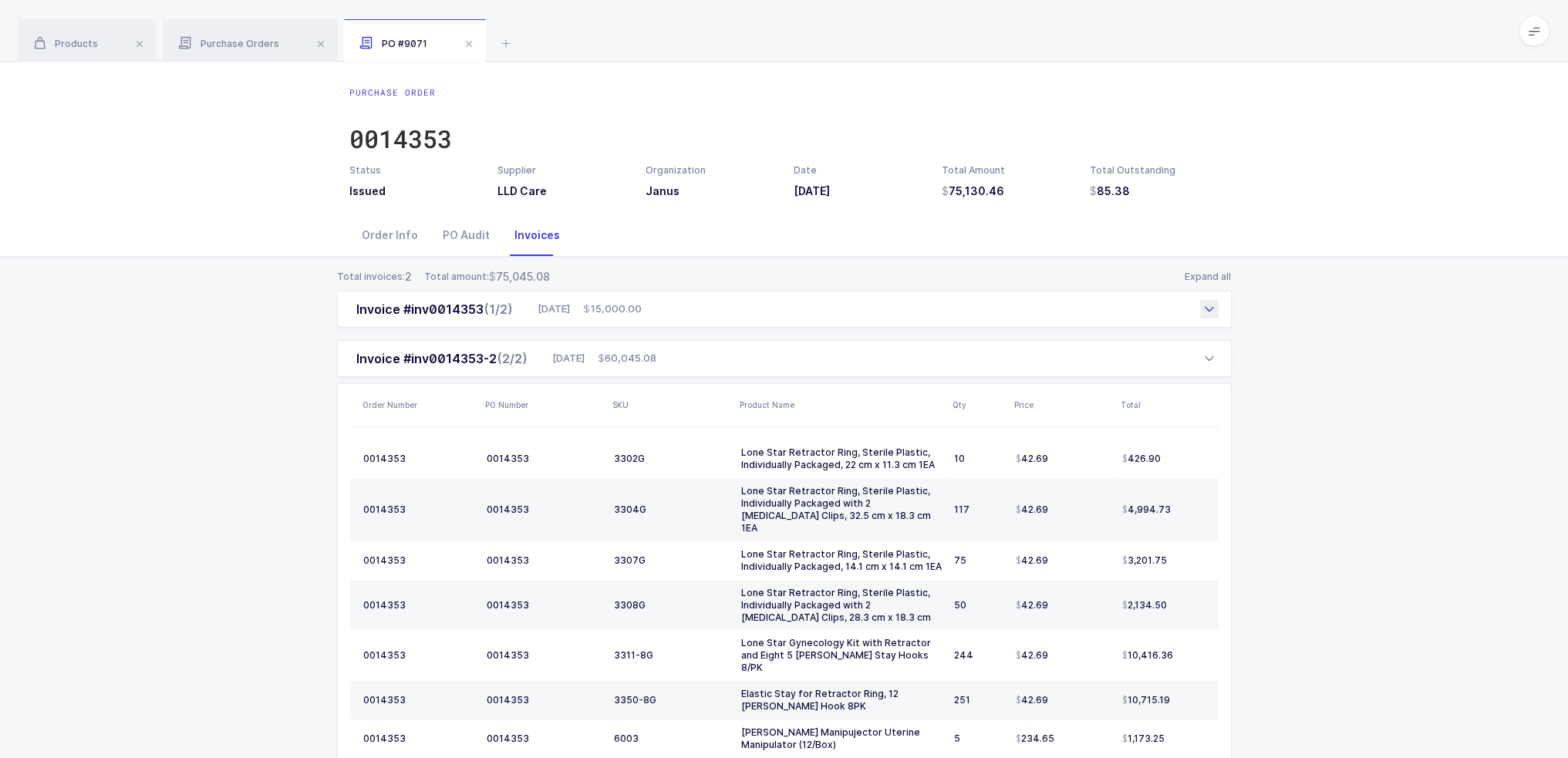
click at [748, 312] on div "Invoice #inv0014353 (1/2) 09/04/2025 15,000.00" at bounding box center [784, 309] width 895 height 37
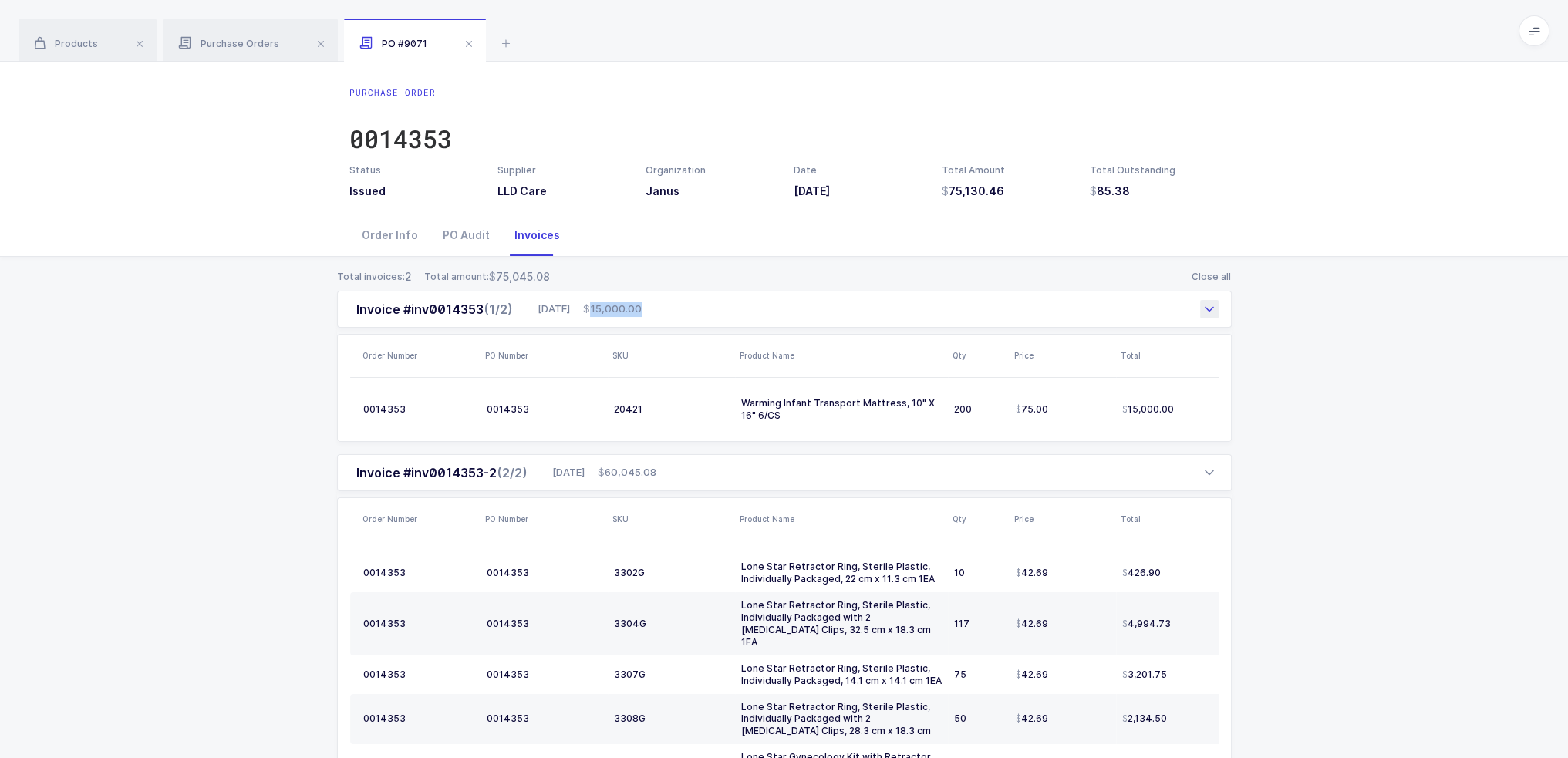
click at [748, 312] on div "Invoice #inv0014353 (1/2) 09/04/2025 15,000.00" at bounding box center [784, 309] width 895 height 37
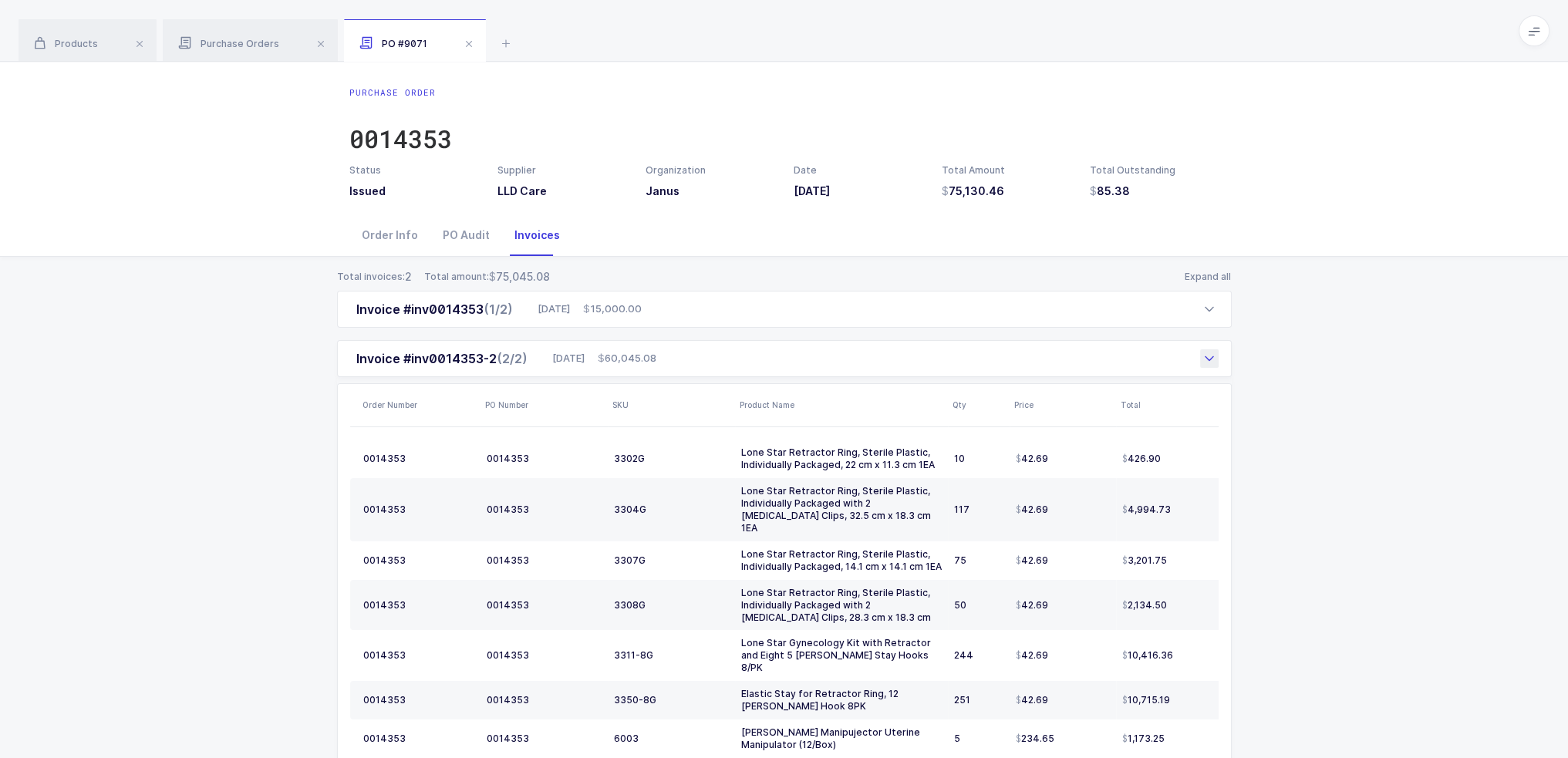
click at [728, 366] on div "Invoice #inv0014353-2 (2/2) 09/17/2025 60,045.08" at bounding box center [784, 358] width 895 height 37
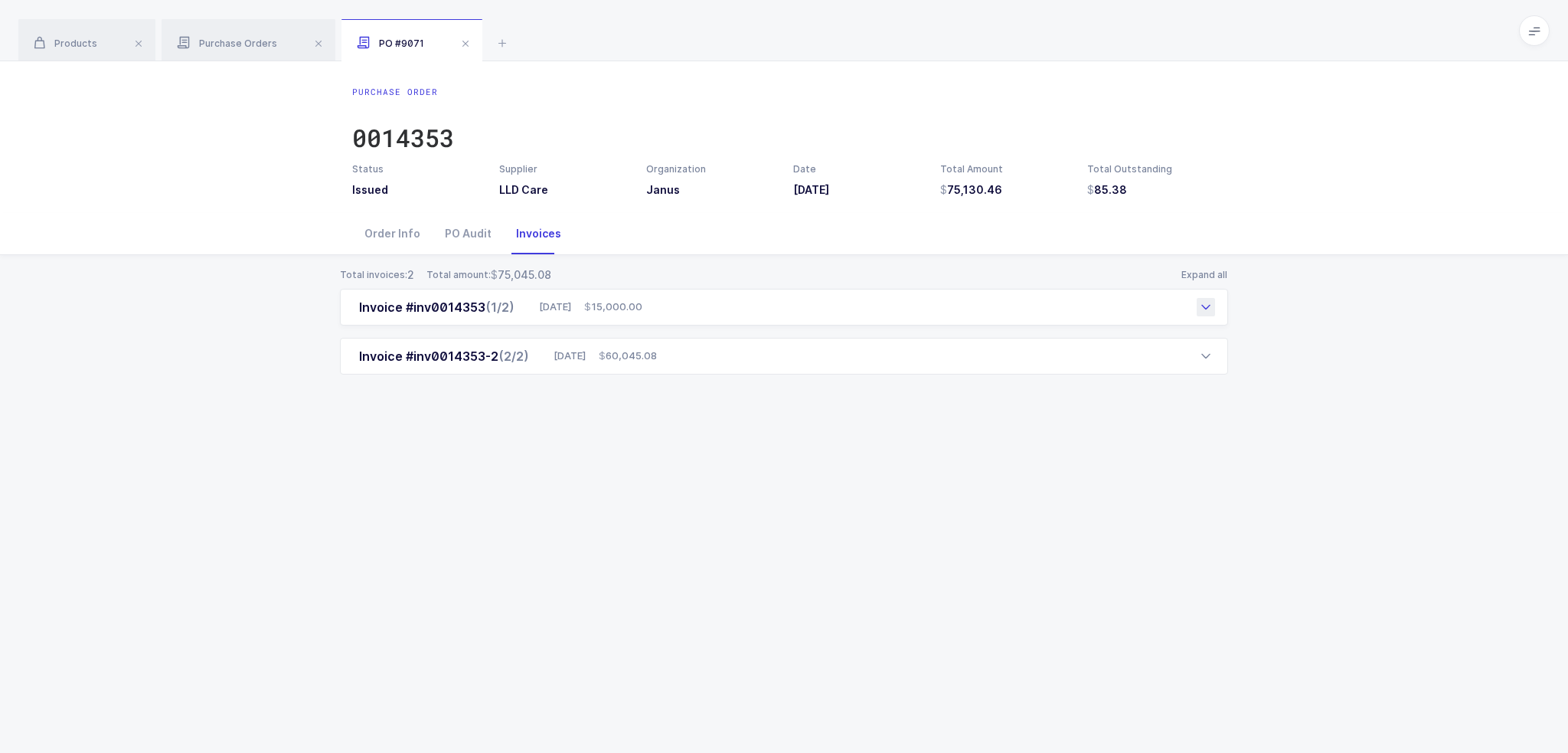
click at [732, 312] on div "Invoice #inv0014353 (1/2) 09/04/2025 15,000.00" at bounding box center [784, 307] width 888 height 37
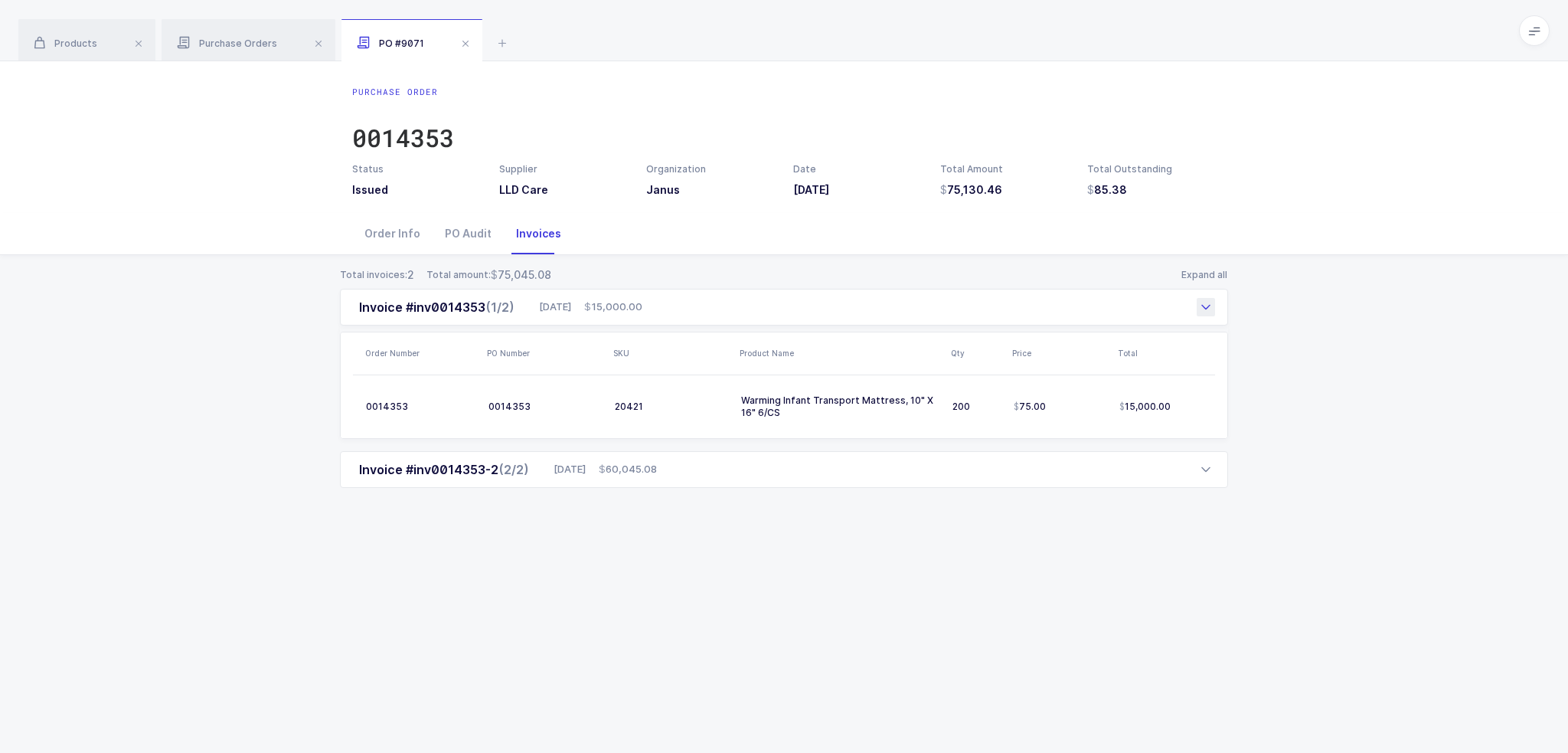
click at [727, 317] on div "Invoice #inv0014353 (1/2) 09/04/2025 15,000.00" at bounding box center [784, 307] width 888 height 37
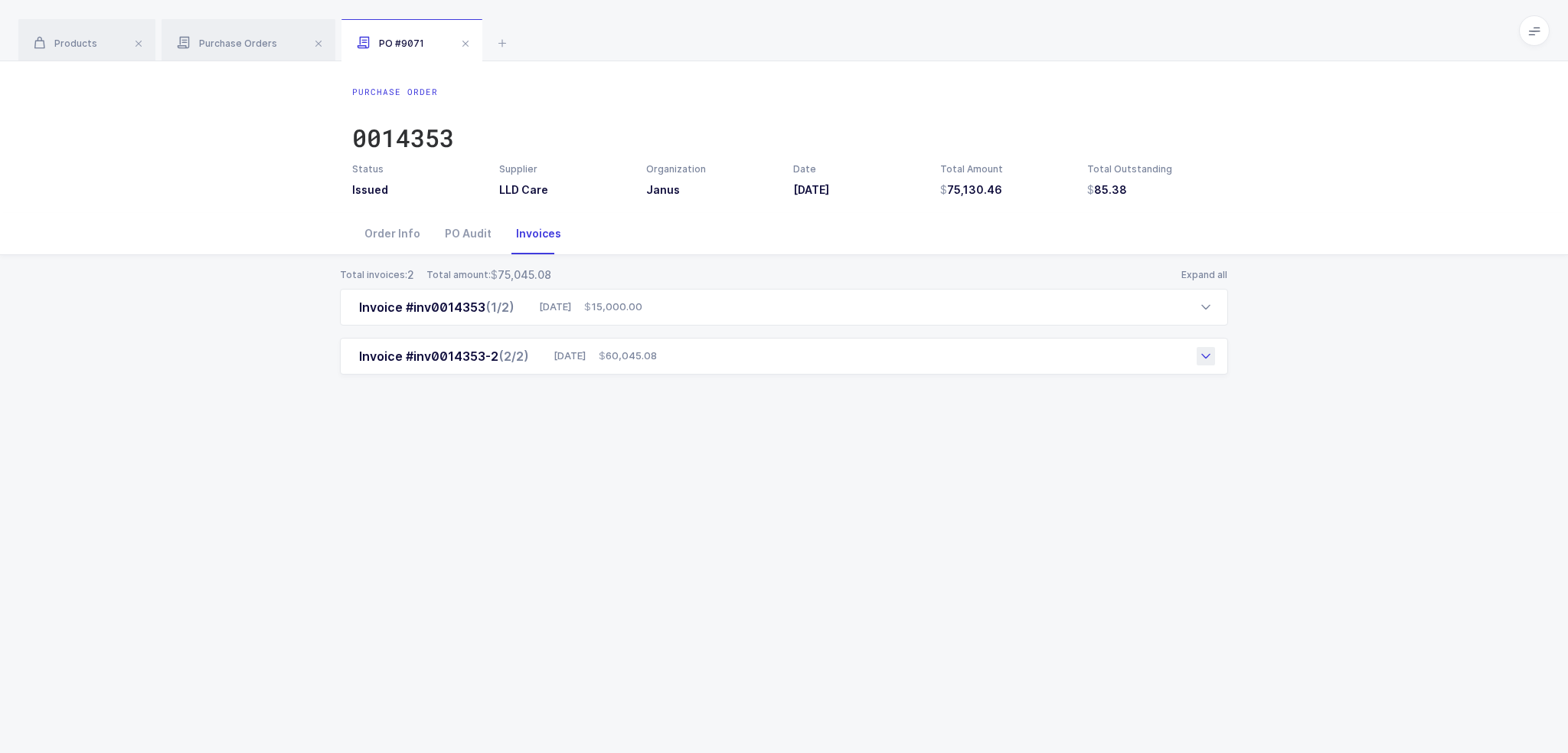
click at [714, 355] on div "Invoice #inv0014353-2 (2/2) 09/17/2025 60,045.08" at bounding box center [784, 355] width 888 height 37
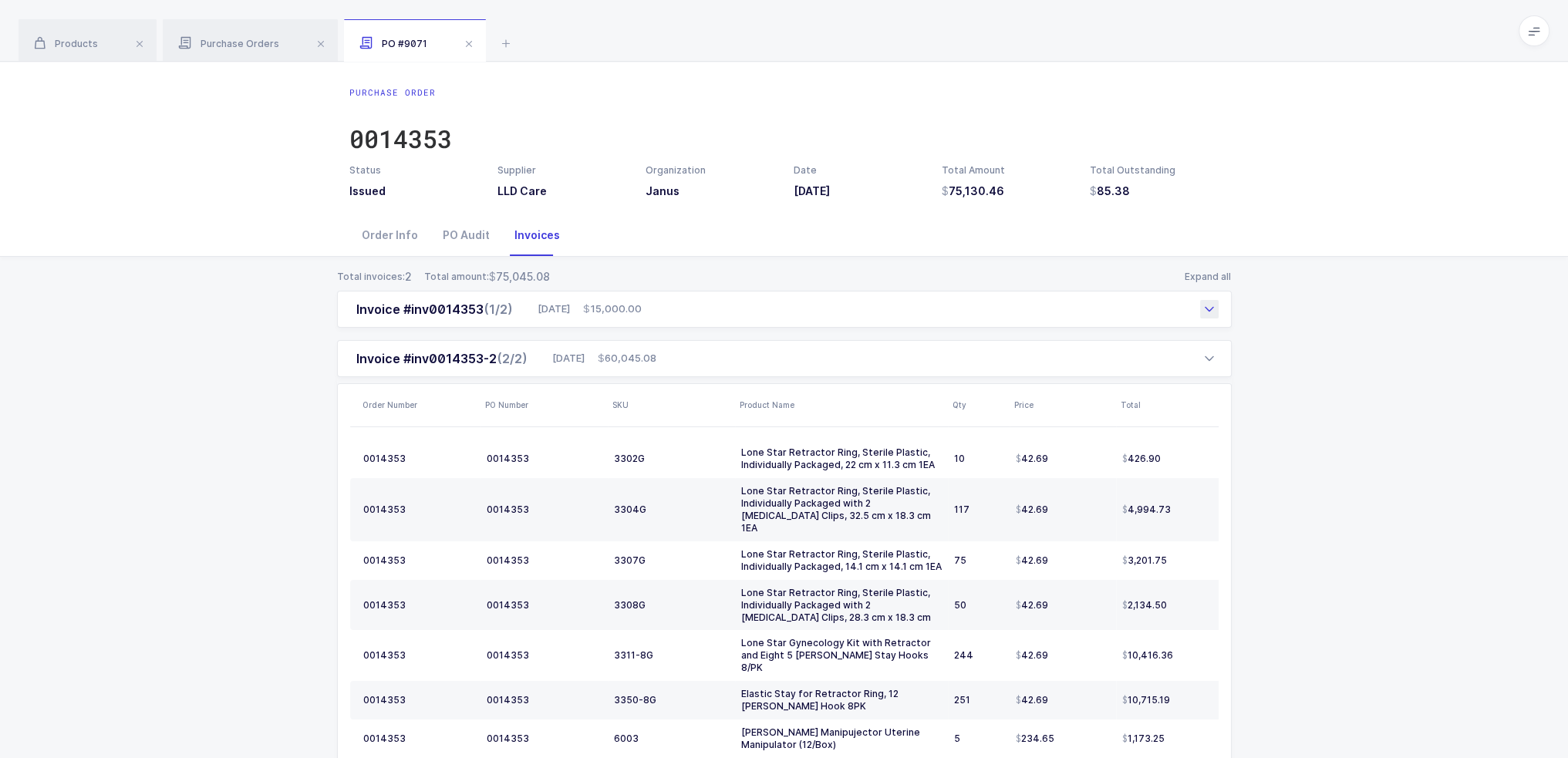
click at [736, 314] on div "Invoice #inv0014353 (1/2) 09/04/2025 15,000.00" at bounding box center [784, 309] width 895 height 37
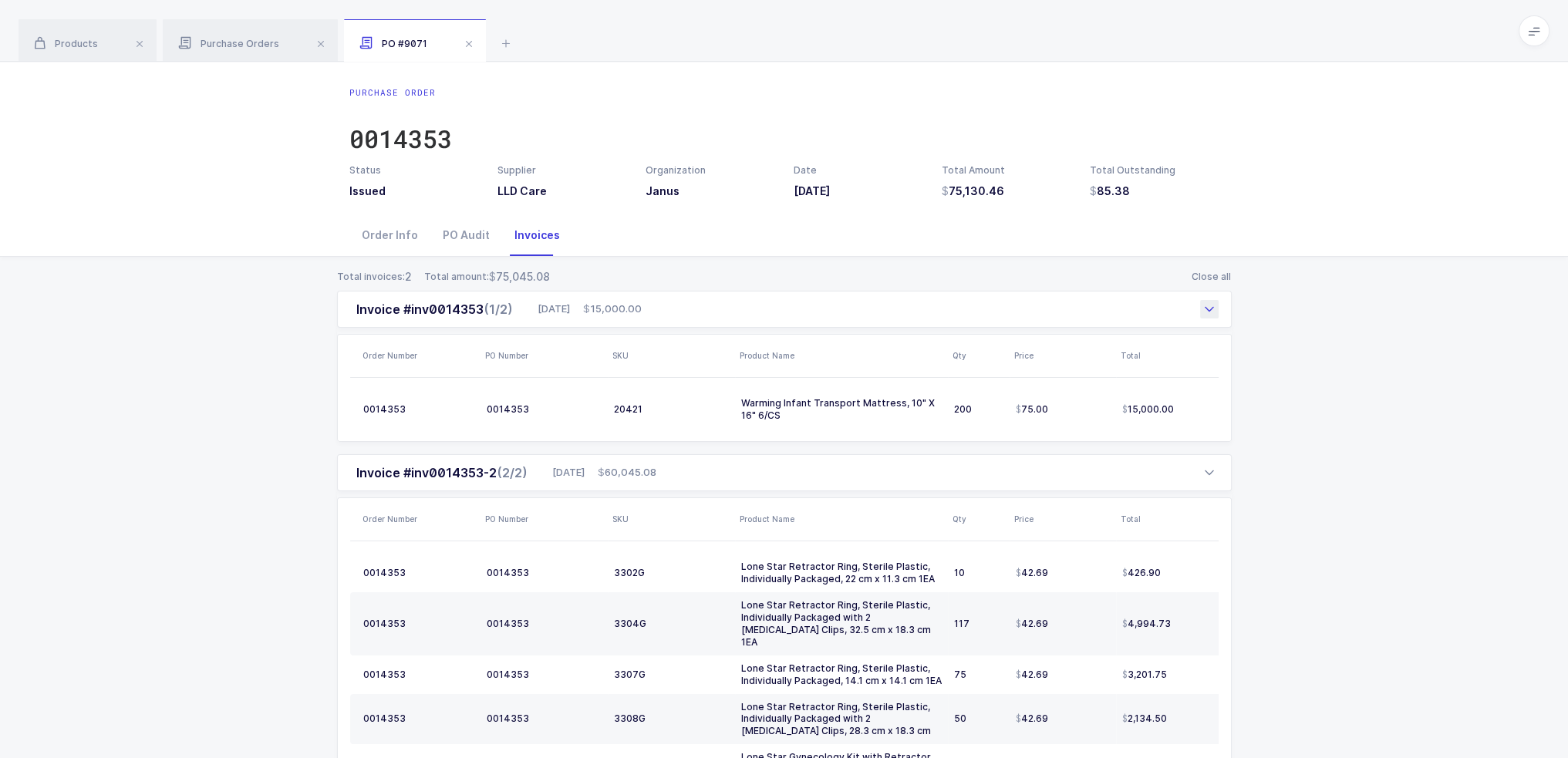
click at [732, 320] on div "Invoice #inv0014353 (1/2) 09/04/2025 15,000.00" at bounding box center [784, 309] width 895 height 37
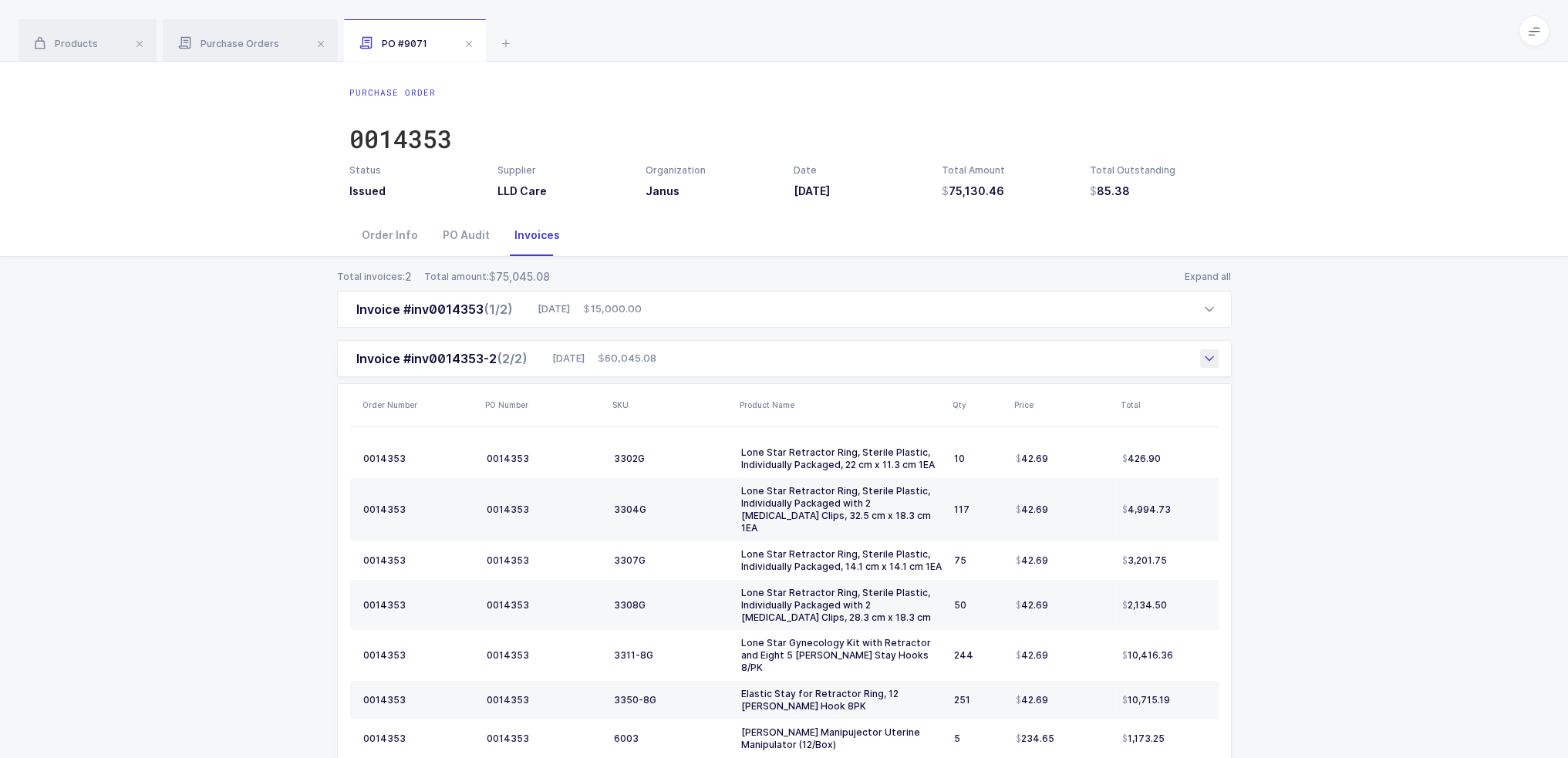
click at [724, 354] on div "Invoice #inv0014353-2 (2/2) 09/17/2025 60,045.08" at bounding box center [784, 358] width 895 height 37
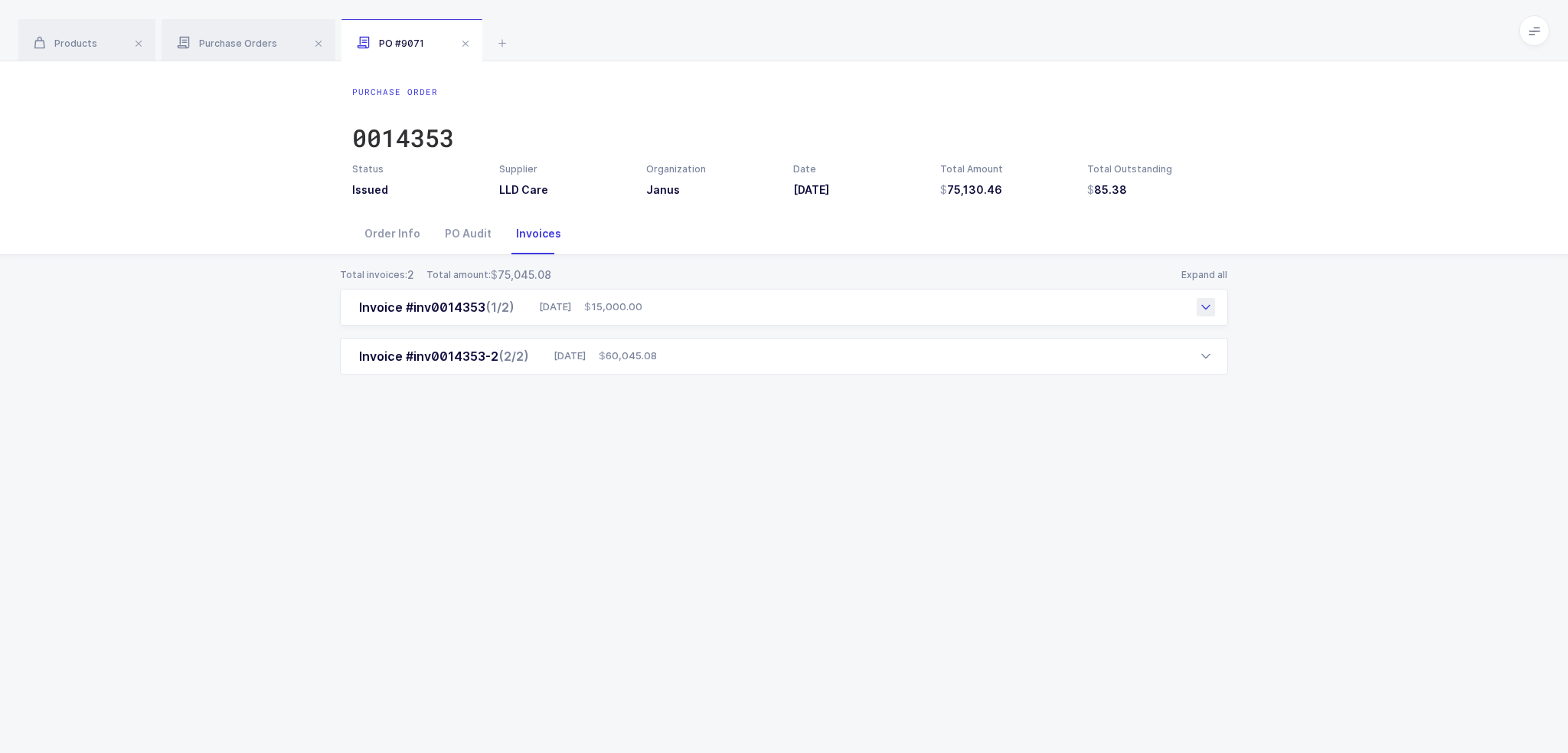
click at [736, 299] on div "Invoice #inv0014353 (1/2) 09/04/2025 15,000.00" at bounding box center [784, 307] width 888 height 37
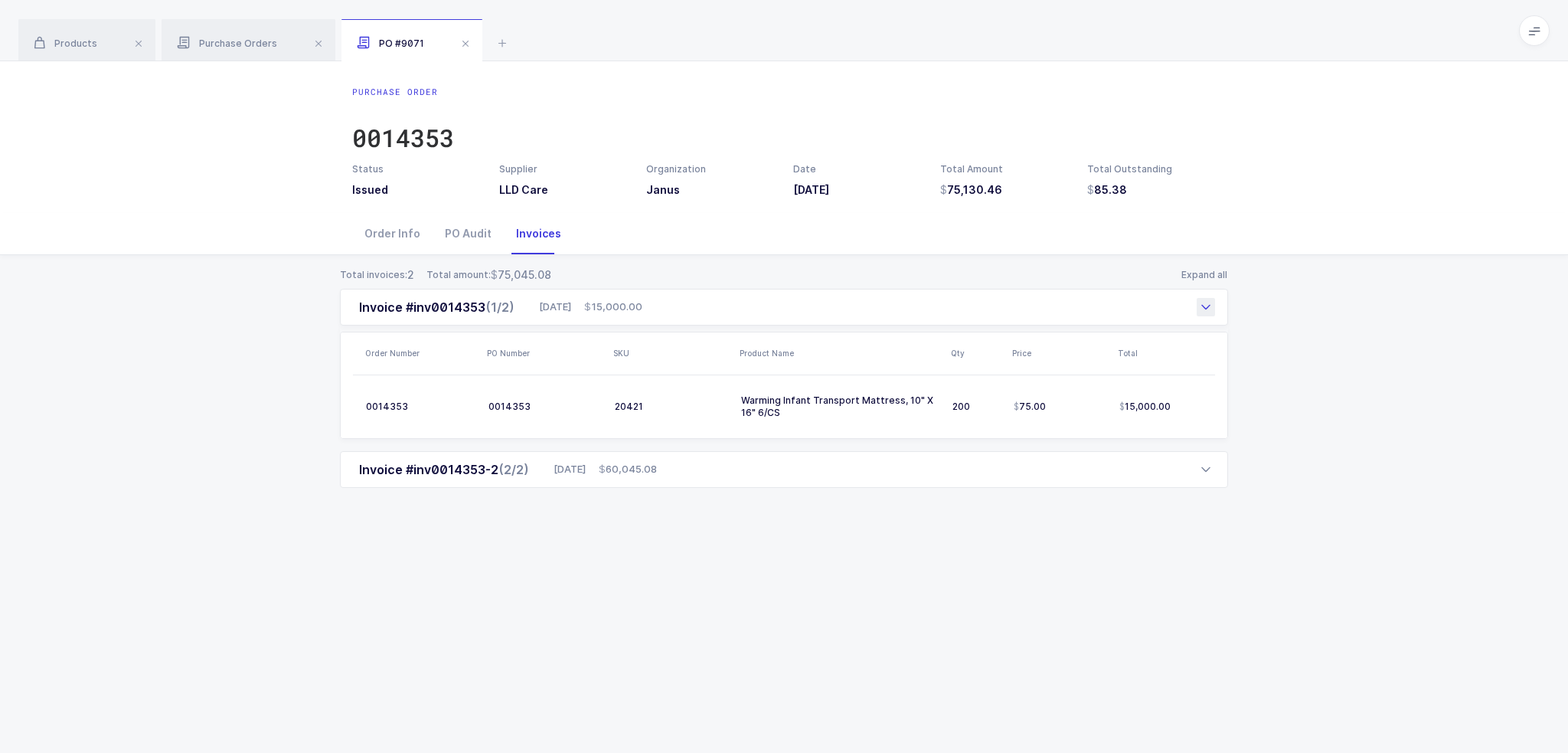
click at [735, 306] on div "Invoice #inv0014353 (1/2) 09/04/2025 15,000.00" at bounding box center [784, 307] width 888 height 37
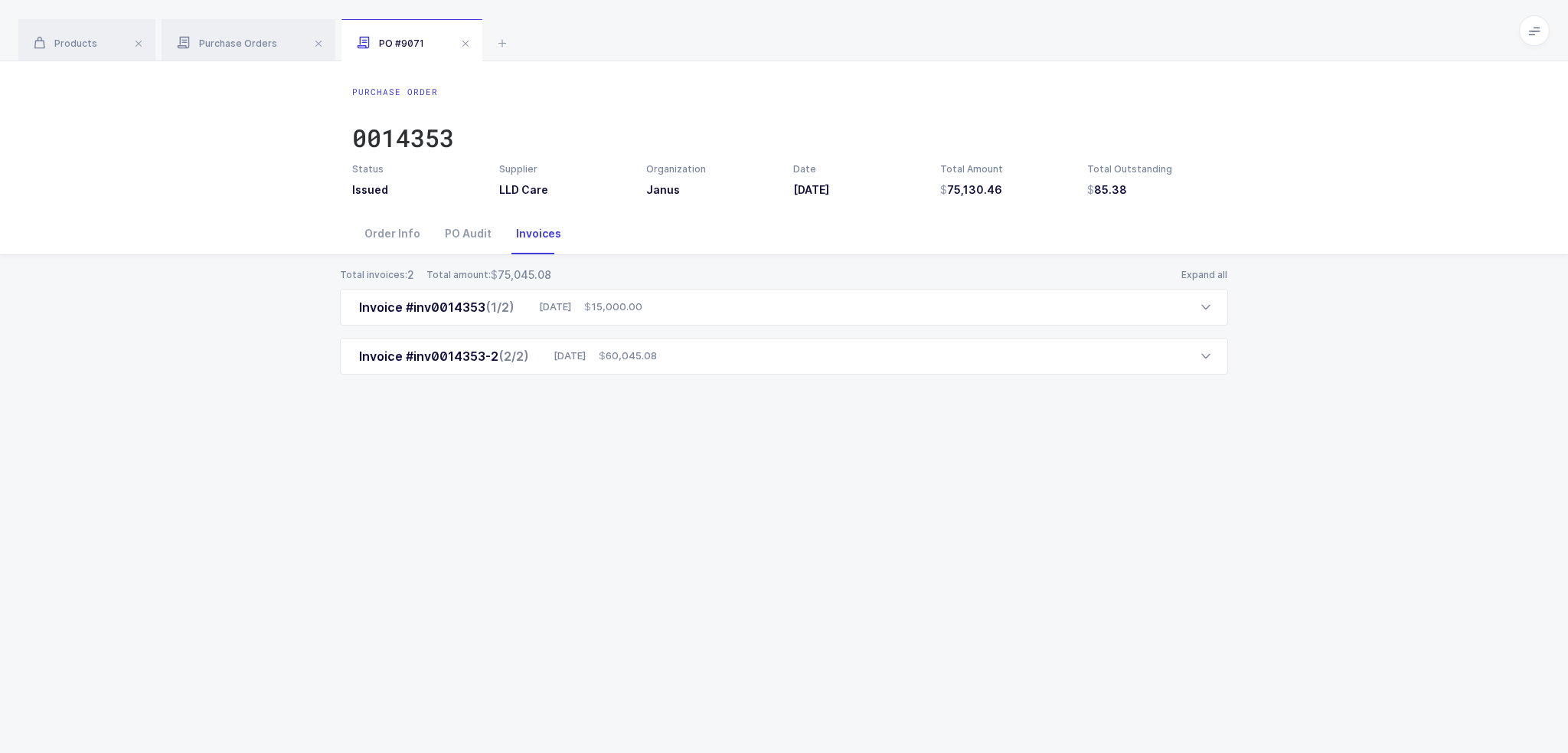
click at [710, 374] on div "Total invoices: 2 Total amount: 75,045.08 Expand all Invoice #inv0014353 (1/2) …" at bounding box center [784, 339] width 1543 height 169
click at [713, 364] on div "Invoice #inv0014353-2 (2/2) 09/17/2025 60,045.08" at bounding box center [784, 355] width 888 height 37
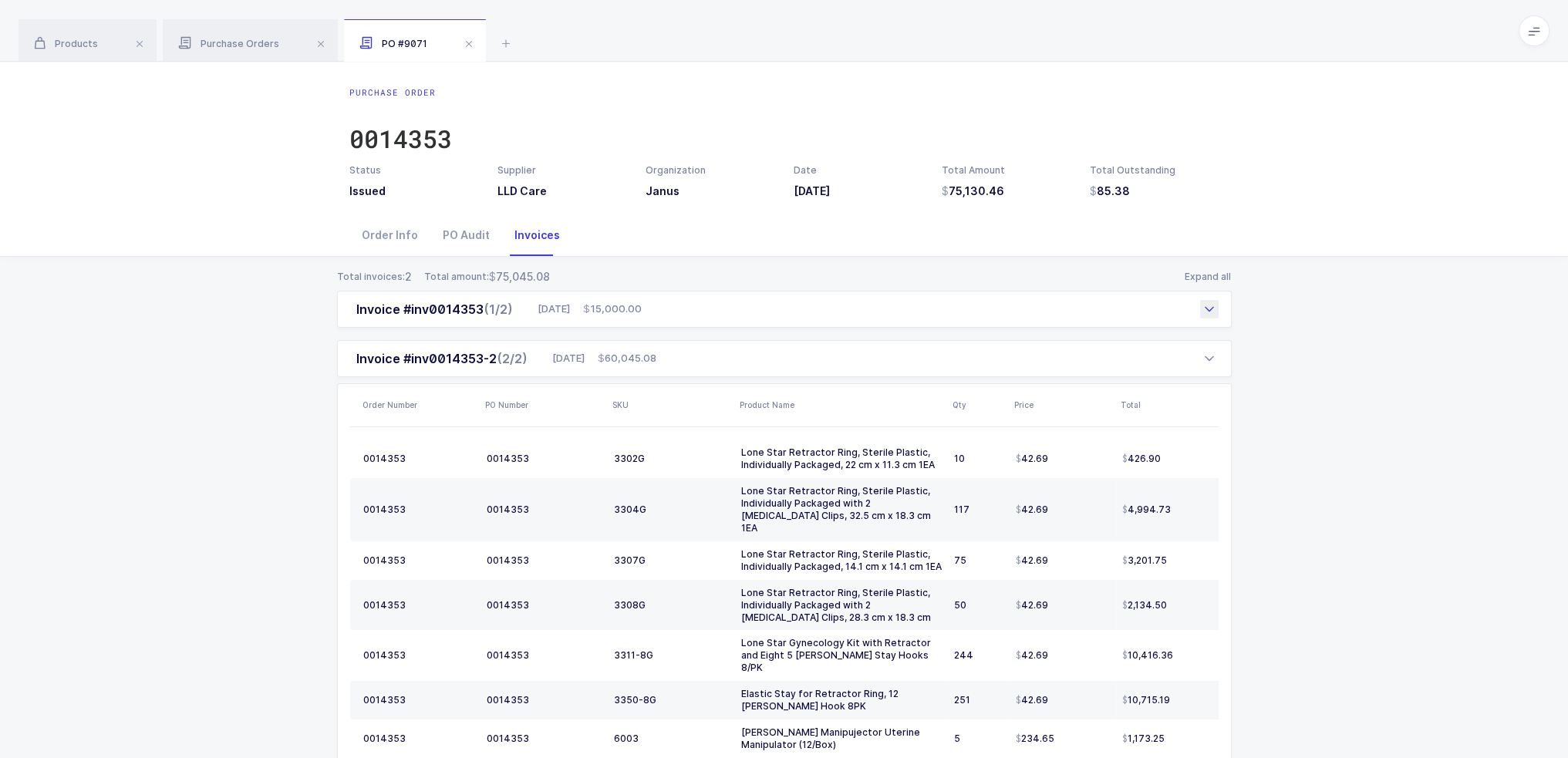
click at [789, 301] on div at bounding box center [1209, 308] width 18 height 18
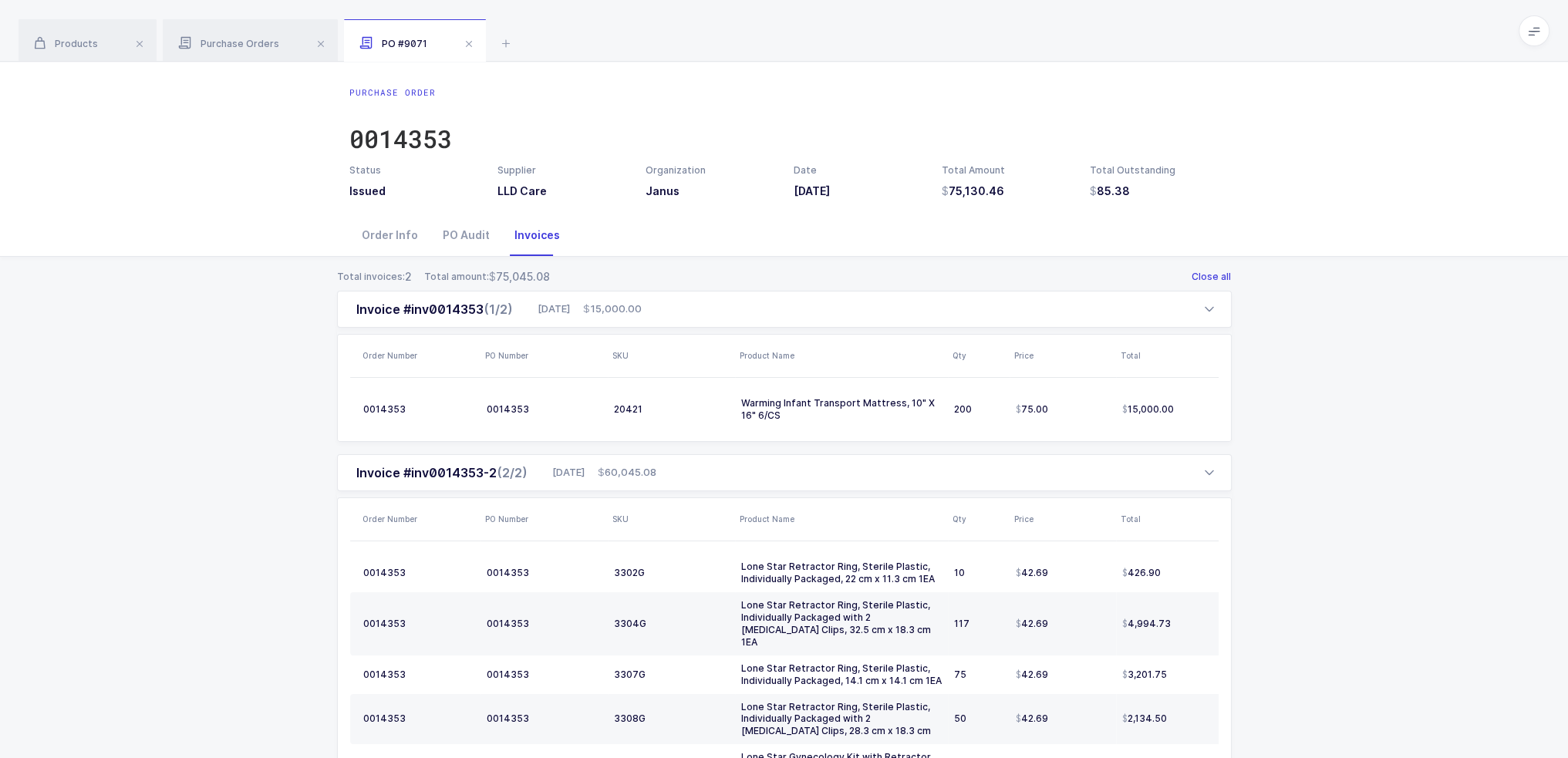
click at [789, 269] on button "Close all" at bounding box center [1211, 277] width 41 height 16
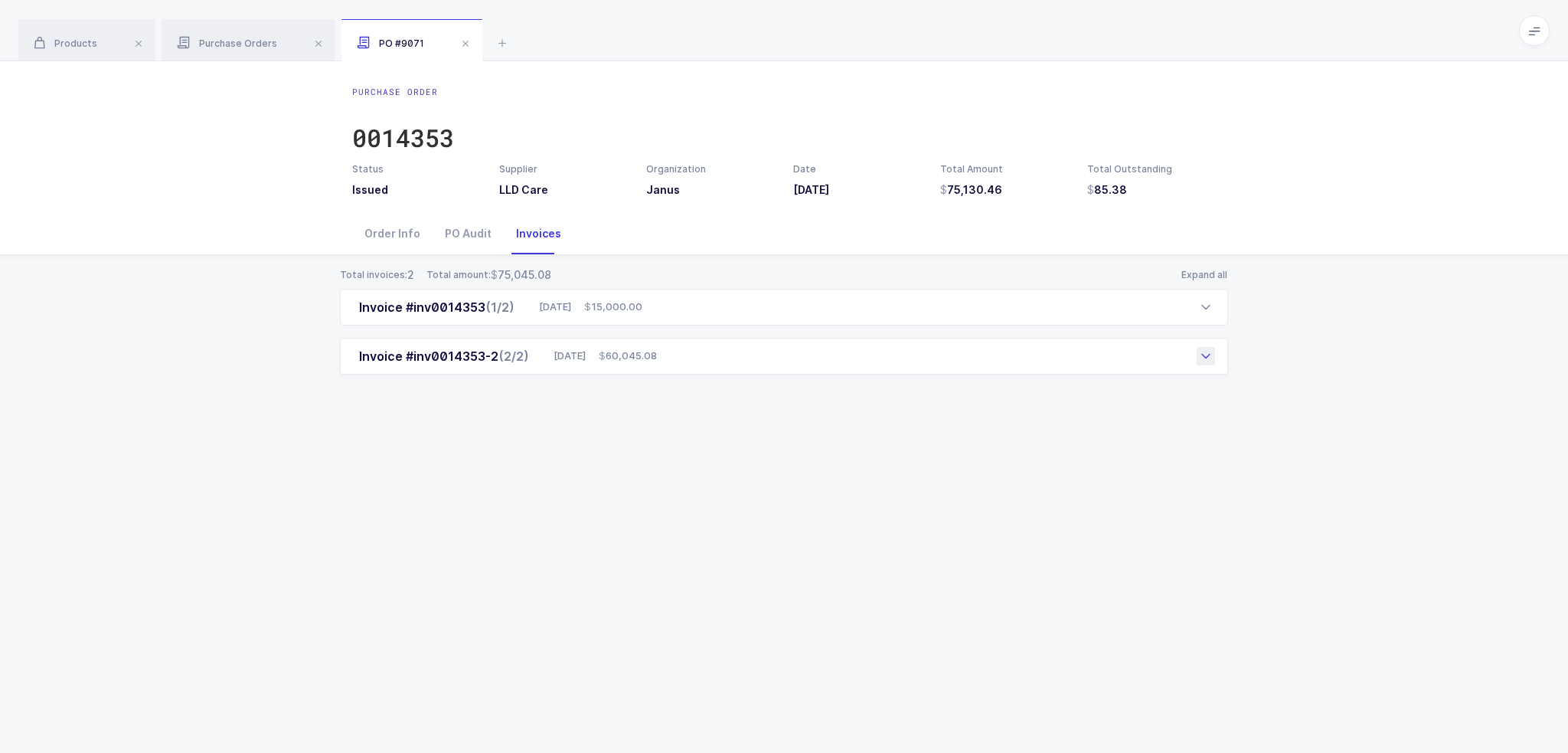
click at [783, 361] on div at bounding box center [1205, 355] width 18 height 18
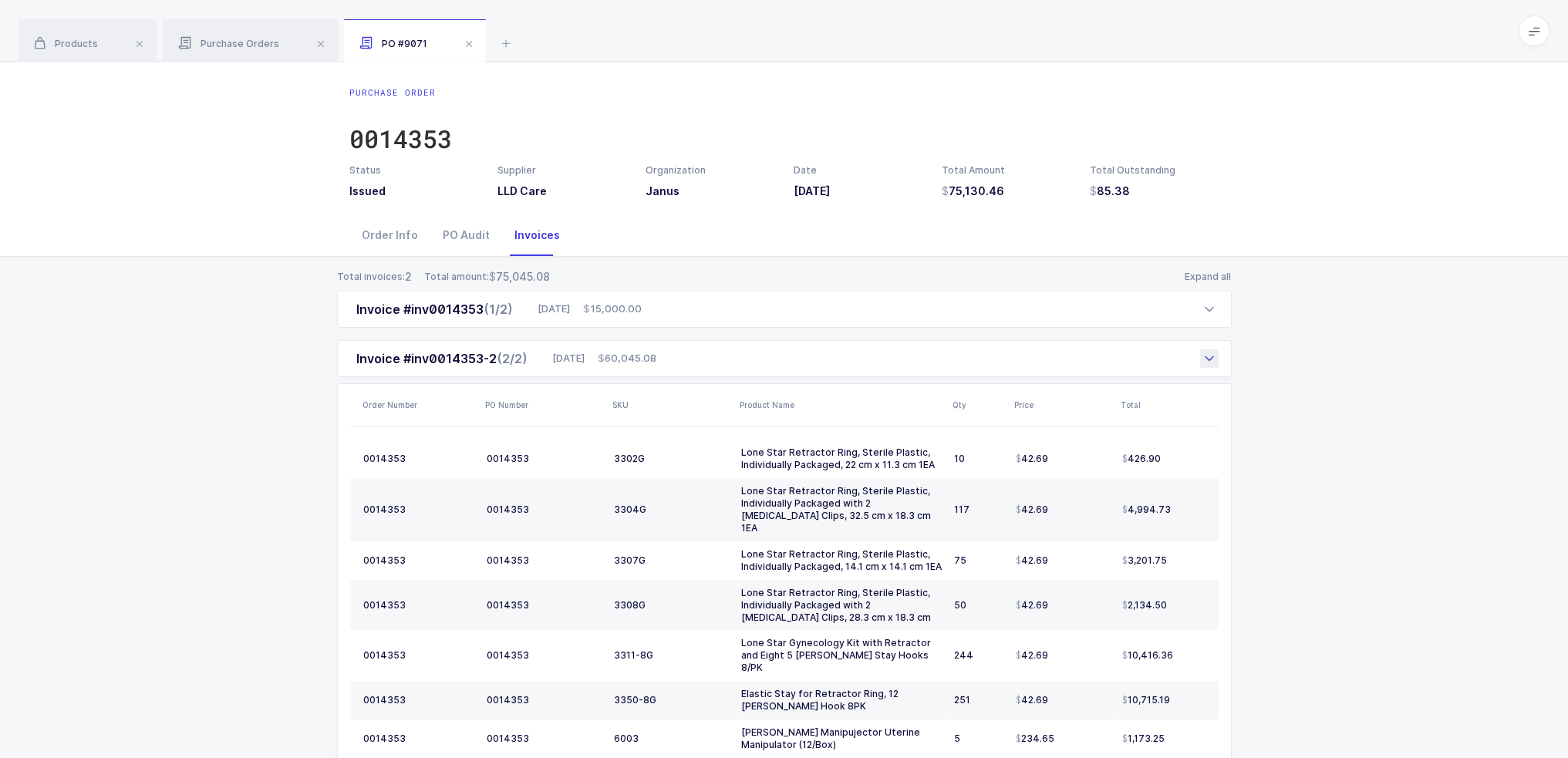
click at [789, 356] on div "Invoice #inv0014353-2 (2/2) 09/17/2025 60,045.08" at bounding box center [784, 358] width 895 height 37
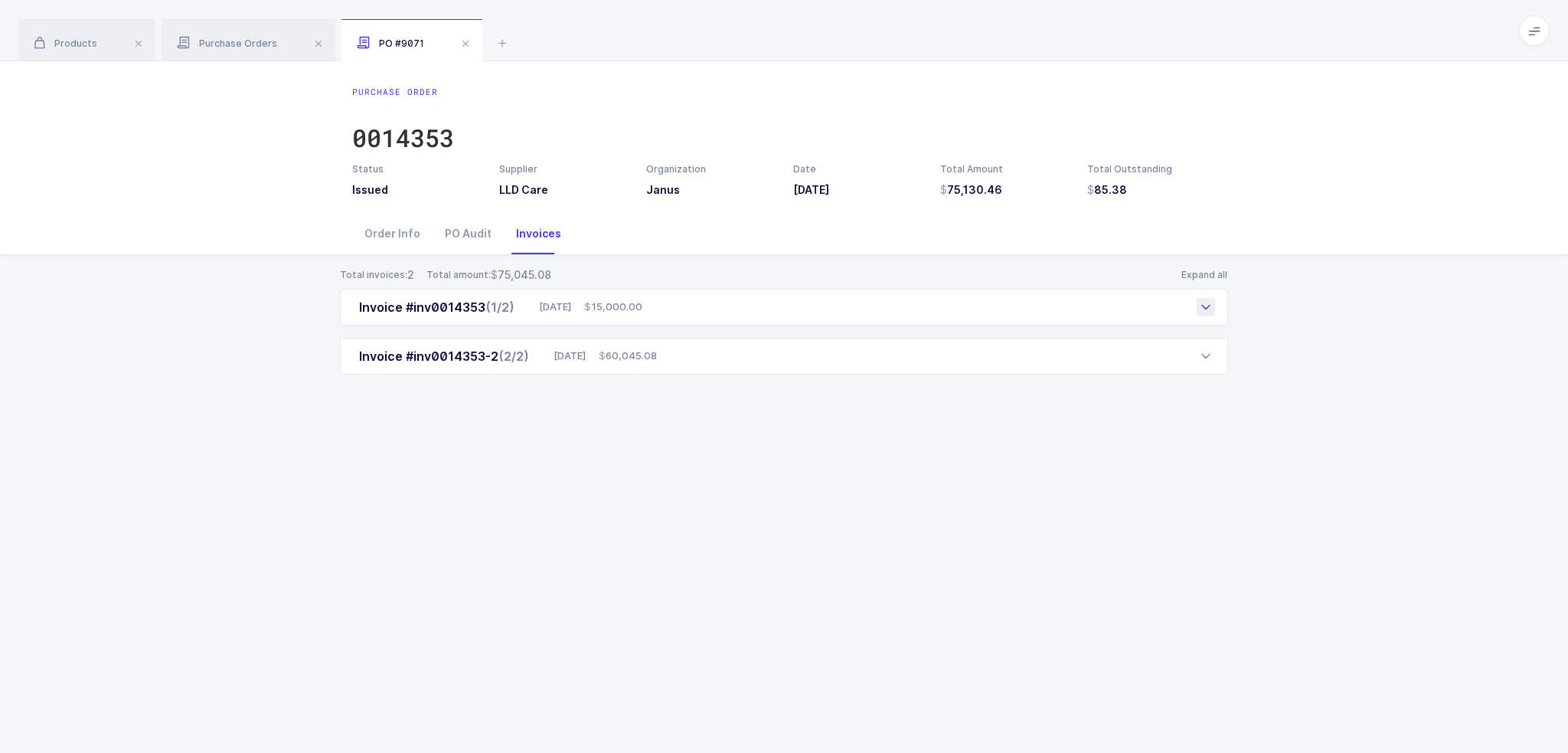
click at [783, 308] on div at bounding box center [1205, 306] width 18 height 18
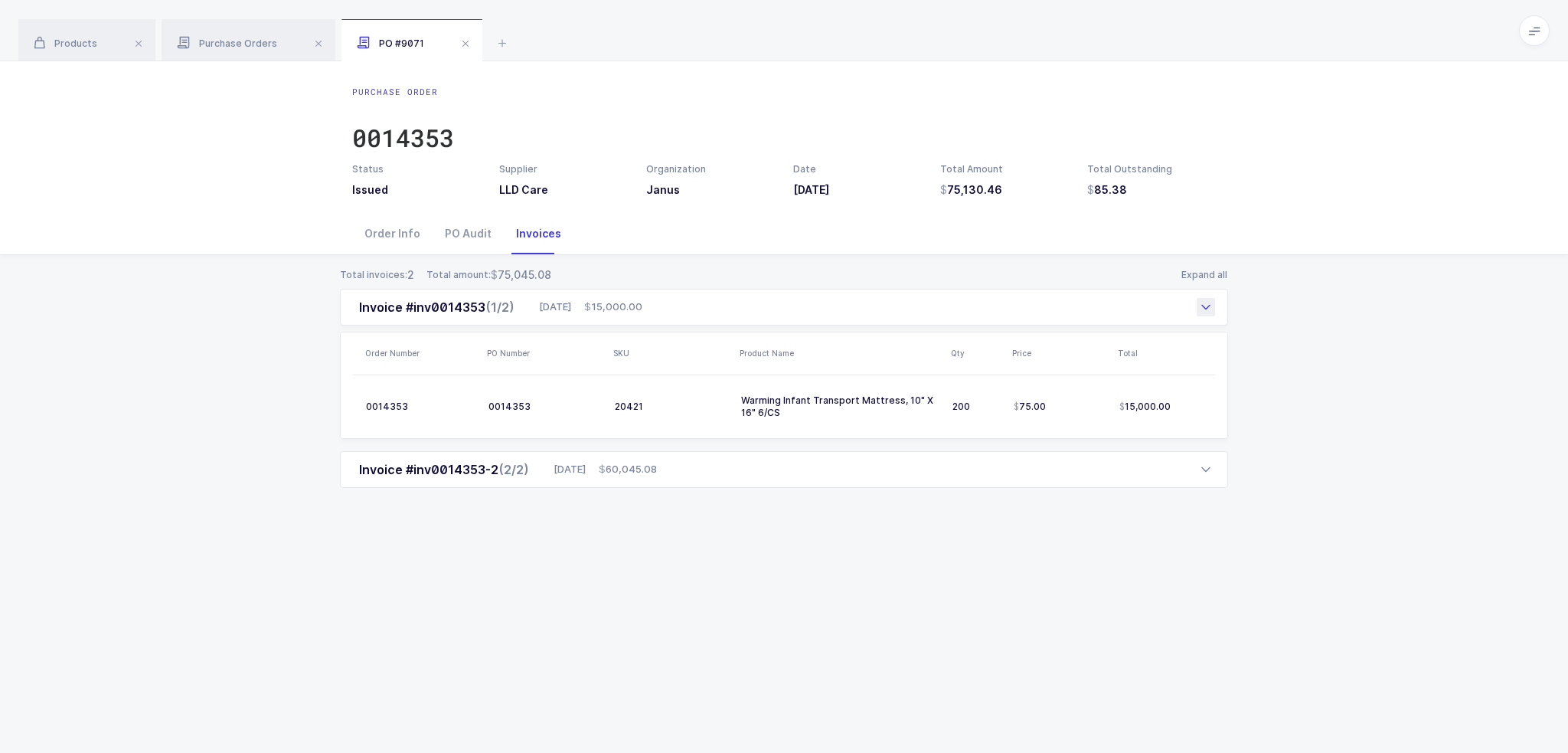
click at [783, 303] on icon at bounding box center [1206, 307] width 12 height 12
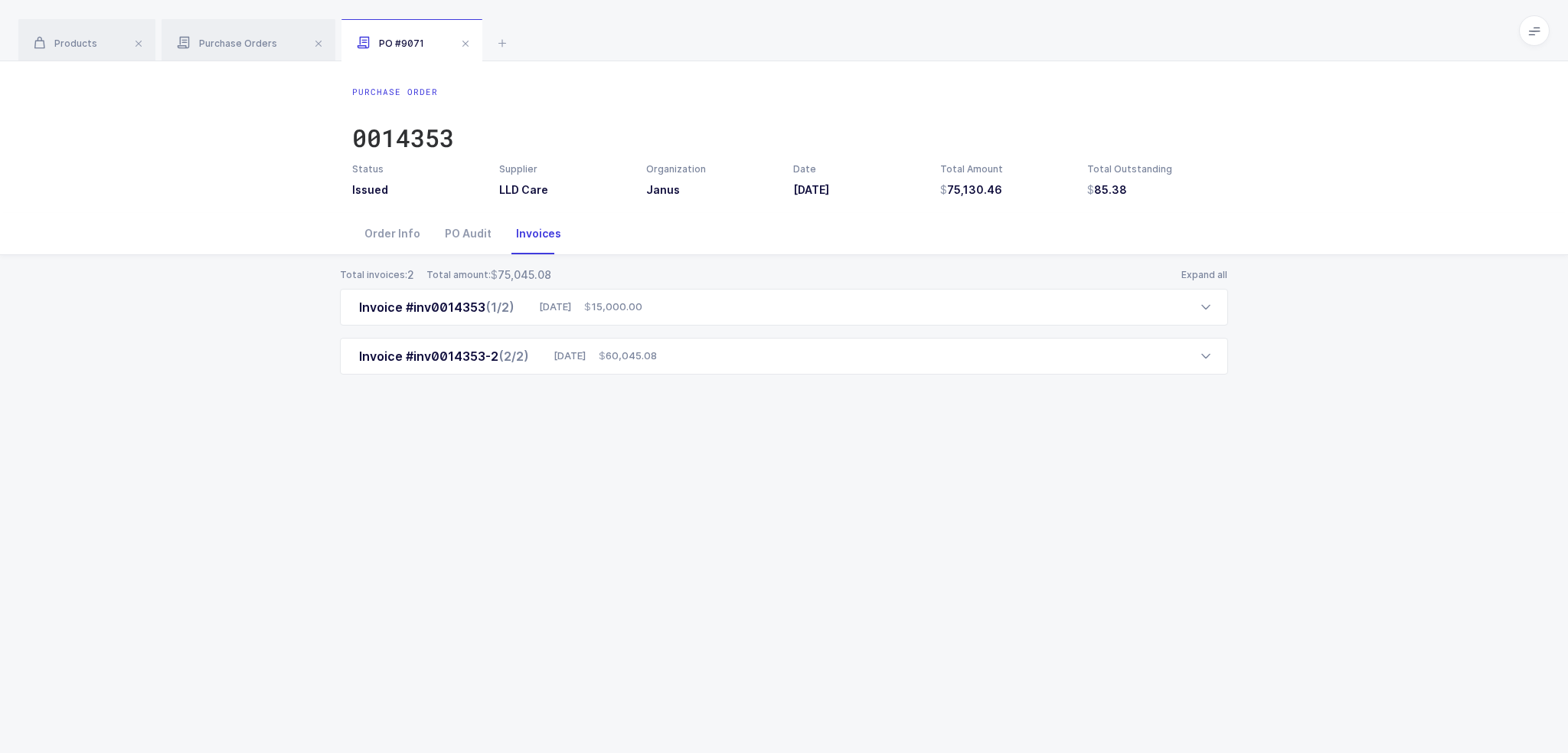
click at [783, 297] on div "Total invoices: 2 Total amount: 75,045.08 Expand all Invoice #inv0014353 (1/2) …" at bounding box center [784, 339] width 1543 height 169
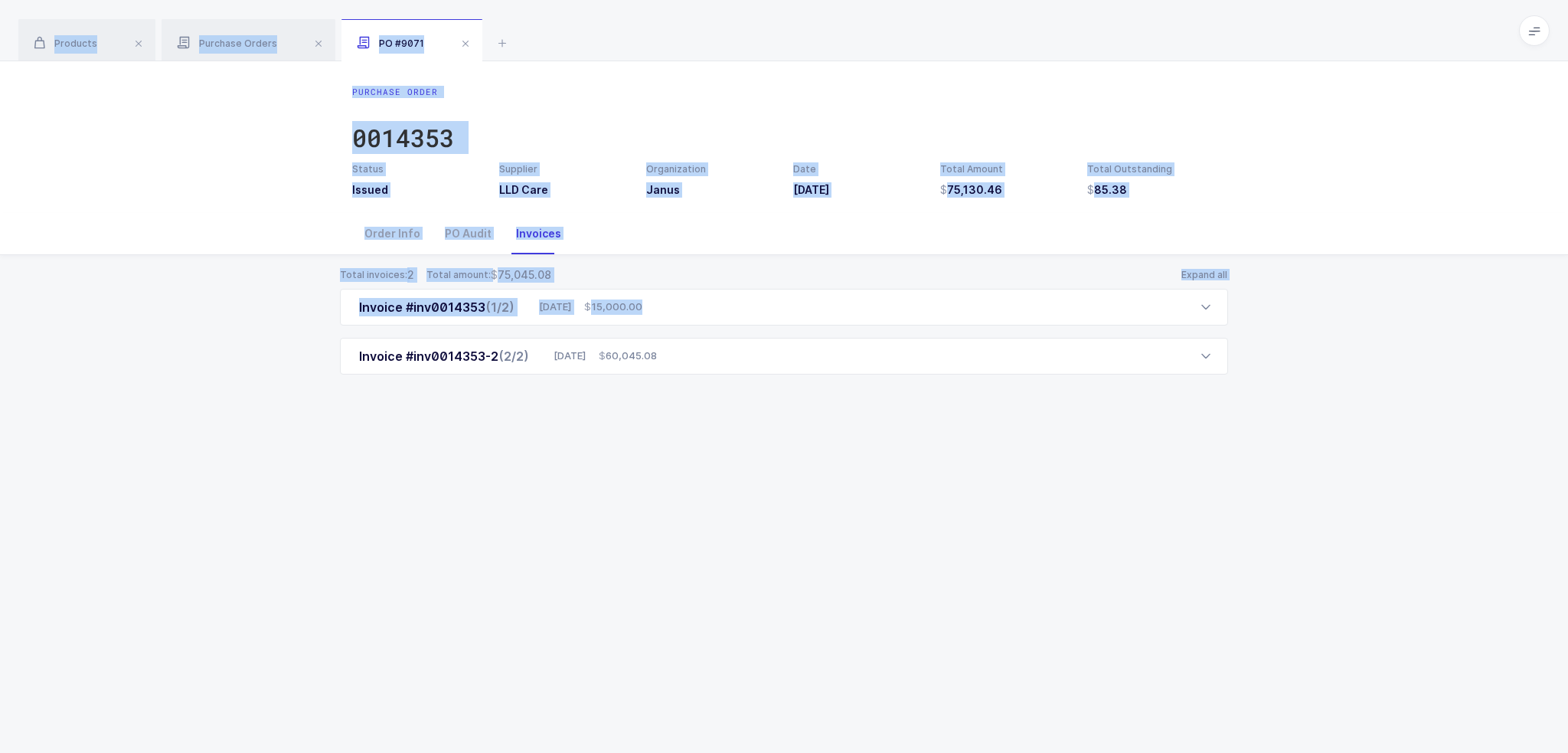
drag, startPoint x: 1264, startPoint y: 317, endPoint x: 1191, endPoint y: 59, distance: 268.1
click at [783, 59] on div "Products Purchase Orders PO #9071 Filter Filters Clear all Products Inventory P…" at bounding box center [784, 376] width 1568 height 753
click at [783, 41] on div "Products Purchase Orders PO #9071" at bounding box center [784, 30] width 1568 height 61
drag, startPoint x: 1213, startPoint y: 34, endPoint x: 1203, endPoint y: 534, distance: 500.1
click at [783, 534] on div "Products Purchase Orders PO #9071 Filter Filters Clear all Products Inventory P…" at bounding box center [784, 376] width 1568 height 753
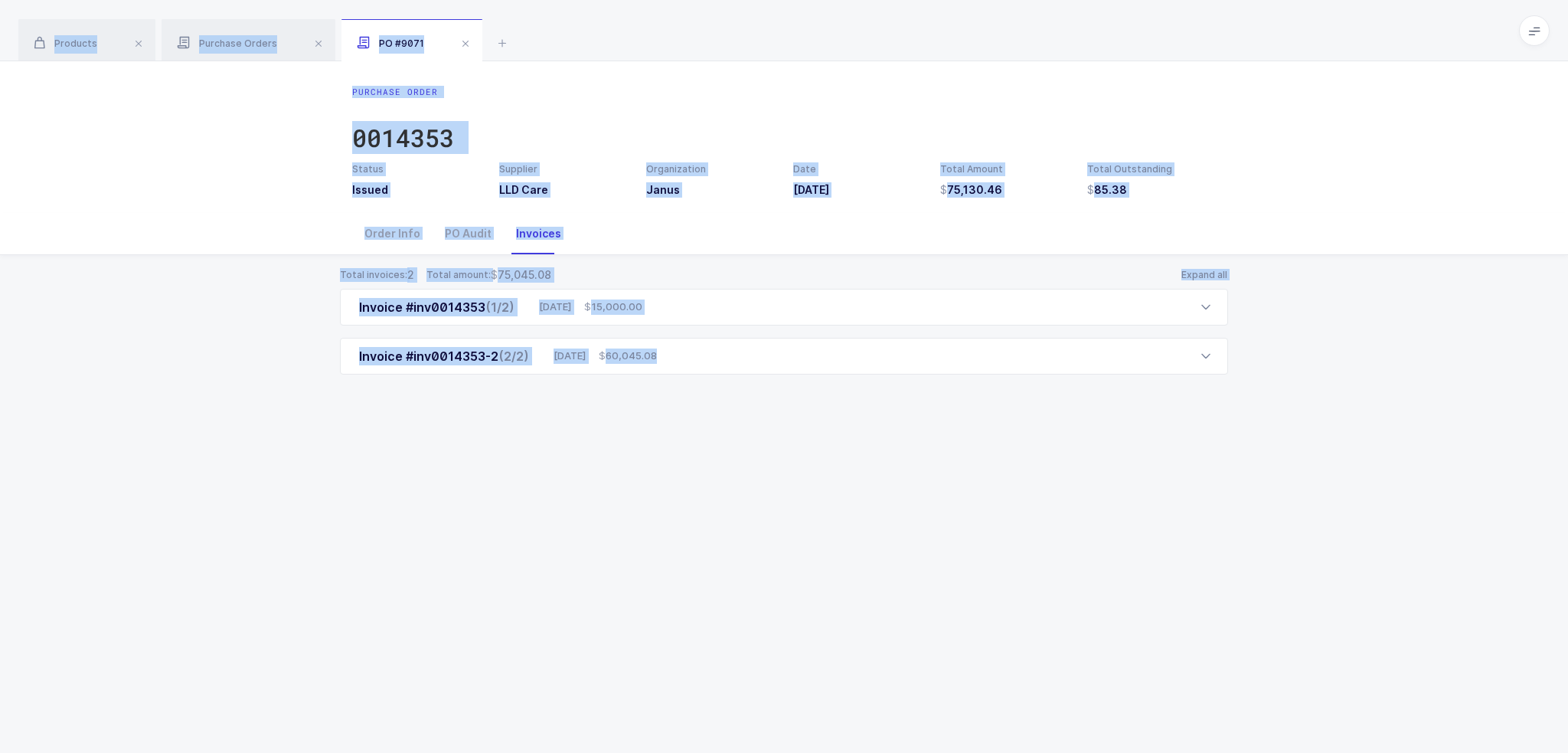
click at [783, 534] on div "Purchase Order 0014353 Status Issued Supplier LLD Care Organization Janus Date …" at bounding box center [784, 407] width 1568 height 692
drag, startPoint x: 1213, startPoint y: 533, endPoint x: 699, endPoint y: 31, distance: 718.5
click at [699, 31] on div "Products Purchase Orders PO #9071 Filter Filters Clear all Products Inventory P…" at bounding box center [784, 376] width 1568 height 753
click at [699, 31] on div "Products Purchase Orders PO #9071" at bounding box center [784, 30] width 1568 height 61
drag, startPoint x: 699, startPoint y: 30, endPoint x: 735, endPoint y: 505, distance: 476.4
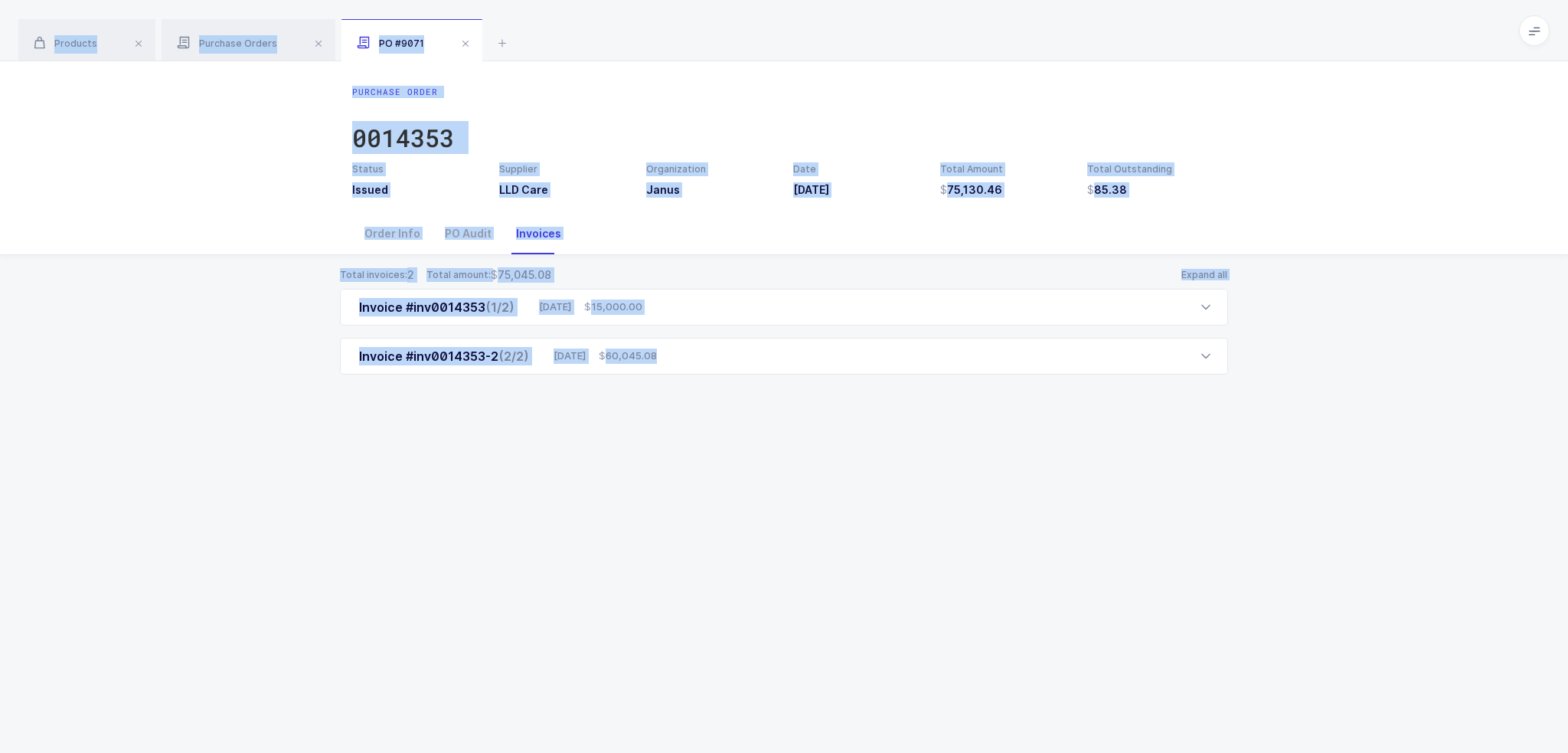
click at [735, 505] on div "Products Purchase Orders PO #9071 Filter Filters Clear all Products Inventory P…" at bounding box center [784, 376] width 1568 height 753
click at [735, 505] on div "Purchase Order 0014353 Status Issued Supplier LLD Care Organization Janus Date …" at bounding box center [784, 407] width 1568 height 692
drag, startPoint x: 722, startPoint y: 505, endPoint x: 603, endPoint y: 31, distance: 488.7
click at [603, 31] on div "Products Purchase Orders PO #9071 Filter Filters Clear all Products Inventory P…" at bounding box center [784, 376] width 1568 height 753
click at [603, 30] on div "Products Purchase Orders PO #9071" at bounding box center [784, 30] width 1568 height 61
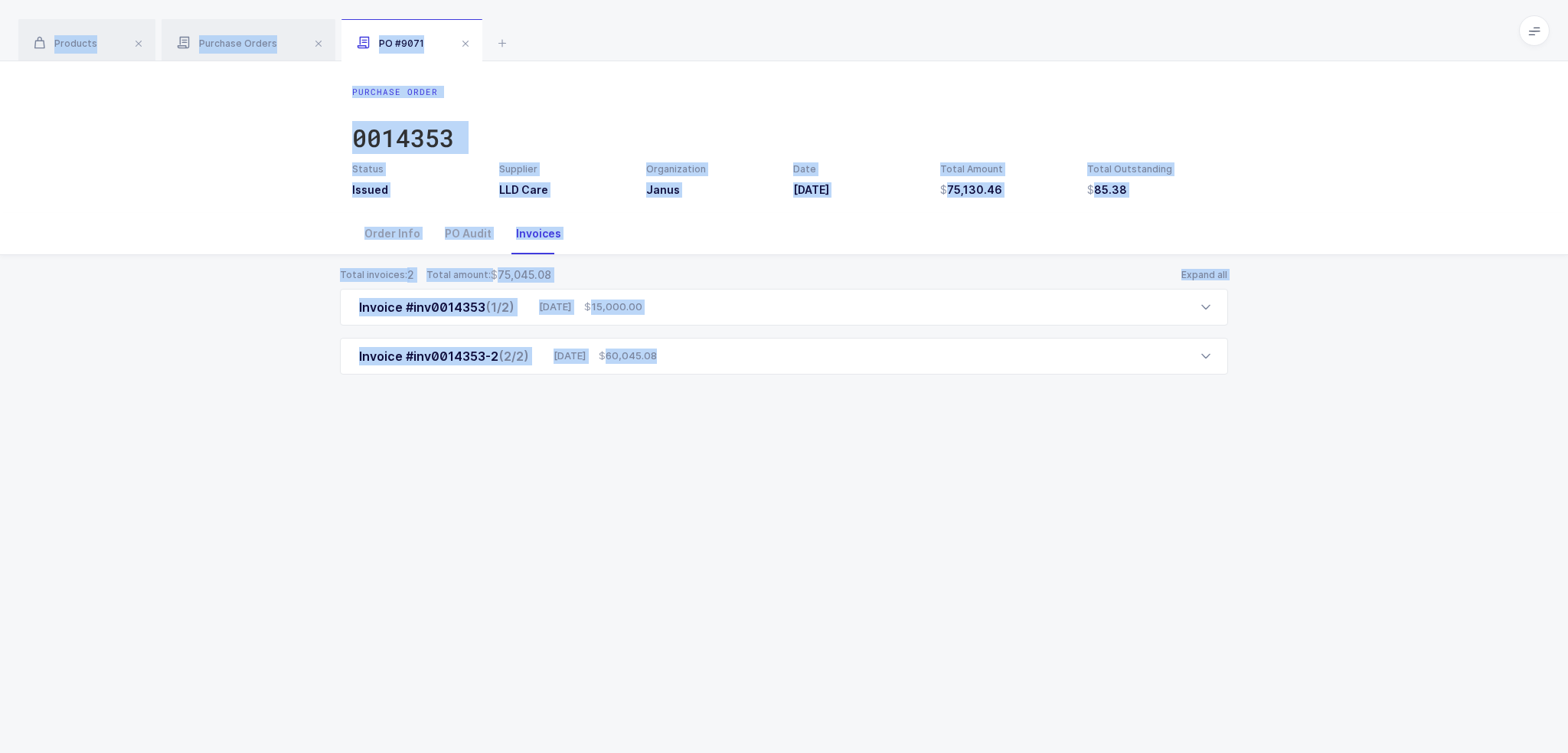
click at [603, 29] on div "Products Purchase Orders PO #9071" at bounding box center [784, 30] width 1568 height 61
drag, startPoint x: 603, startPoint y: 29, endPoint x: 645, endPoint y: 456, distance: 429.1
click at [645, 456] on div "Products Purchase Orders PO #9071 Filter Filters Clear all Products Inventory P…" at bounding box center [784, 376] width 1568 height 753
click at [673, 452] on div "Purchase Order 0014353 Status Issued Supplier LLD Care Organization Janus Date …" at bounding box center [784, 407] width 1568 height 692
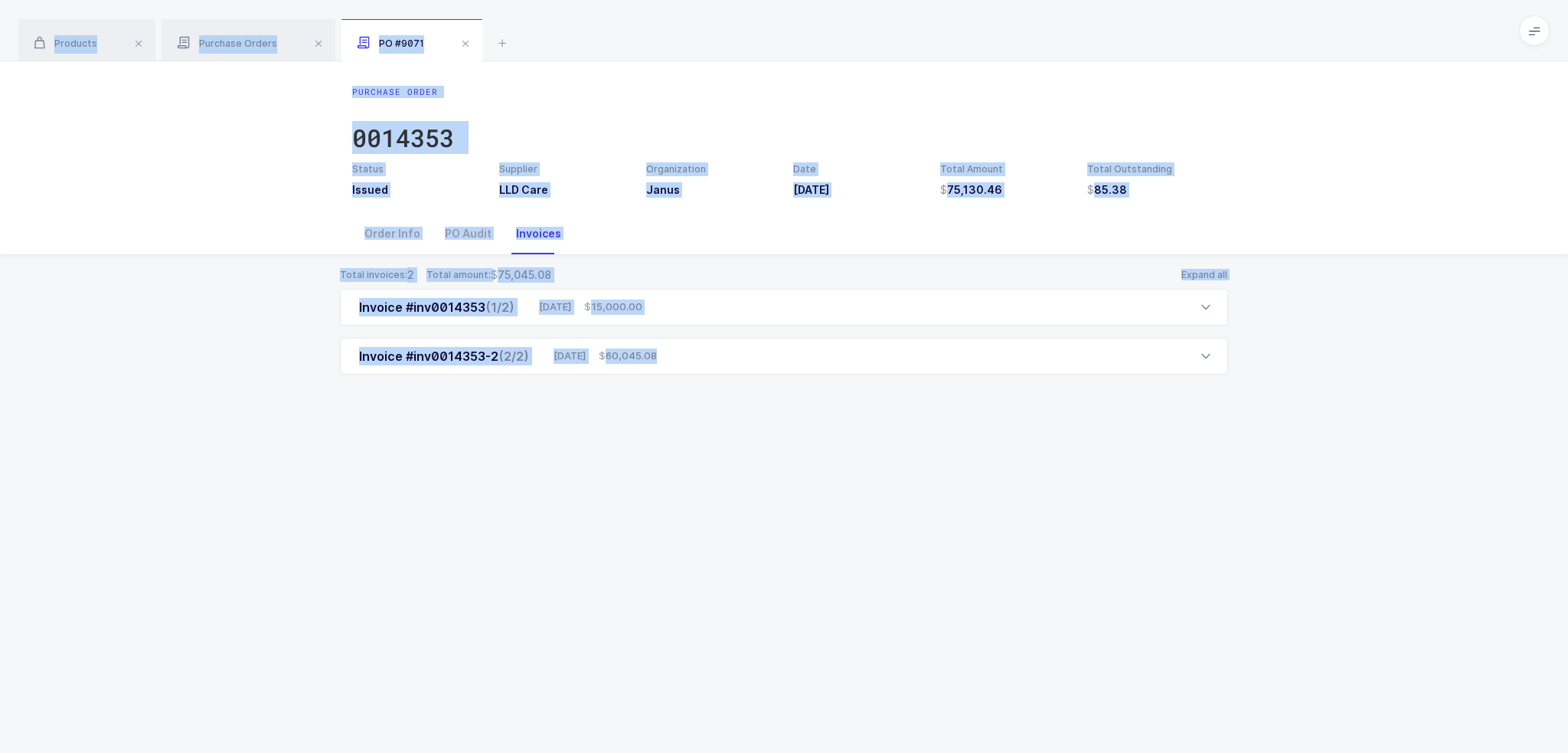
drag, startPoint x: 673, startPoint y: 452, endPoint x: 577, endPoint y: 34, distance: 428.9
click at [577, 34] on div "Products Purchase Orders PO #9071 Filter Filters Clear all Products Inventory P…" at bounding box center [784, 376] width 1568 height 753
click at [577, 34] on div "Products Purchase Orders PO #9071" at bounding box center [784, 30] width 1568 height 61
drag, startPoint x: 585, startPoint y: 17, endPoint x: 557, endPoint y: 497, distance: 480.8
click at [557, 497] on div "Products Purchase Orders PO #9071 Filter Filters Clear all Products Inventory P…" at bounding box center [784, 376] width 1568 height 753
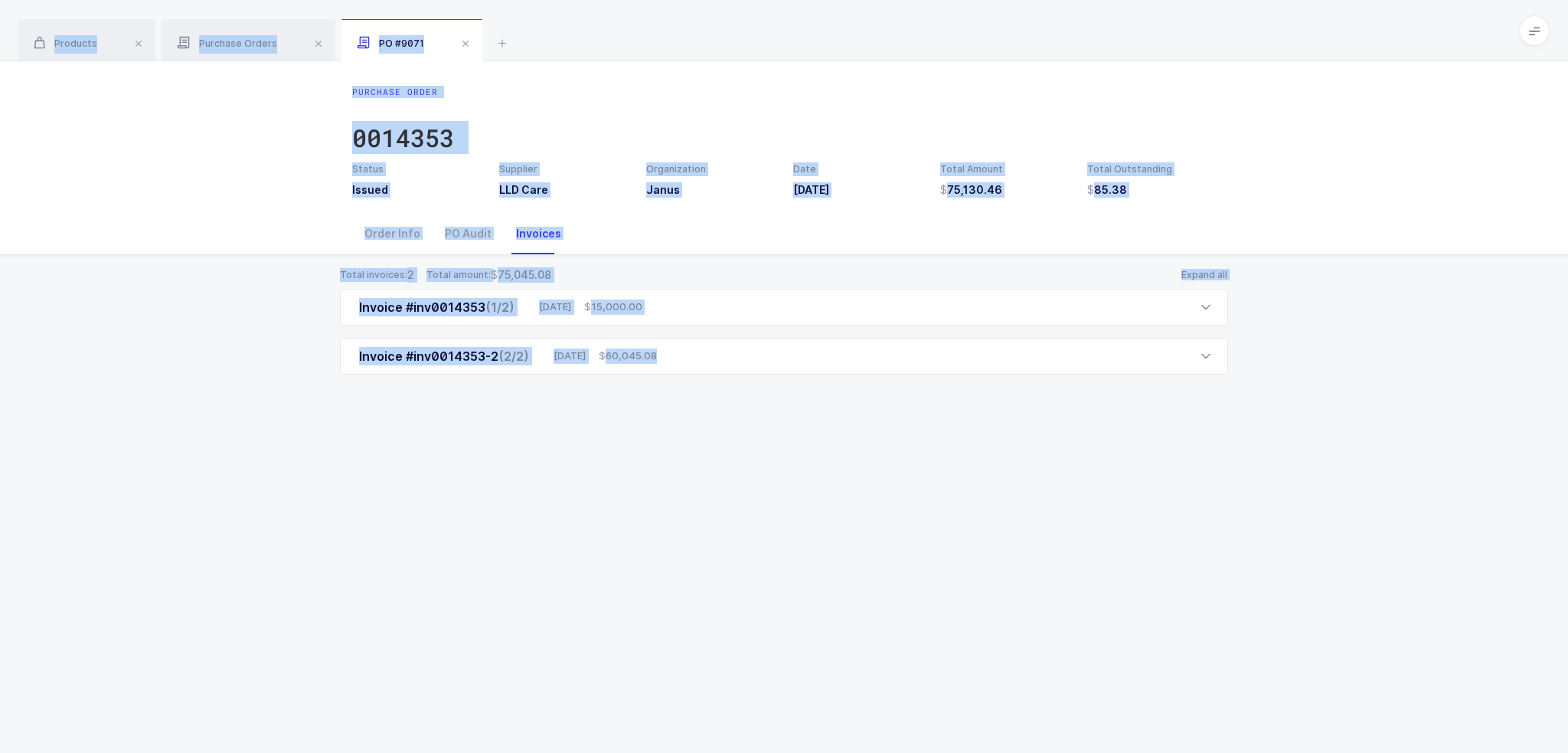
click at [557, 497] on div "Purchase Order 0014353 Status Issued Supplier LLD Care Organization Janus Date …" at bounding box center [784, 407] width 1568 height 692
drag, startPoint x: 723, startPoint y: 496, endPoint x: 684, endPoint y: 28, distance: 469.6
click at [684, 28] on div "Products Purchase Orders PO #9071 Filter Filters Clear all Products Inventory P…" at bounding box center [784, 376] width 1568 height 753
click at [684, 28] on div "Products Purchase Orders PO #9071" at bounding box center [784, 30] width 1568 height 61
drag, startPoint x: 878, startPoint y: 489, endPoint x: 771, endPoint y: 66, distance: 436.3
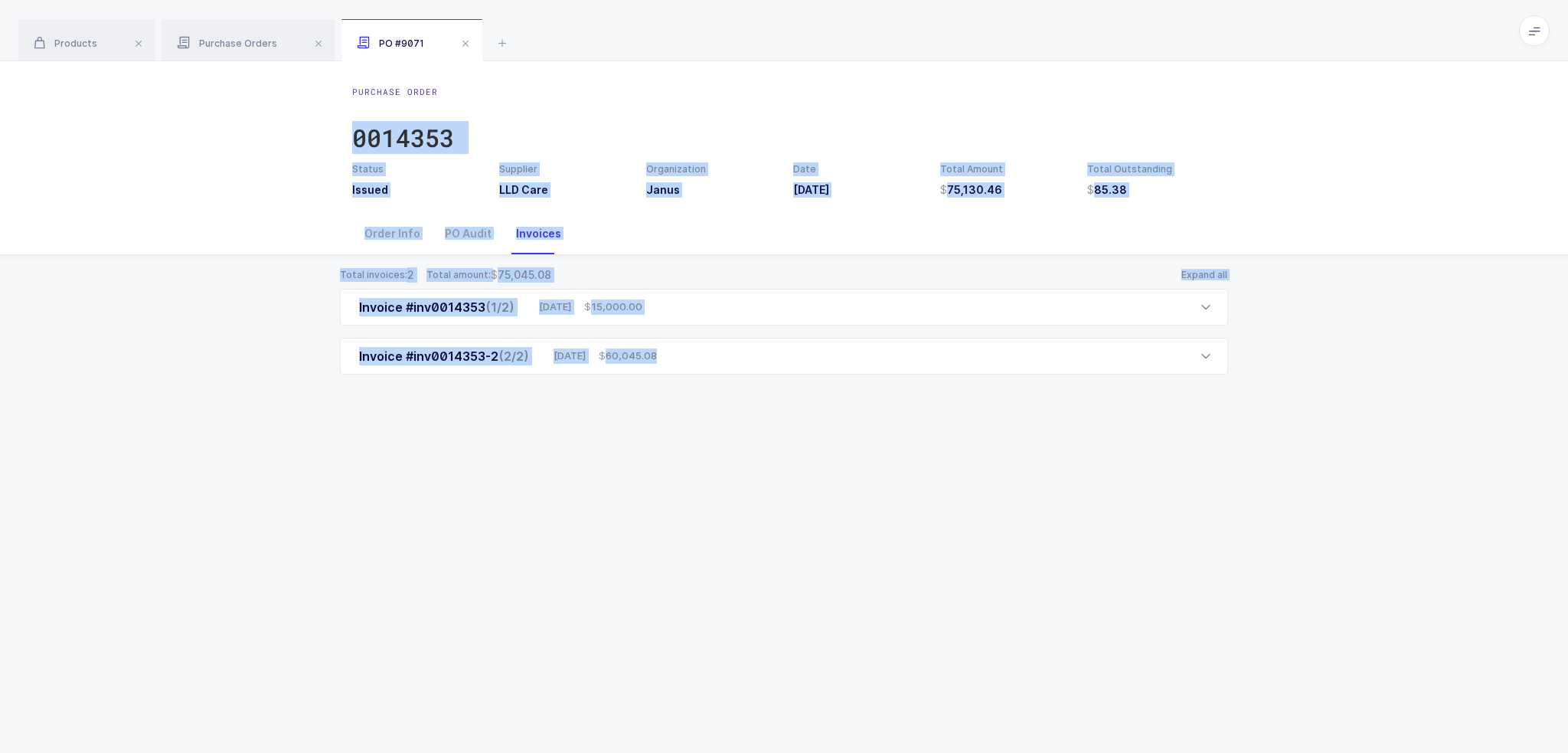
click at [771, 66] on div "Purchase Order 0014353 Status Issued Supplier LLD Care Organization Janus Date …" at bounding box center [784, 407] width 1568 height 692
click at [771, 66] on div "Purchase Order 0014353 Status Issued Supplier LLD Care Organization Janus Date …" at bounding box center [784, 137] width 1568 height 151
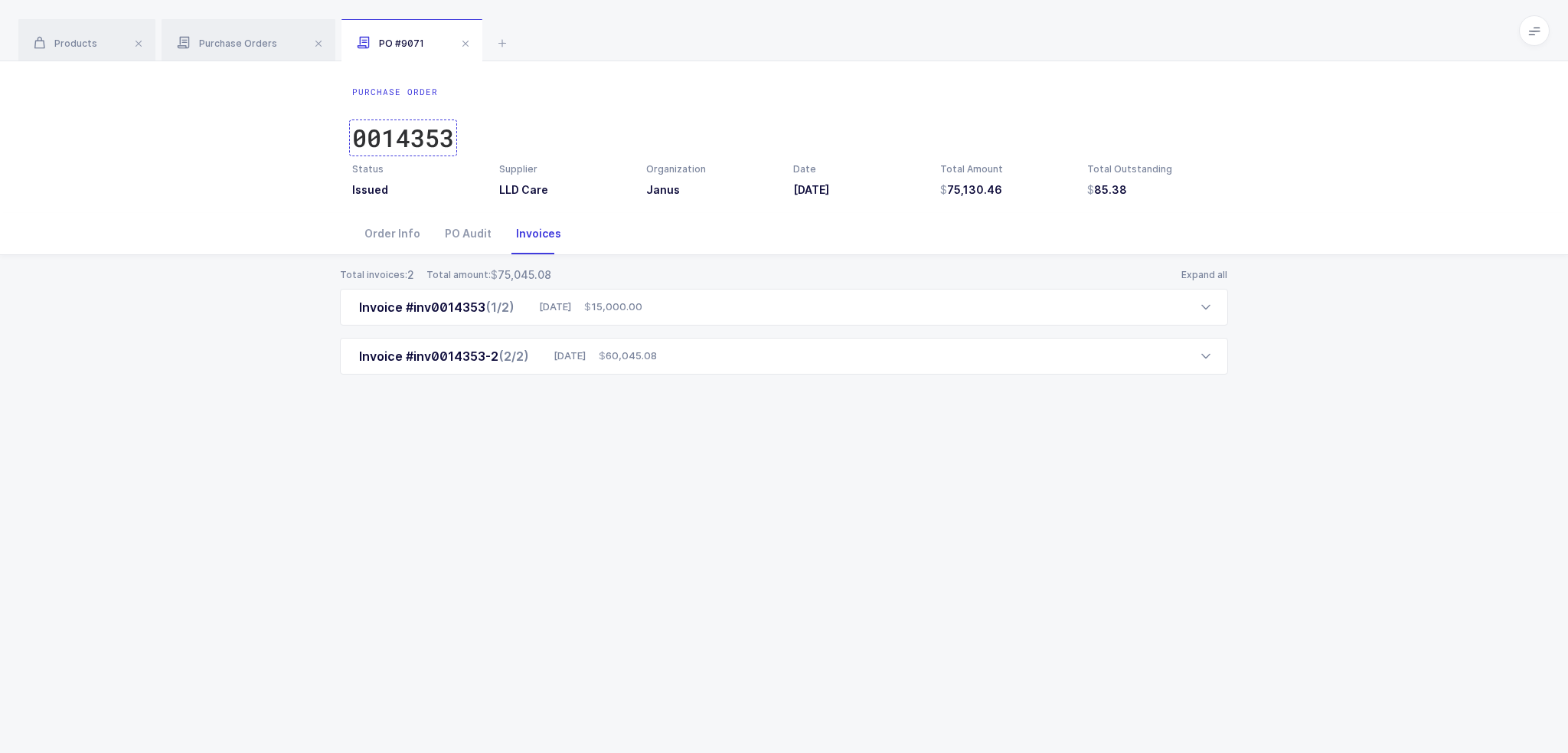
click at [407, 134] on div "0014353" at bounding box center [403, 138] width 101 height 31
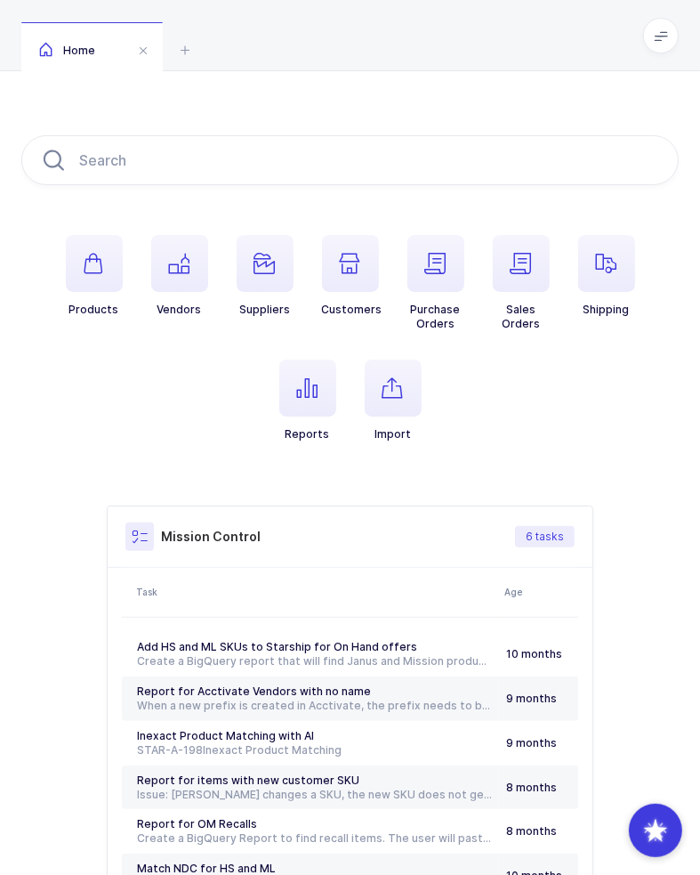
click at [0, 188] on div "Products Vendors Suppliers Customers Purchase Orders Sales Orders Shipping Repo…" at bounding box center [350, 524] width 700 height 906
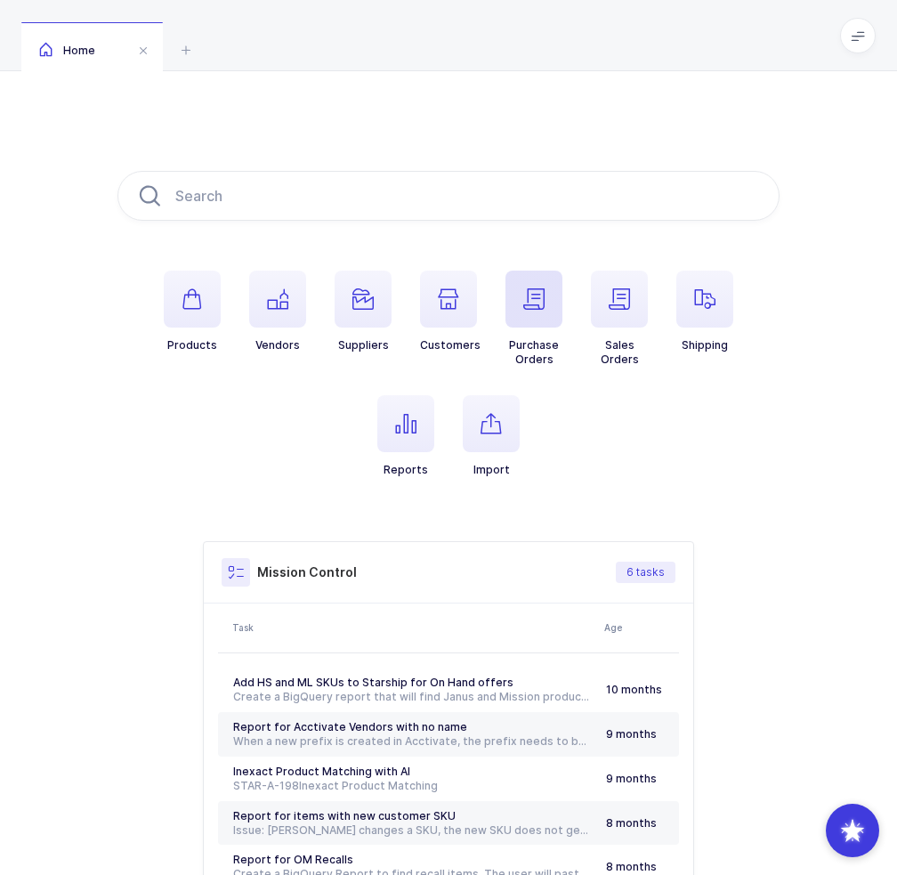
click at [536, 317] on span "button" at bounding box center [534, 299] width 57 height 57
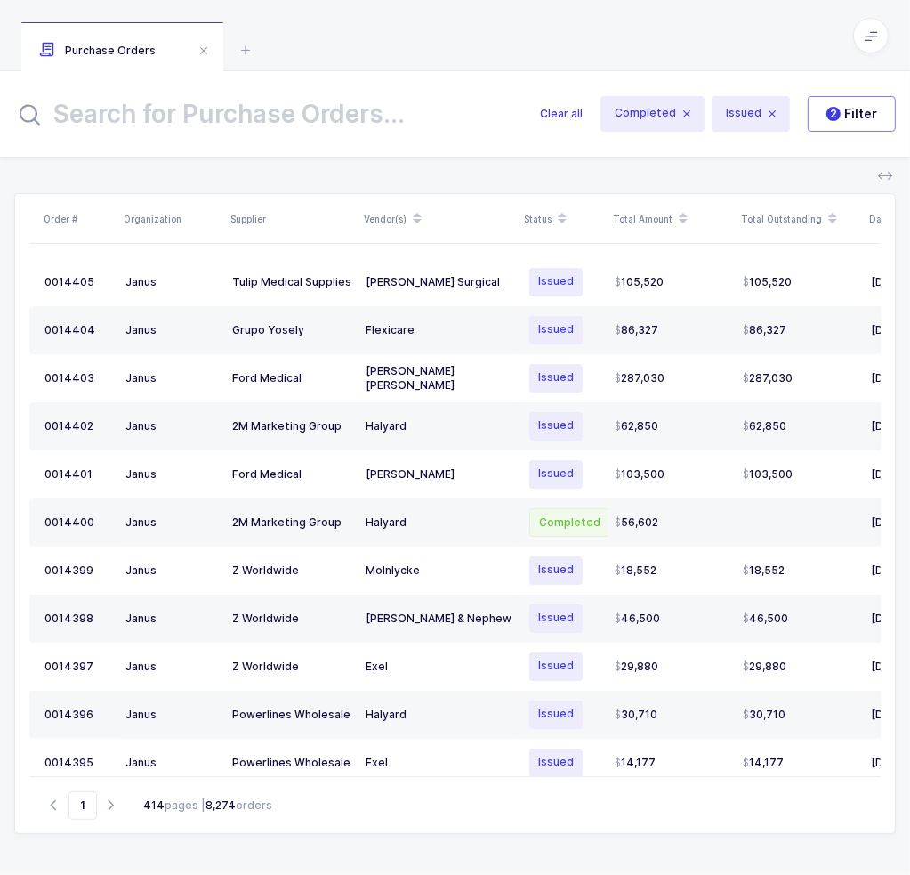
click at [371, 121] on input "text" at bounding box center [266, 114] width 505 height 43
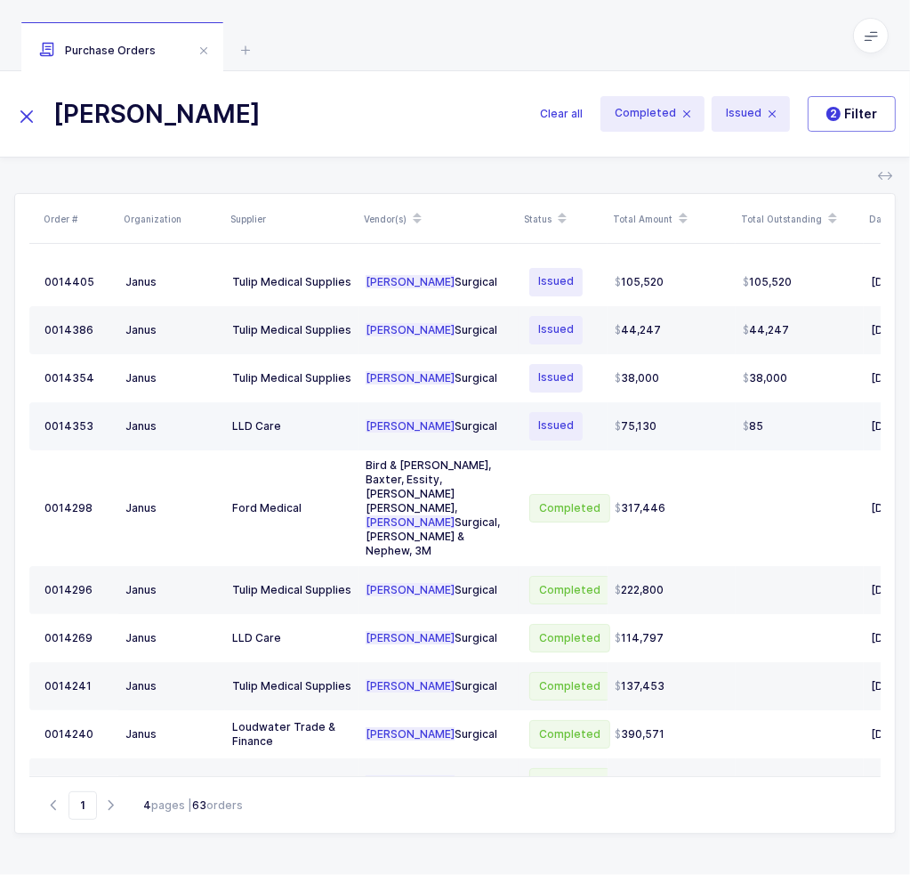
type input "cooper"
click at [449, 421] on div "Cooper Surgical" at bounding box center [439, 426] width 146 height 14
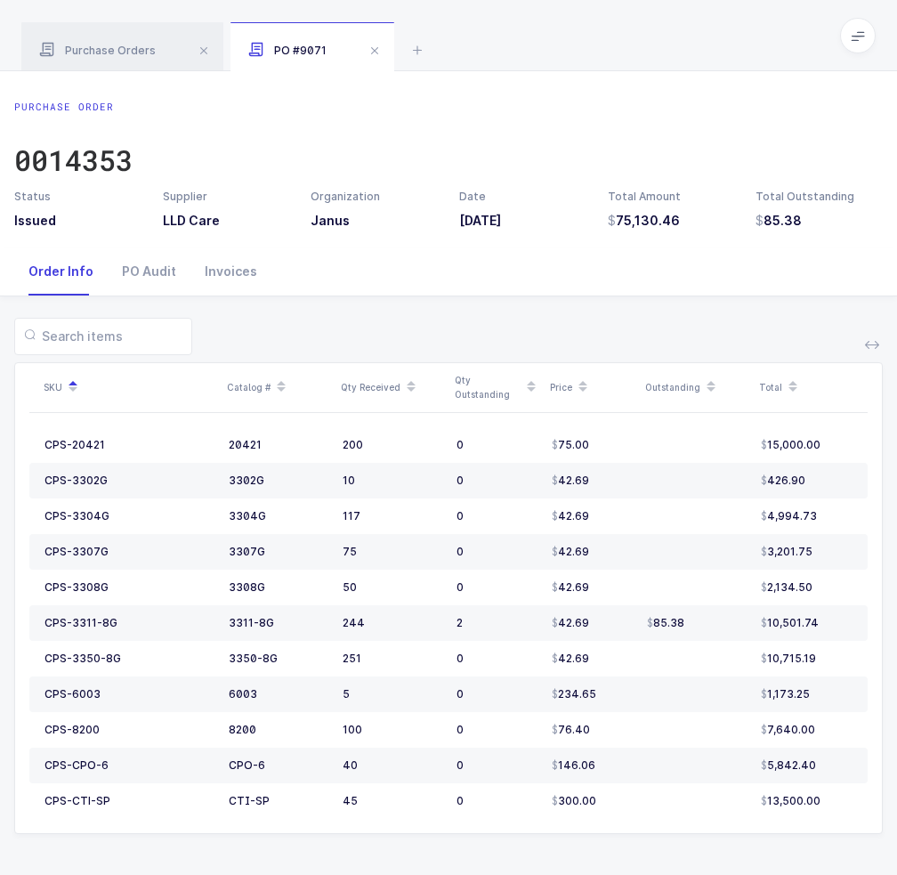
drag, startPoint x: 699, startPoint y: 247, endPoint x: 689, endPoint y: 224, distance: 24.3
click at [689, 224] on div "Purchase Order 0014353 Status Issued Supplier LLD Care Organization Janus Date …" at bounding box center [448, 473] width 897 height 805
click at [690, 224] on h3 "75,130.46" at bounding box center [671, 221] width 127 height 18
drag, startPoint x: 698, startPoint y: 223, endPoint x: 722, endPoint y: 222, distance: 24.0
click at [722, 222] on h3 "75,130.46" at bounding box center [671, 221] width 127 height 18
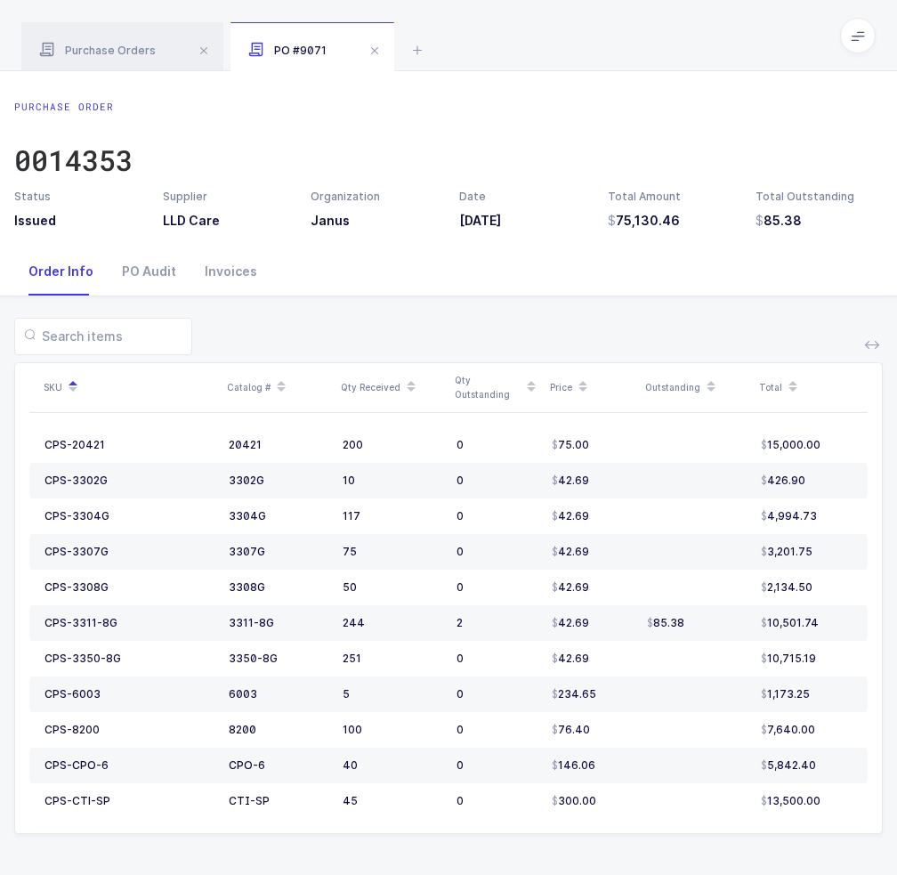
click at [721, 222] on h3 "75,130.46" at bounding box center [671, 221] width 127 height 18
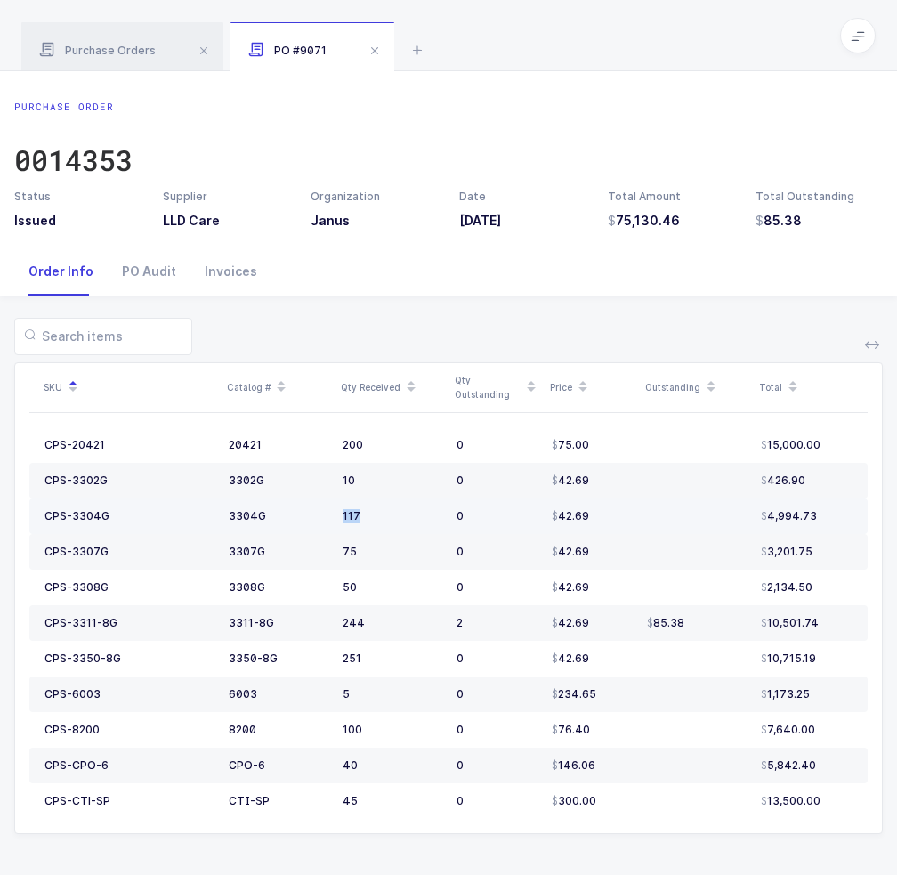
drag, startPoint x: 337, startPoint y: 520, endPoint x: 367, endPoint y: 515, distance: 29.7
click at [367, 515] on td "117" at bounding box center [393, 516] width 114 height 36
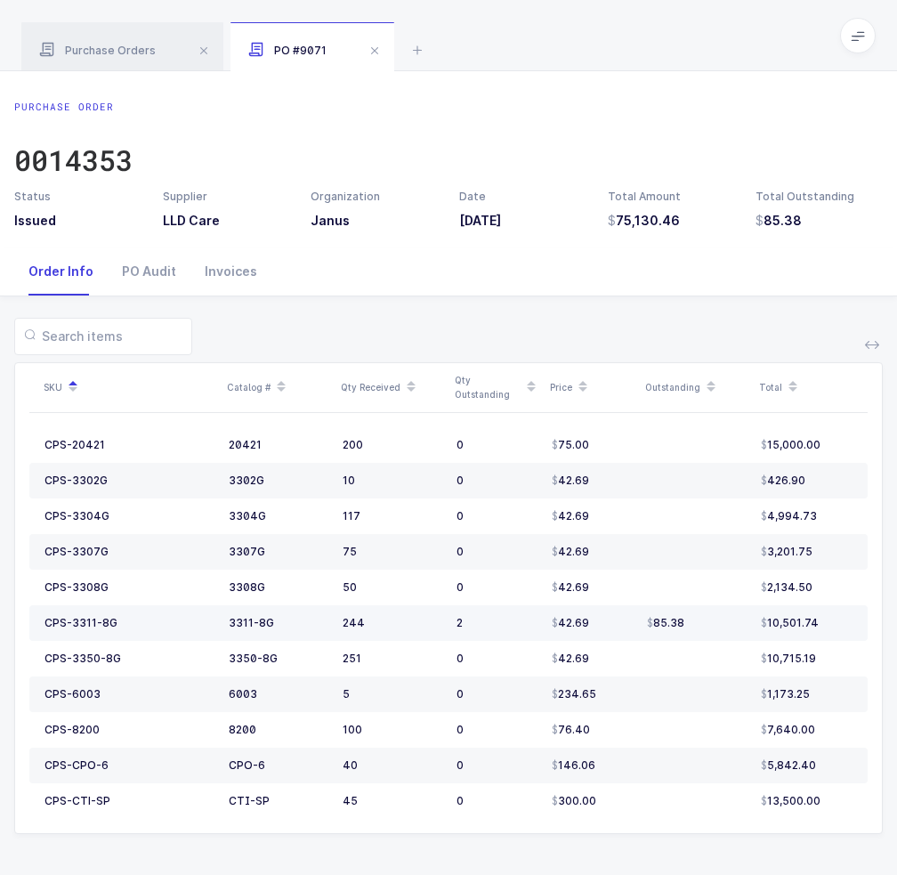
drag, startPoint x: 389, startPoint y: 624, endPoint x: 375, endPoint y: 616, distance: 16.3
click at [375, 616] on div "244" at bounding box center [393, 623] width 100 height 14
click at [214, 273] on div "Invoices" at bounding box center [230, 271] width 81 height 48
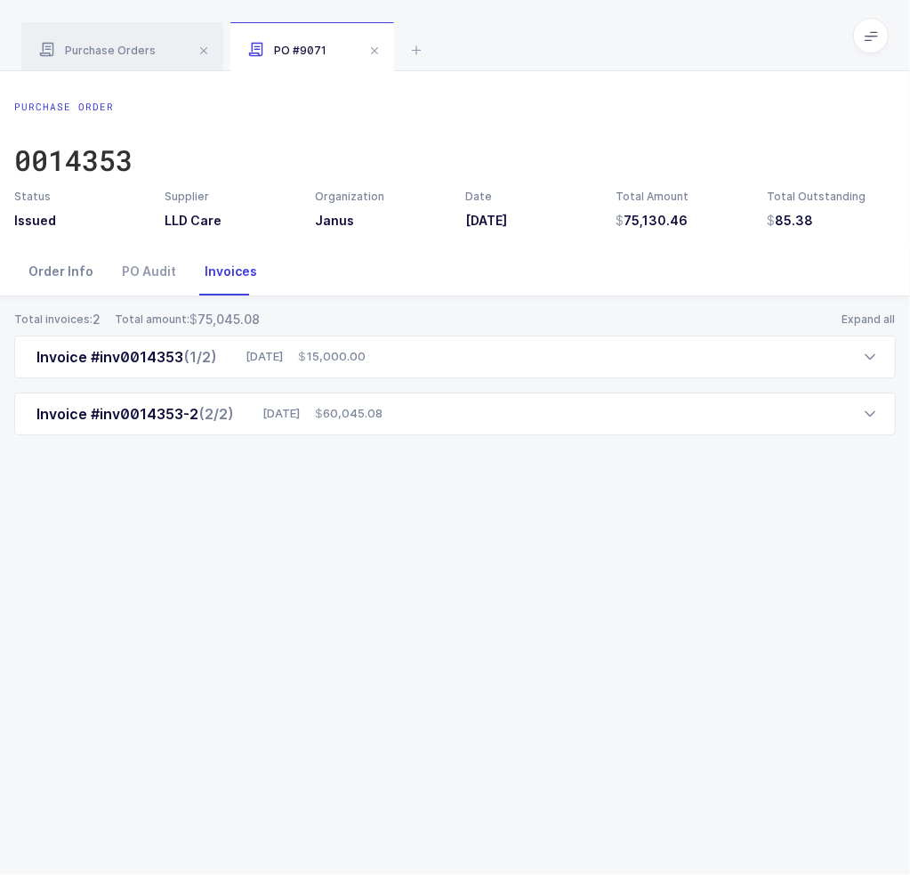
click at [67, 273] on div "Order Info" at bounding box center [60, 271] width 93 height 48
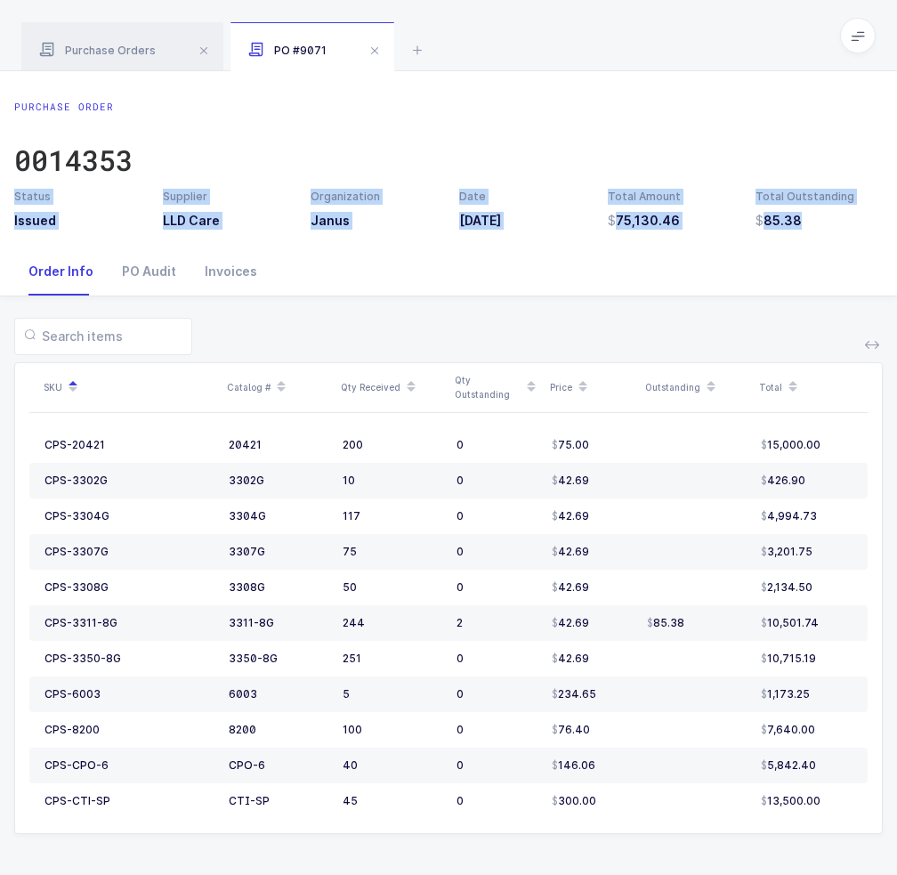
drag, startPoint x: 767, startPoint y: 295, endPoint x: 793, endPoint y: 142, distance: 155.2
click at [793, 142] on div "Purchase Order 0014353 Status Issued Supplier LLD Care Organization Janus Date …" at bounding box center [448, 473] width 897 height 805
click at [793, 142] on div "Purchase Order 0014353" at bounding box center [448, 144] width 869 height 89
drag, startPoint x: 801, startPoint y: 127, endPoint x: 838, endPoint y: 238, distance: 116.5
click at [838, 239] on div "Purchase Order 0014353 Status Issued Supplier LLD Care Organization Janus Date …" at bounding box center [448, 159] width 897 height 176
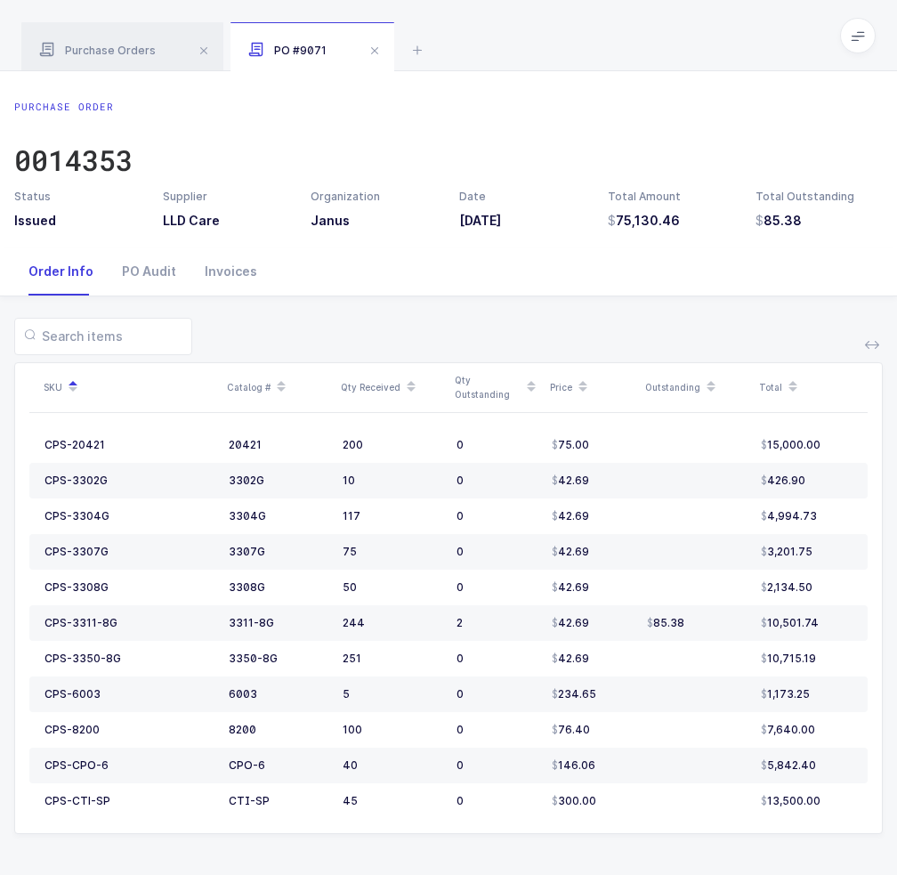
click at [838, 238] on div "Purchase Order 0014353 Status Issued Supplier LLD Care Organization Janus Date …" at bounding box center [448, 159] width 897 height 176
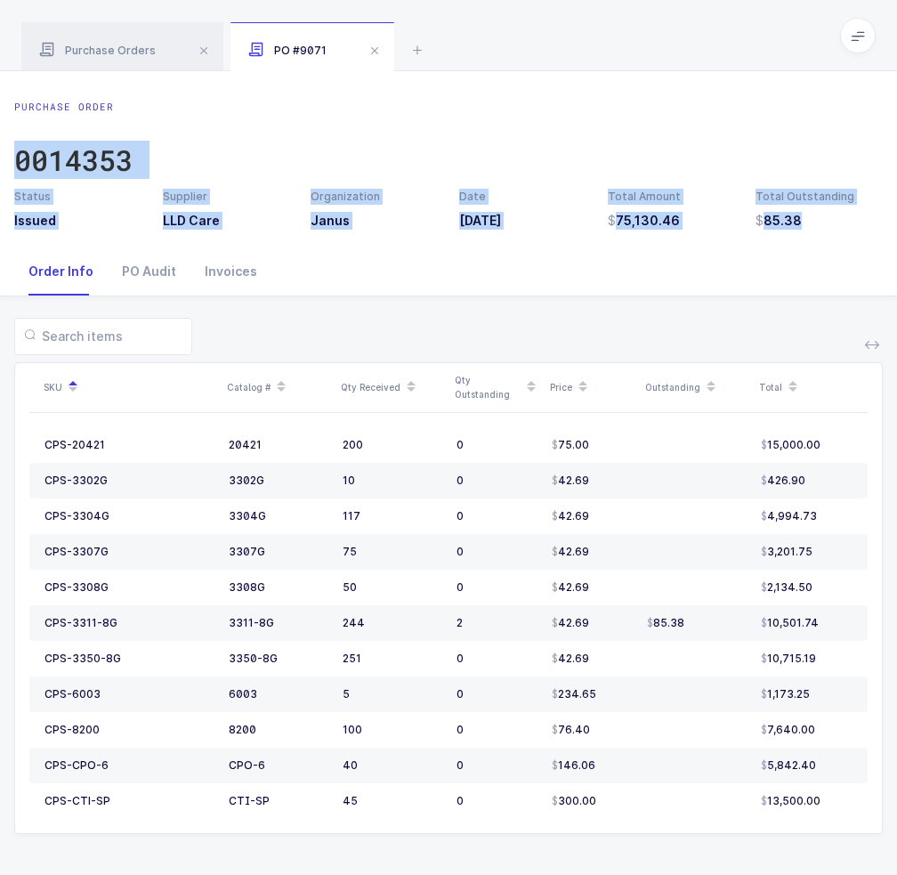
drag, startPoint x: 821, startPoint y: 176, endPoint x: 810, endPoint y: 95, distance: 81.8
click at [810, 95] on div "Purchase Order 0014353 Status Issued Supplier LLD Care Organization Janus Date …" at bounding box center [448, 159] width 897 height 176
drag, startPoint x: 810, startPoint y: 93, endPoint x: 796, endPoint y: 227, distance: 134.3
click at [796, 227] on div "Purchase Order 0014353 Status Issued Supplier LLD Care Organization Janus Date …" at bounding box center [448, 159] width 897 height 176
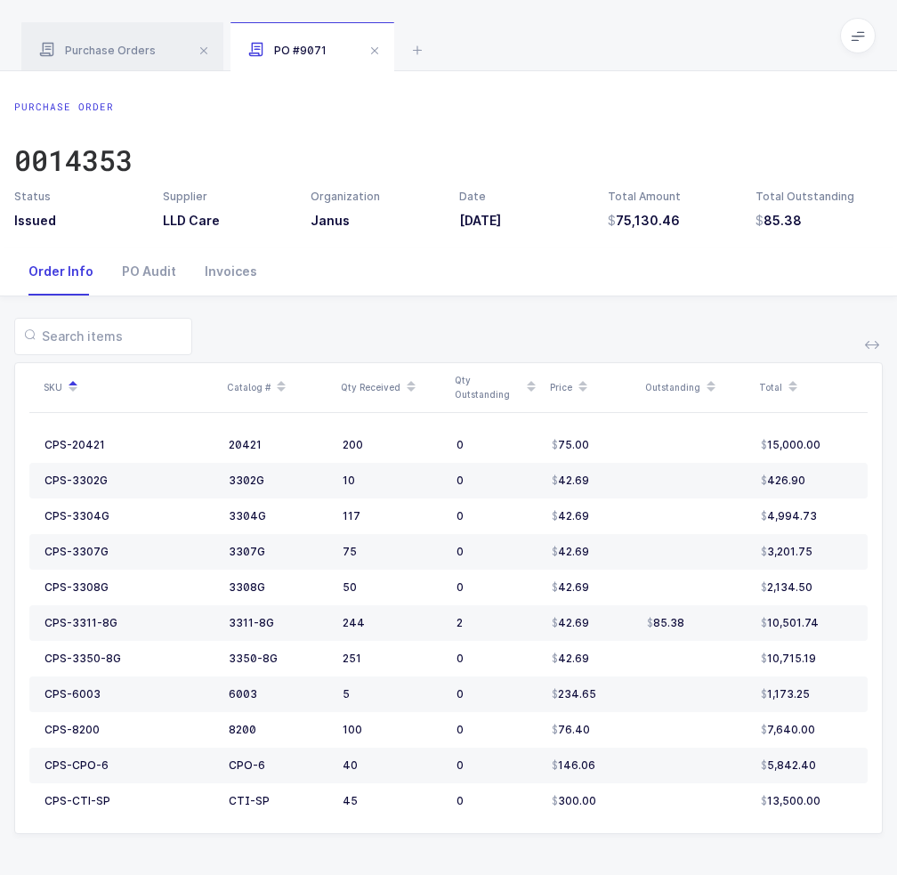
click at [806, 224] on h3 "85.38" at bounding box center [819, 221] width 127 height 18
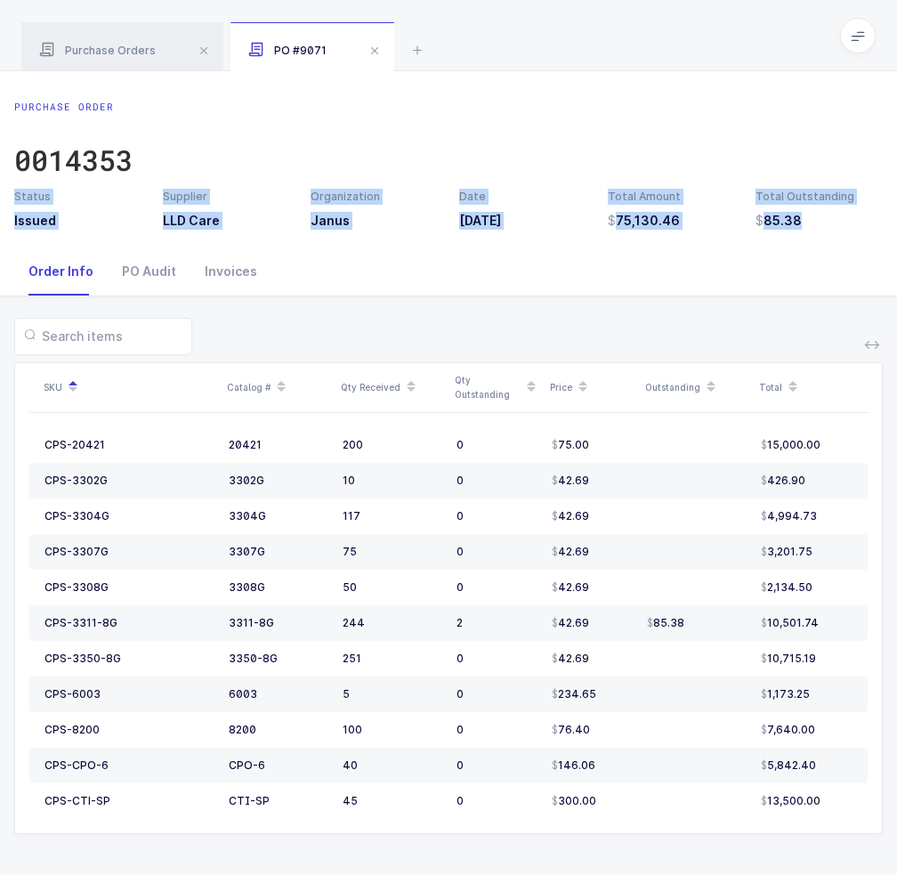
drag, startPoint x: 815, startPoint y: 219, endPoint x: 806, endPoint y: 121, distance: 98.3
click at [806, 121] on div "Purchase Order 0014353 Status Issued Supplier LLD Care Organization Janus Date …" at bounding box center [448, 165] width 897 height 130
drag, startPoint x: 806, startPoint y: 118, endPoint x: 815, endPoint y: 85, distance: 34.1
click at [806, 117] on div "Purchase Order 0014353" at bounding box center [448, 144] width 869 height 89
drag, startPoint x: 815, startPoint y: 85, endPoint x: 817, endPoint y: 245, distance: 159.3
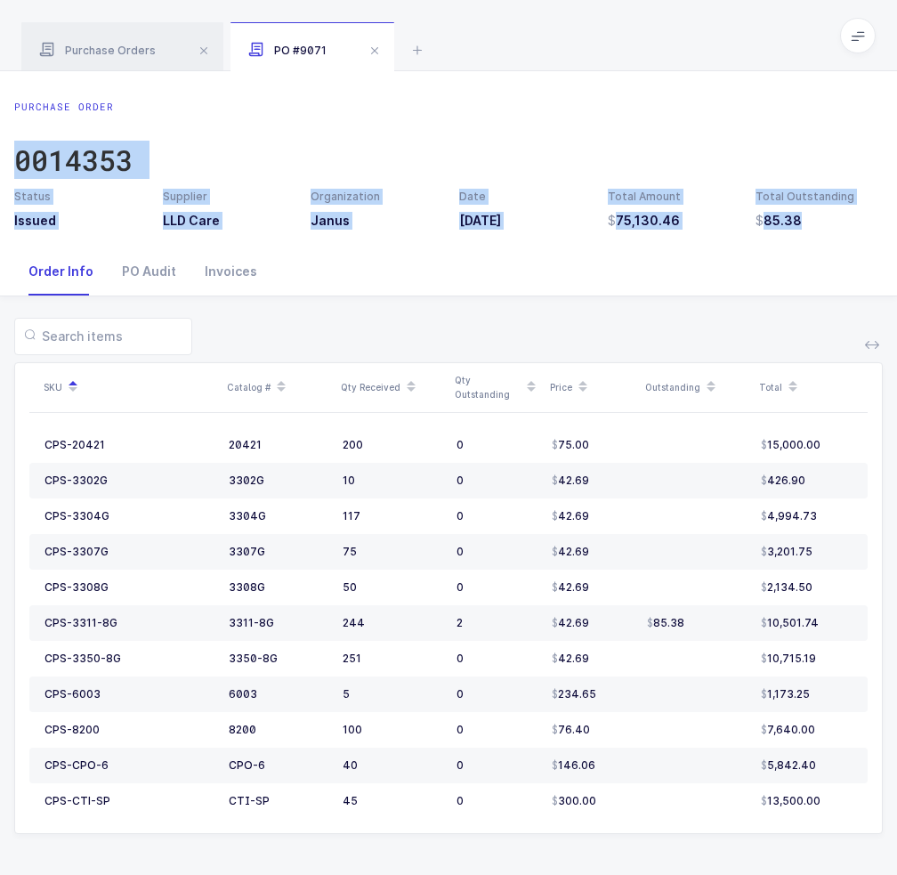
click at [817, 245] on div "Purchase Order 0014353 Status Issued Supplier LLD Care Organization Janus Date …" at bounding box center [448, 159] width 897 height 176
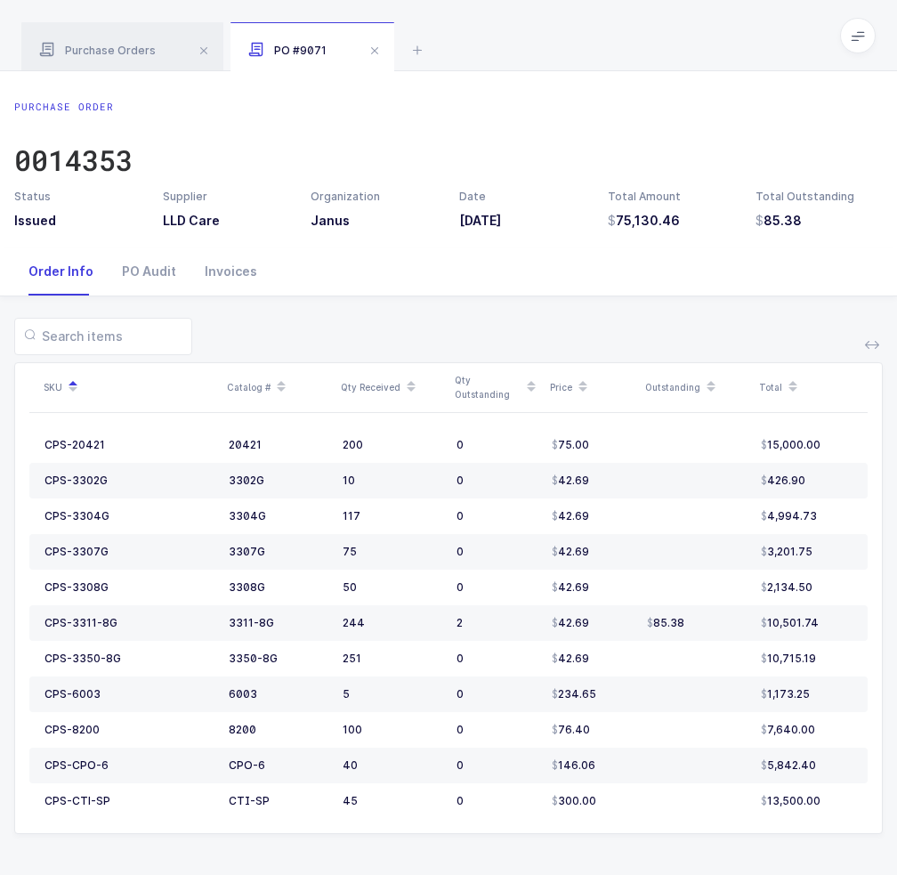
click at [817, 245] on div "Purchase Order 0014353 Status Issued Supplier LLD Care Organization Janus Date …" at bounding box center [448, 159] width 897 height 176
click at [821, 845] on div "SKU Catalog # Qty Received Qty Outstanding Price Outstanding Total CPS-20421 20…" at bounding box center [448, 586] width 869 height 580
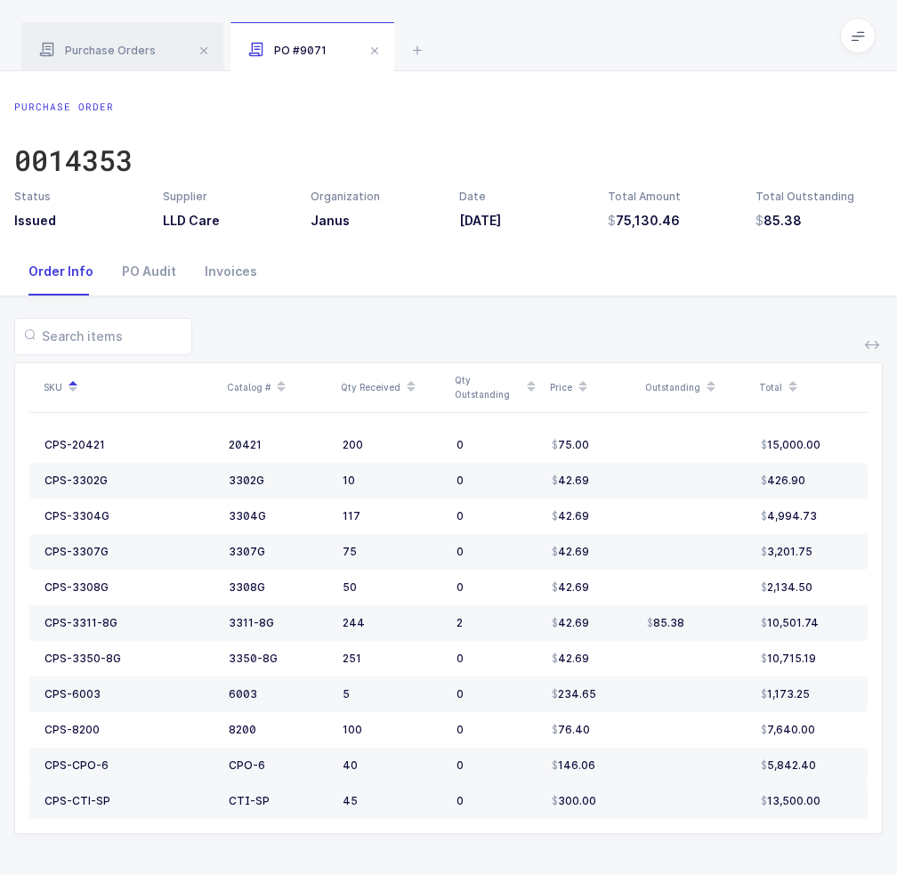
click at [826, 806] on div "13,500.00" at bounding box center [807, 801] width 92 height 14
drag, startPoint x: 829, startPoint y: 804, endPoint x: 821, endPoint y: 801, distance: 9.3
click at [821, 801] on div "13,500.00" at bounding box center [807, 801] width 92 height 14
drag, startPoint x: 836, startPoint y: 793, endPoint x: 817, endPoint y: 814, distance: 28.4
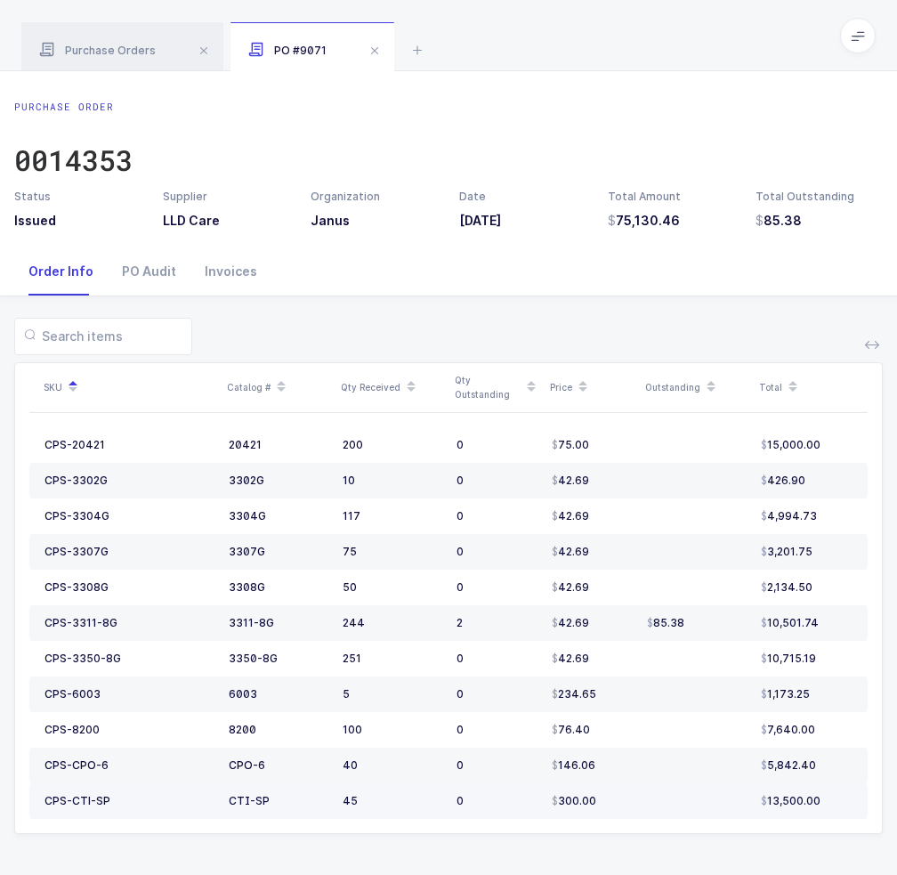
click at [817, 814] on td "13,500.00" at bounding box center [811, 801] width 114 height 36
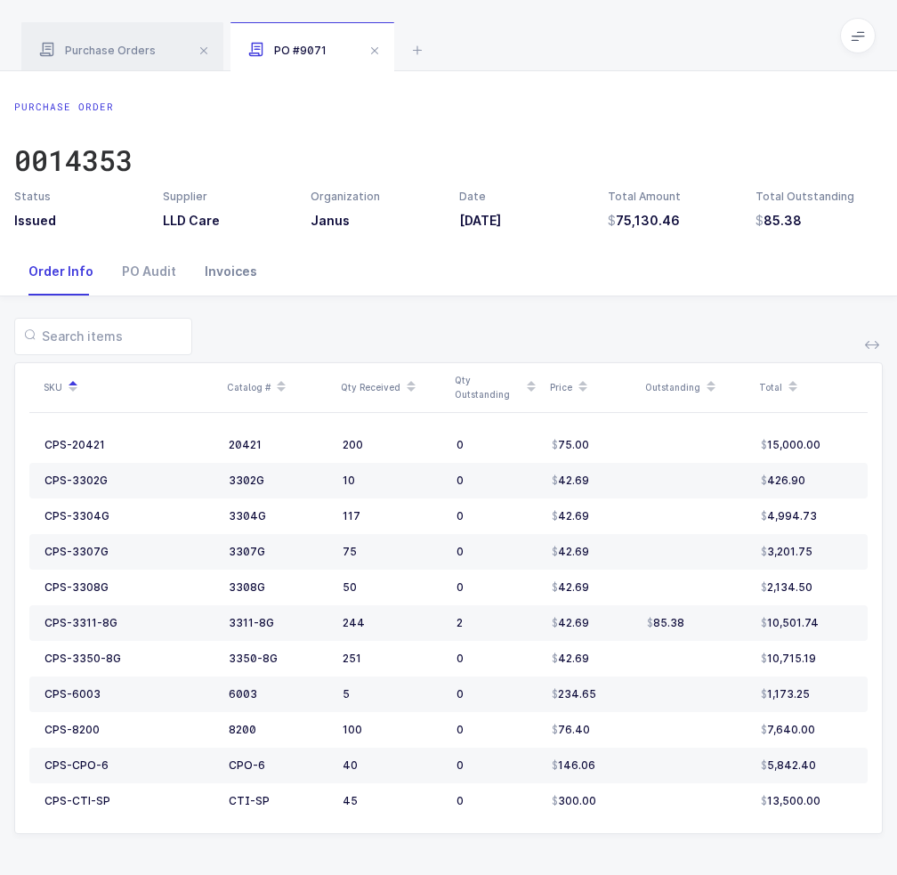
click at [217, 253] on div "Invoices" at bounding box center [230, 271] width 81 height 48
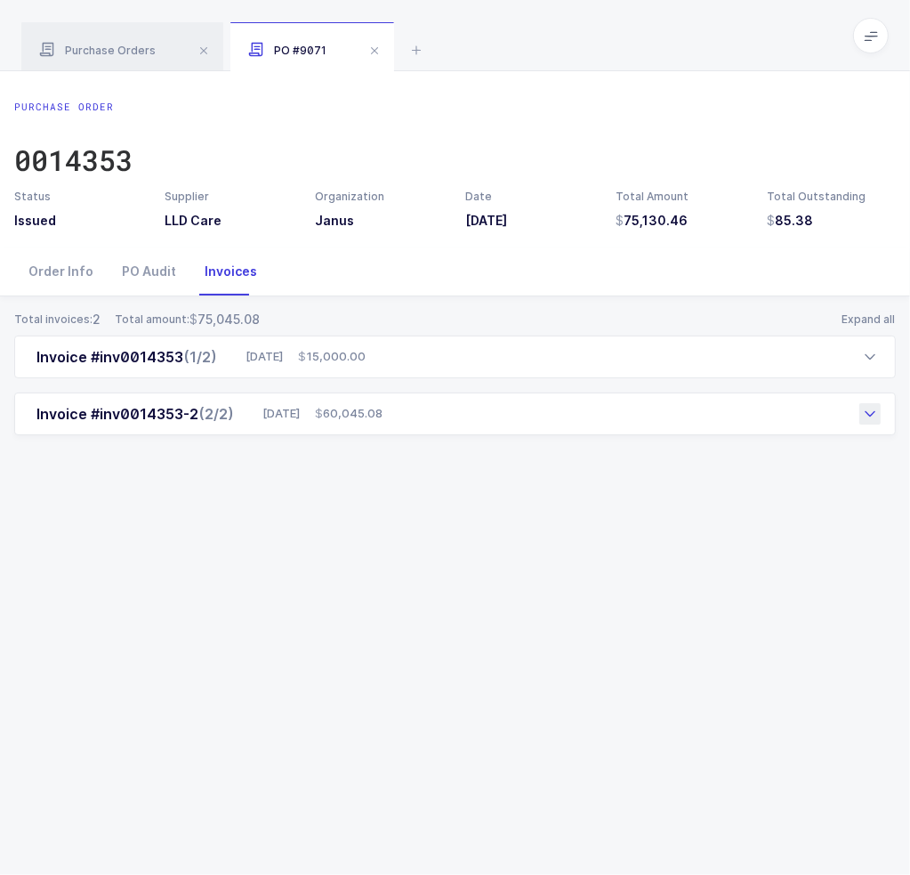
click at [442, 414] on div "Invoice #inv0014353-2 (2/2) 09/17/2025 60,045.08" at bounding box center [455, 413] width 882 height 43
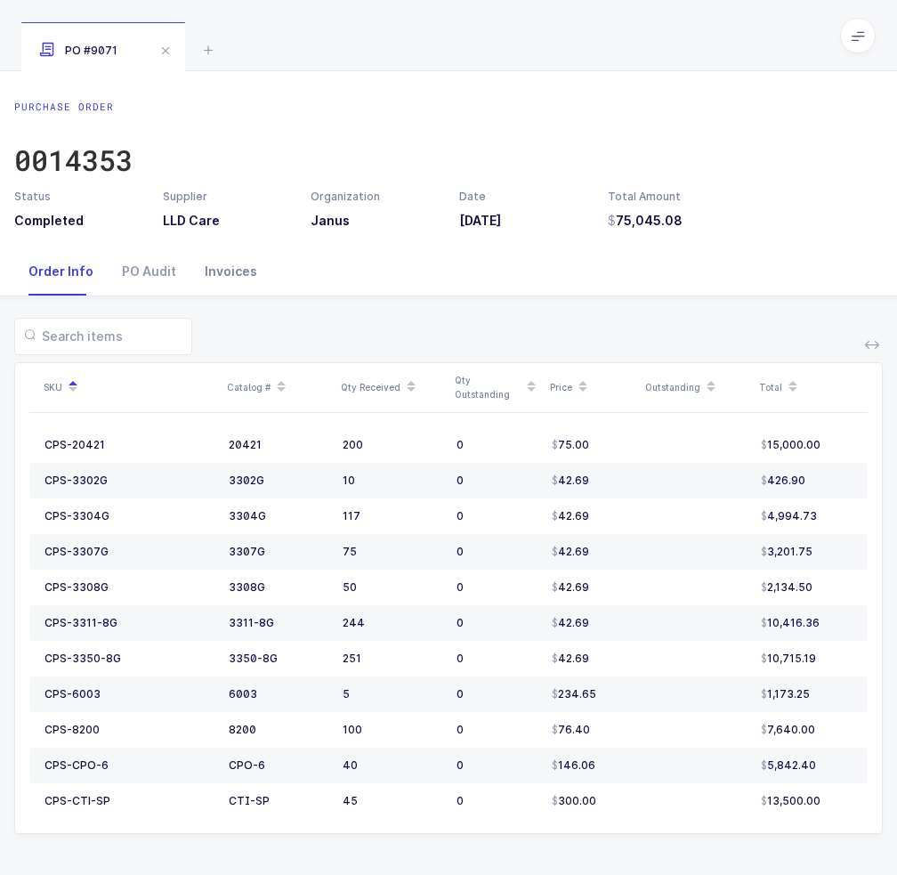
click at [230, 266] on div "Invoices" at bounding box center [230, 271] width 81 height 48
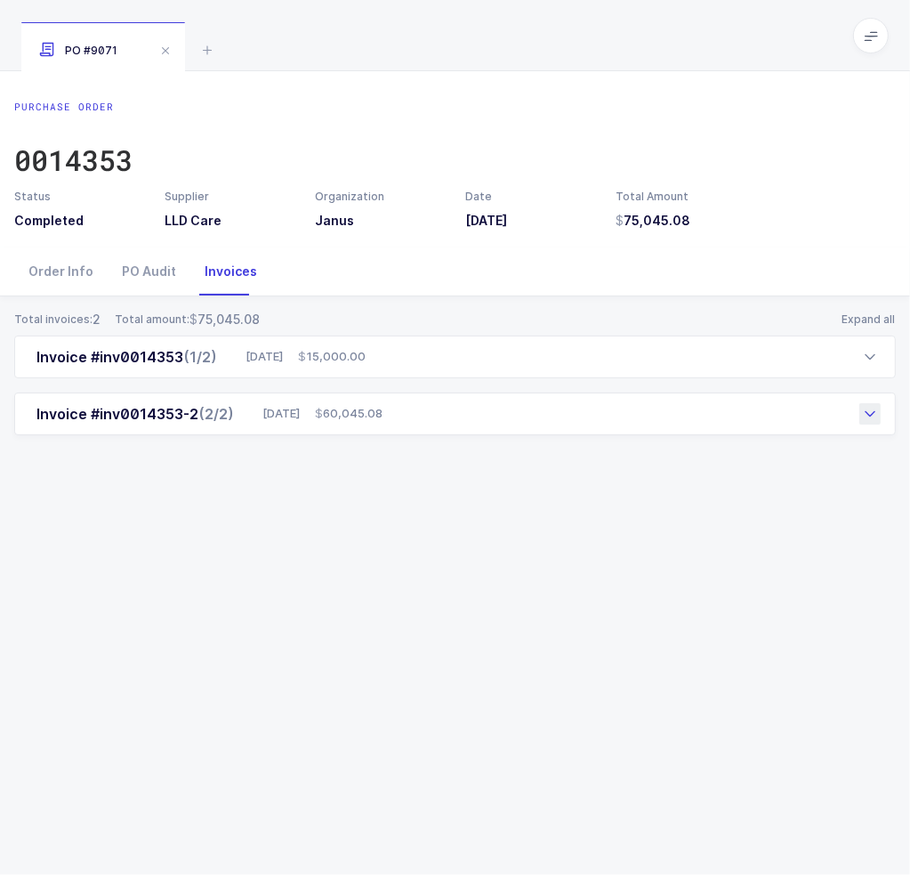
click at [470, 403] on div "Invoice #inv0014353-2 (2/2) [DATE] 60,045.08" at bounding box center [455, 413] width 882 height 43
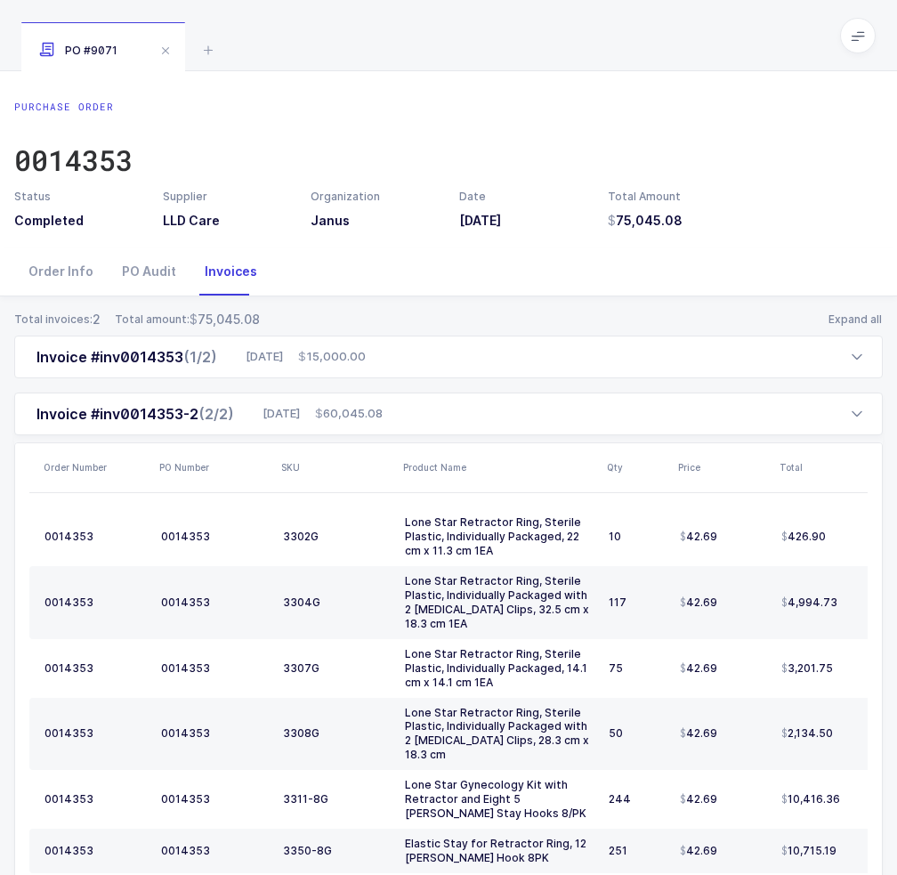
click at [773, 256] on div "Order Info PO Audit Invoices" at bounding box center [448, 271] width 869 height 48
click at [510, 420] on div "Invoice #inv0014353-2 (2/2) 09/17/2025 60,045.08" at bounding box center [448, 413] width 869 height 43
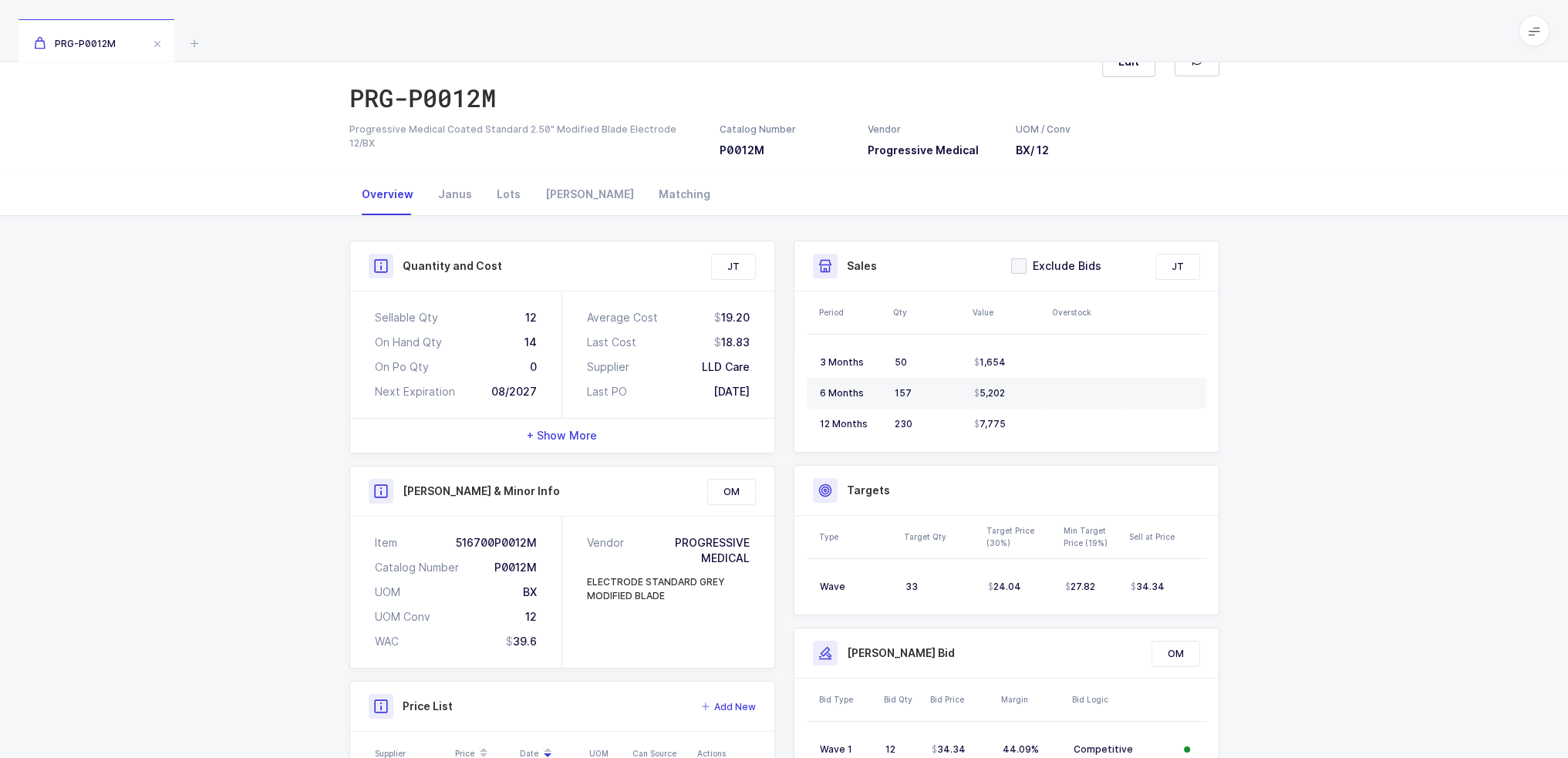
scroll to position [64, 0]
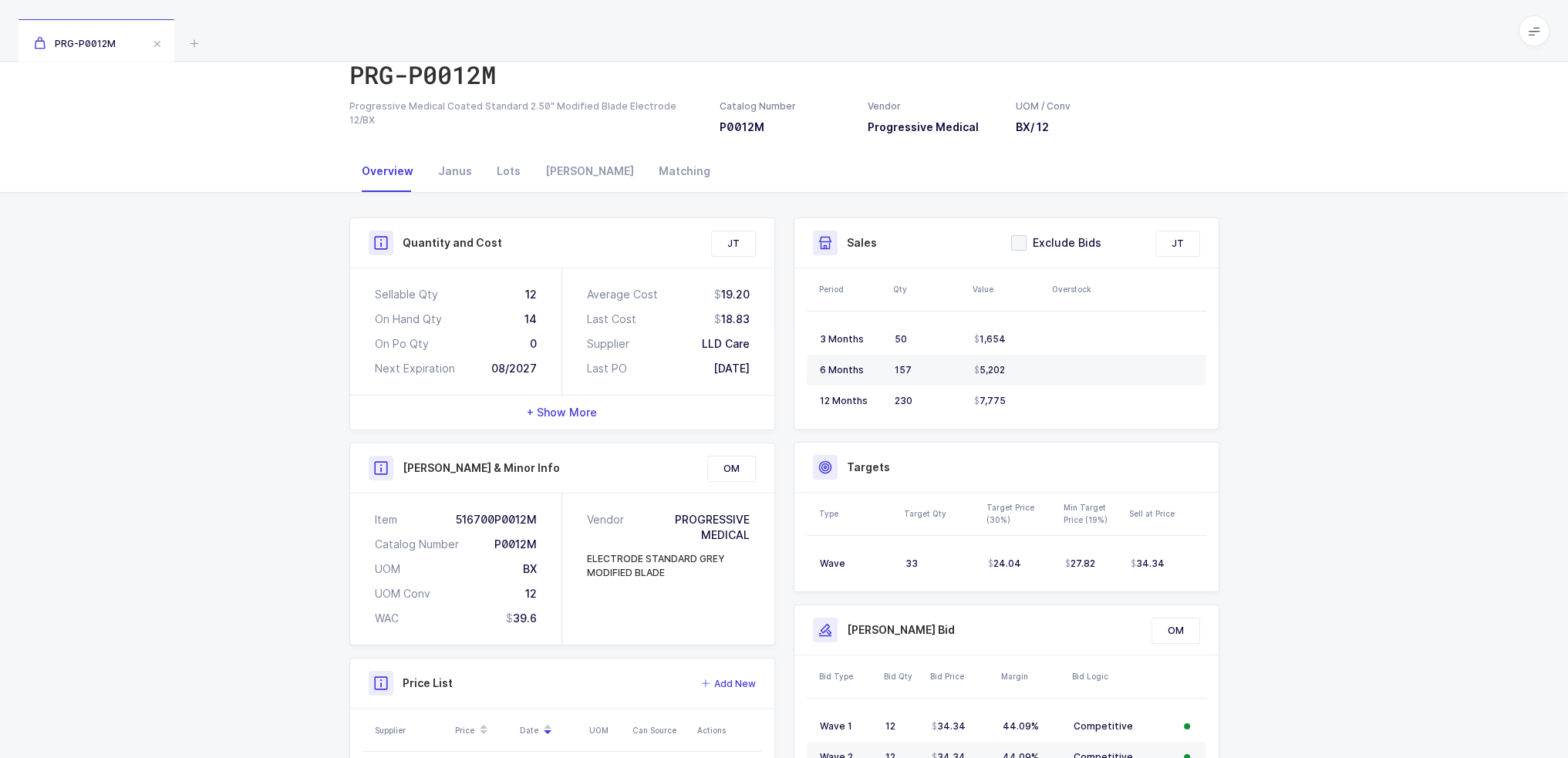
click at [771, 369] on div "Quantity and Cost JT Sellable Qty 12 On Hand Qty 14 On Po Qty 0 Next Expiration…" at bounding box center [562, 530] width 445 height 625
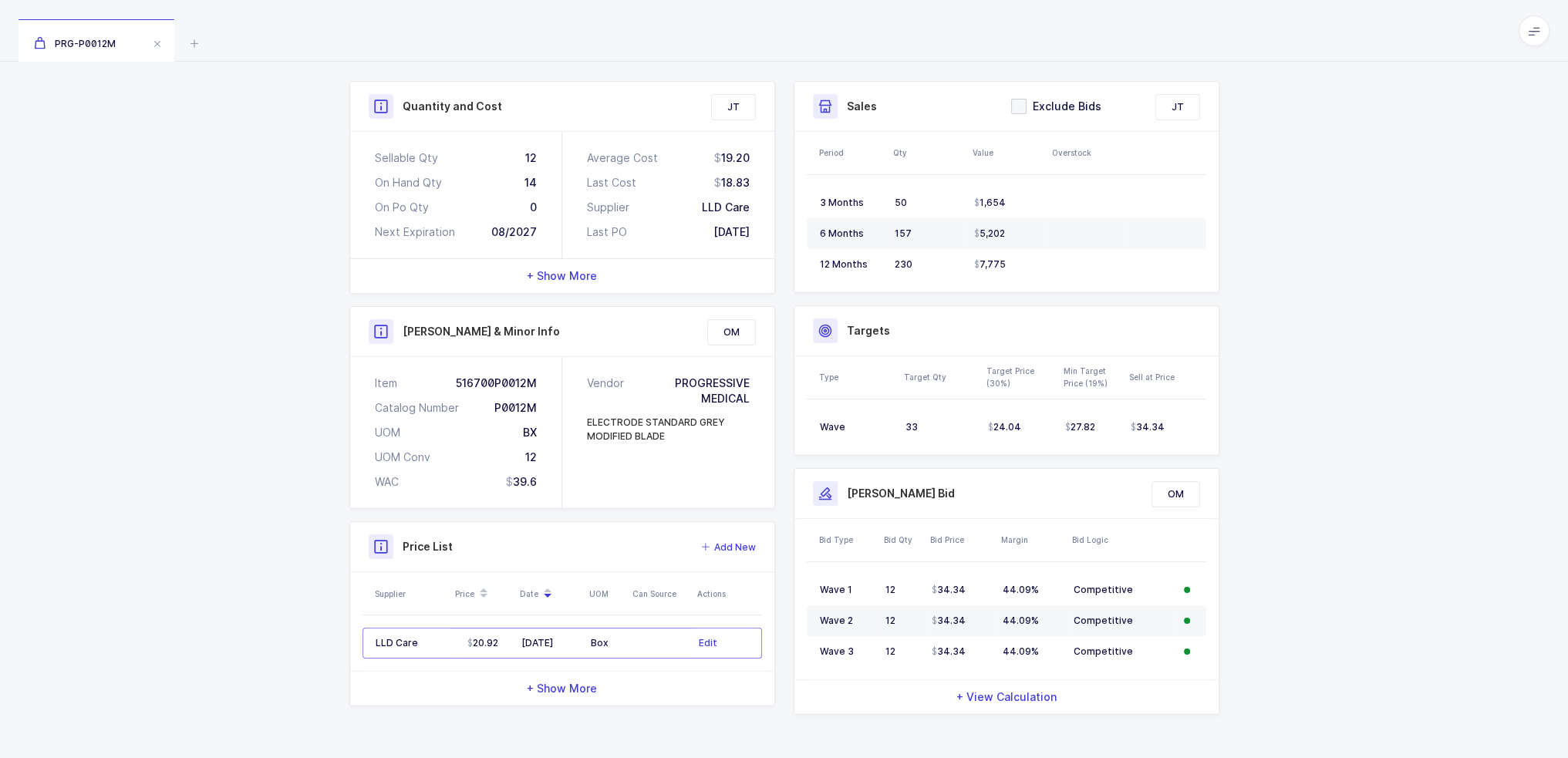
scroll to position [204, 0]
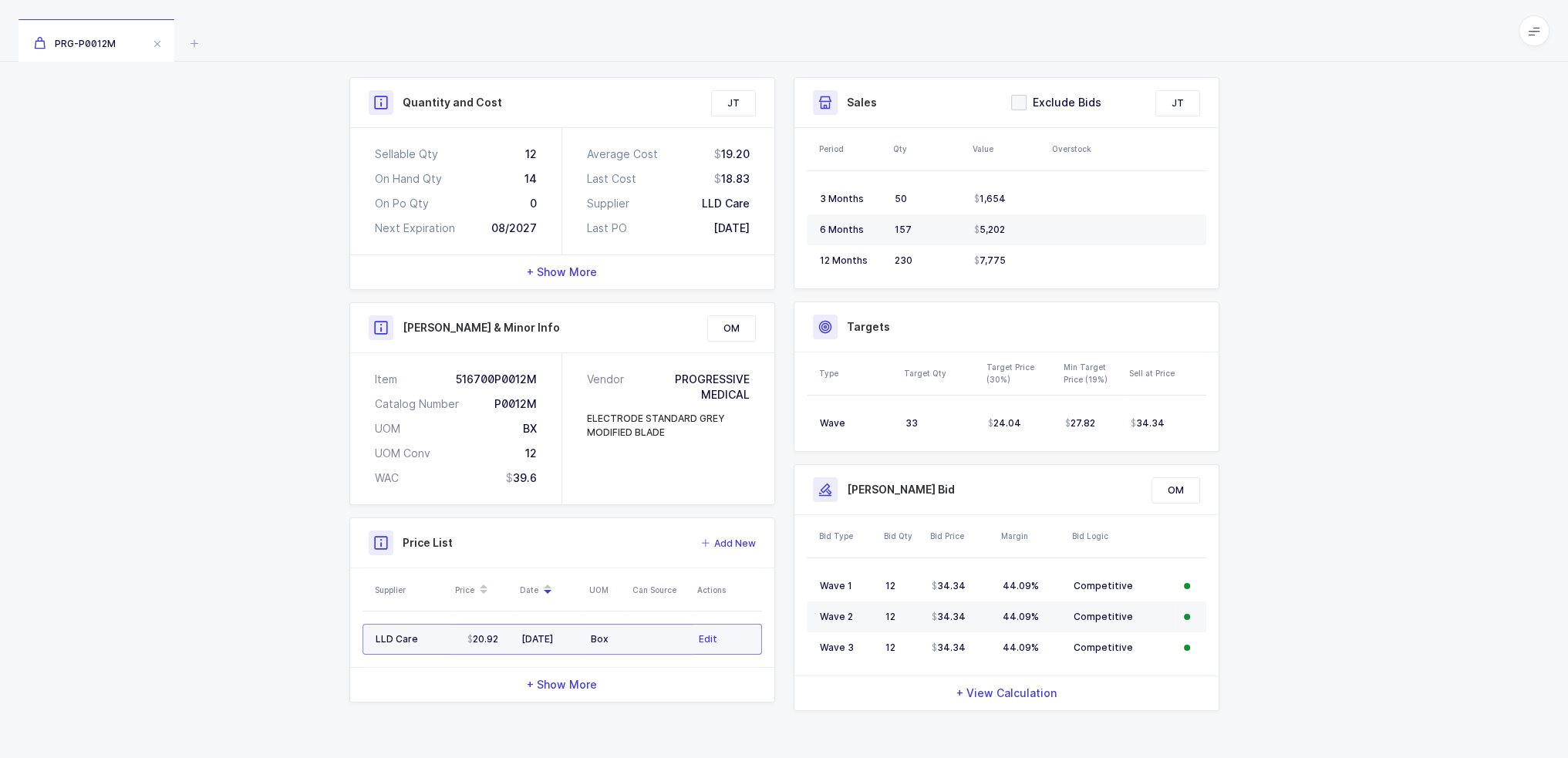
click at [639, 648] on td at bounding box center [660, 639] width 65 height 31
drag, startPoint x: 639, startPoint y: 641, endPoint x: 642, endPoint y: 633, distance: 8.5
click at [642, 633] on td at bounding box center [660, 639] width 65 height 31
click at [628, 634] on td at bounding box center [660, 639] width 65 height 31
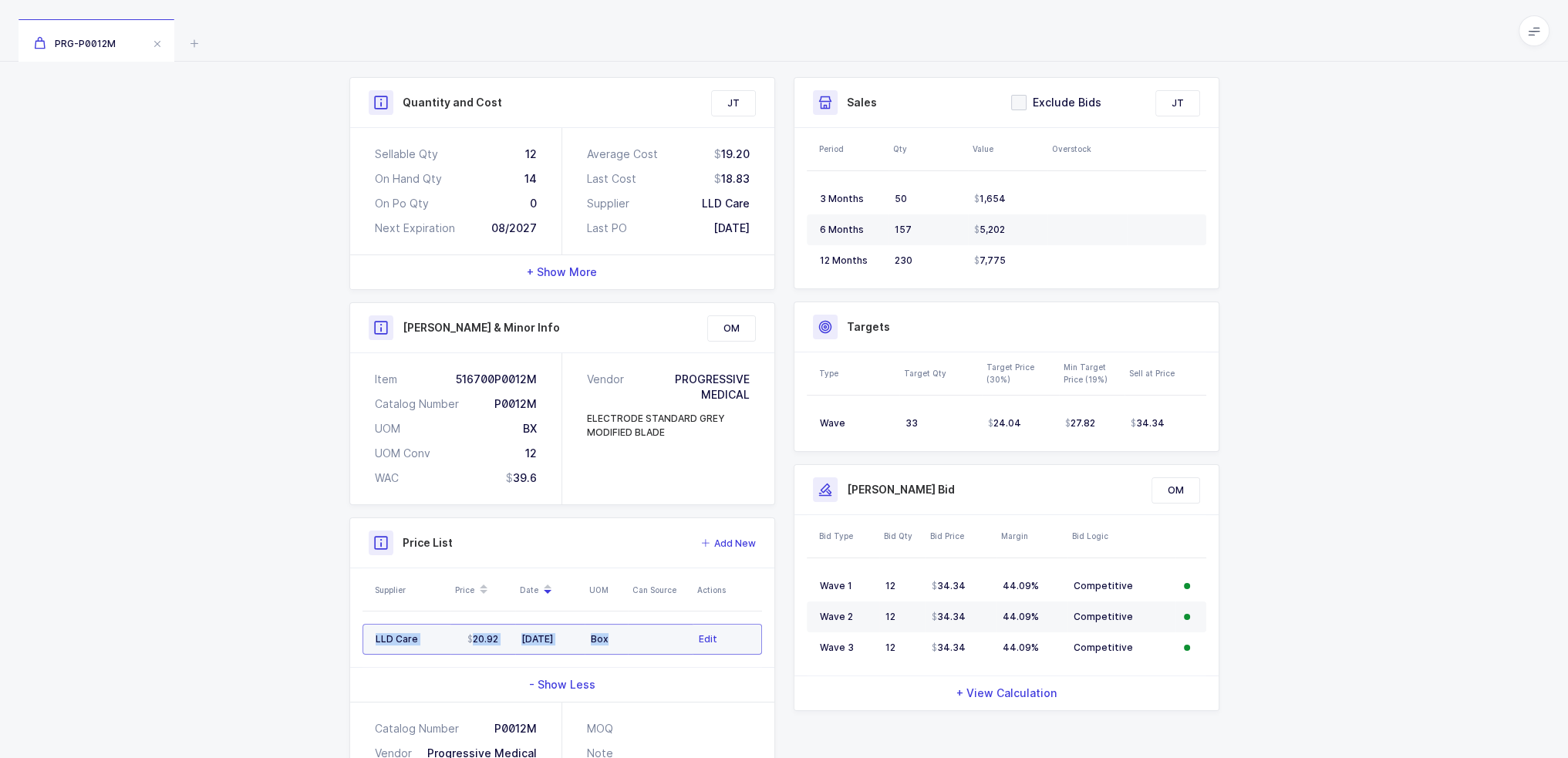
click at [628, 641] on td at bounding box center [660, 639] width 65 height 31
click at [609, 671] on div "- Show Less" at bounding box center [562, 684] width 424 height 34
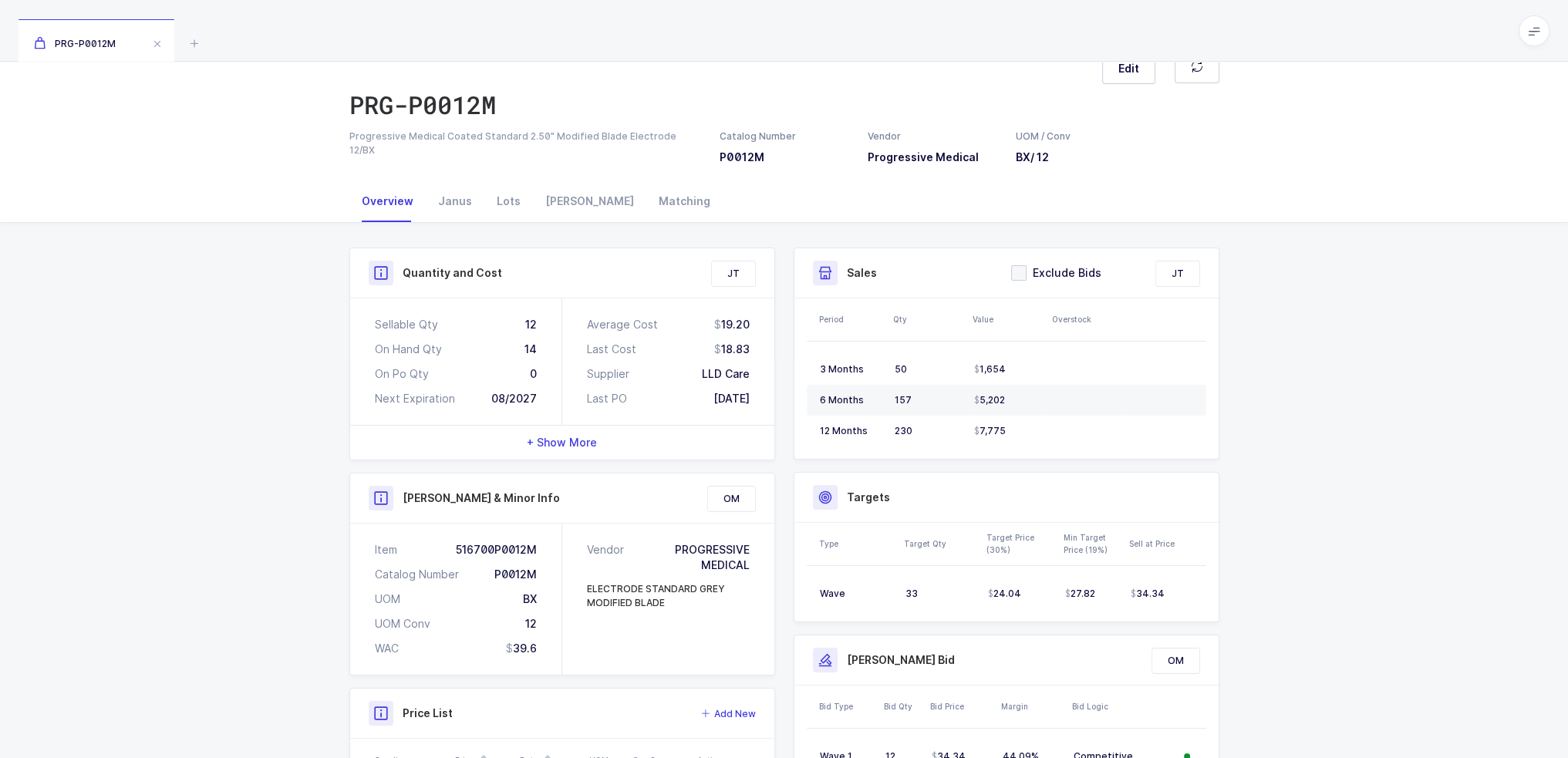
scroll to position [12, 0]
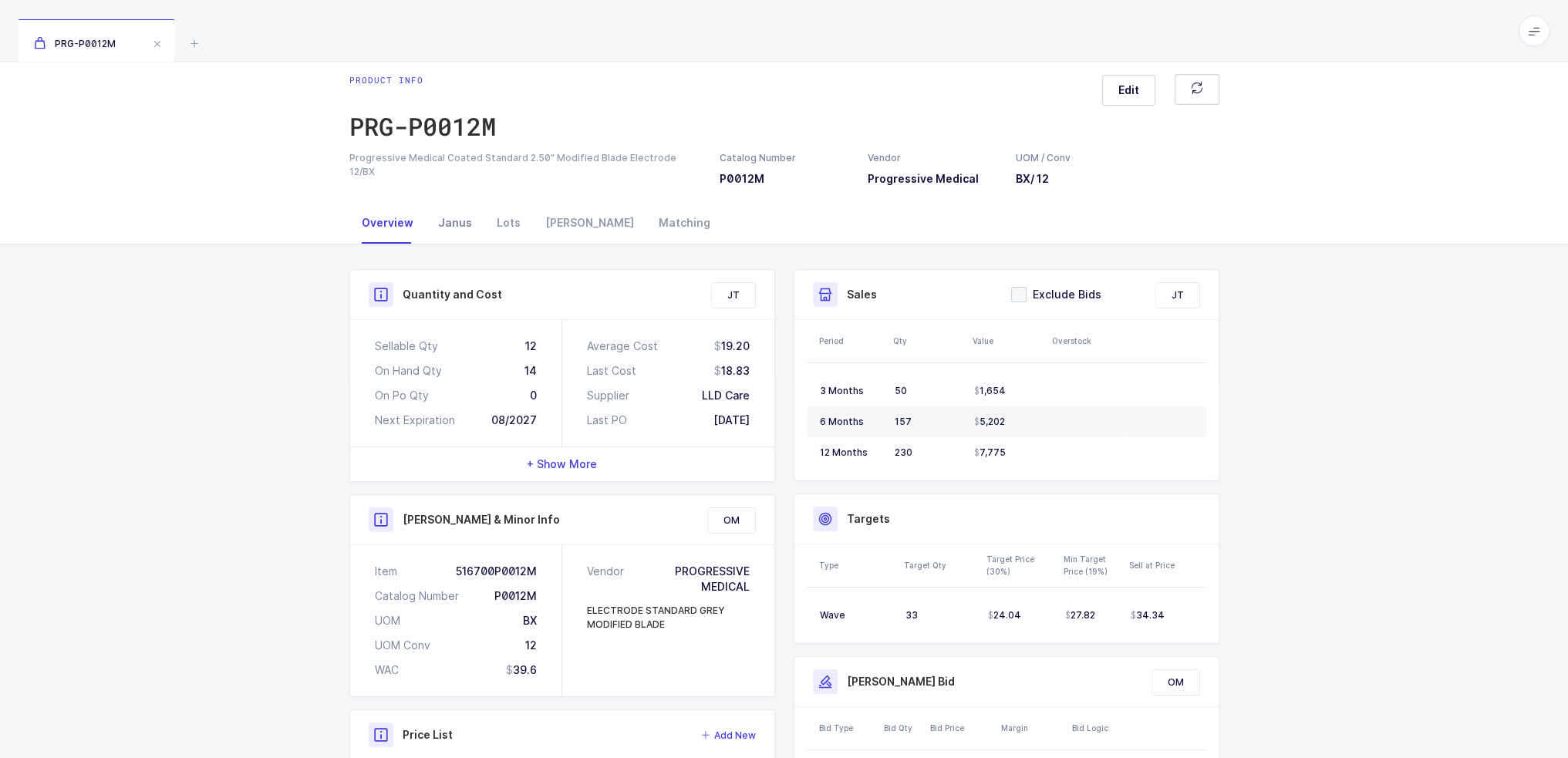
click at [454, 228] on div "Janus" at bounding box center [455, 223] width 59 height 42
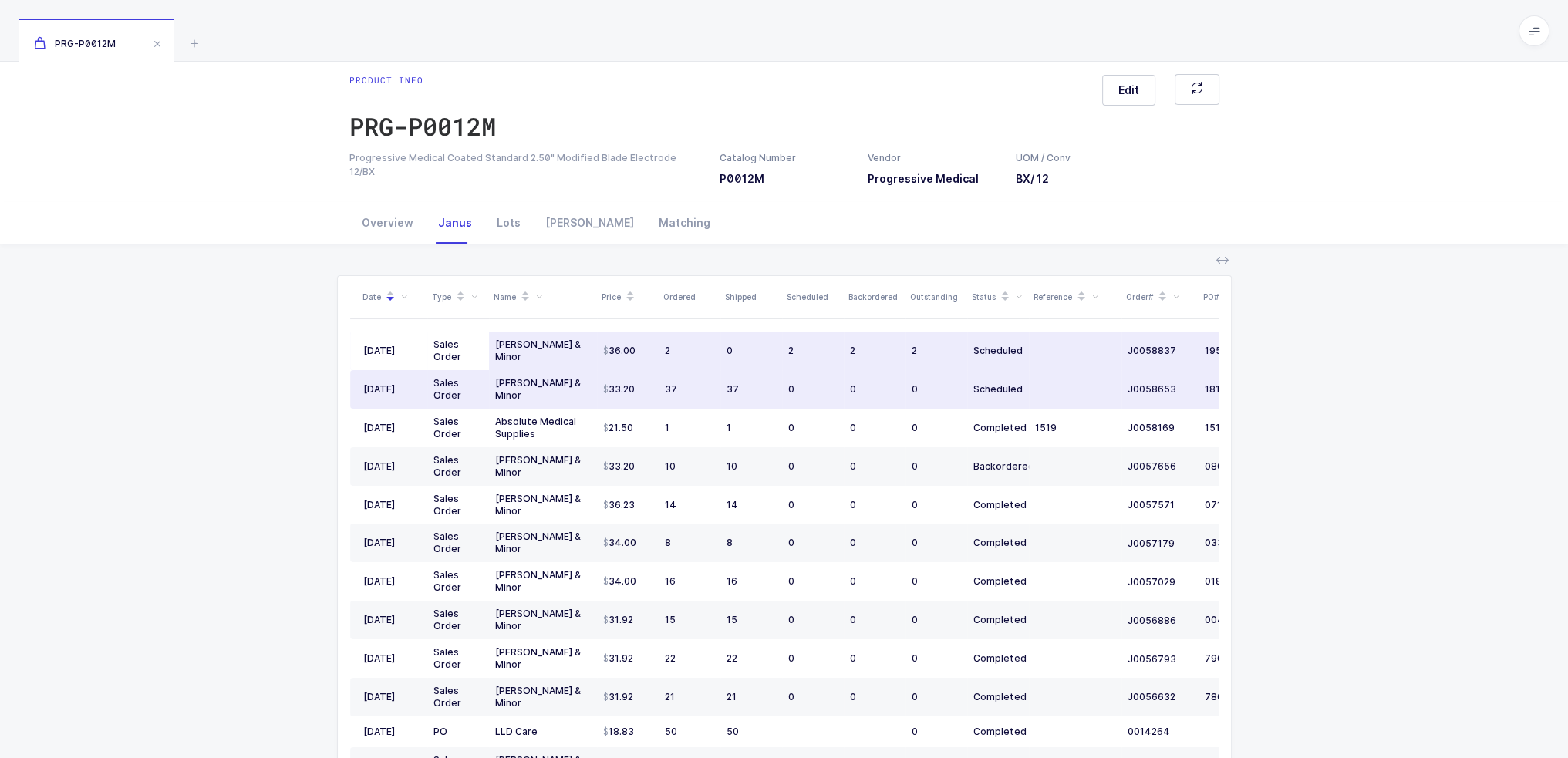
scroll to position [0, 0]
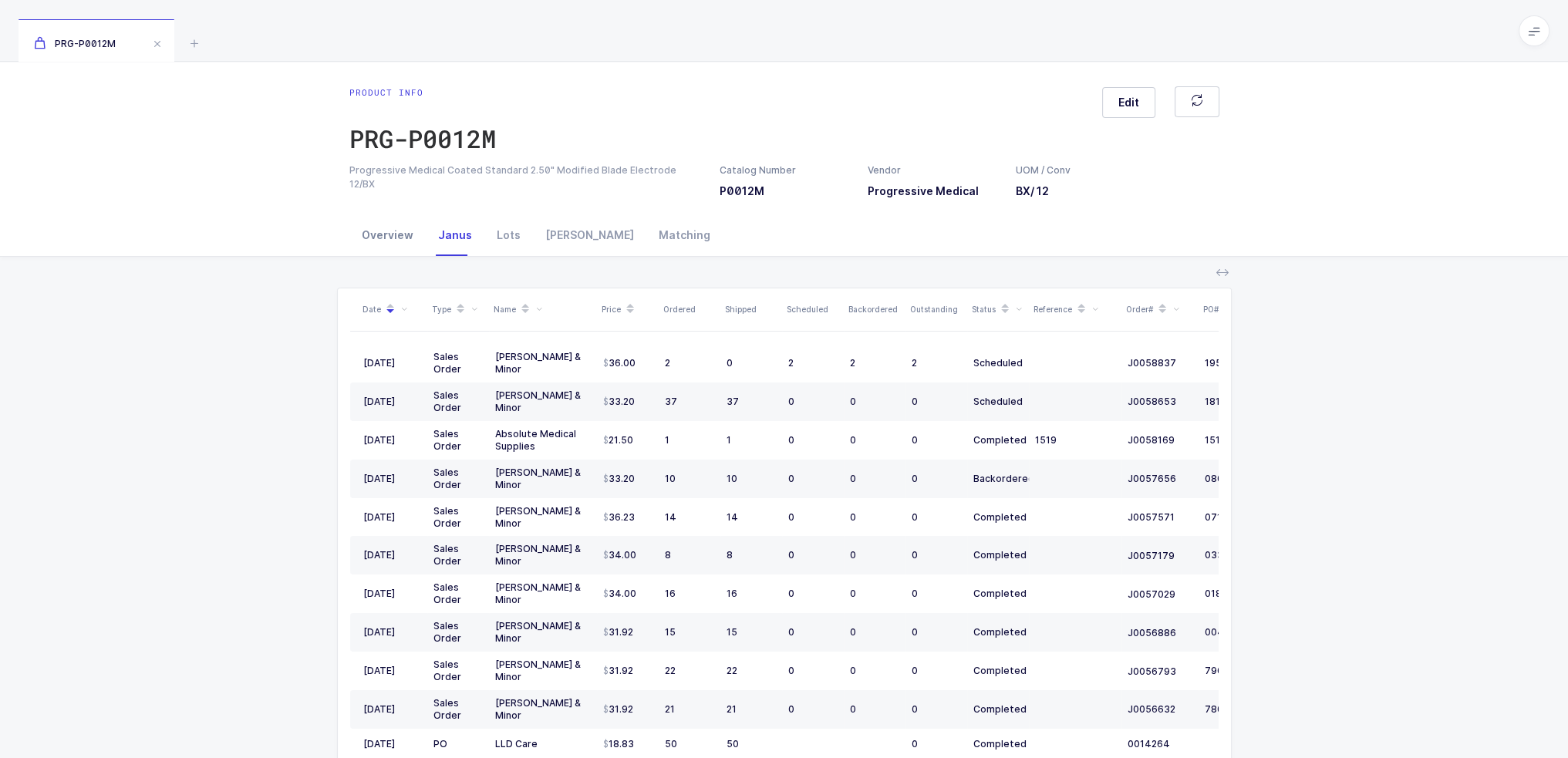
click at [376, 242] on div "Overview" at bounding box center [387, 235] width 76 height 42
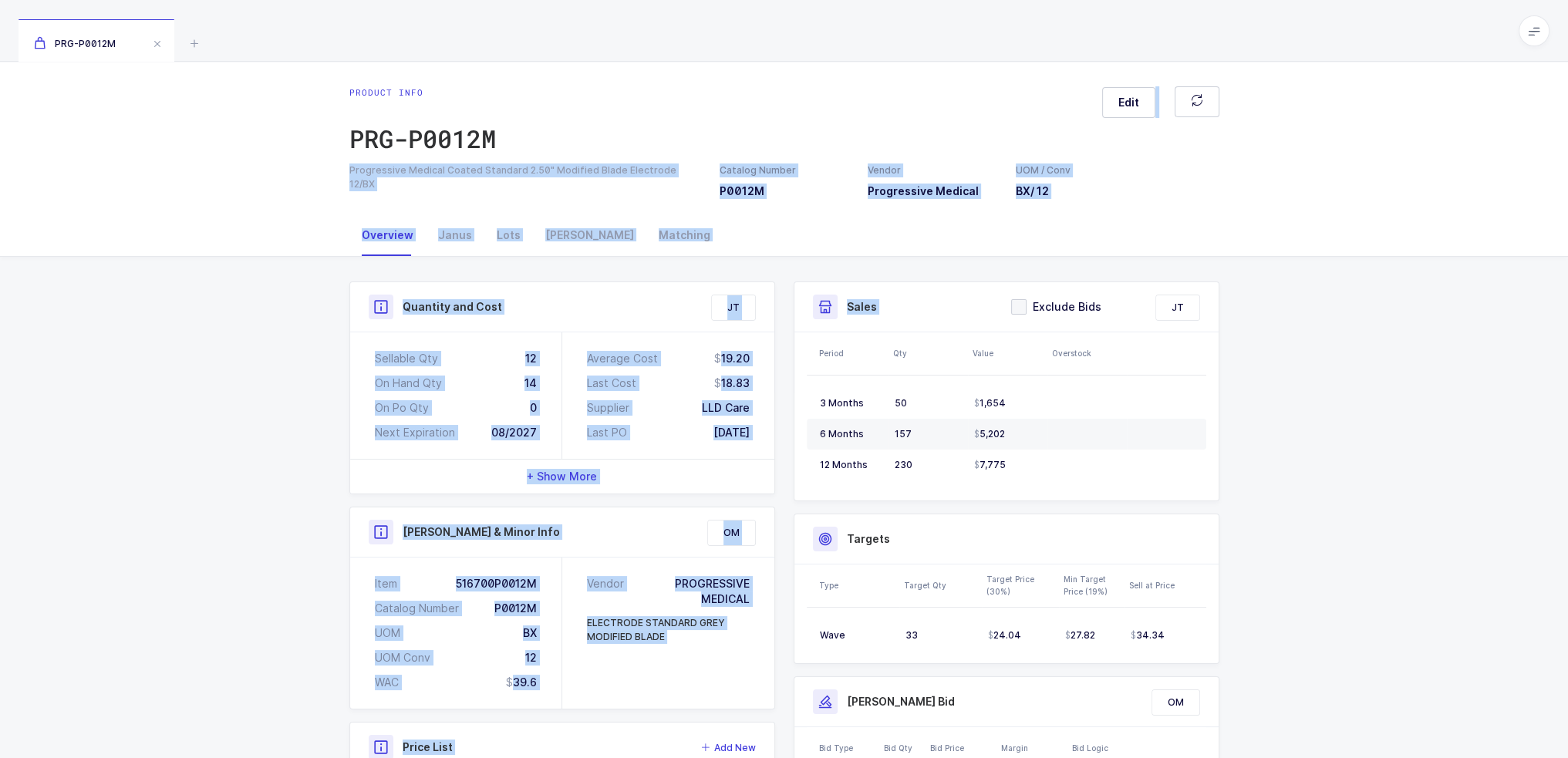
drag, startPoint x: 963, startPoint y: 113, endPoint x: 1231, endPoint y: 257, distance: 304.2
click at [1231, 257] on div "Product info PRG-P0012M Edit Progressive Medical Coated Standard 2.50" Modified…" at bounding box center [784, 516] width 1568 height 910
click at [1238, 233] on div "Overview Janus Lots [PERSON_NAME] Matching" at bounding box center [784, 235] width 1568 height 42
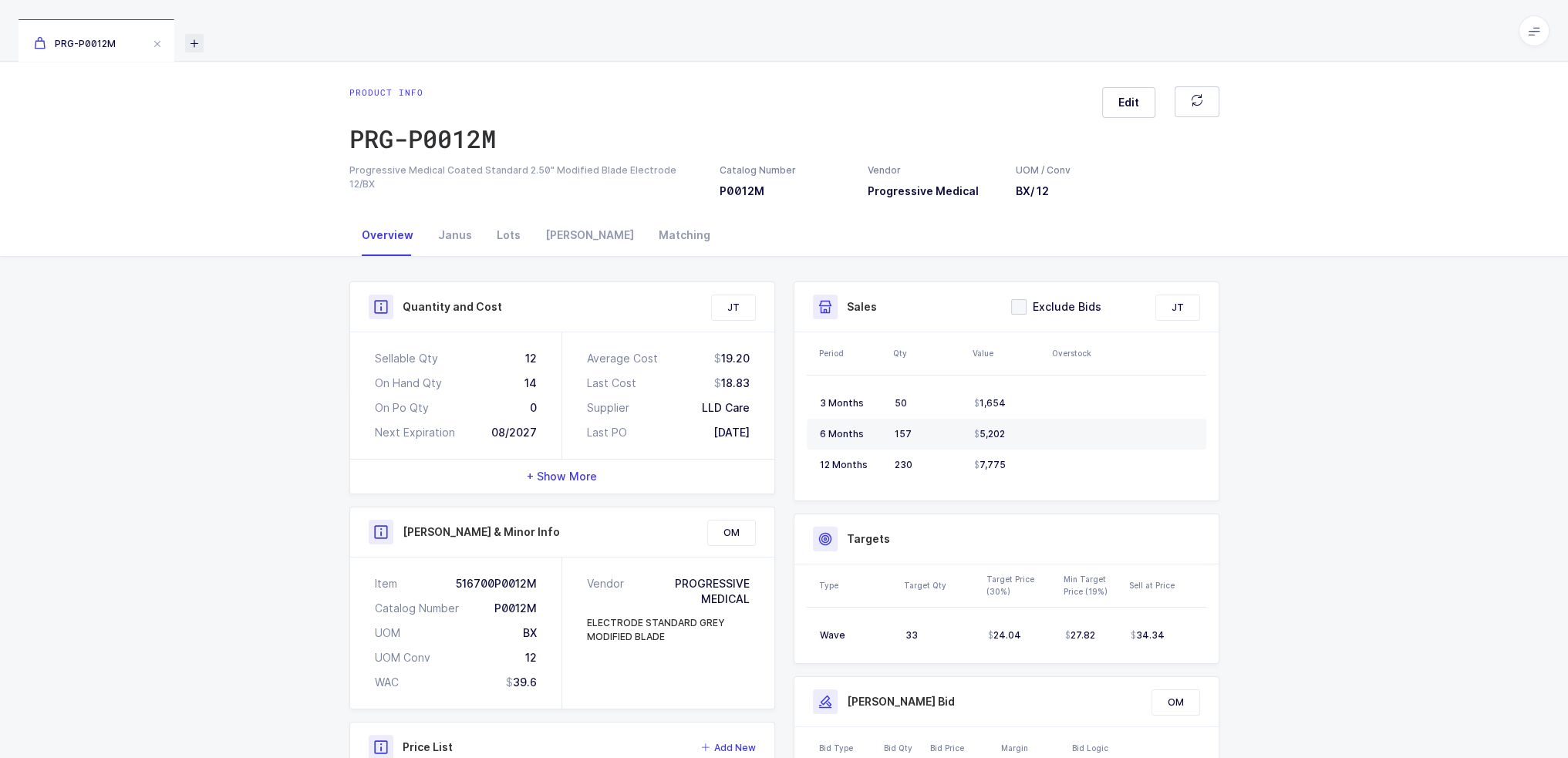
click at [192, 44] on icon at bounding box center [194, 42] width 18 height 18
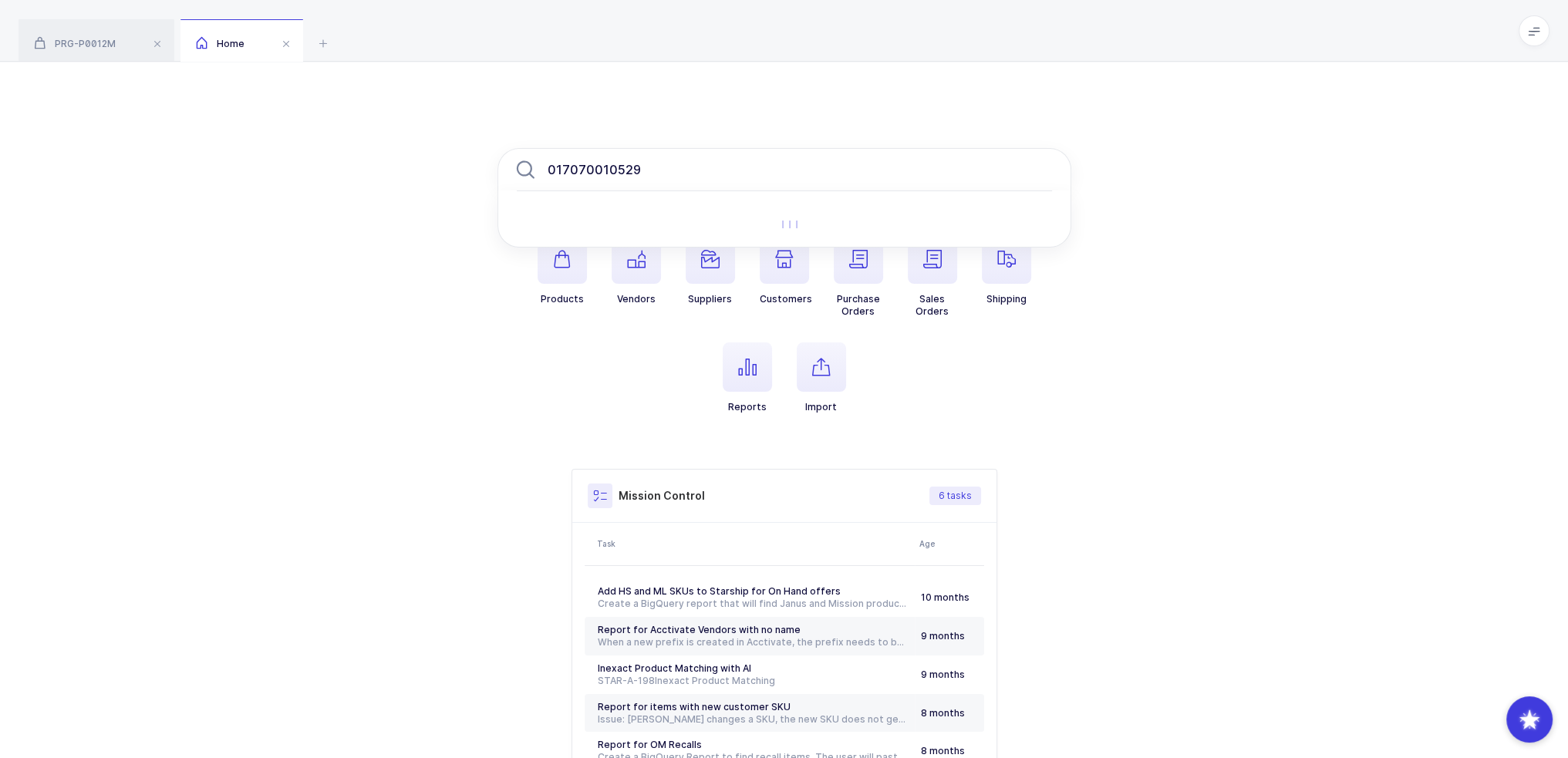
type input "017070010529"
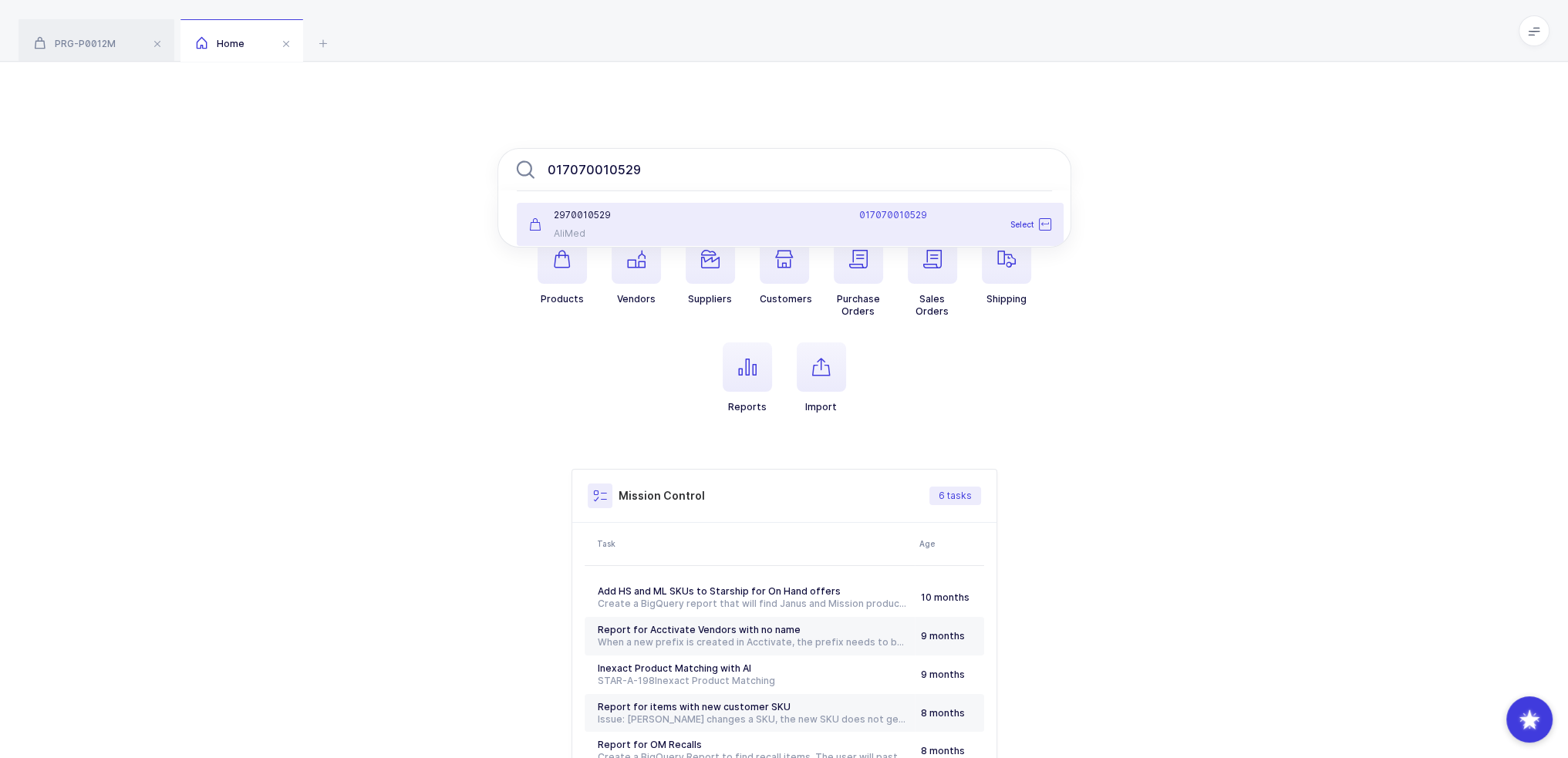
click at [666, 206] on li "2970010529 AliMed 017070010529 Select" at bounding box center [790, 224] width 547 height 43
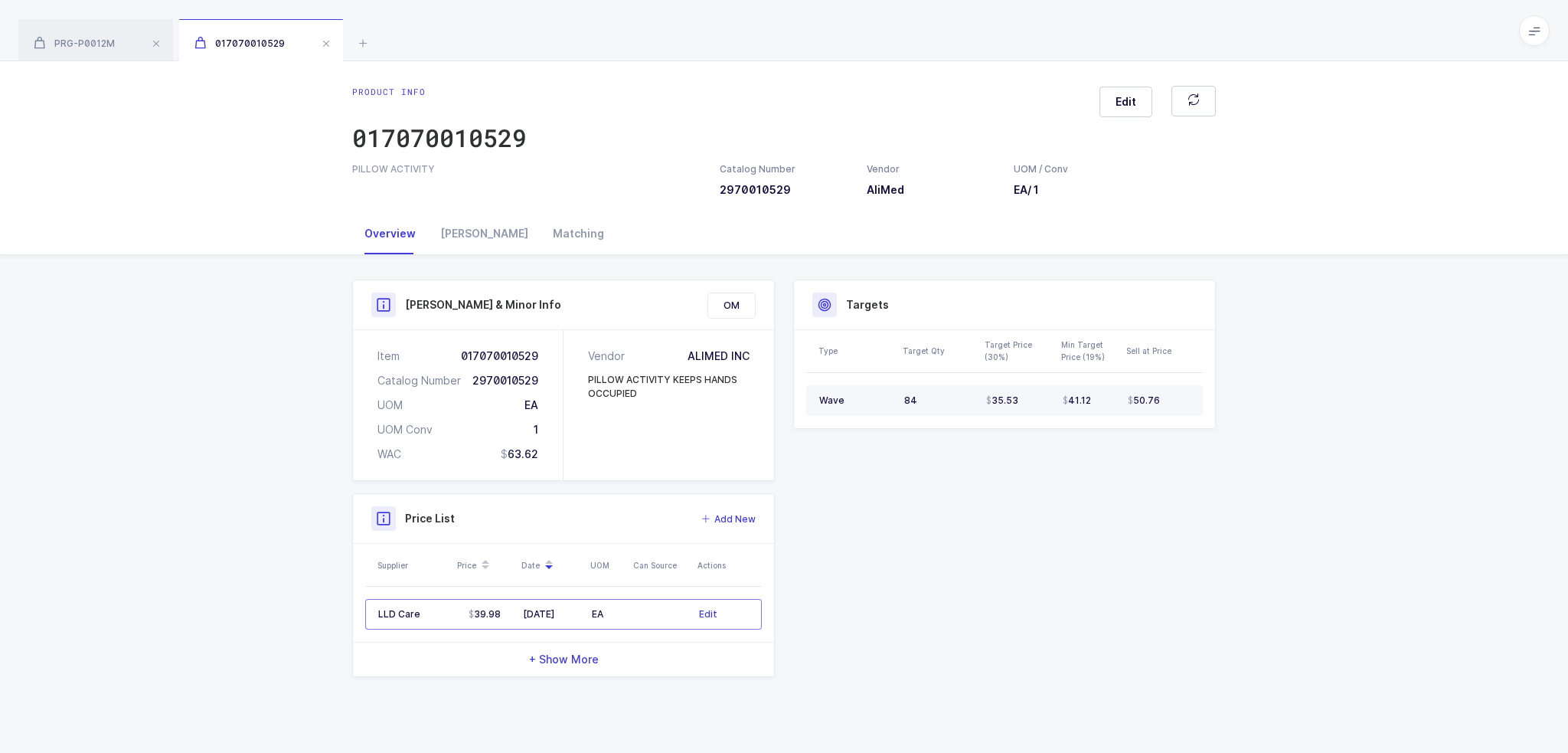
drag, startPoint x: 859, startPoint y: 398, endPoint x: 1159, endPoint y: 395, distance: 300.0
click at [1159, 395] on tr "Wave 84 35.53 41.12 50.76" at bounding box center [1004, 401] width 397 height 31
click at [1159, 395] on div "50.76" at bounding box center [1159, 400] width 62 height 12
click at [456, 235] on div "[PERSON_NAME]" at bounding box center [484, 233] width 113 height 41
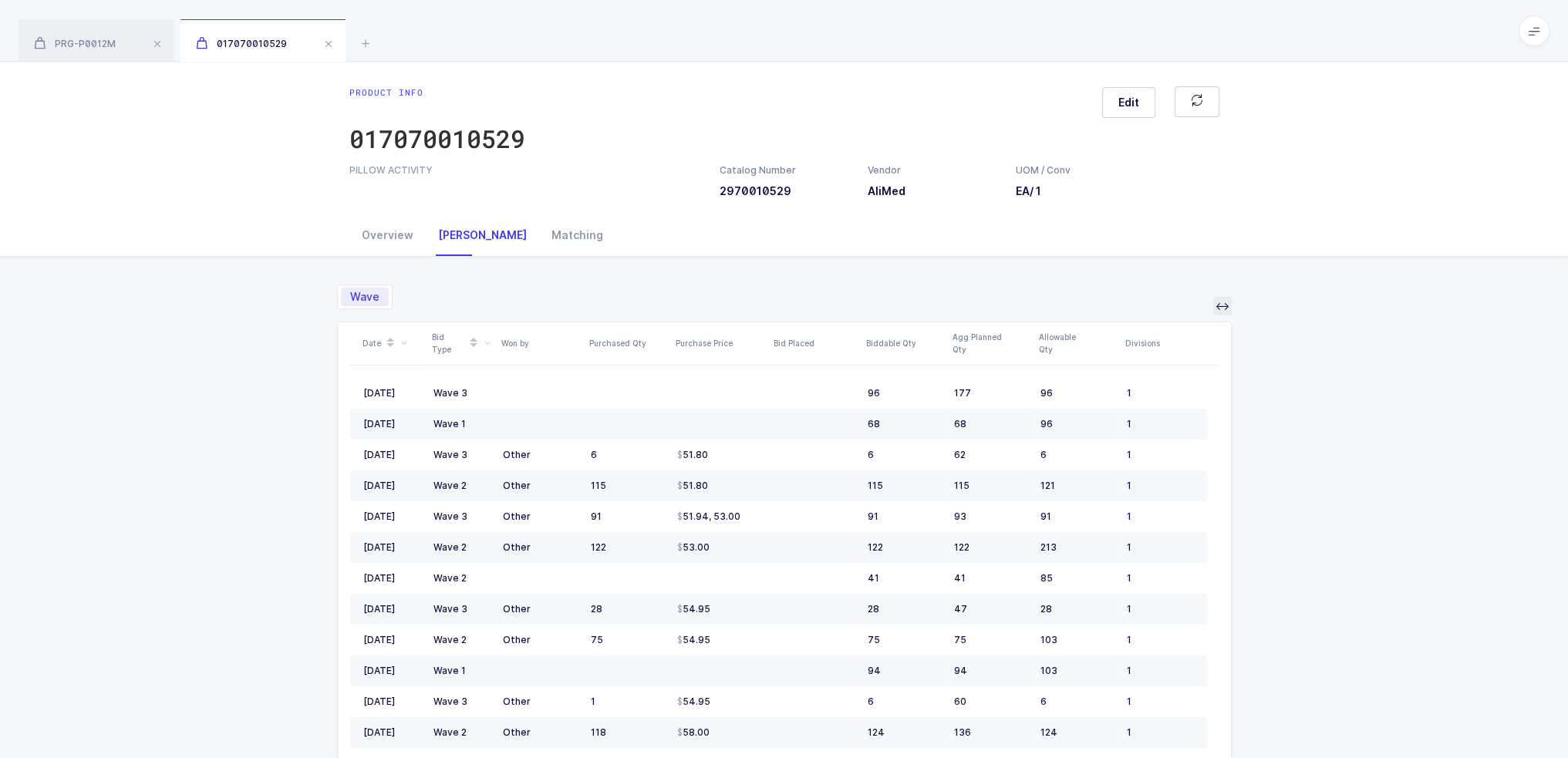
click at [1220, 305] on icon at bounding box center [1223, 306] width 12 height 12
